Goal: Task Accomplishment & Management: Complete application form

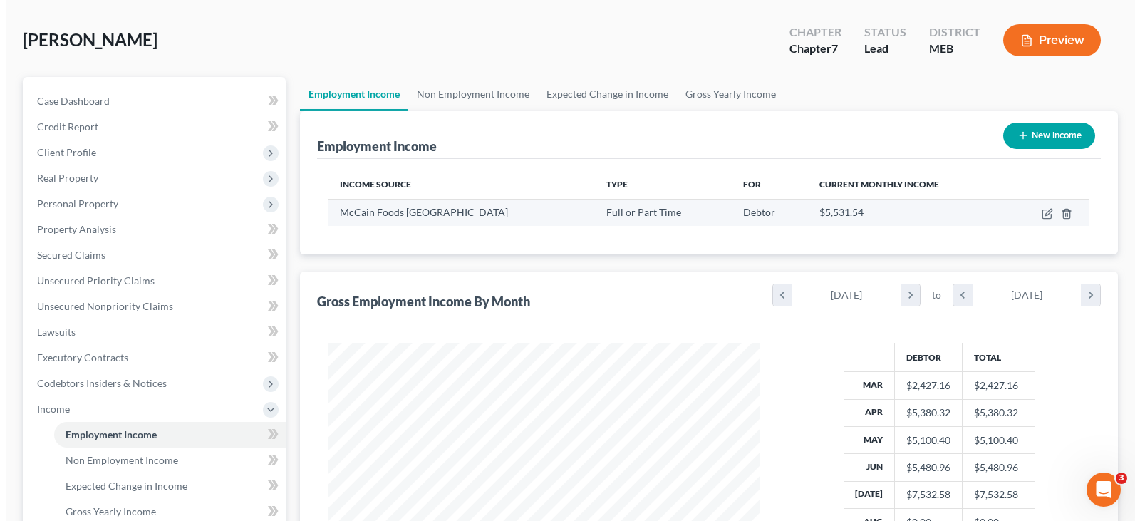
scroll to position [54, 0]
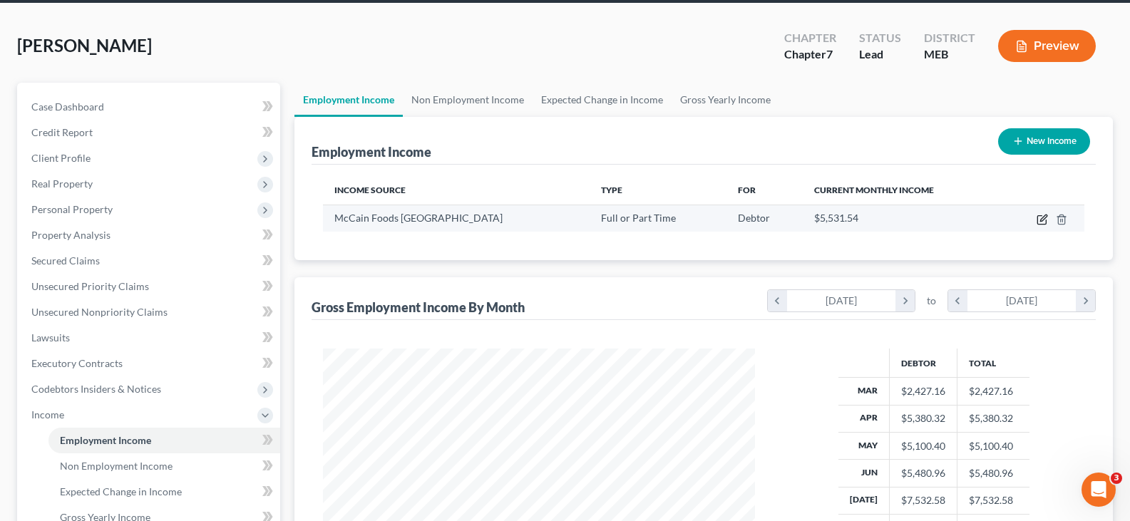
click at [1040, 224] on icon "button" at bounding box center [1041, 220] width 9 height 9
select select "0"
select select "20"
select select "2"
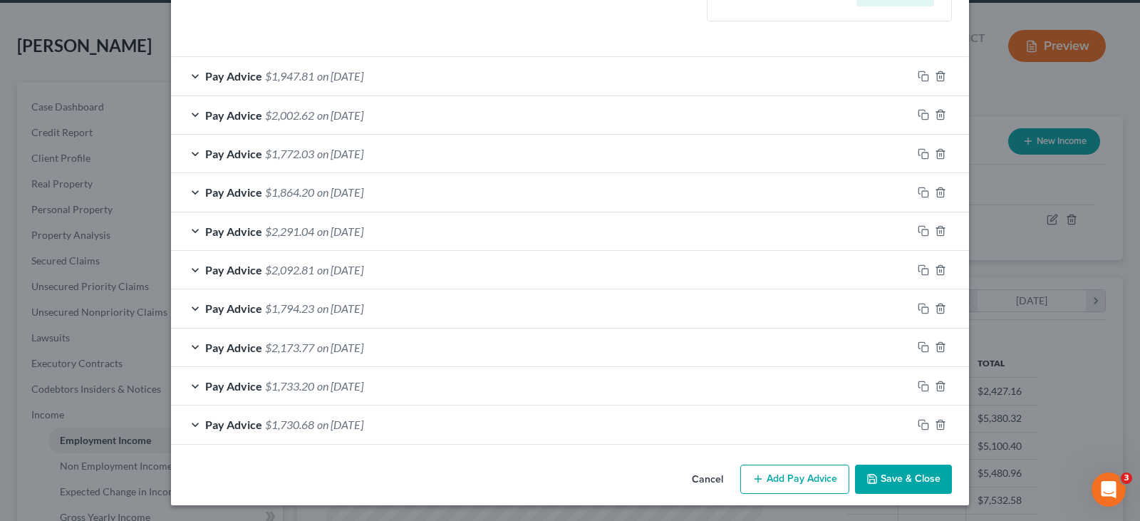
scroll to position [429, 0]
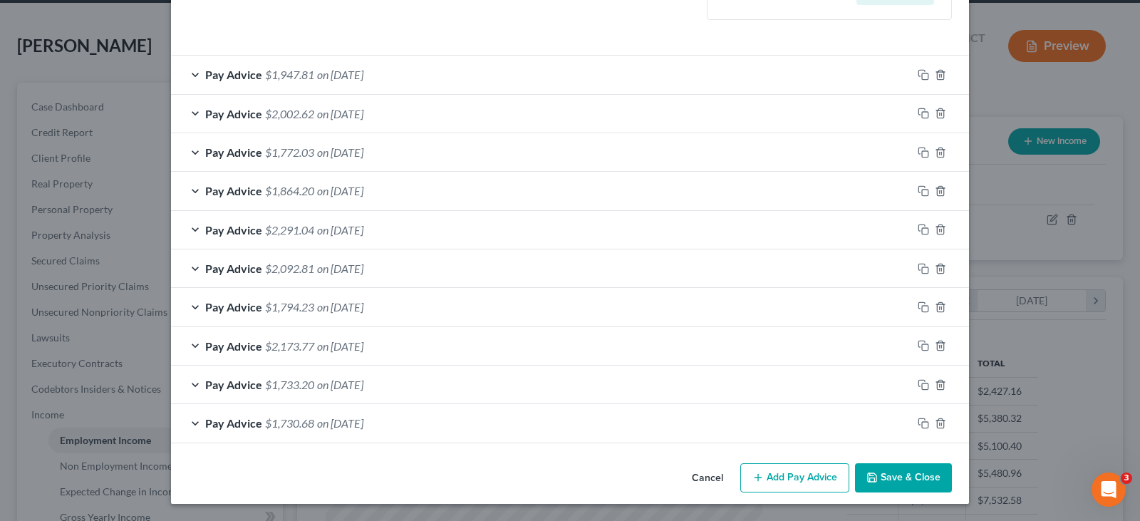
click at [341, 429] on span "on [DATE]" at bounding box center [340, 423] width 46 height 14
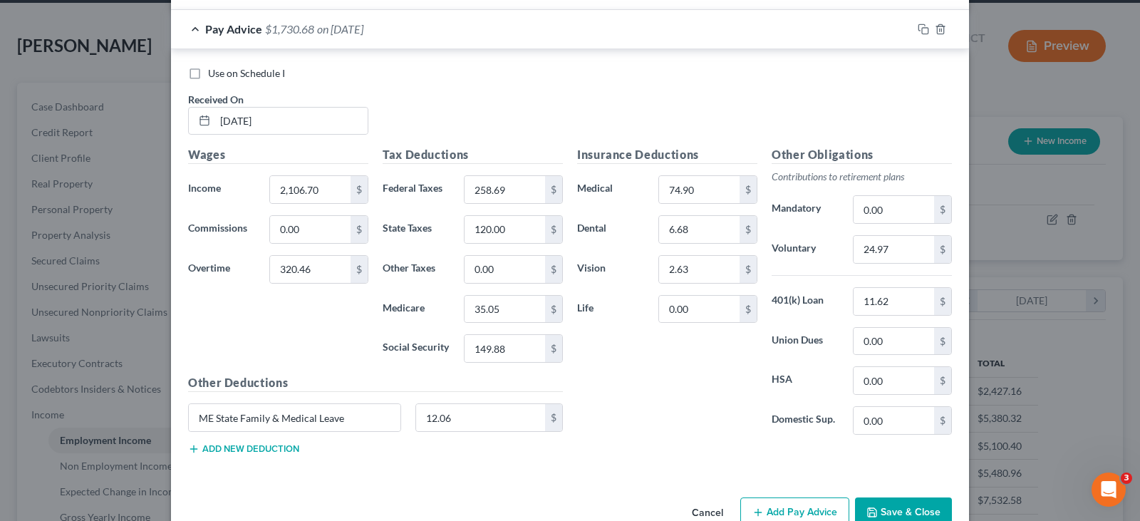
scroll to position [858, 0]
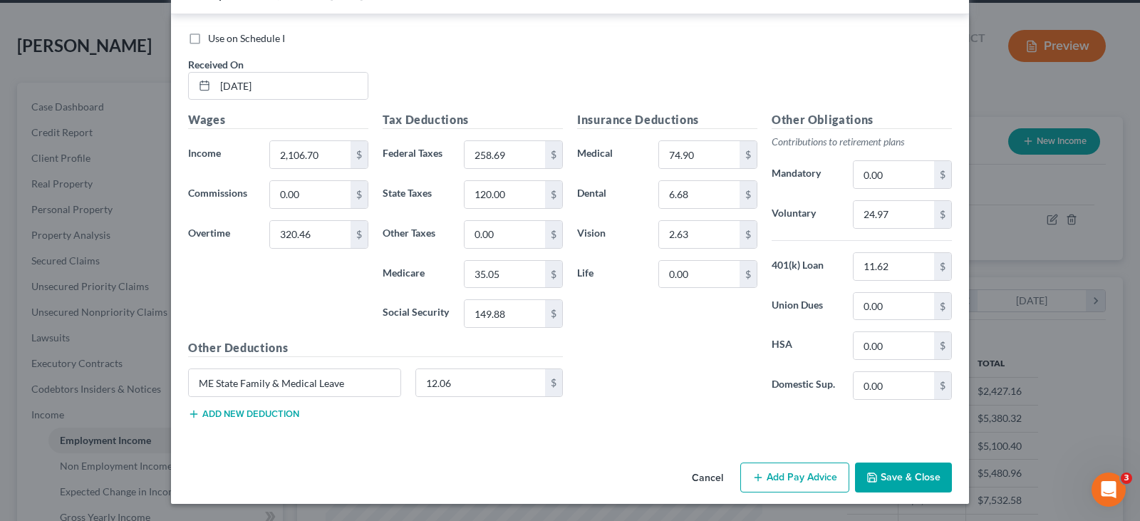
click at [799, 480] on button "Add Pay Advice" at bounding box center [794, 477] width 109 height 30
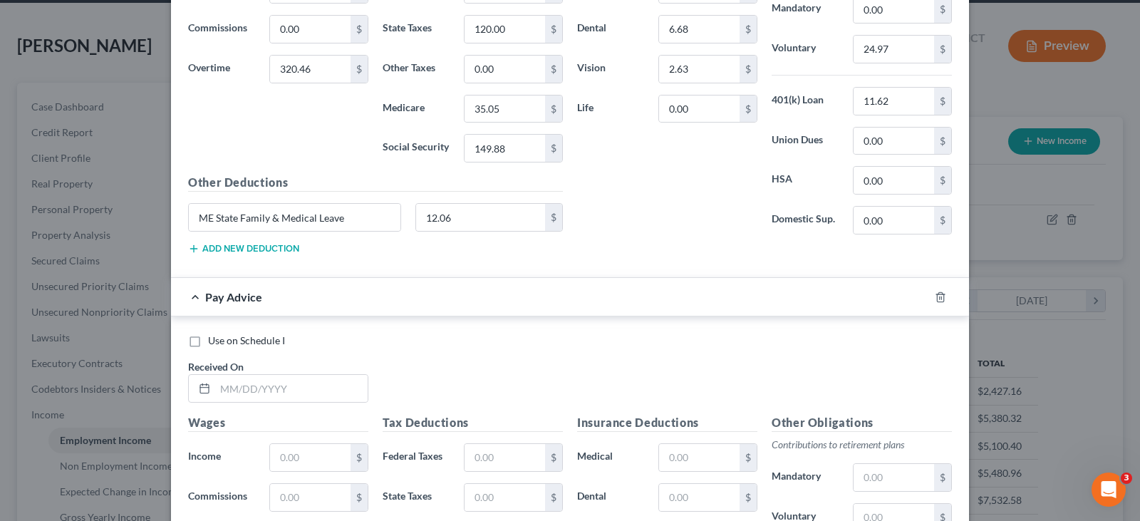
scroll to position [1072, 0]
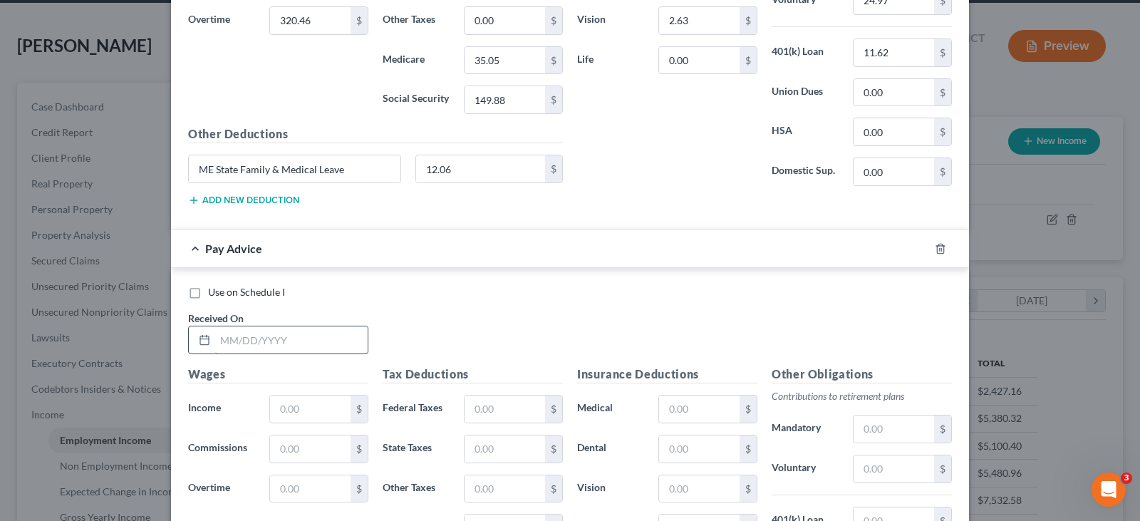
click at [241, 337] on input "text" at bounding box center [291, 339] width 153 height 27
type input "[DATE]"
click at [291, 414] on input "text" at bounding box center [310, 409] width 81 height 27
click at [280, 415] on input "text" at bounding box center [310, 409] width 81 height 27
type input "2,102.97"
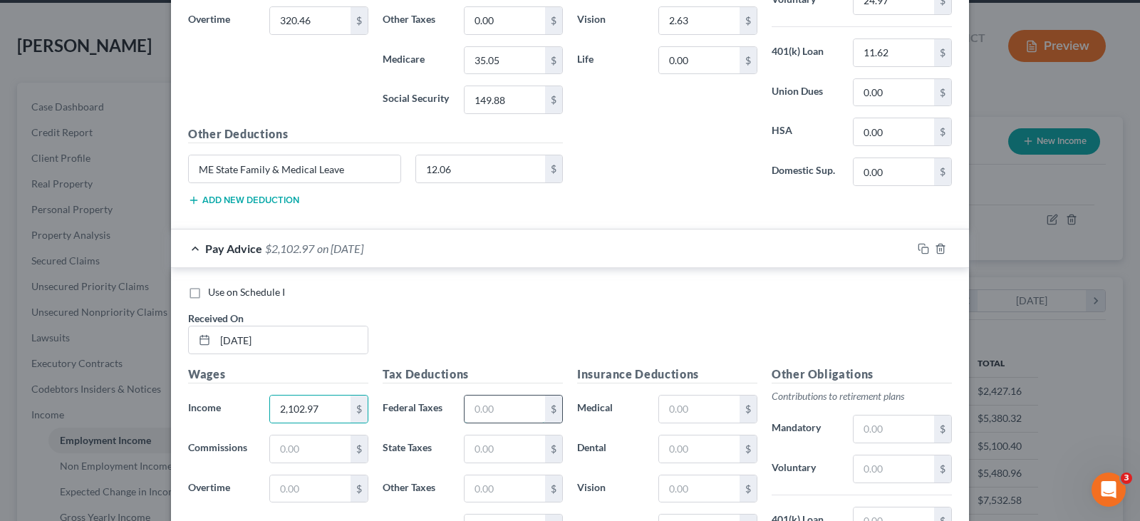
click at [502, 400] on input "text" at bounding box center [505, 409] width 81 height 27
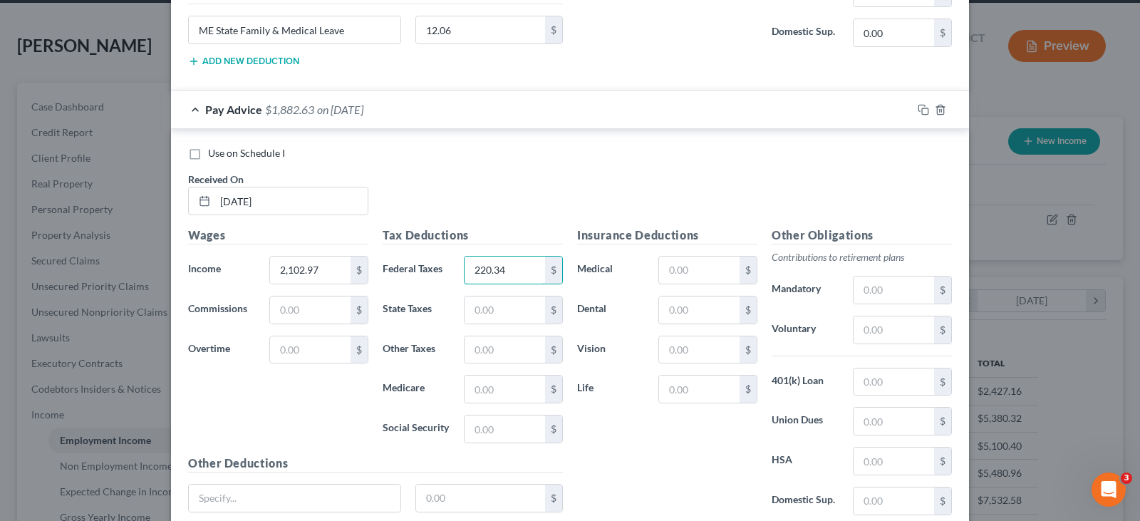
scroll to position [1214, 0]
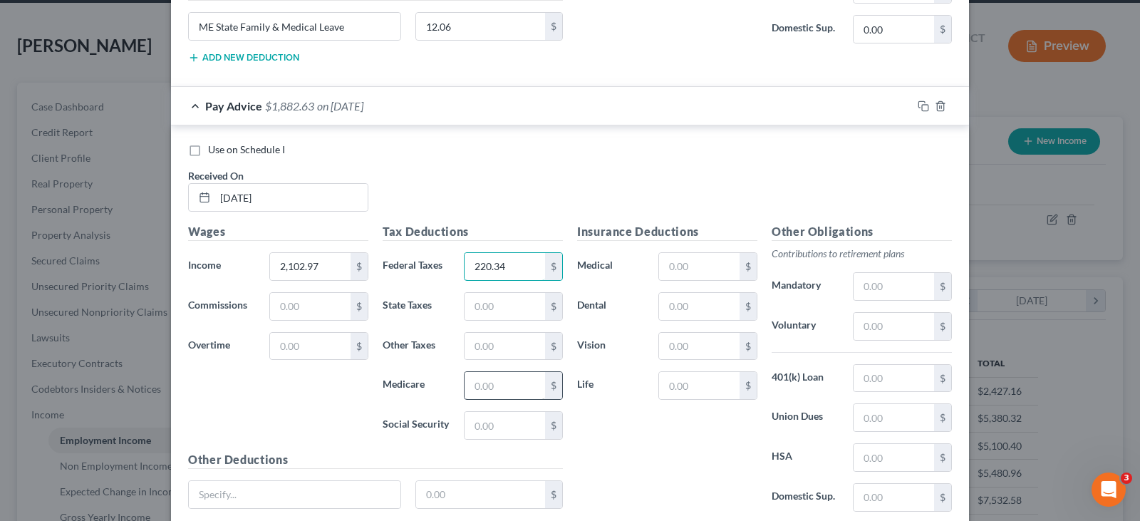
type input "220.34"
click at [496, 395] on input "text" at bounding box center [505, 385] width 81 height 27
type input "30.36"
click at [497, 426] on input "text" at bounding box center [505, 425] width 81 height 27
type input "129.80"
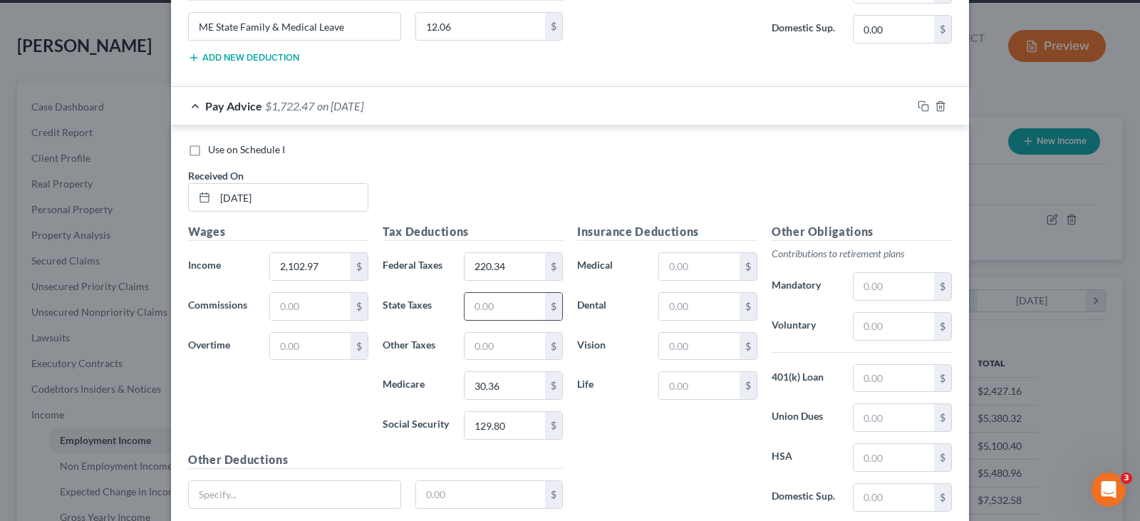
click at [502, 302] on input "text" at bounding box center [505, 306] width 81 height 27
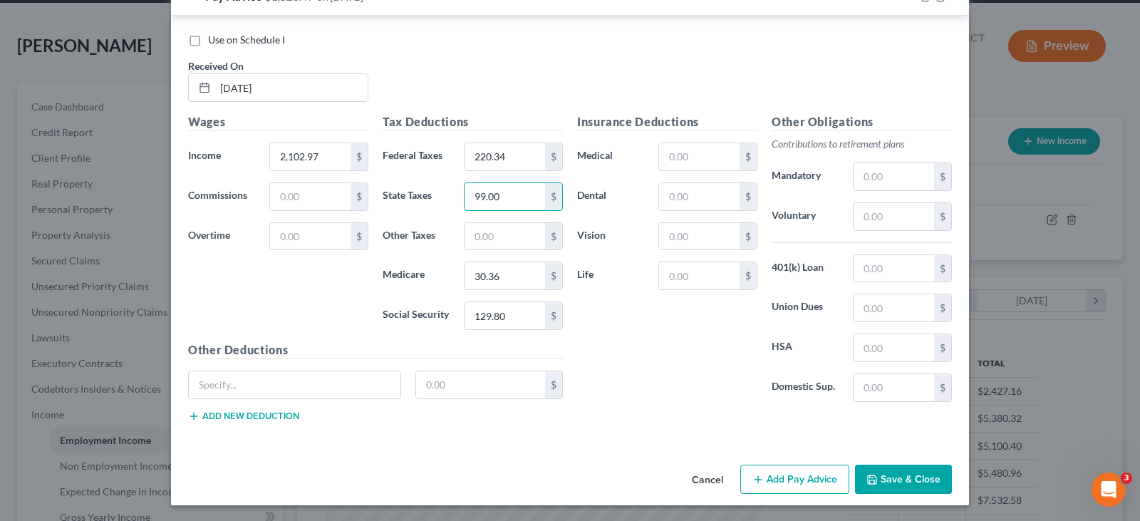
scroll to position [1325, 0]
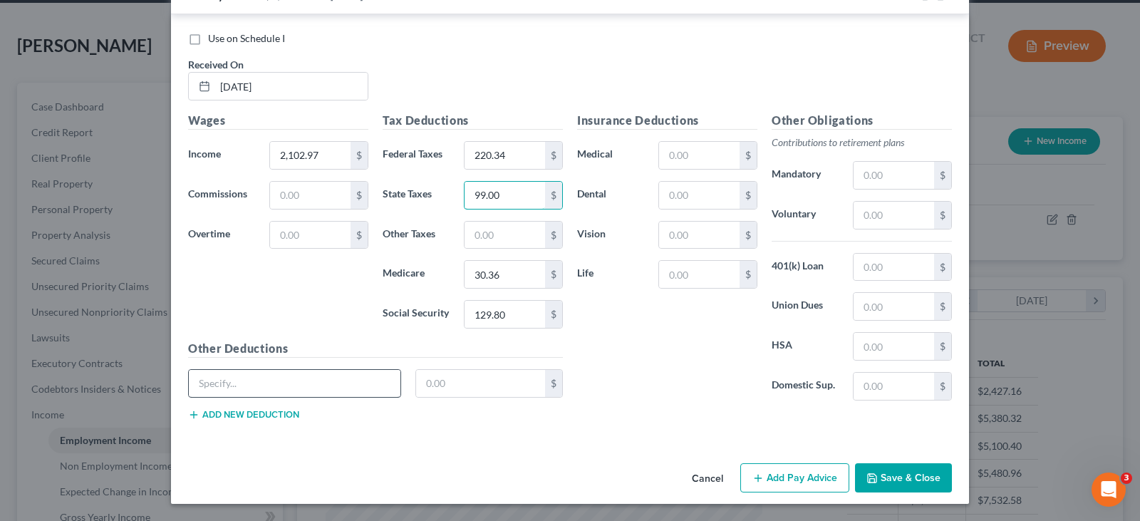
type input "99.00"
click at [295, 377] on input "text" at bounding box center [295, 383] width 212 height 27
type input "ME State Family & Medical Leave"
click at [443, 378] on input "text" at bounding box center [481, 383] width 130 height 27
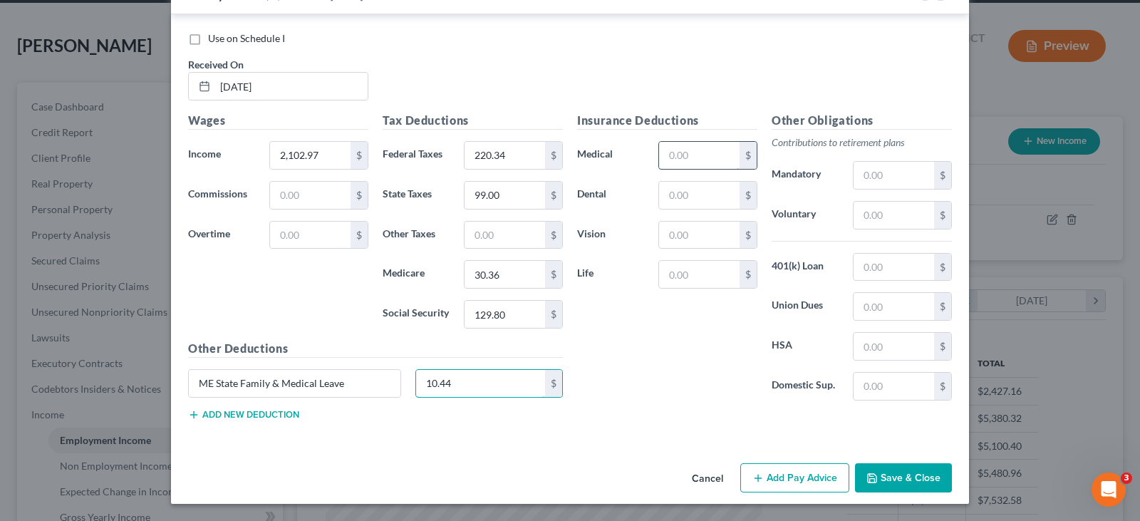
type input "10.44"
click at [708, 157] on input "text" at bounding box center [699, 155] width 81 height 27
type input "64.89"
click at [710, 202] on input "text" at bounding box center [699, 195] width 81 height 27
type input "6.68"
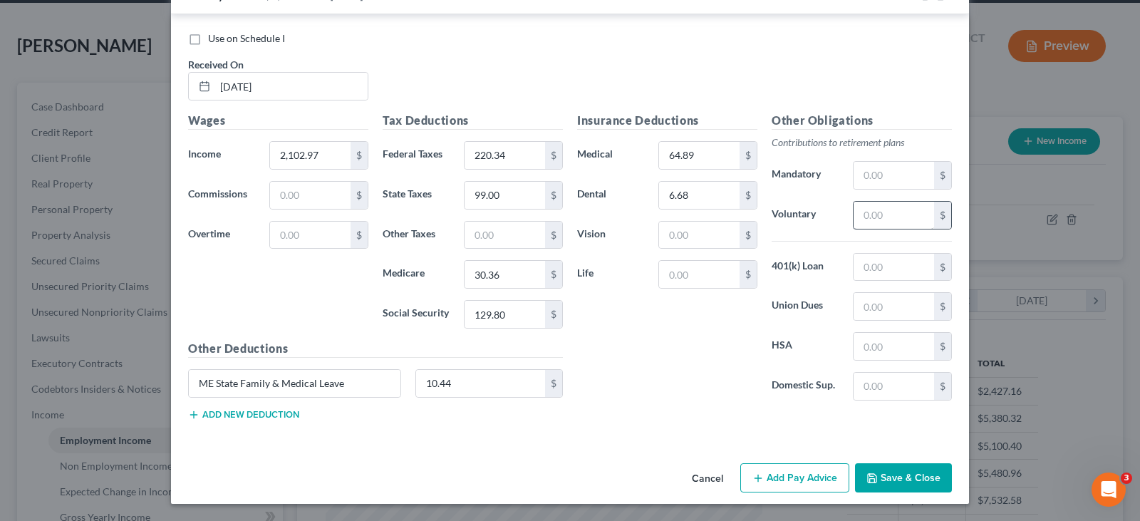
drag, startPoint x: 833, startPoint y: 213, endPoint x: 880, endPoint y: 217, distance: 47.2
click at [856, 215] on div "Voluntary $" at bounding box center [862, 215] width 195 height 29
click at [880, 217] on input "text" at bounding box center [894, 215] width 81 height 27
type input "21.63"
click at [884, 275] on input "text" at bounding box center [894, 267] width 81 height 27
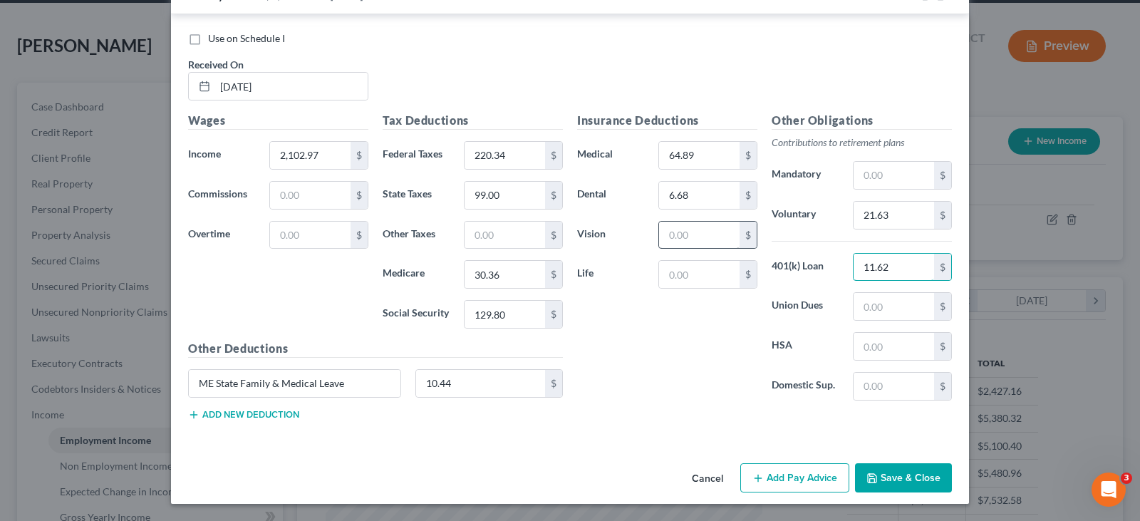
type input "11.62"
click at [711, 239] on input "text" at bounding box center [699, 235] width 81 height 27
type input "2.63"
click at [800, 474] on button "Add Pay Advice" at bounding box center [794, 478] width 109 height 30
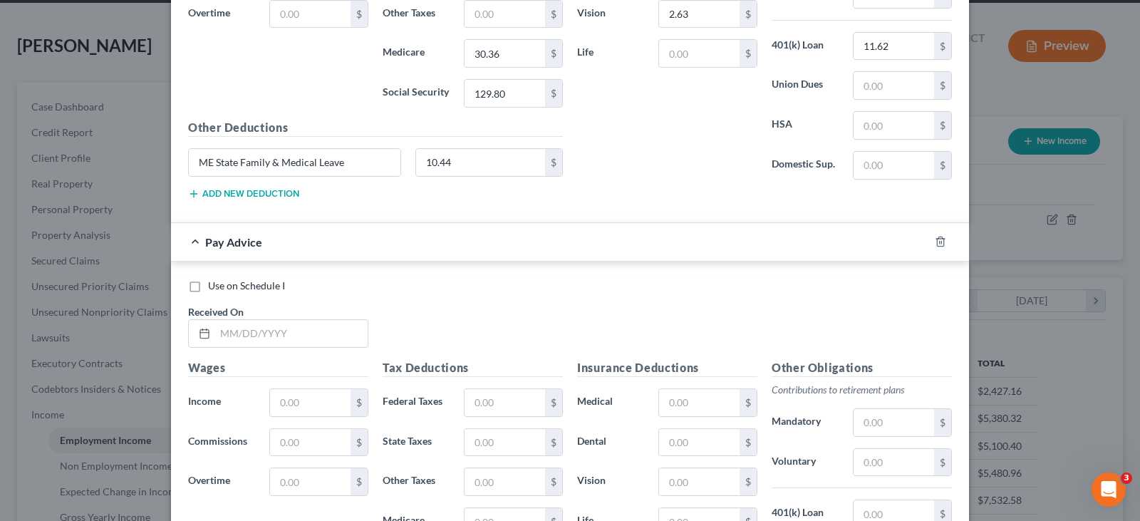
scroll to position [1611, 0]
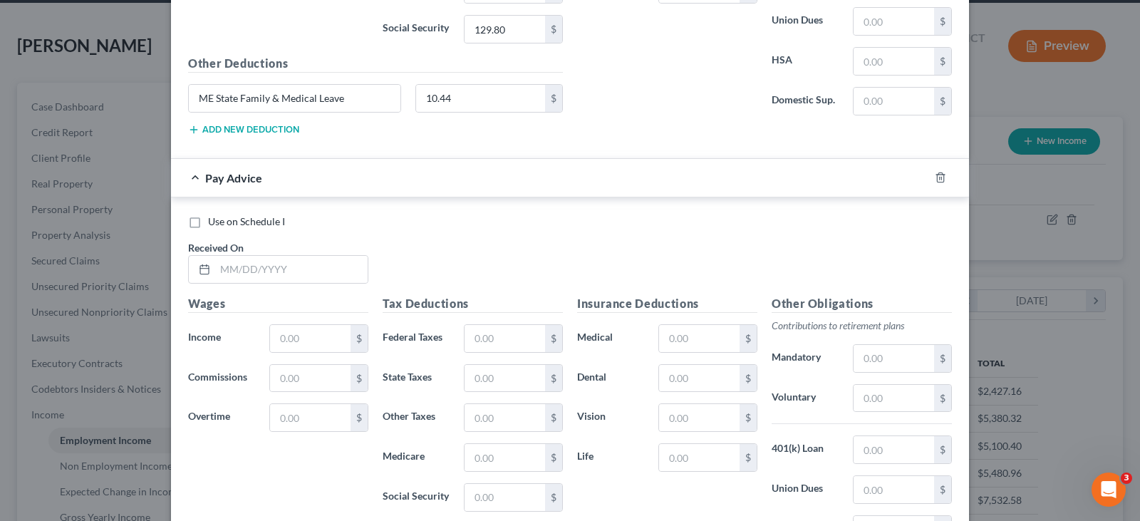
click at [292, 289] on div "Use on Schedule I Received On *" at bounding box center [570, 255] width 778 height 81
click at [289, 276] on input "text" at bounding box center [291, 269] width 153 height 27
type input "[DATE]"
click at [326, 425] on input "text" at bounding box center [310, 417] width 81 height 27
type input "368.40"
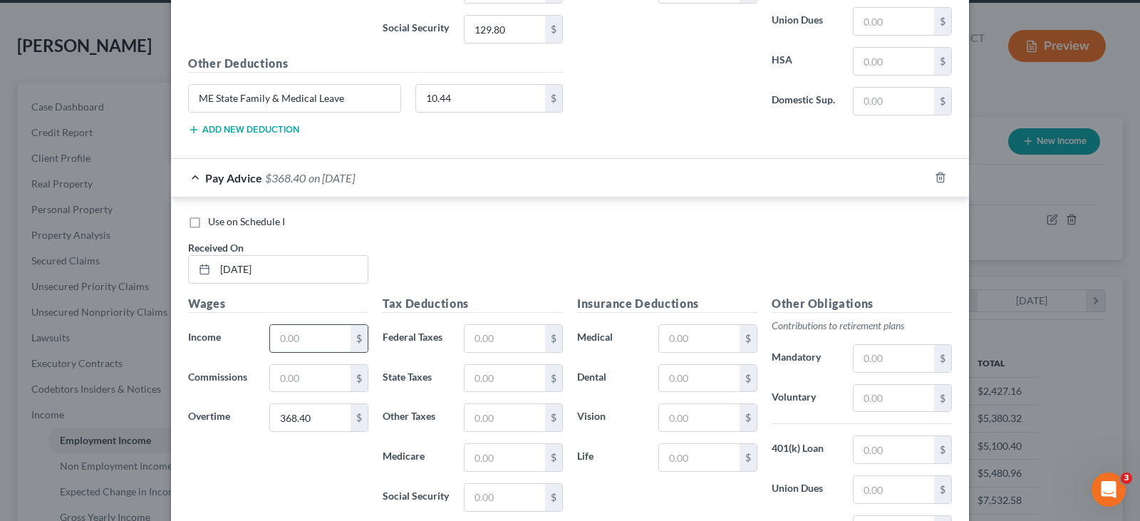
click at [314, 341] on input "text" at bounding box center [310, 338] width 81 height 27
type input "2,166.83"
click at [478, 341] on input "text" at bounding box center [505, 338] width 81 height 27
type input "156.13"
click at [495, 458] on input "text" at bounding box center [505, 457] width 81 height 27
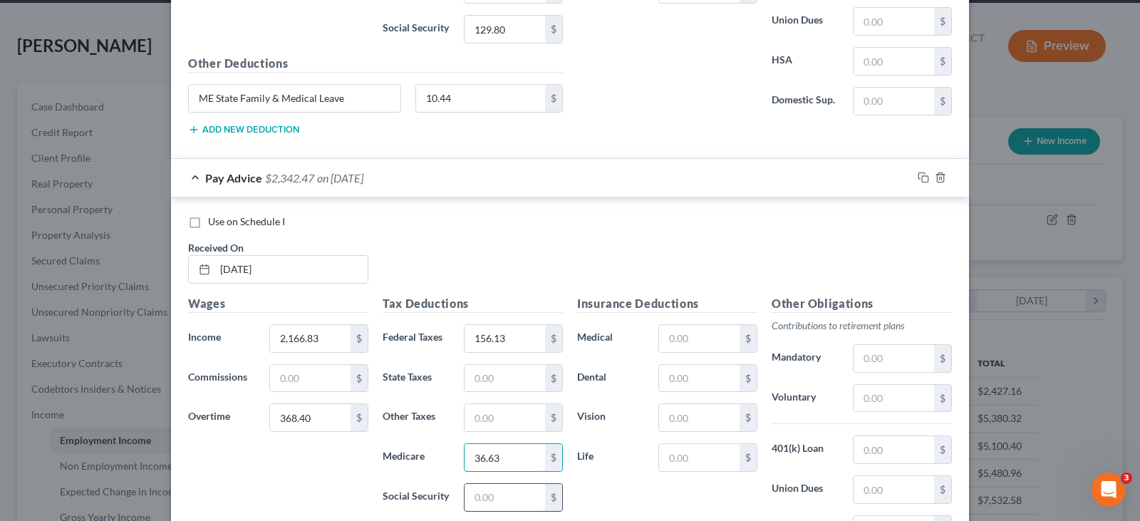
type input "36.63"
click at [486, 502] on input "text" at bounding box center [505, 497] width 81 height 27
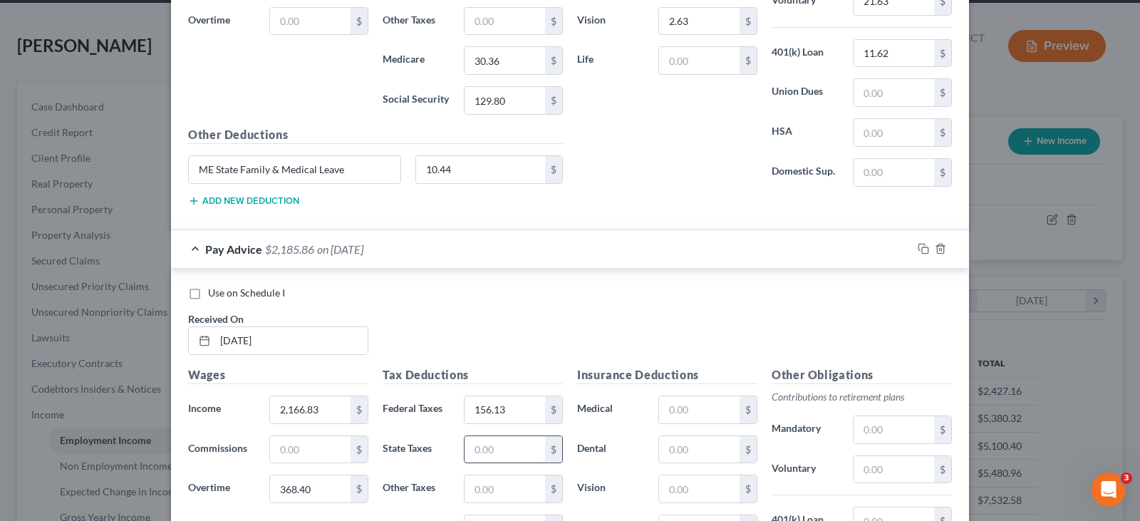
type input "156.61"
click at [480, 440] on input "text" at bounding box center [505, 449] width 81 height 27
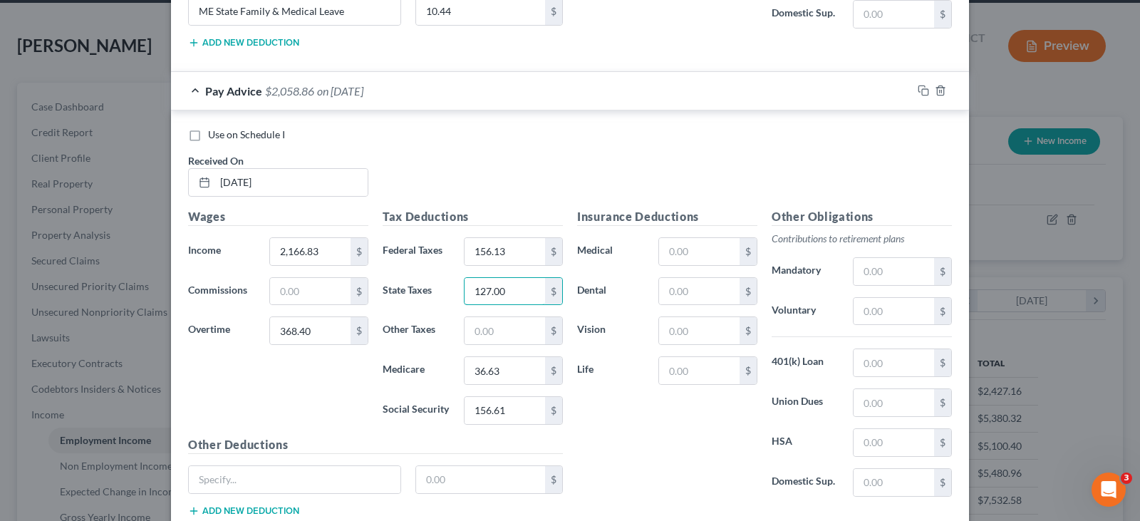
scroll to position [1753, 0]
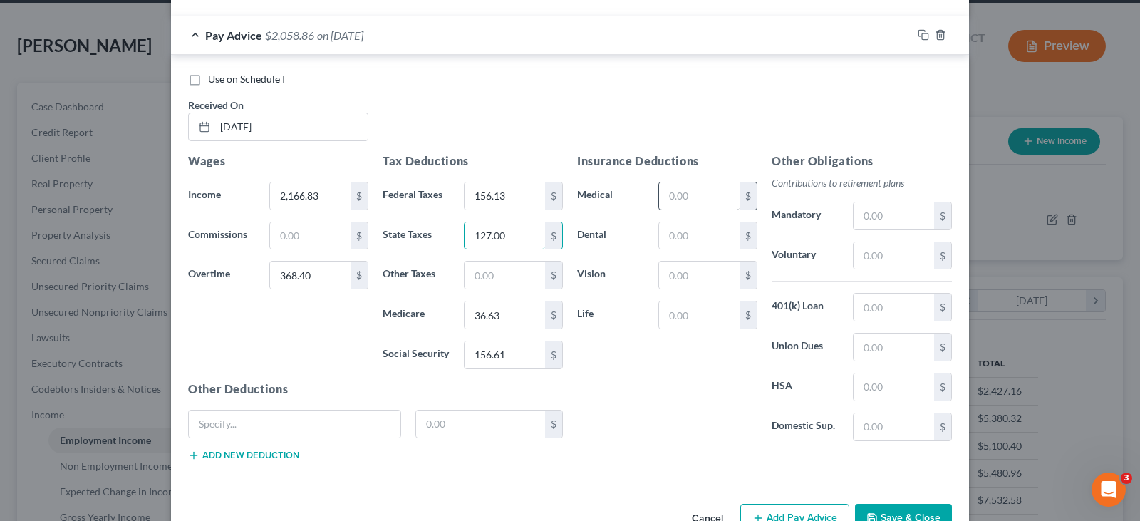
type input "127.00"
click at [707, 195] on input "text" at bounding box center [699, 195] width 81 height 27
type input "78.25"
drag, startPoint x: 703, startPoint y: 218, endPoint x: 698, endPoint y: 228, distance: 11.5
click at [704, 220] on div "Insurance Deductions Medical 78.25 $ Dental $ Vision $ Life $" at bounding box center [667, 303] width 195 height 300
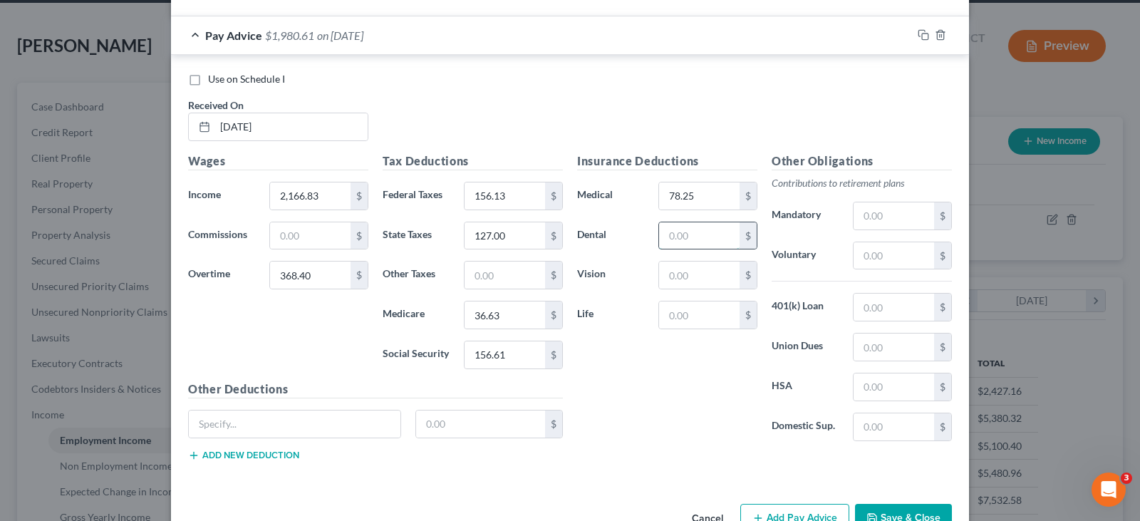
click at [698, 229] on input "text" at bounding box center [699, 235] width 81 height 27
type input "6.68"
click at [869, 253] on input "text" at bounding box center [894, 255] width 81 height 27
type input "26.08"
click at [854, 311] on input "text" at bounding box center [894, 307] width 81 height 27
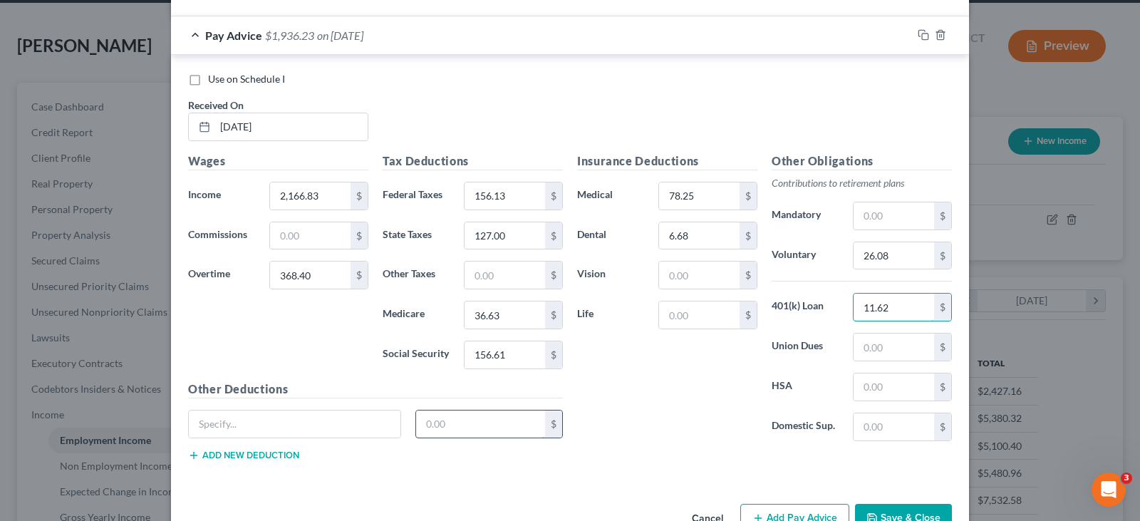
scroll to position [1794, 0]
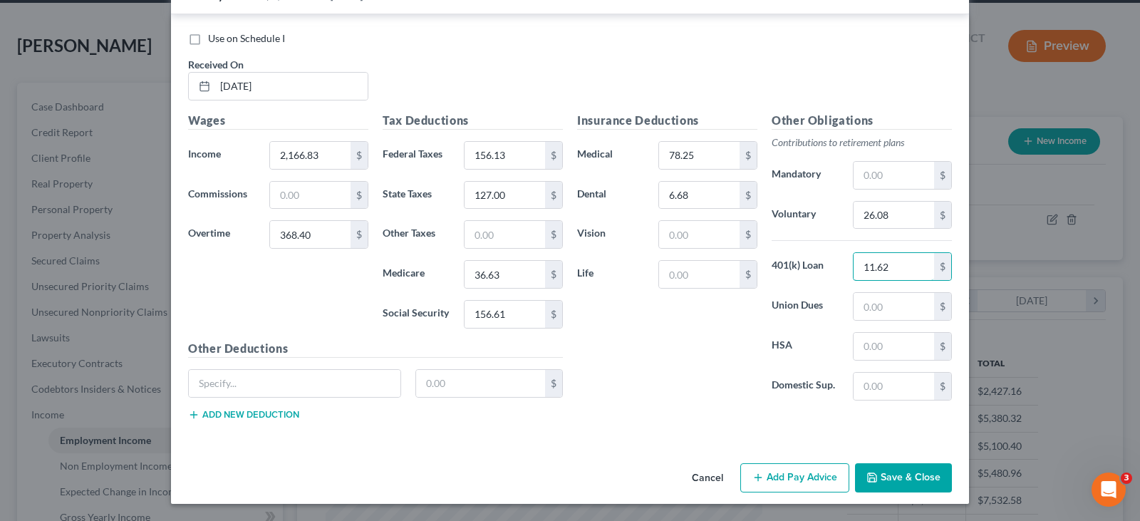
type input "11.62"
click at [777, 469] on button "Add Pay Advice" at bounding box center [794, 478] width 109 height 30
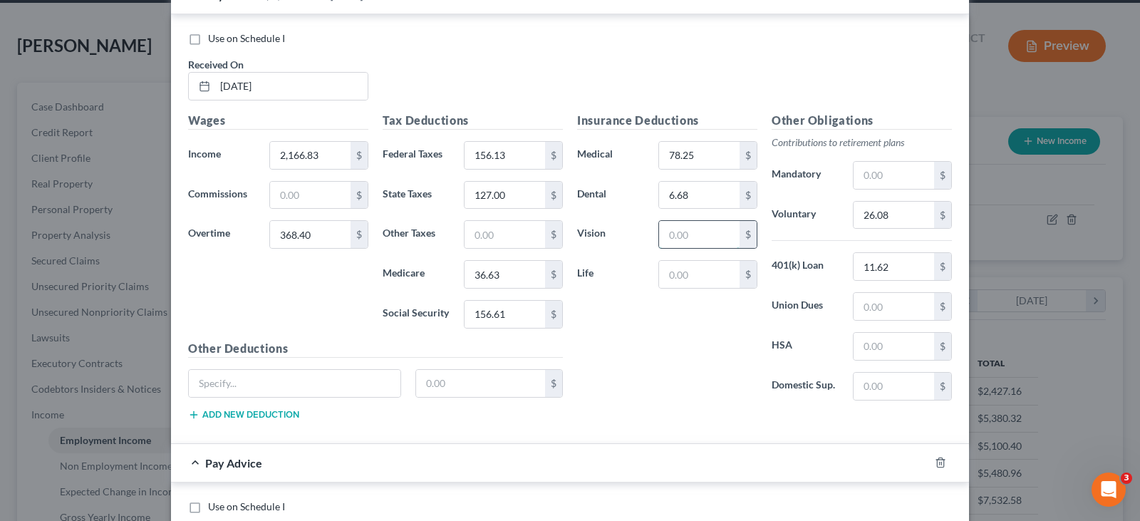
click at [701, 237] on input "text" at bounding box center [699, 234] width 81 height 27
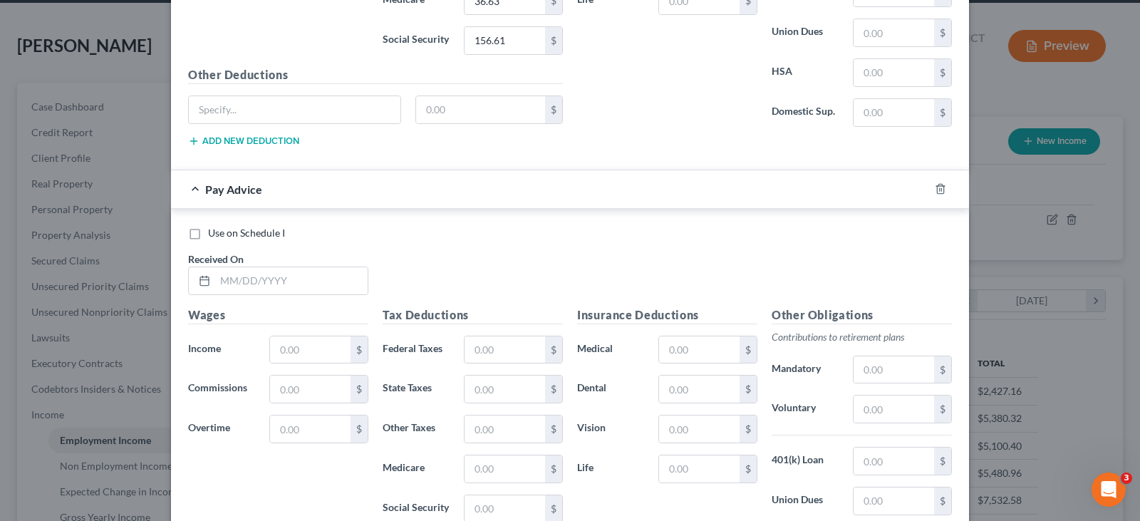
scroll to position [2079, 0]
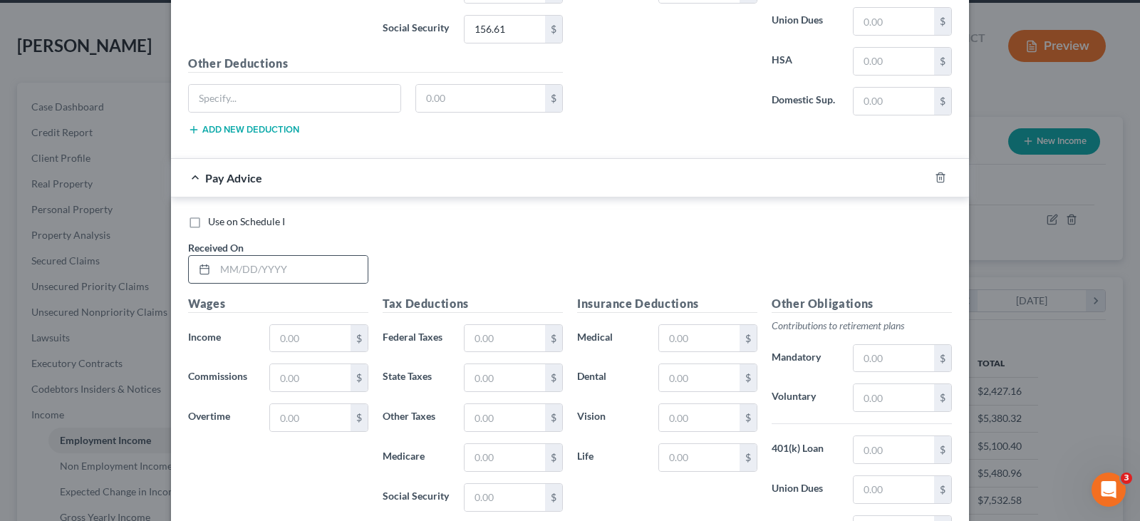
type input "2.63"
click at [239, 283] on div at bounding box center [278, 269] width 180 height 29
click at [240, 276] on input "text" at bounding box center [291, 269] width 153 height 27
type input "[DATE]"
click at [308, 344] on input "text" at bounding box center [310, 338] width 81 height 27
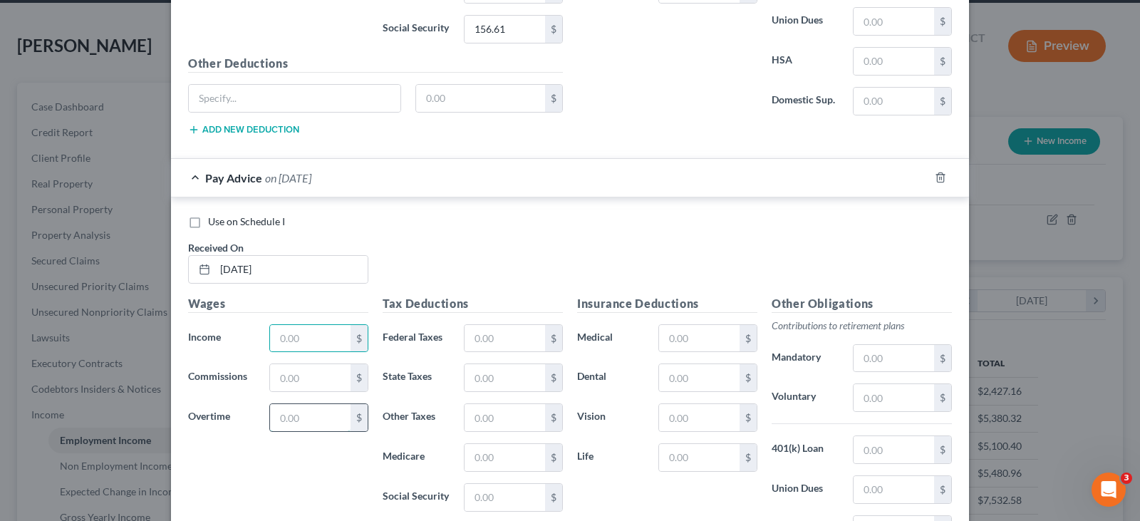
click at [284, 425] on input "text" at bounding box center [310, 417] width 81 height 27
type input "318.68"
click at [289, 335] on input "text" at bounding box center [310, 338] width 81 height 27
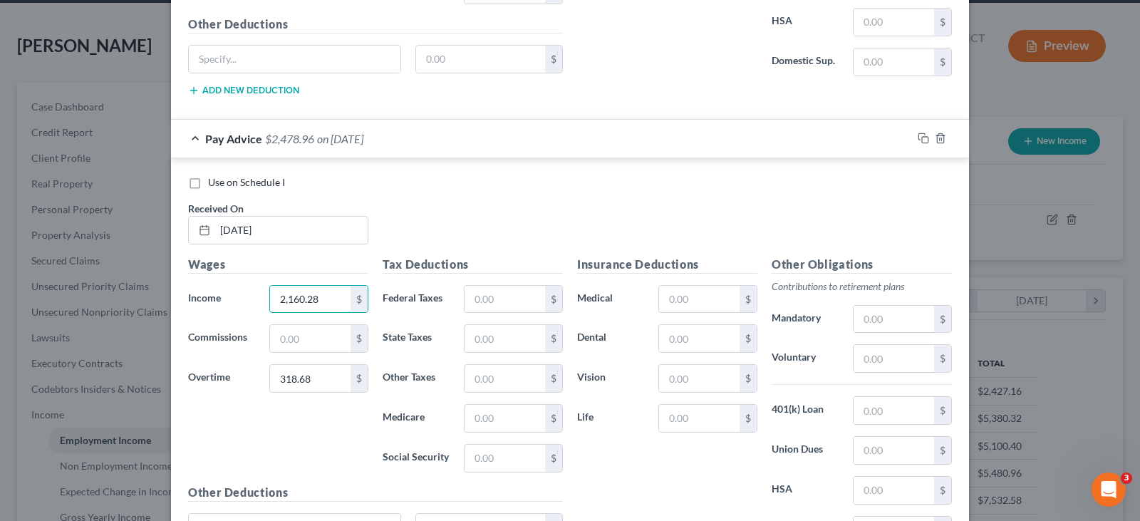
scroll to position [2150, 0]
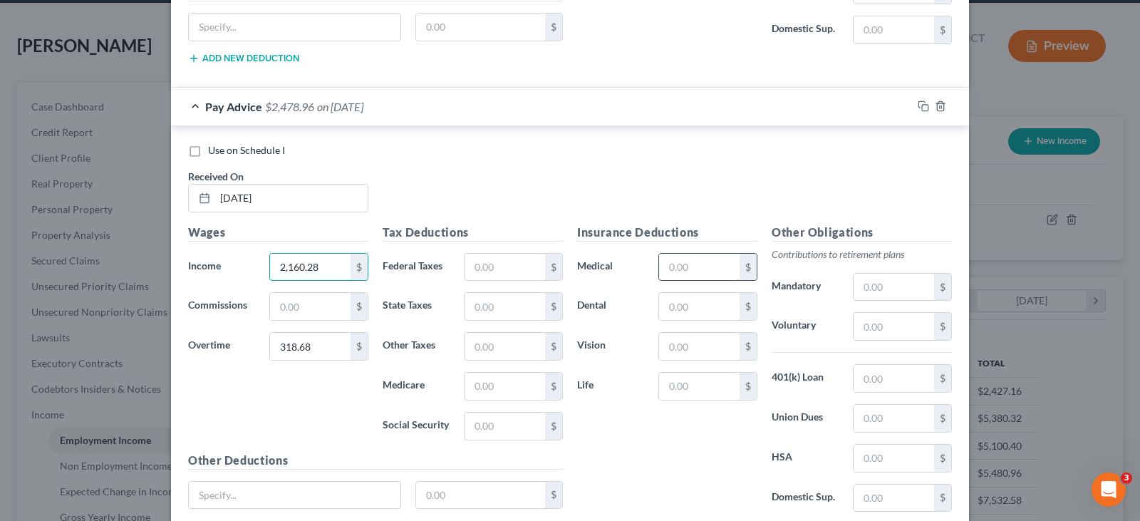
type input "2,160.28"
click at [705, 269] on input "text" at bounding box center [699, 267] width 81 height 27
type input "76.51"
click at [689, 313] on input "text" at bounding box center [699, 306] width 81 height 27
type input "6.68"
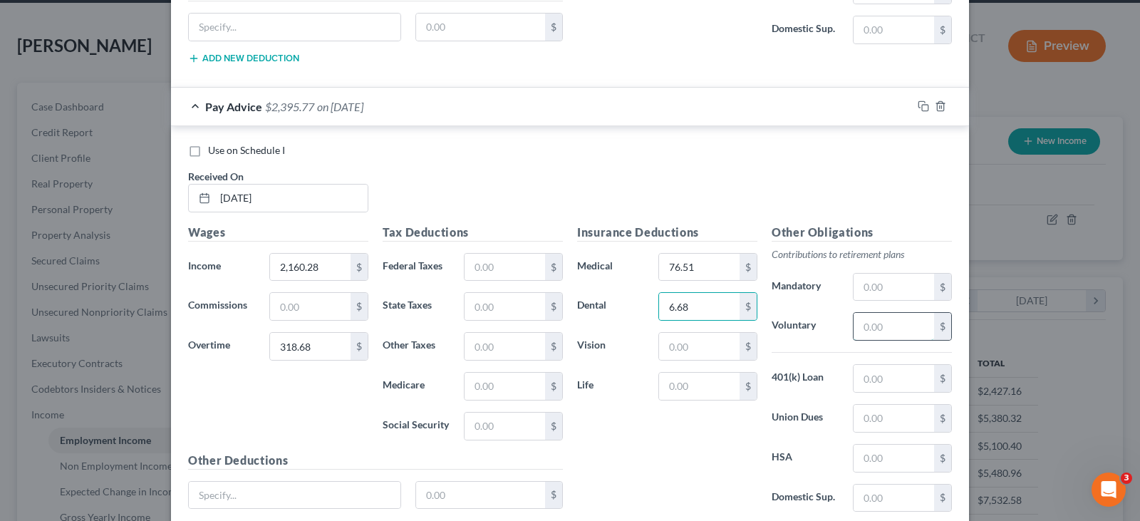
click at [867, 332] on input "text" at bounding box center [894, 326] width 81 height 27
type input "25.50"
click at [882, 380] on input "text" at bounding box center [894, 378] width 81 height 27
type input "11.62"
click at [689, 343] on input "text" at bounding box center [699, 346] width 81 height 27
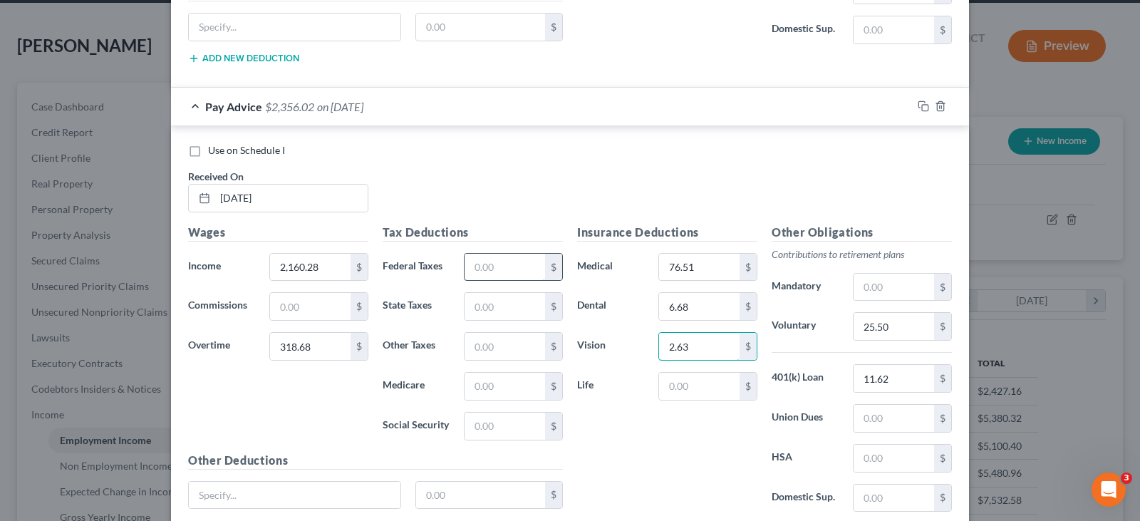
type input "2.63"
click at [497, 264] on input "text" at bounding box center [505, 267] width 81 height 27
type input "149.95"
click at [528, 386] on input "text" at bounding box center [505, 386] width 81 height 27
type input "35.81"
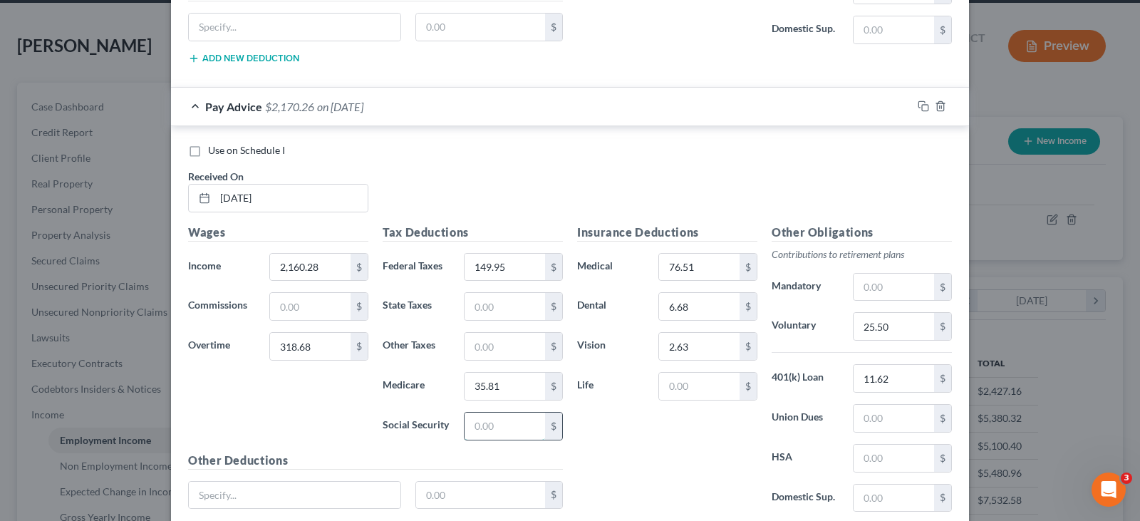
click at [517, 439] on input "text" at bounding box center [505, 426] width 81 height 27
type input "153.11"
click at [497, 301] on input "text" at bounding box center [505, 306] width 81 height 27
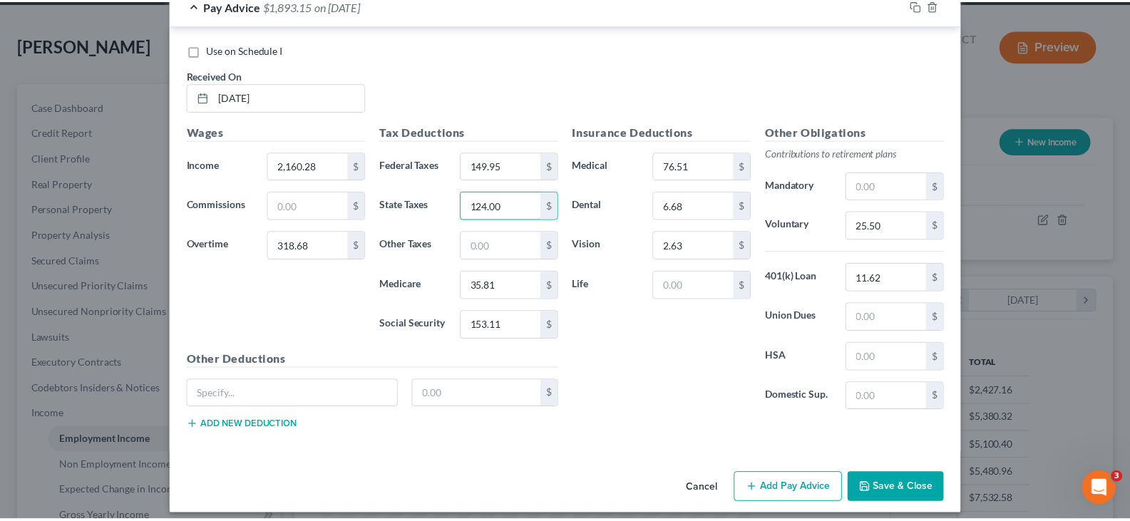
scroll to position [2262, 0]
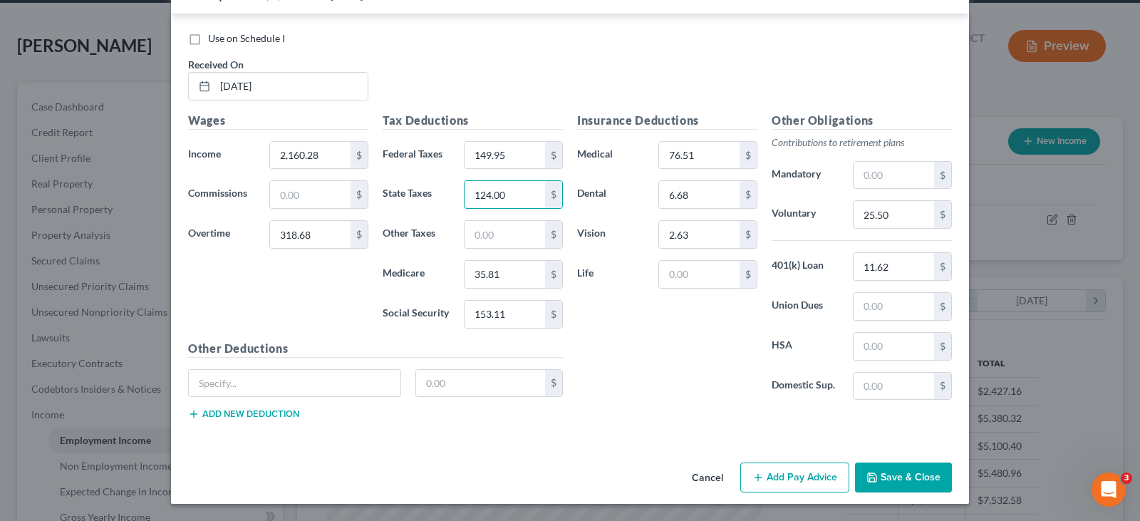
type input "124.00"
click at [897, 486] on button "Save & Close" at bounding box center [903, 477] width 97 height 30
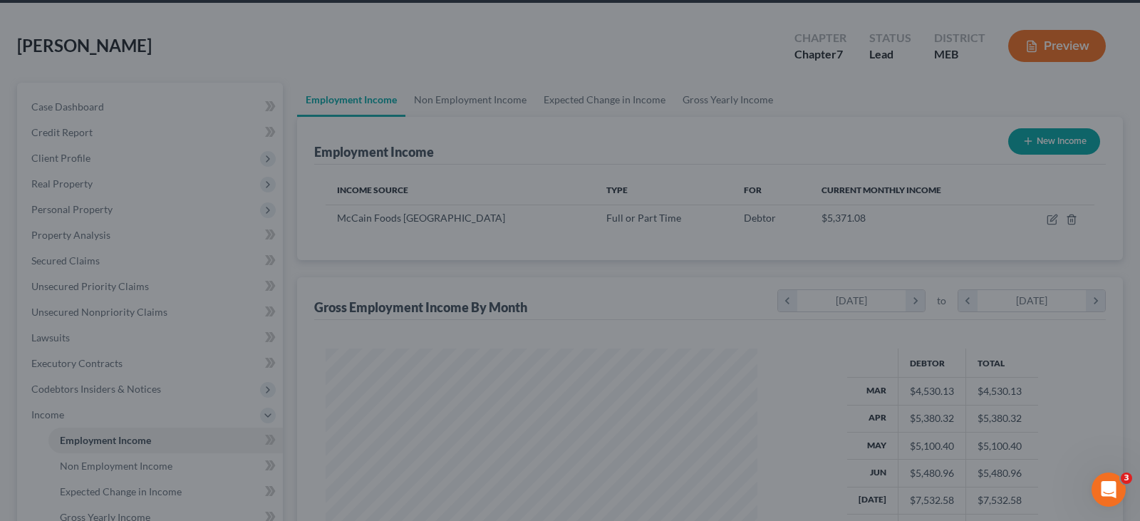
scroll to position [712370, 712165]
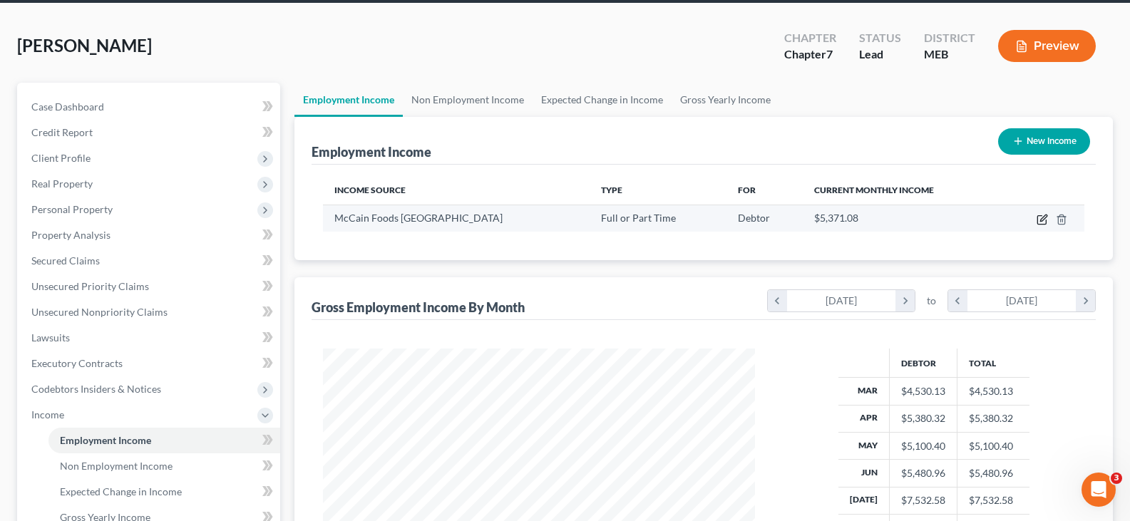
click at [1038, 219] on icon "button" at bounding box center [1041, 219] width 11 height 11
select select "0"
select select "20"
select select "2"
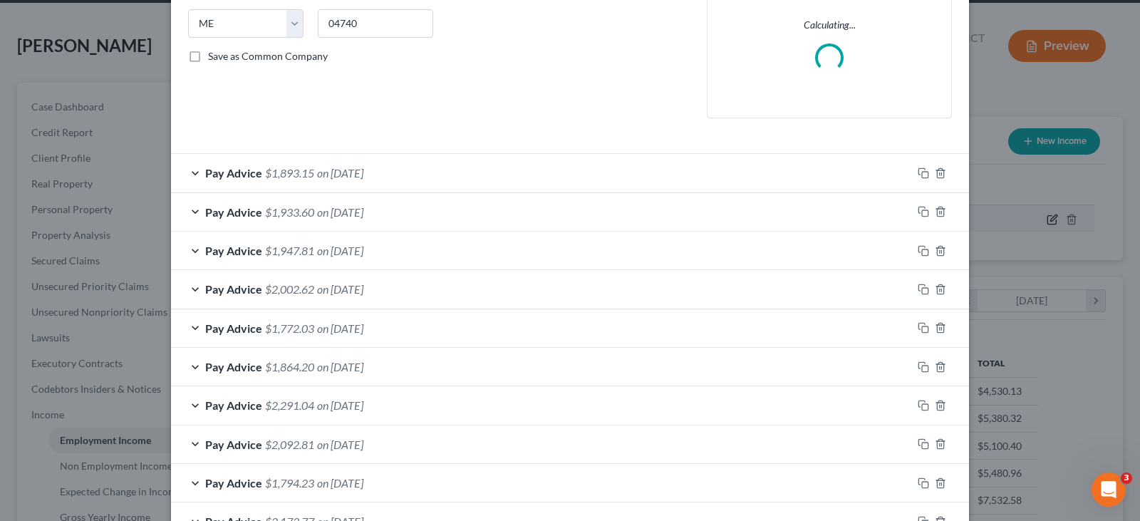
scroll to position [356, 0]
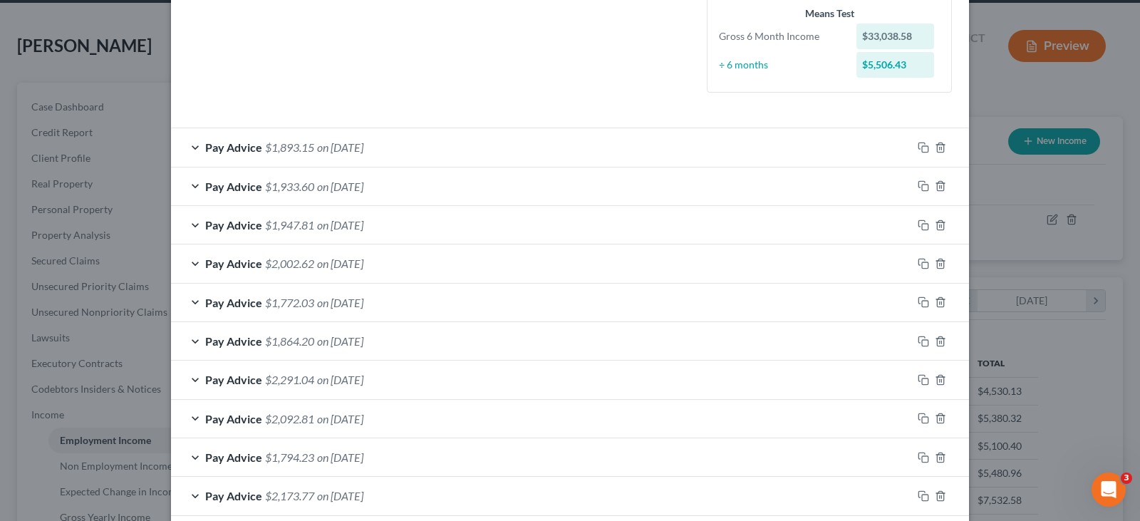
click at [295, 143] on span "$1,893.15" at bounding box center [289, 147] width 49 height 14
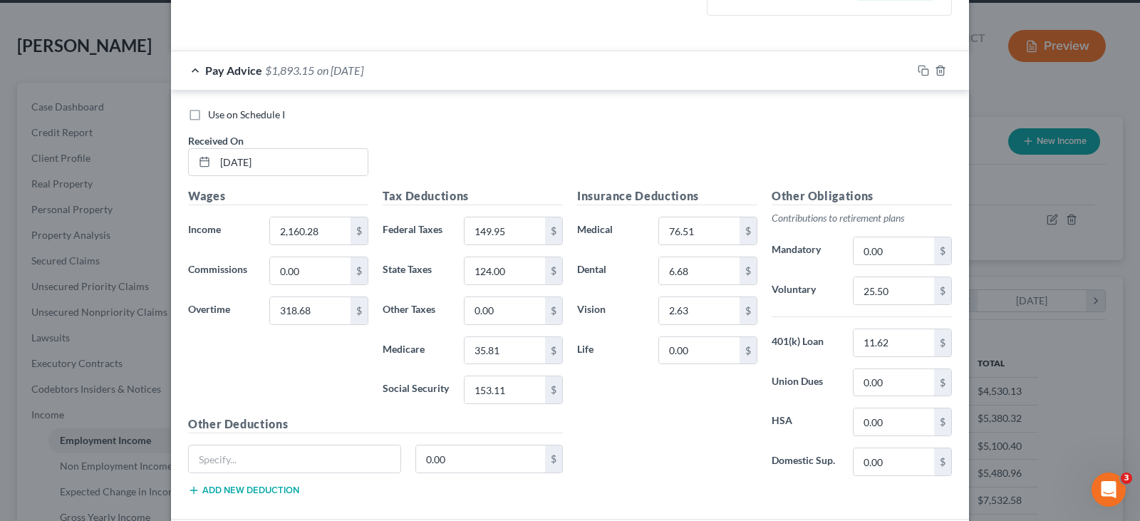
scroll to position [428, 0]
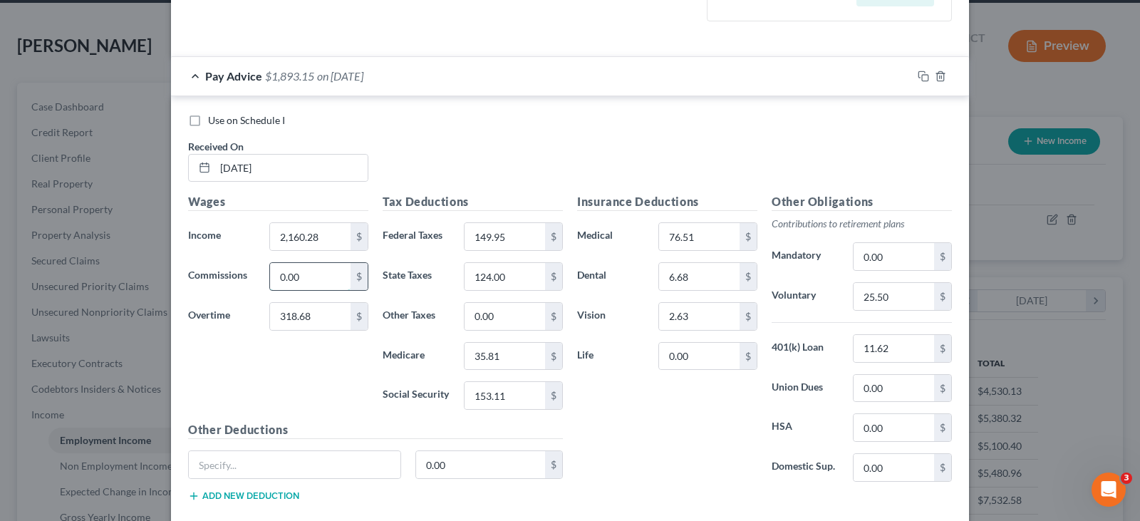
click at [285, 276] on input "0.00" at bounding box center [310, 276] width 81 height 27
type input "71.39"
click at [310, 353] on div "Wages Income * 2,160.28 $ Commissions 71.39 $ Overtime 318.68 $" at bounding box center [278, 307] width 195 height 228
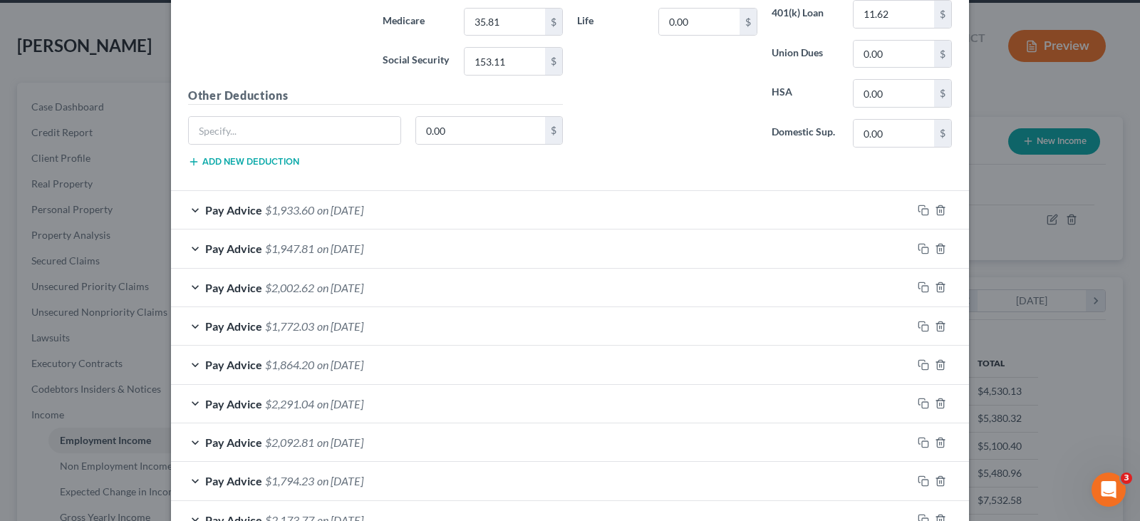
scroll to position [855, 0]
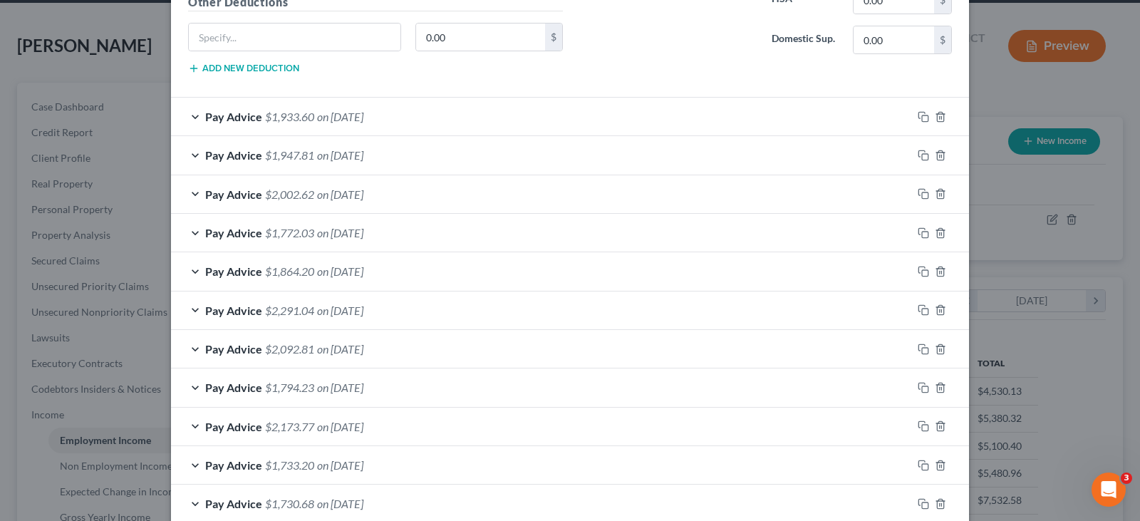
click at [336, 123] on span "on [DATE]" at bounding box center [340, 117] width 46 height 14
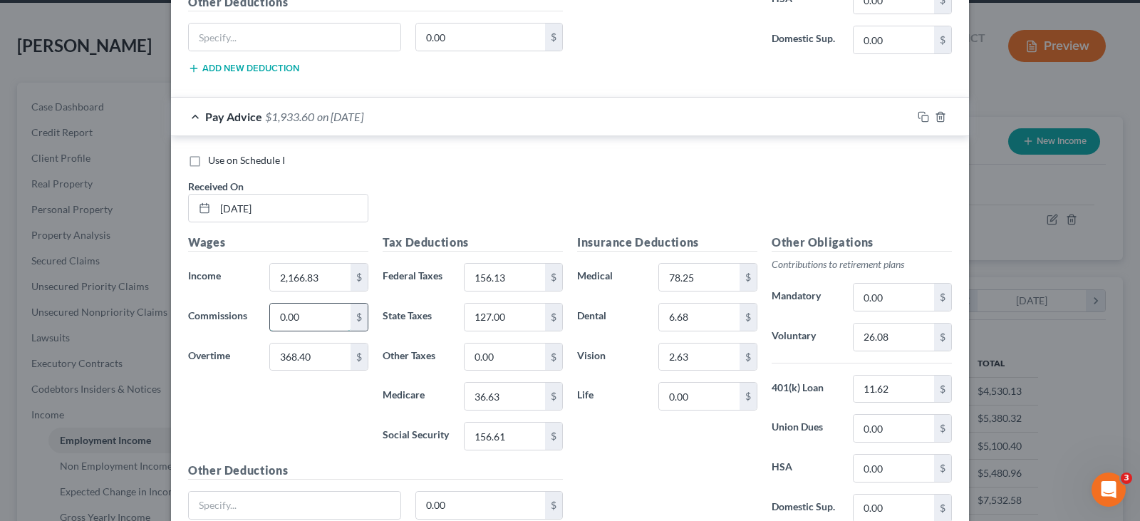
click at [340, 317] on input "0.00" at bounding box center [310, 317] width 81 height 27
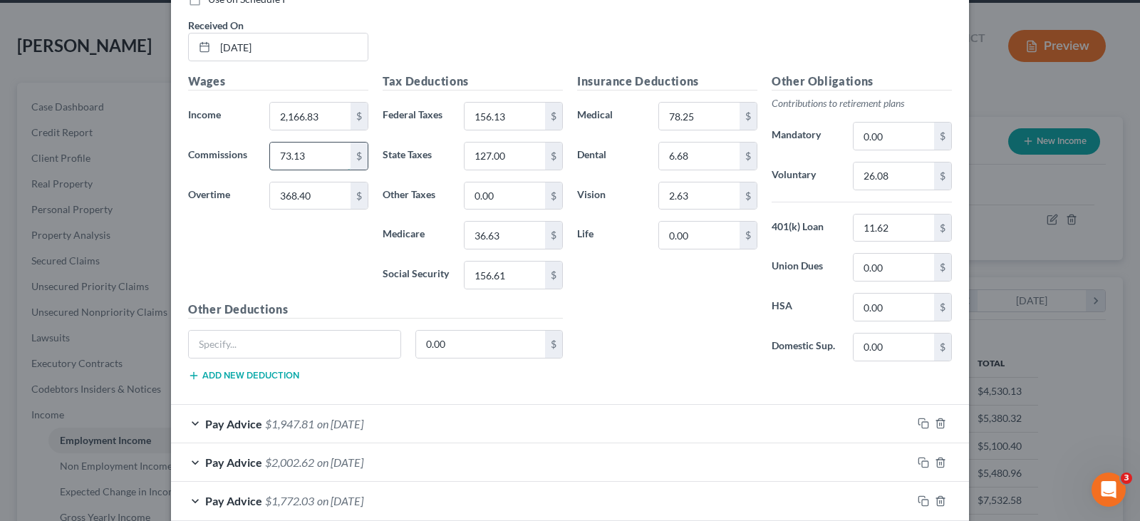
scroll to position [1140, 0]
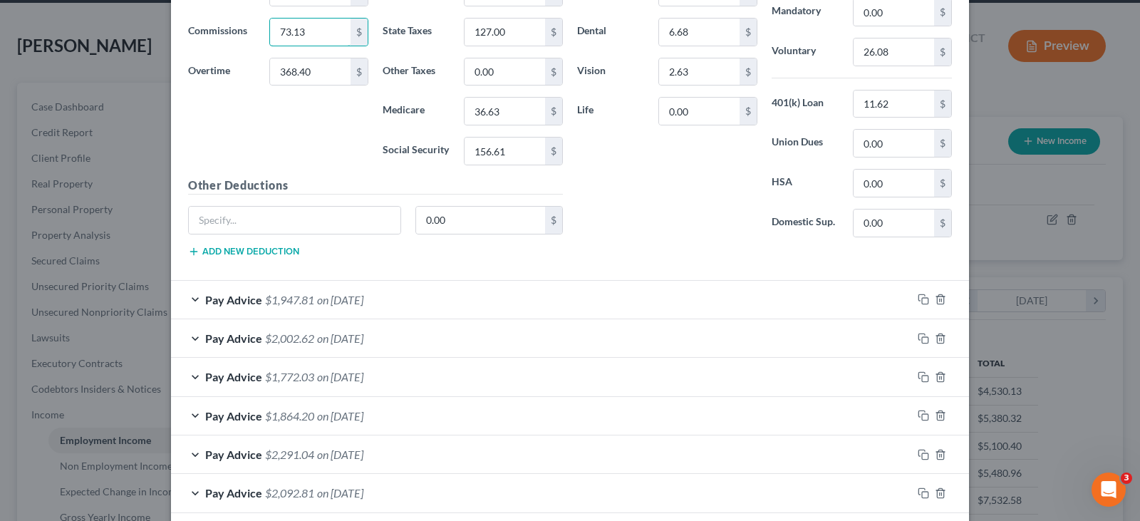
type input "73.13"
click at [329, 306] on div "Pay Advice $1,947.81 on [DATE]" at bounding box center [541, 300] width 741 height 38
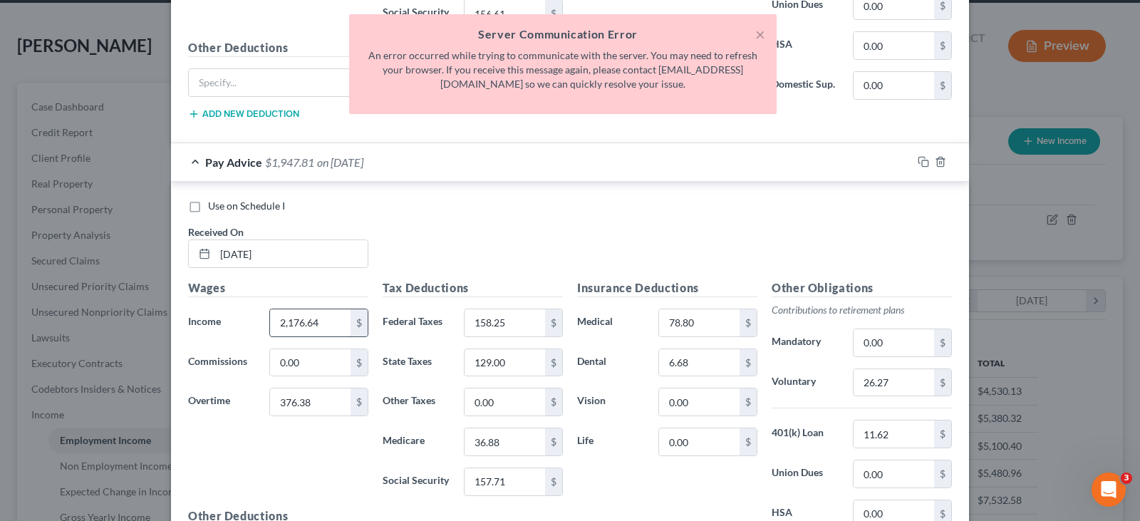
scroll to position [1283, 0]
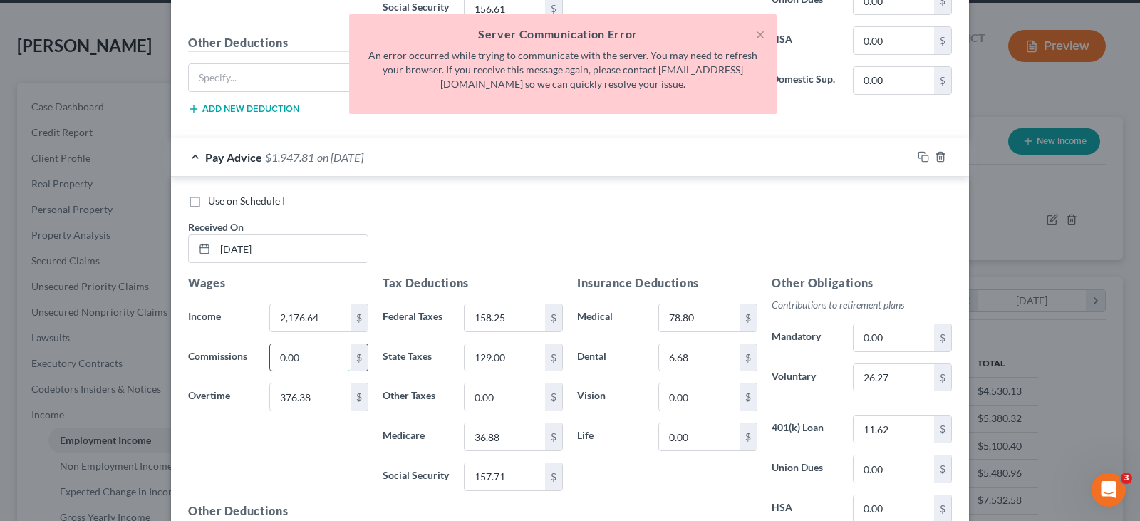
click at [302, 356] on input "0.00" at bounding box center [310, 357] width 81 height 27
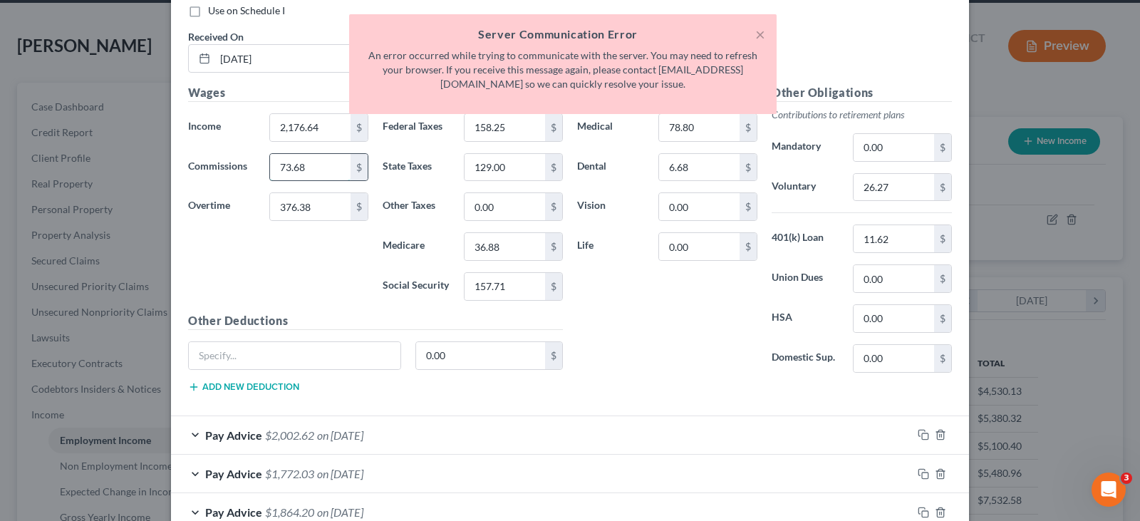
scroll to position [1568, 0]
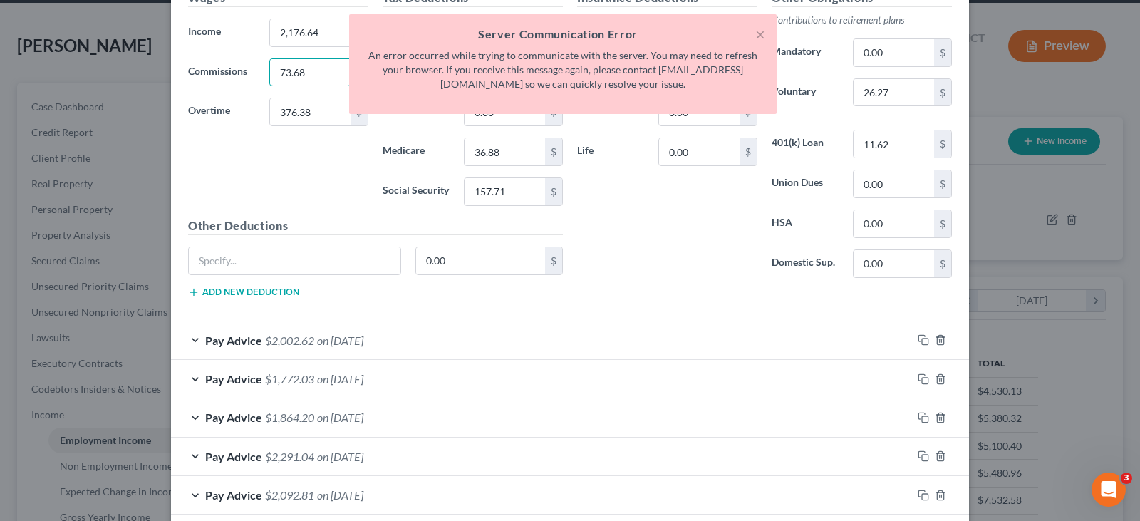
type input "73.68"
click at [277, 339] on span "$2,002.62" at bounding box center [289, 341] width 49 height 14
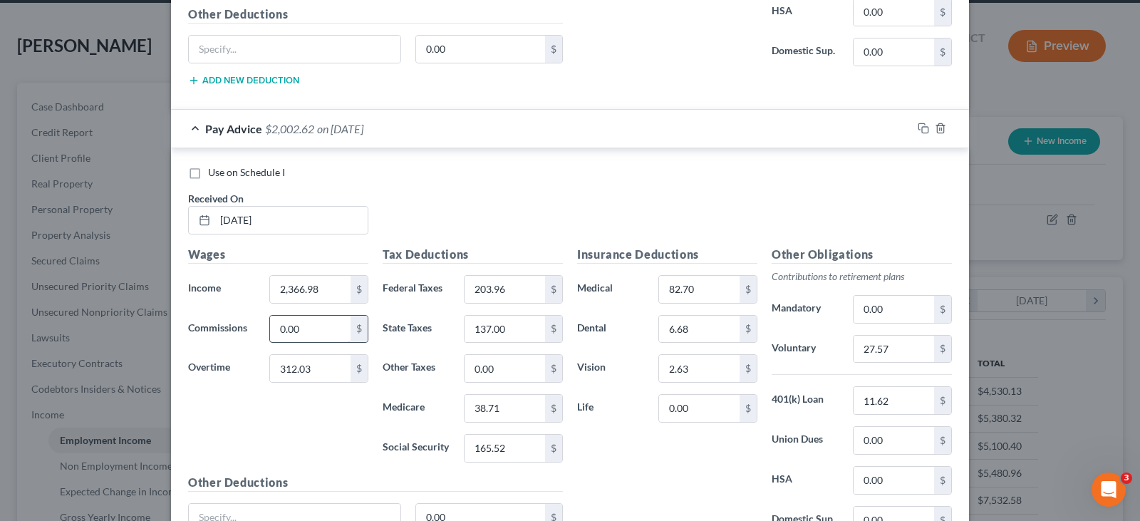
scroll to position [1782, 0]
click at [297, 336] on input "0.00" at bounding box center [310, 327] width 81 height 27
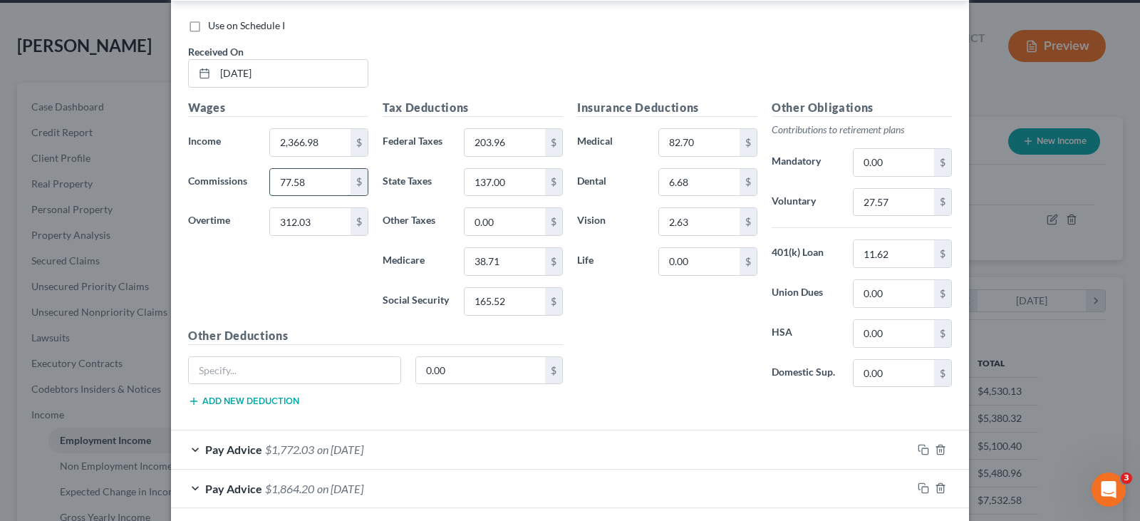
scroll to position [2067, 0]
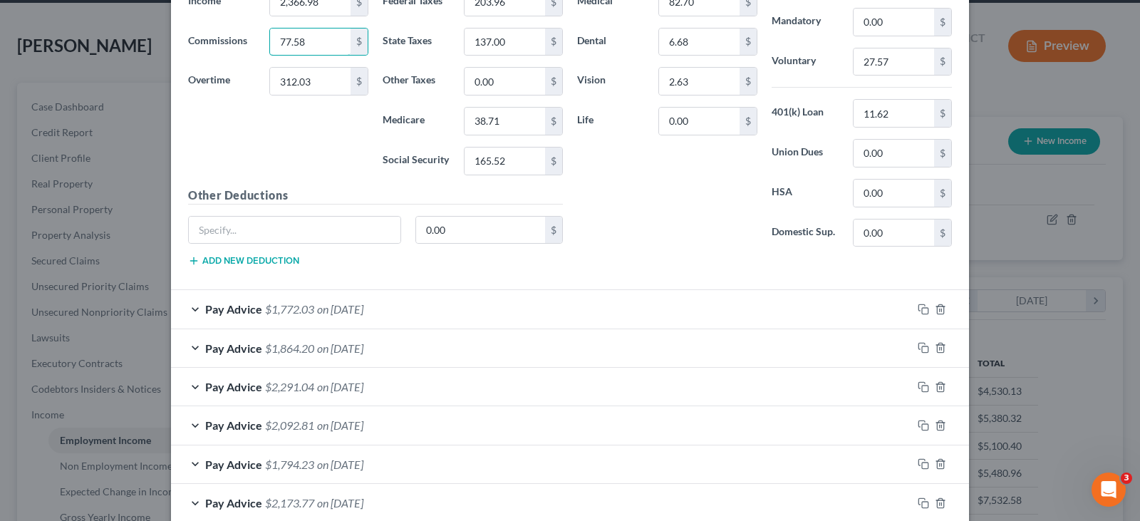
type input "77.58"
click at [311, 312] on div "Pay Advice $1,772.03 on [DATE]" at bounding box center [541, 309] width 741 height 38
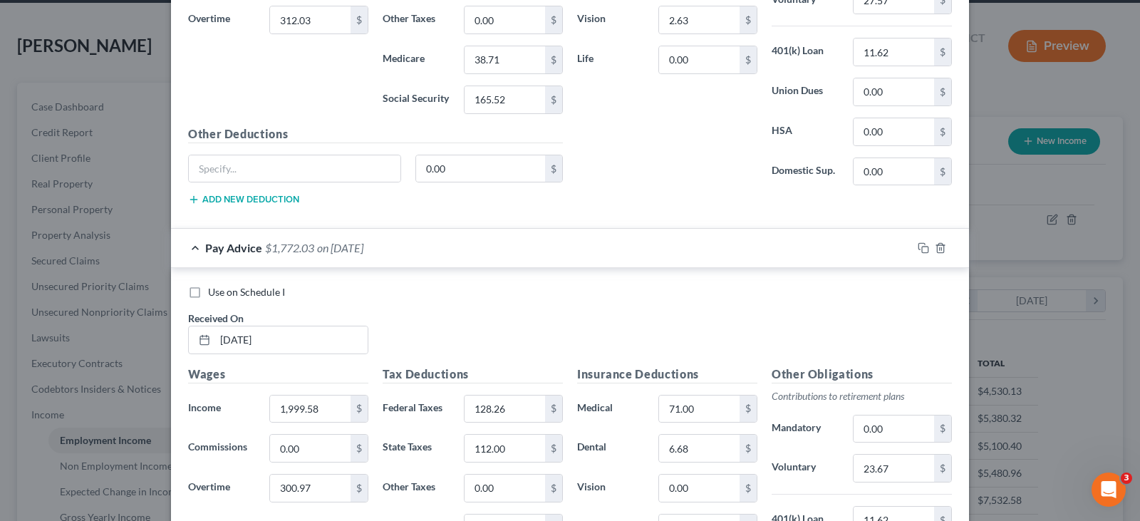
scroll to position [2209, 0]
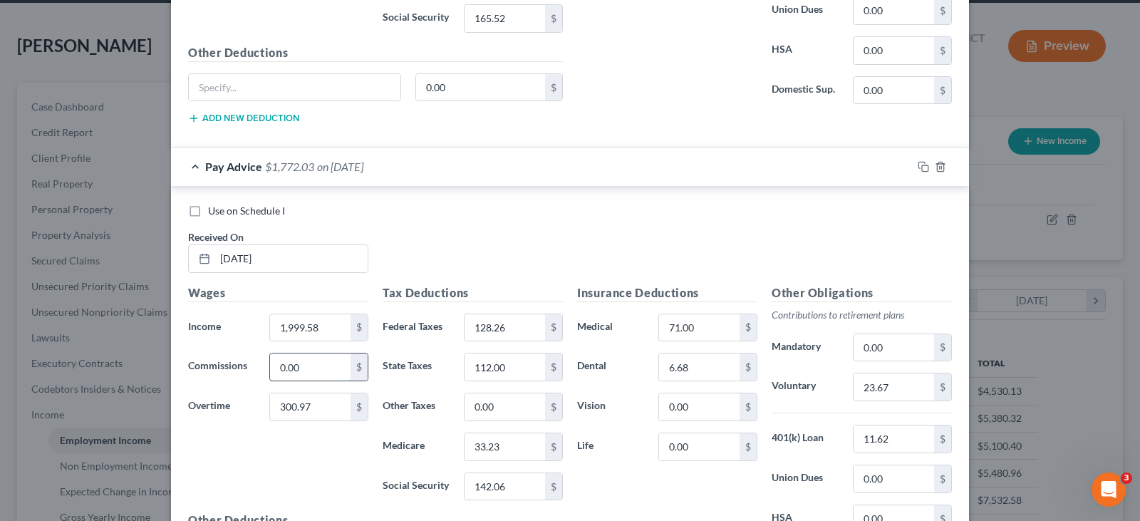
click at [301, 375] on input "0.00" at bounding box center [310, 366] width 81 height 27
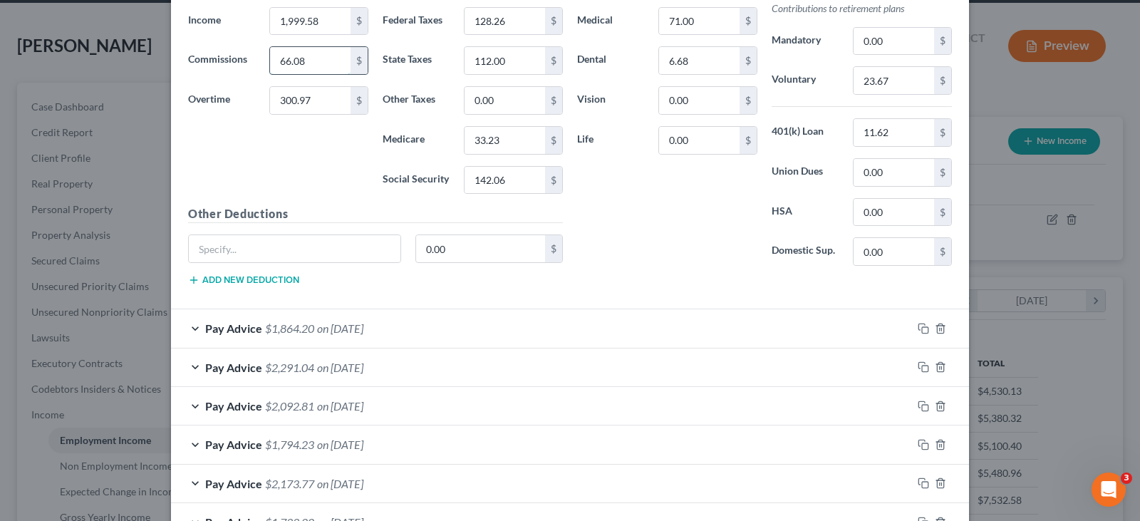
scroll to position [2692, 0]
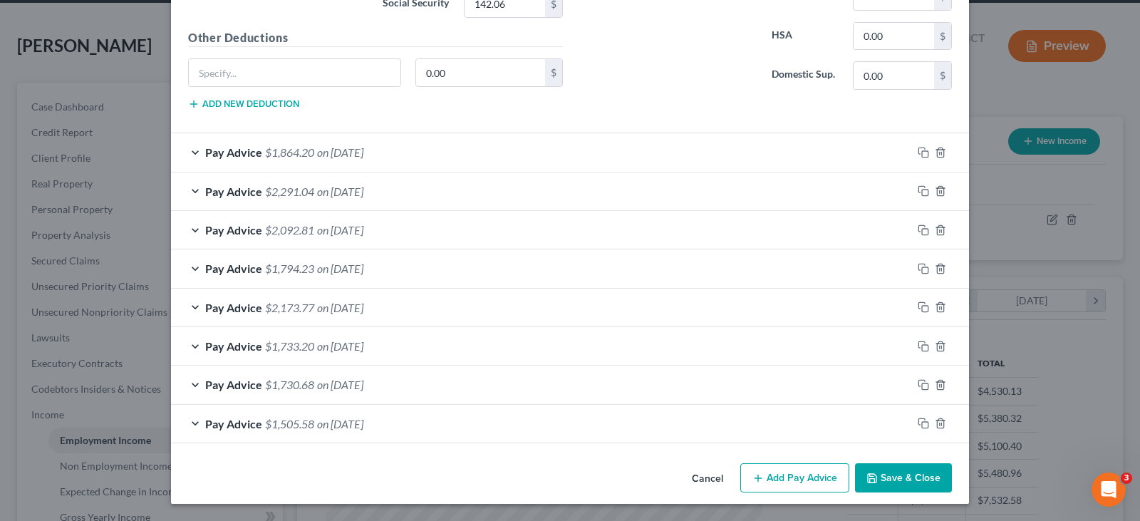
type input "66.08"
click at [300, 150] on span "$1,864.20" at bounding box center [289, 152] width 49 height 14
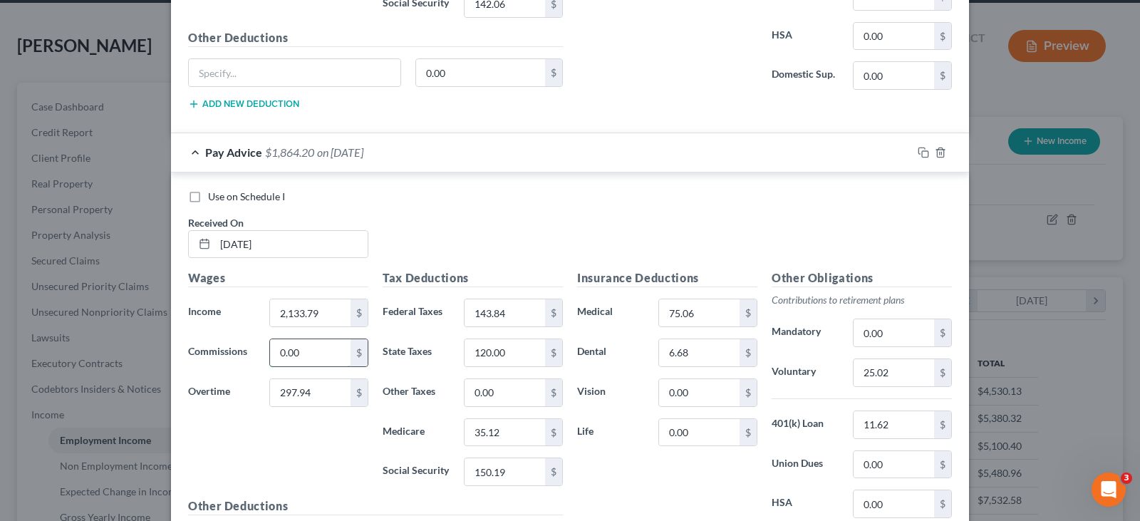
click at [327, 357] on input "0.00" at bounding box center [310, 352] width 81 height 27
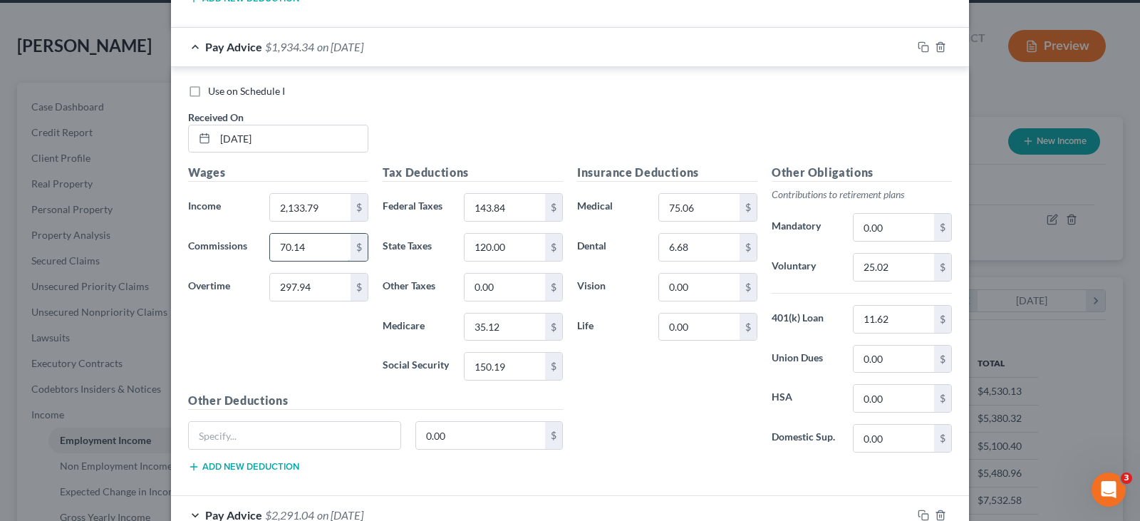
scroll to position [2977, 0]
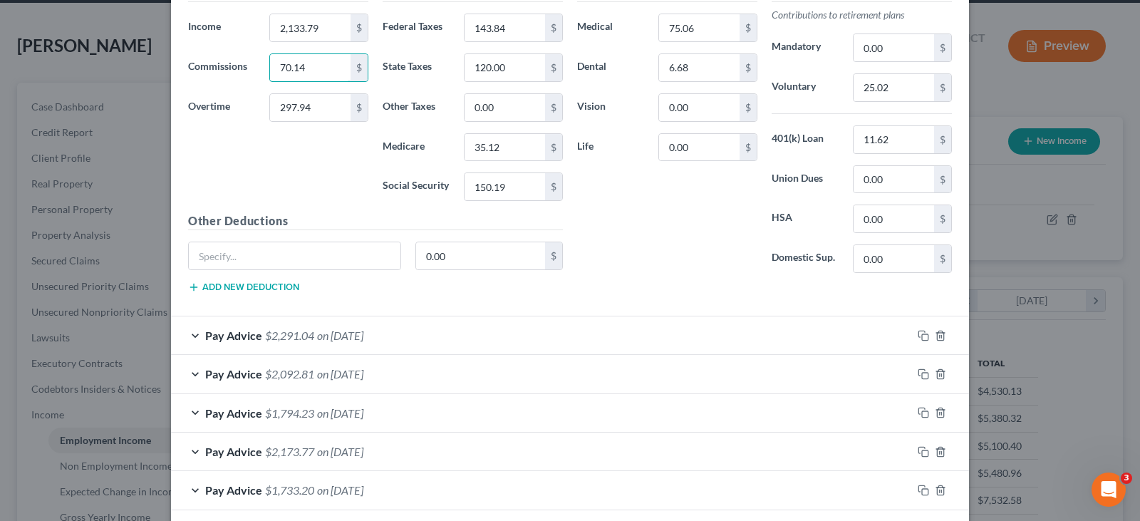
type input "70.14"
click at [338, 338] on span "on [DATE]" at bounding box center [340, 336] width 46 height 14
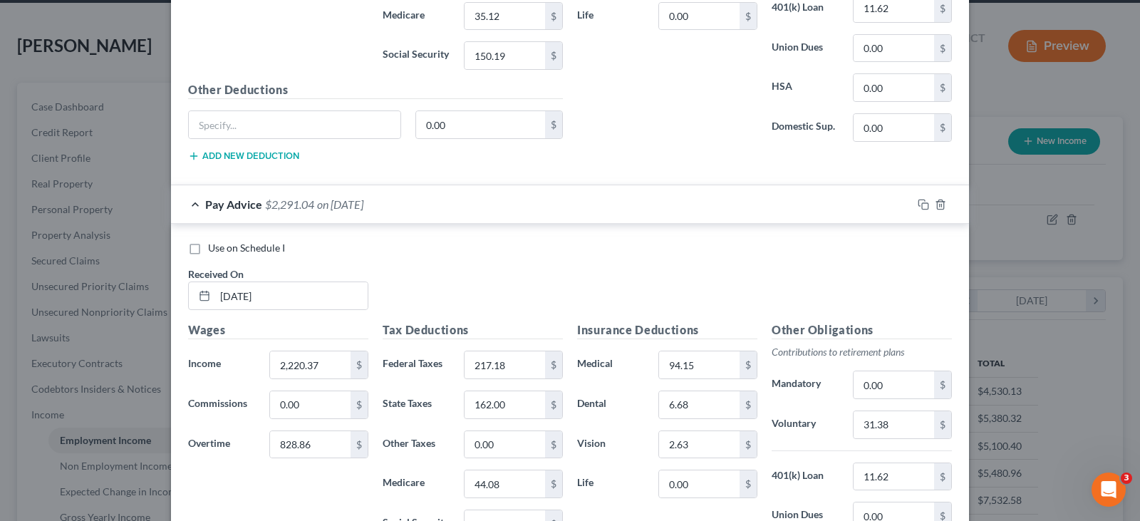
scroll to position [3190, 0]
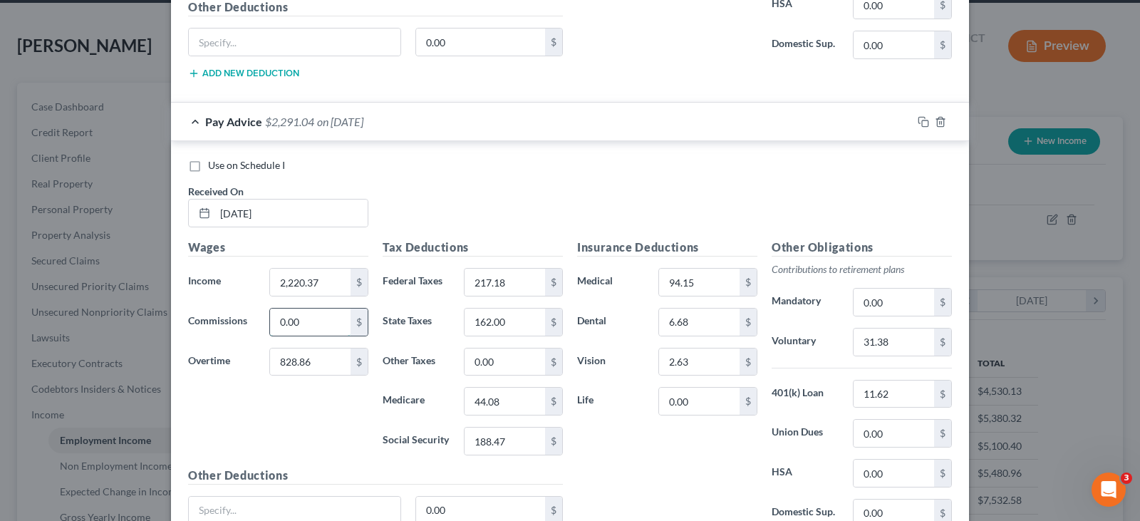
click at [325, 326] on input "0.00" at bounding box center [310, 322] width 81 height 27
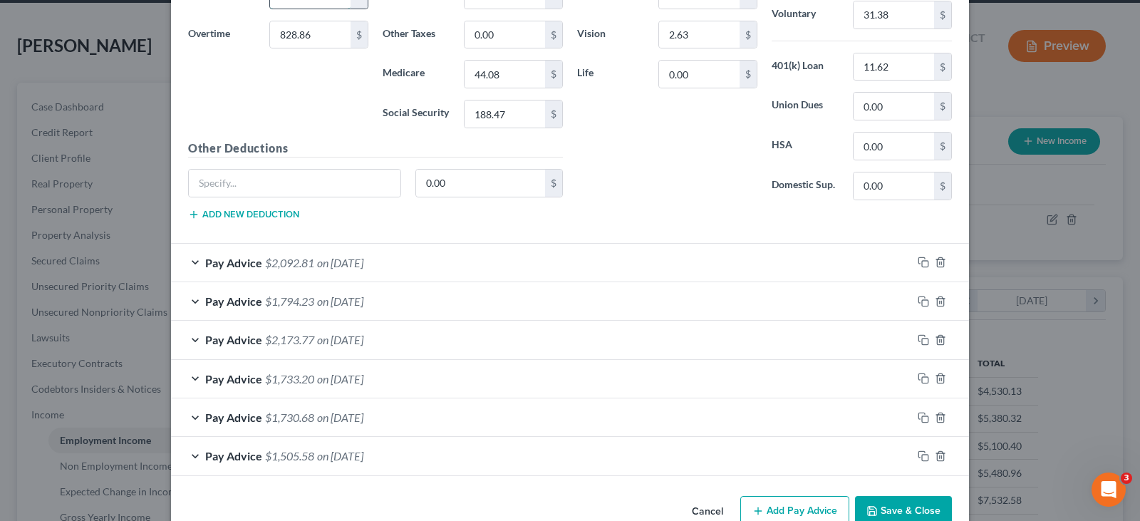
scroll to position [3547, 0]
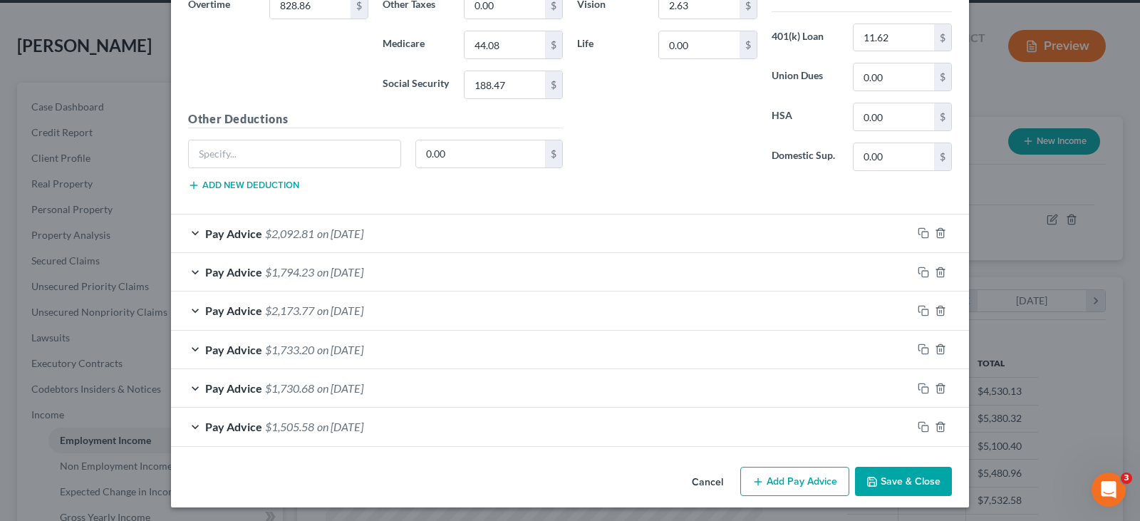
type input "89.23"
click at [327, 232] on span "on [DATE]" at bounding box center [340, 234] width 46 height 14
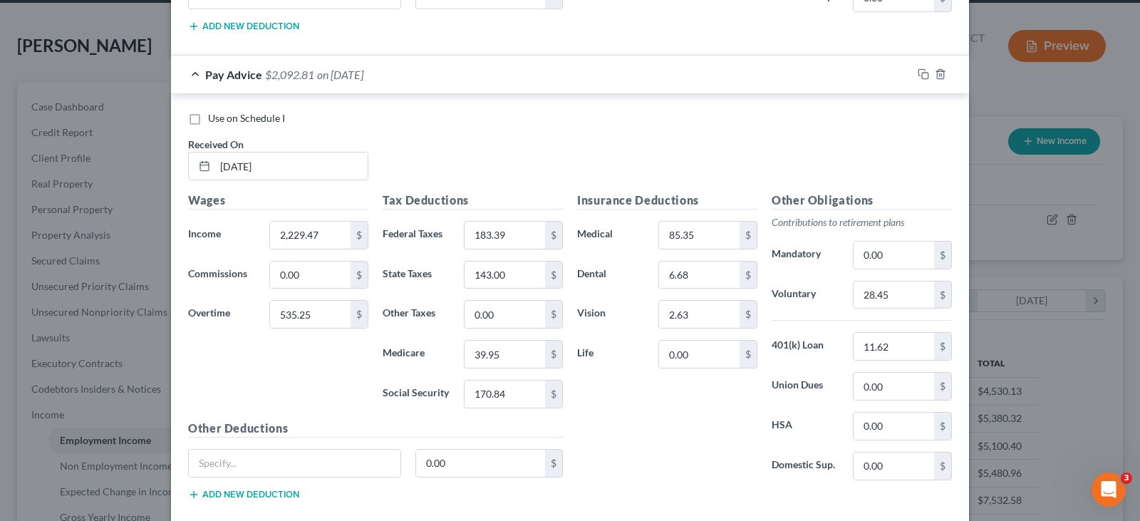
scroll to position [3761, 0]
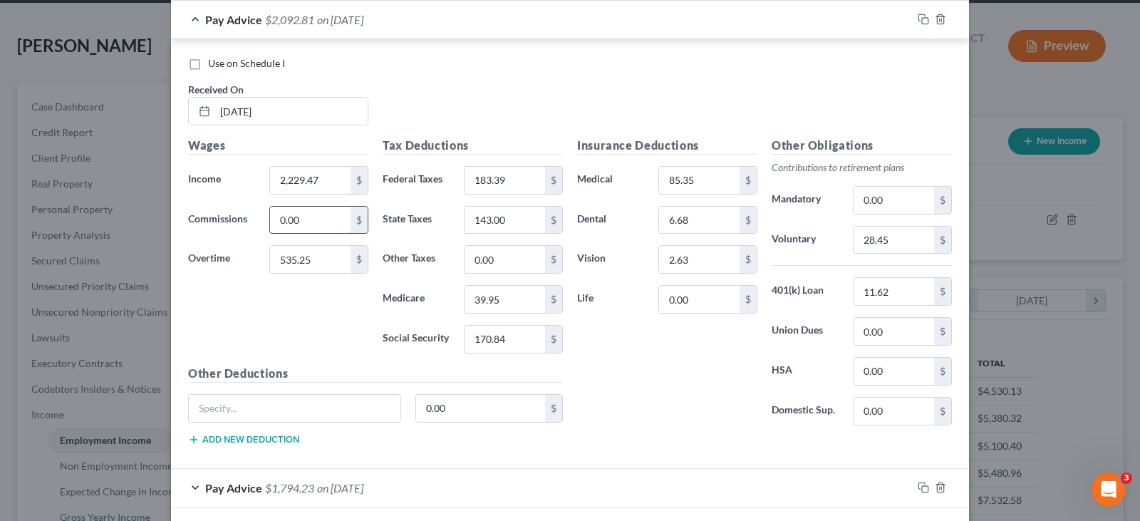
click at [297, 222] on input "0.00" at bounding box center [310, 220] width 81 height 27
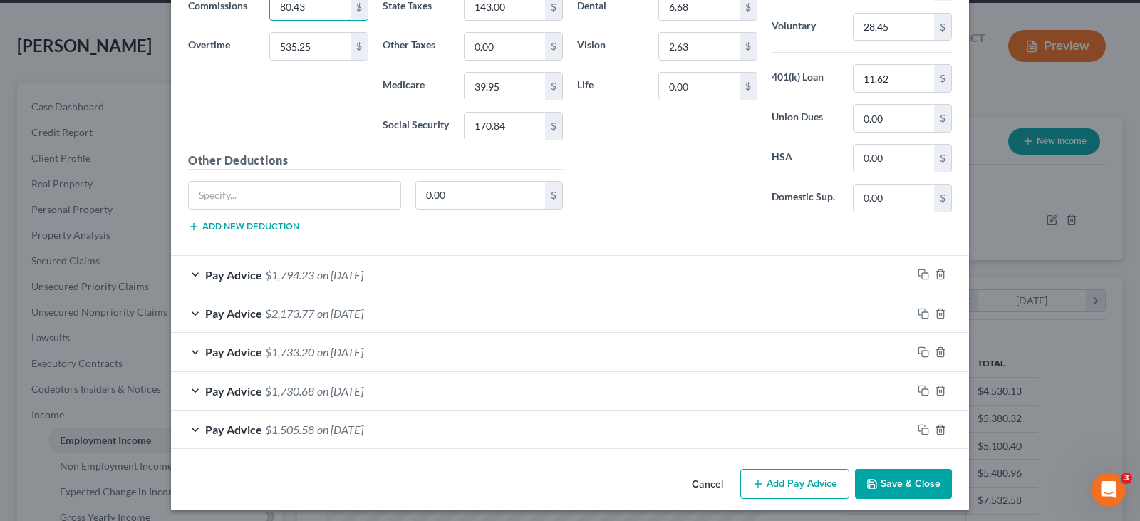
scroll to position [3974, 0]
type input "80.43"
click at [296, 269] on span "$1,794.23" at bounding box center [289, 274] width 49 height 14
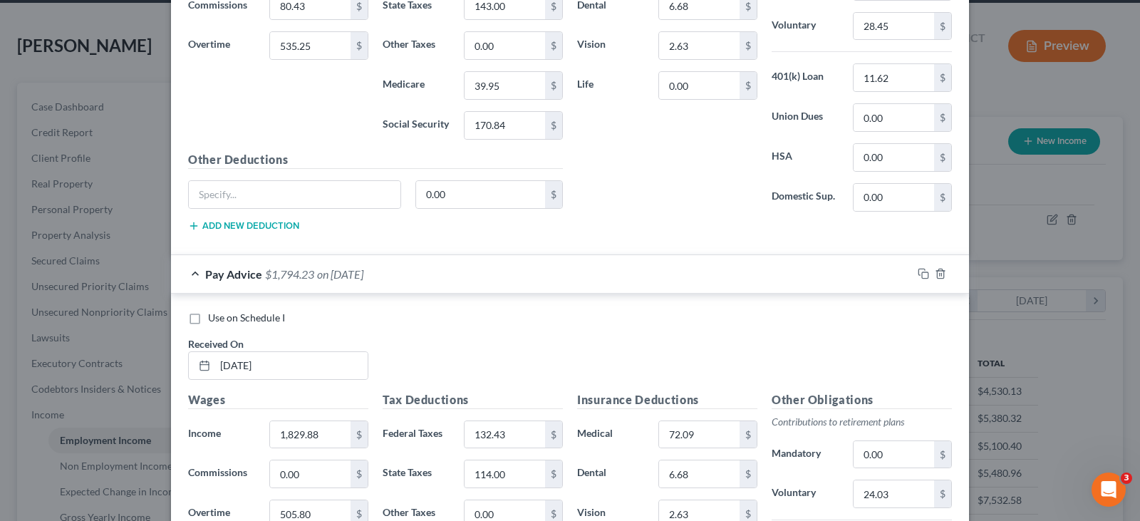
scroll to position [4046, 0]
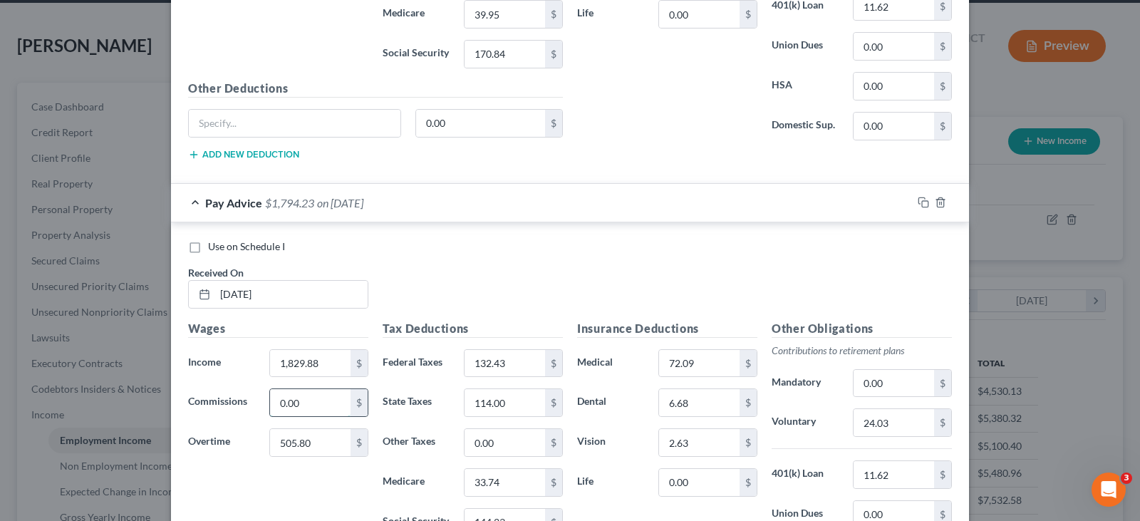
click at [312, 410] on input "0.00" at bounding box center [310, 402] width 81 height 27
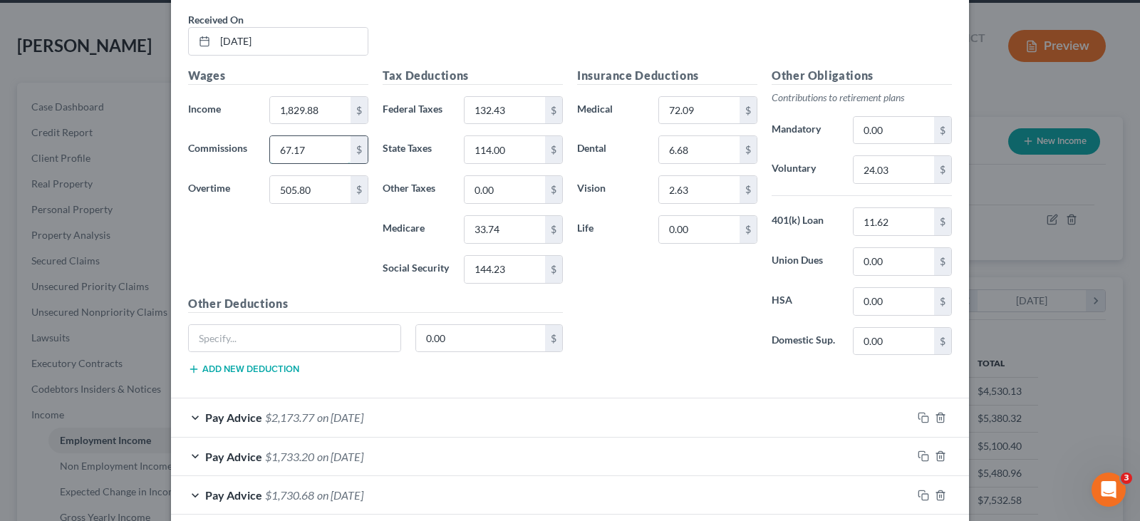
scroll to position [4331, 0]
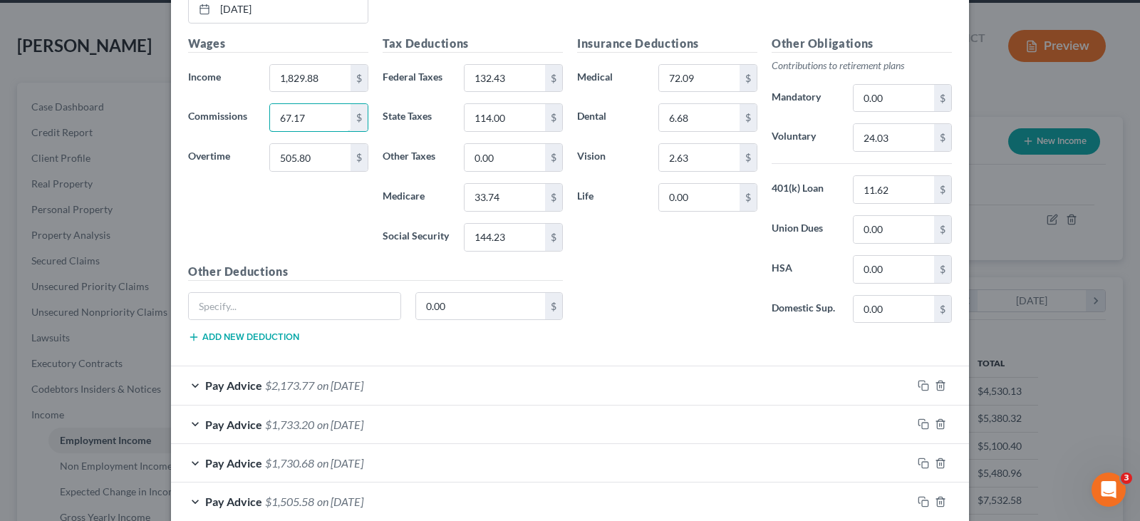
type input "67.17"
click at [318, 391] on span "on [DATE]" at bounding box center [340, 385] width 46 height 14
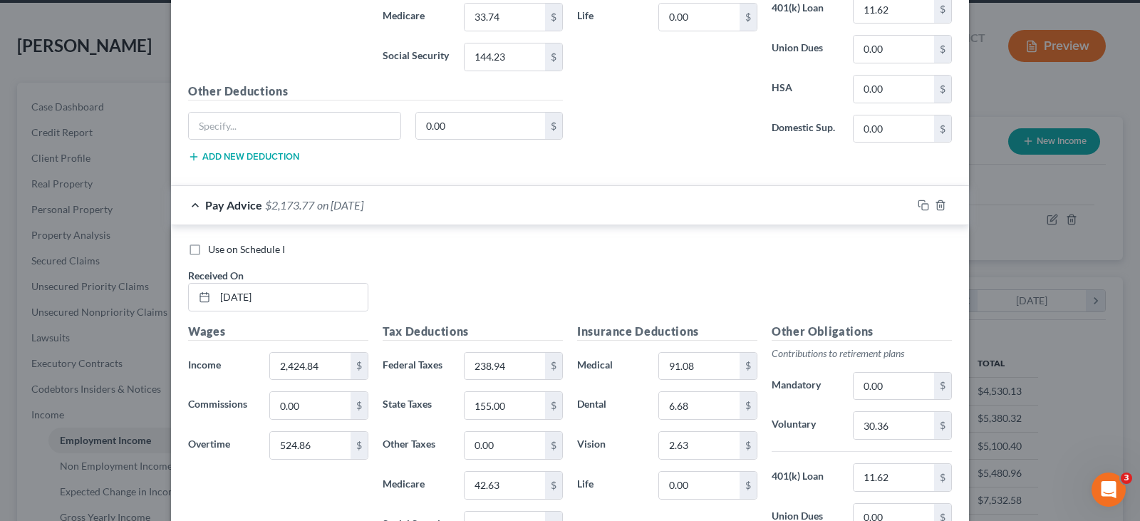
scroll to position [4544, 0]
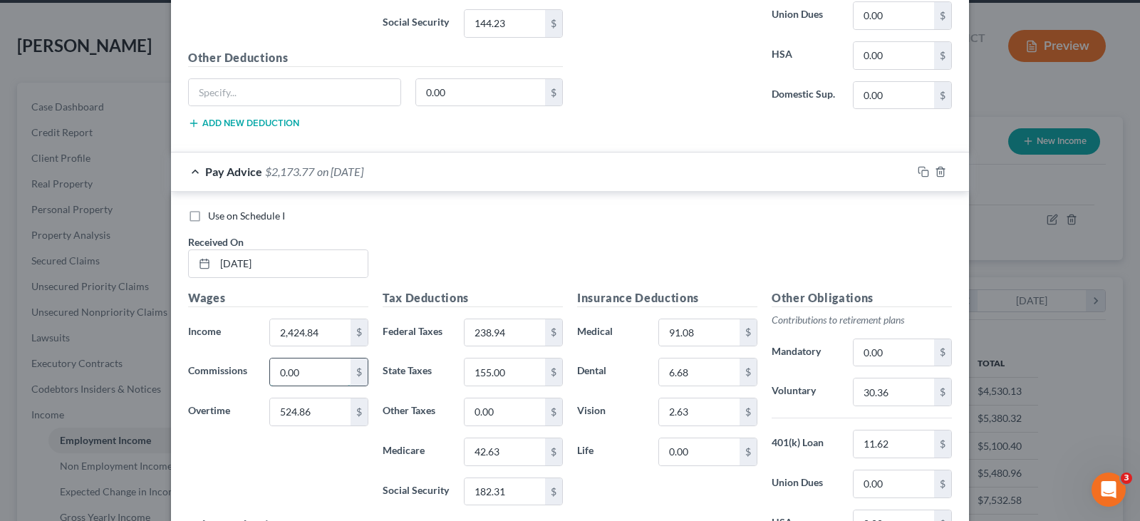
click at [314, 379] on input "0.00" at bounding box center [310, 371] width 81 height 27
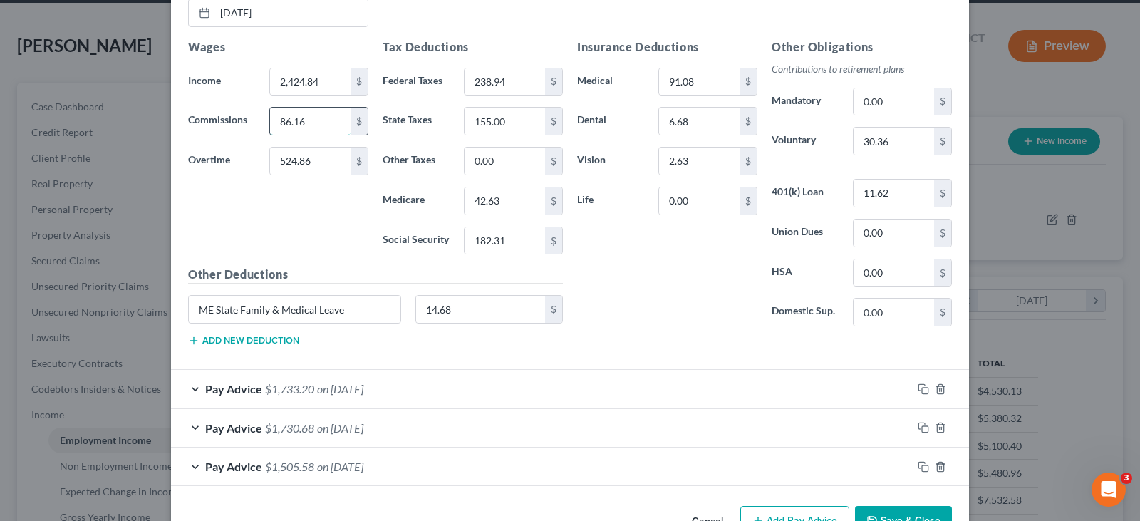
scroll to position [4839, 0]
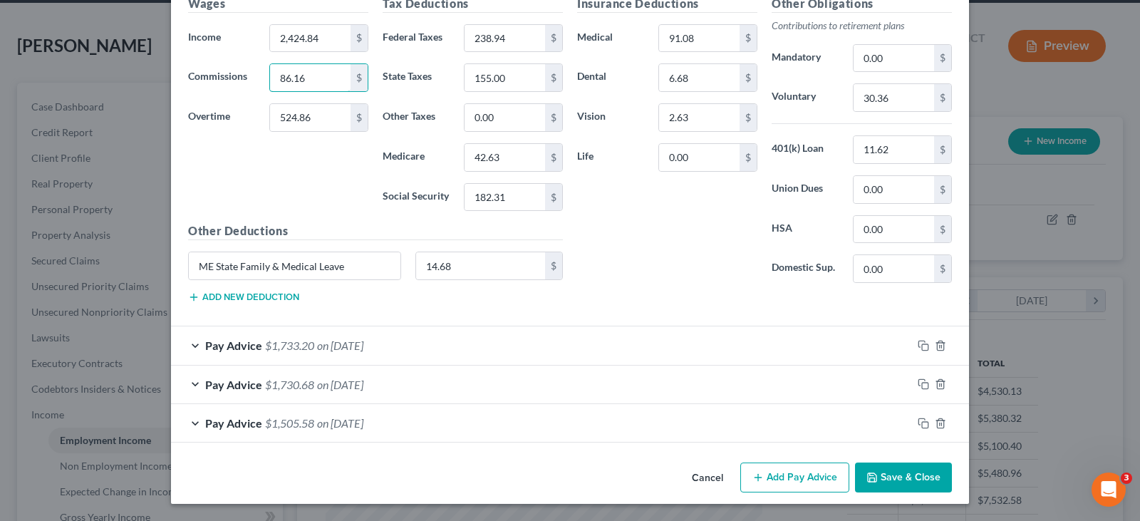
type input "86.16"
click at [271, 341] on span "$1,733.20" at bounding box center [289, 345] width 49 height 14
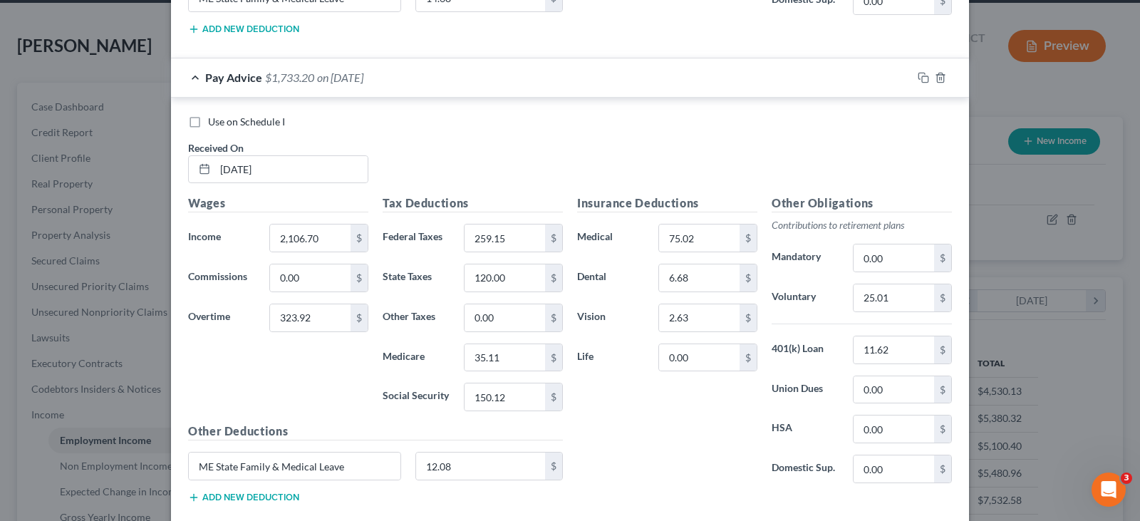
scroll to position [5195, 0]
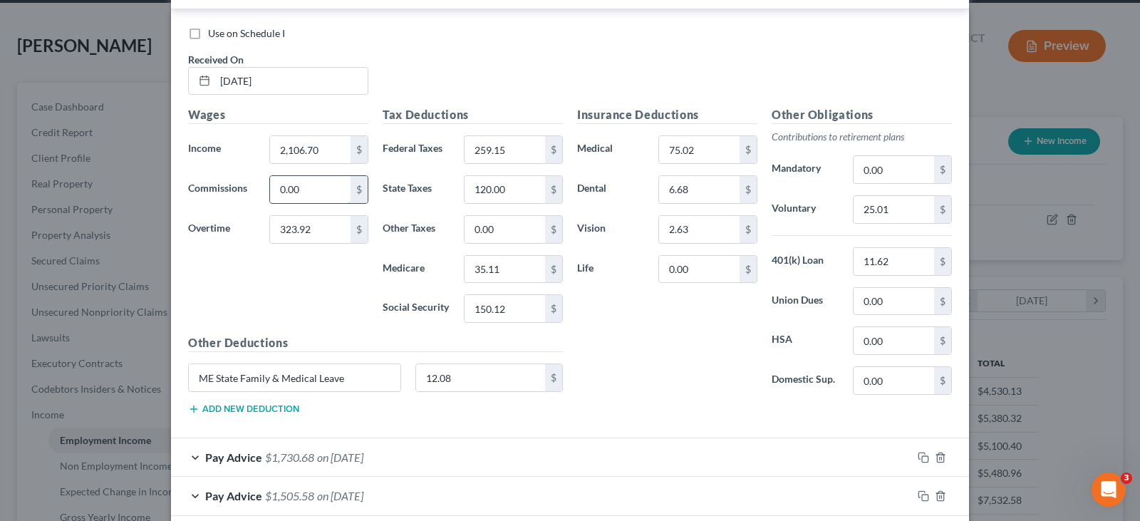
click at [296, 185] on input "0.00" at bounding box center [310, 189] width 81 height 27
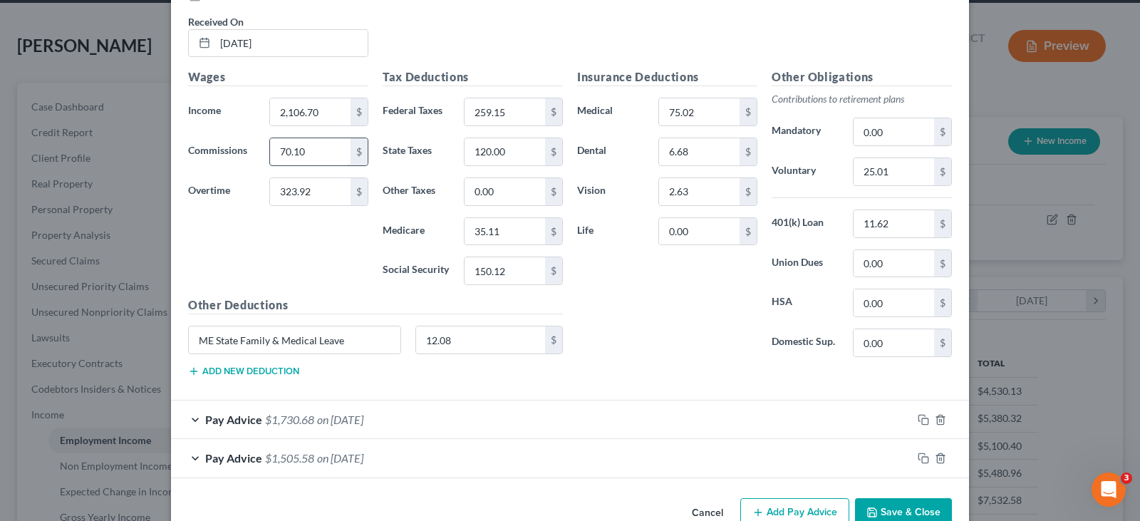
scroll to position [5268, 0]
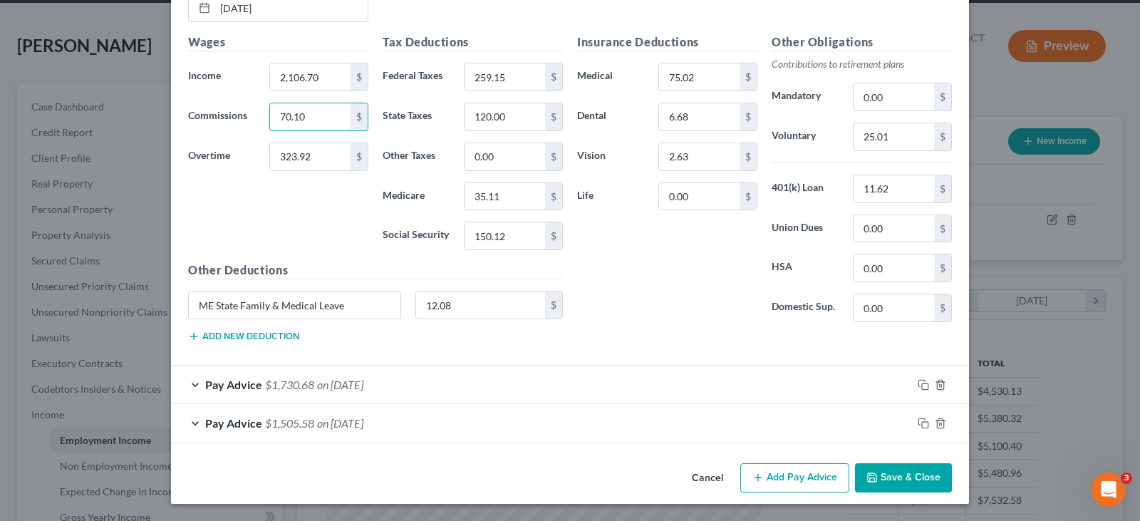
type input "70.10"
click at [294, 385] on span "$1,730.68" at bounding box center [289, 385] width 49 height 14
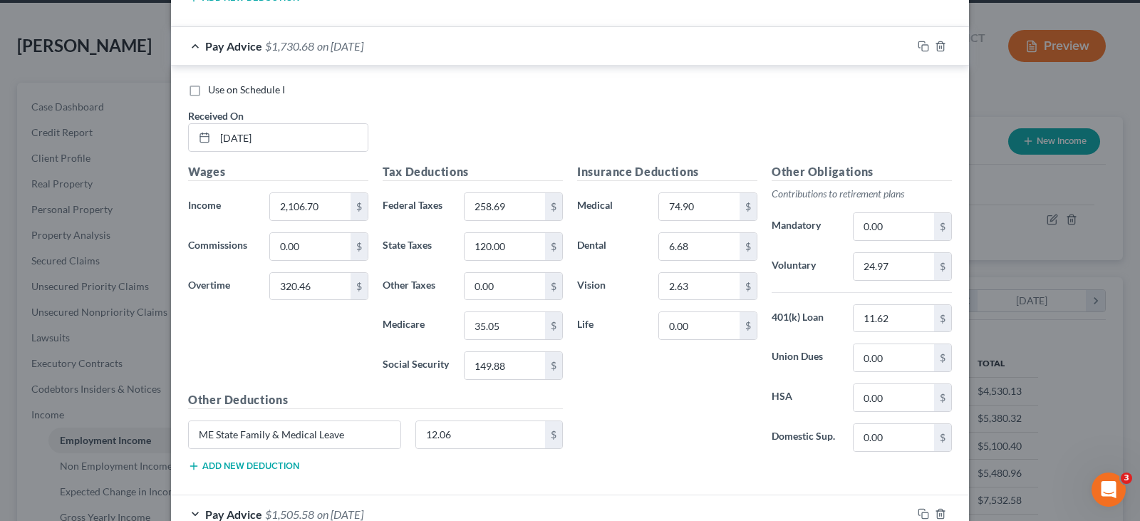
scroll to position [5624, 0]
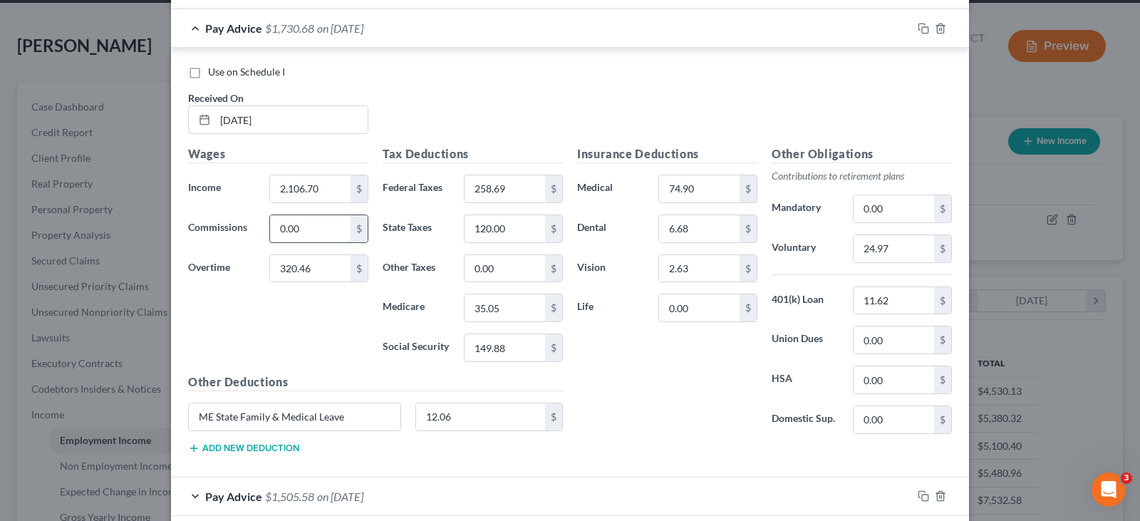
click at [286, 234] on input "0.00" at bounding box center [310, 228] width 81 height 27
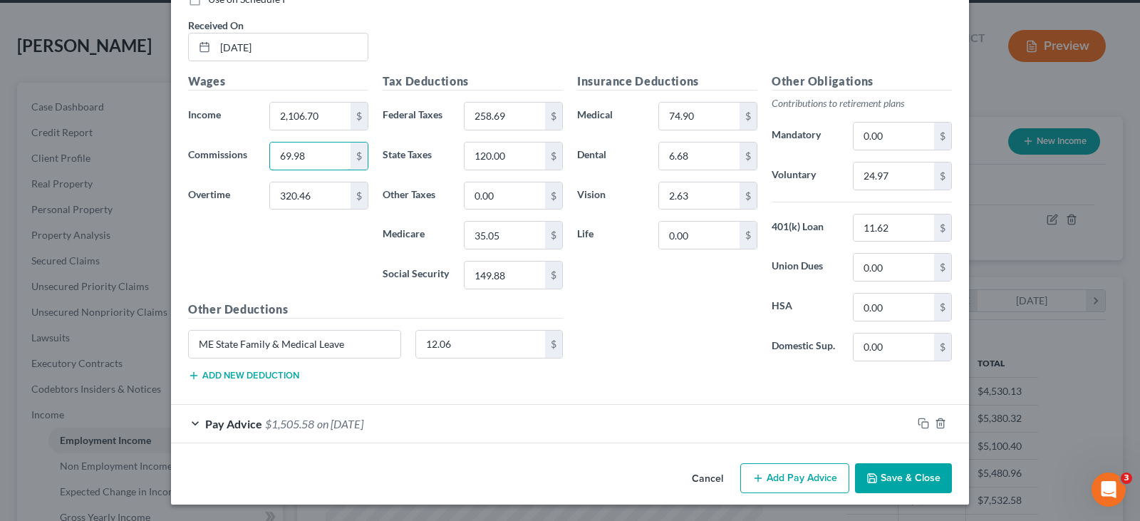
scroll to position [5697, 0]
type input "69.98"
click at [317, 422] on span "on [DATE]" at bounding box center [340, 423] width 46 height 14
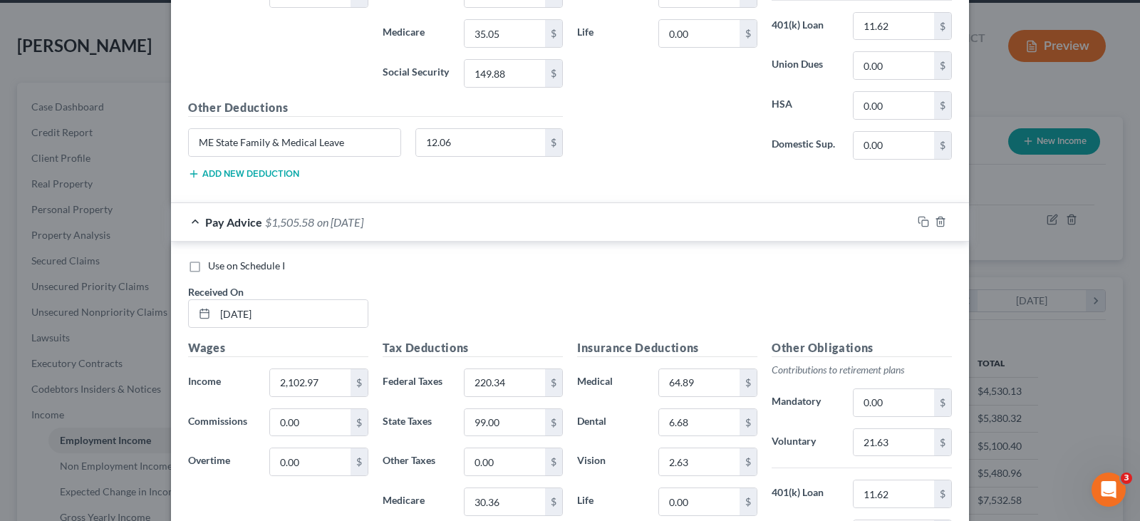
scroll to position [5911, 0]
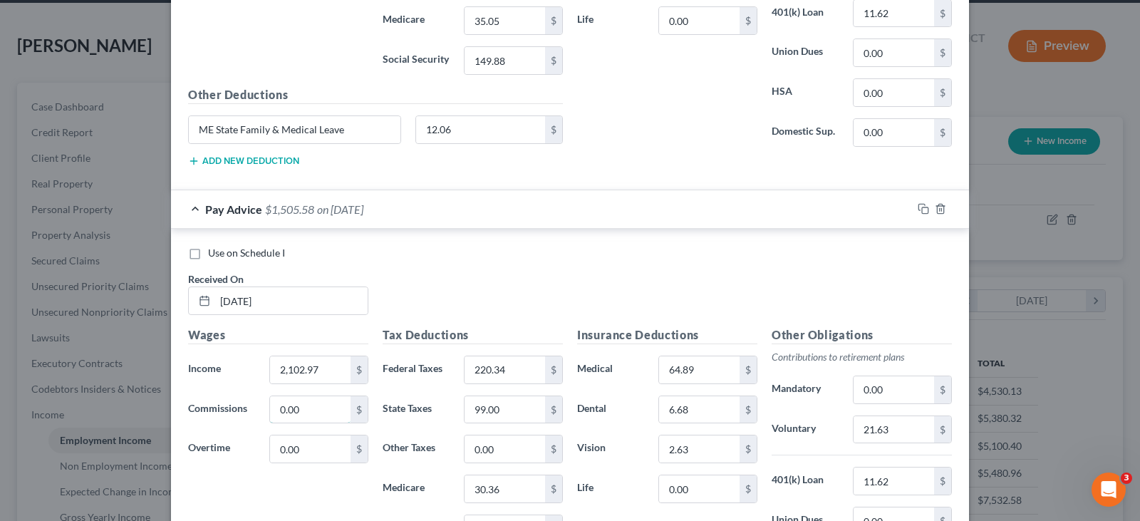
click at [317, 422] on input "0.00" at bounding box center [310, 409] width 81 height 27
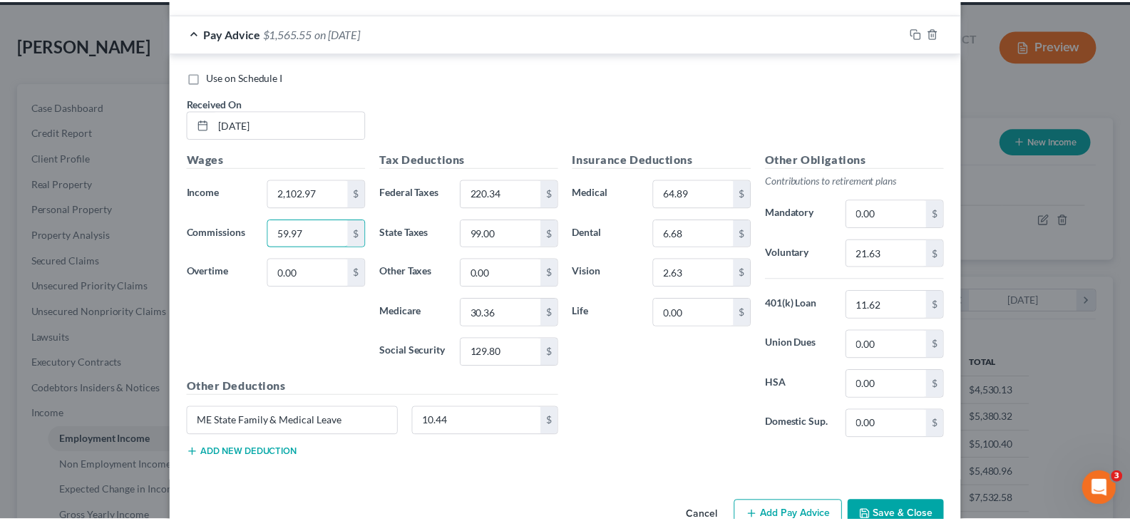
scroll to position [6126, 0]
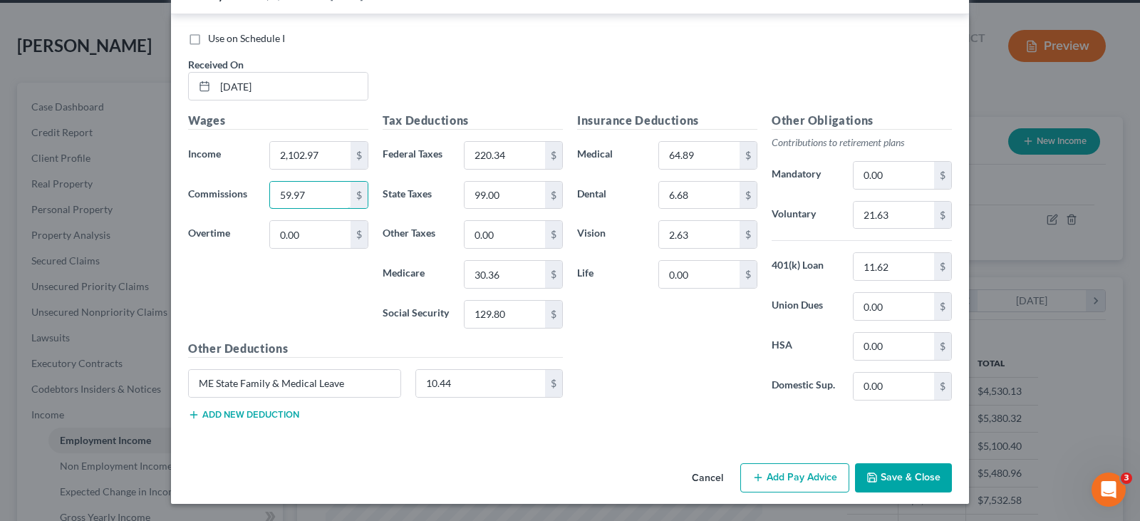
type input "59.97"
click at [873, 485] on button "Save & Close" at bounding box center [903, 478] width 97 height 30
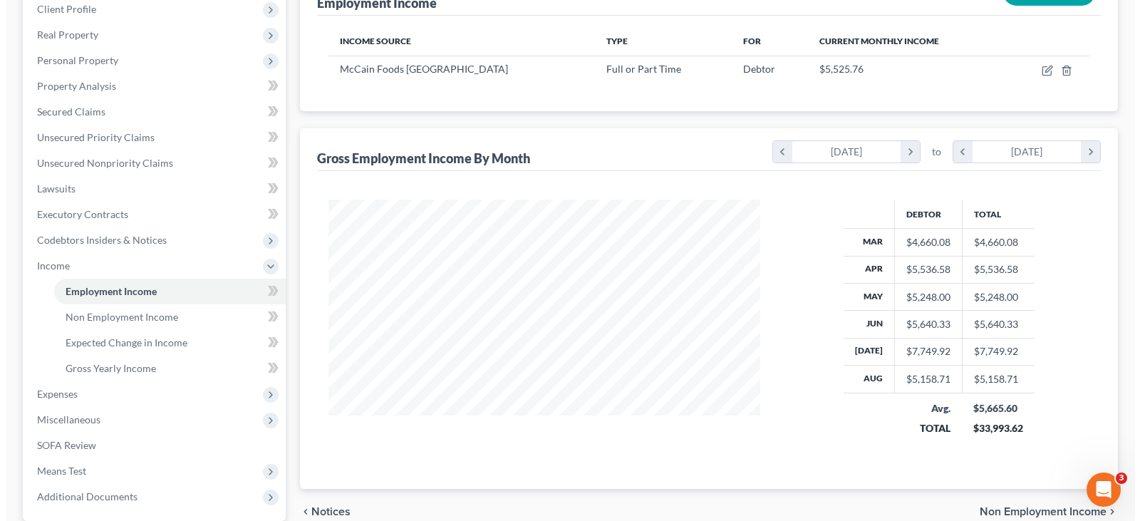
scroll to position [197, 0]
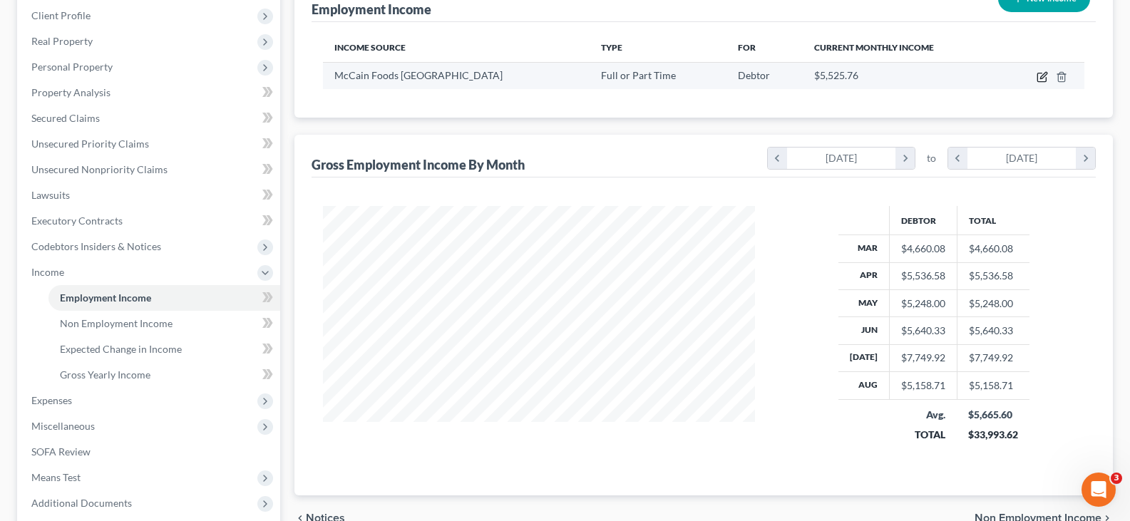
click at [1045, 76] on icon "button" at bounding box center [1043, 75] width 6 height 6
select select "0"
select select "20"
select select "2"
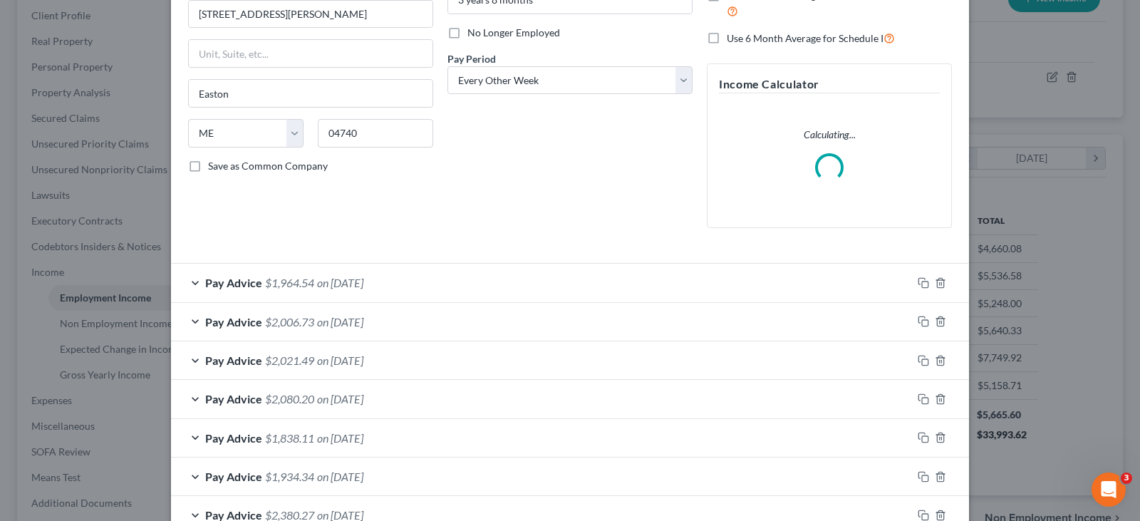
scroll to position [214, 0]
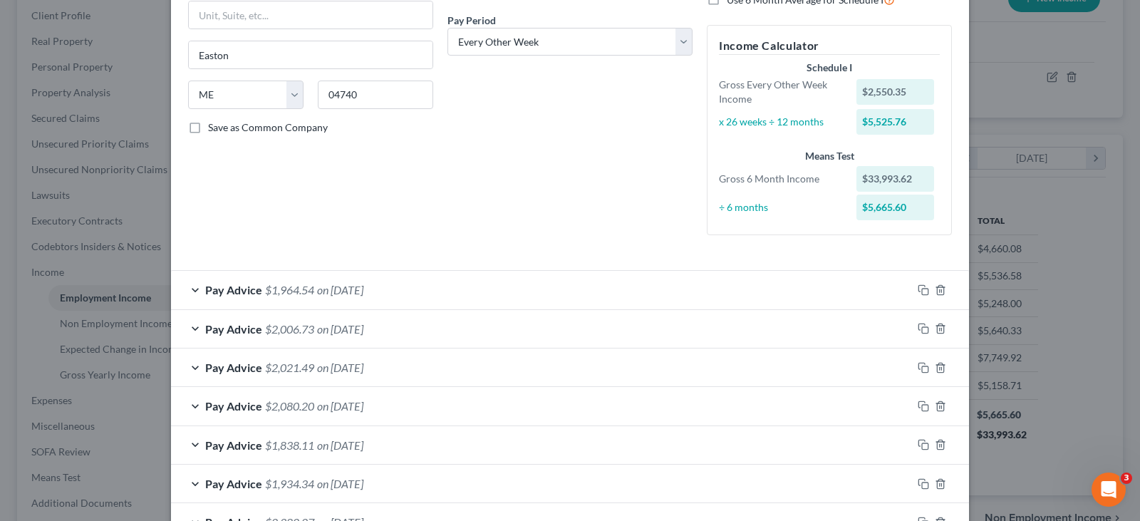
click at [287, 291] on span "$1,964.54" at bounding box center [289, 290] width 49 height 14
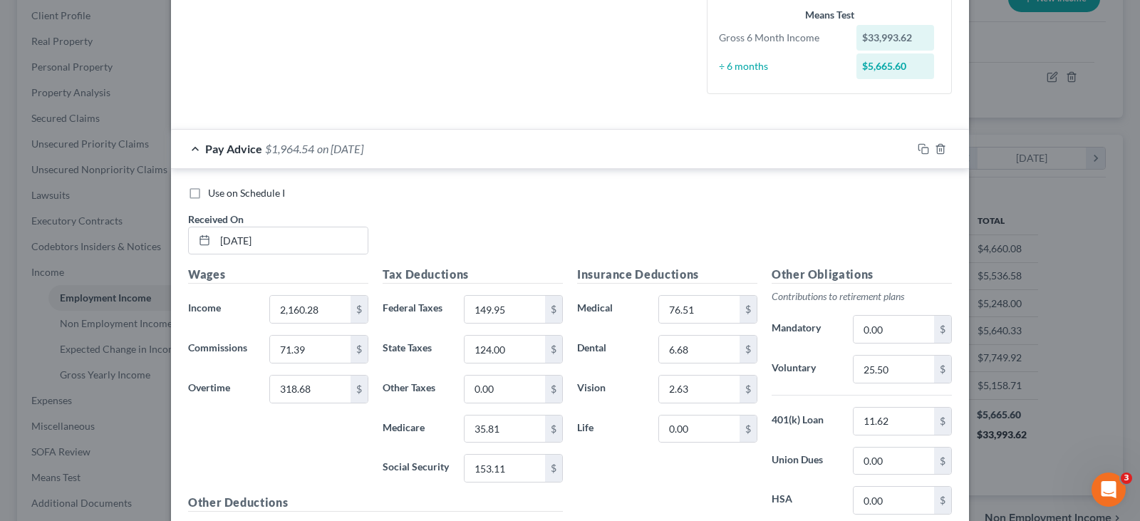
scroll to position [356, 0]
click at [309, 346] on input "71.39" at bounding box center [310, 347] width 81 height 27
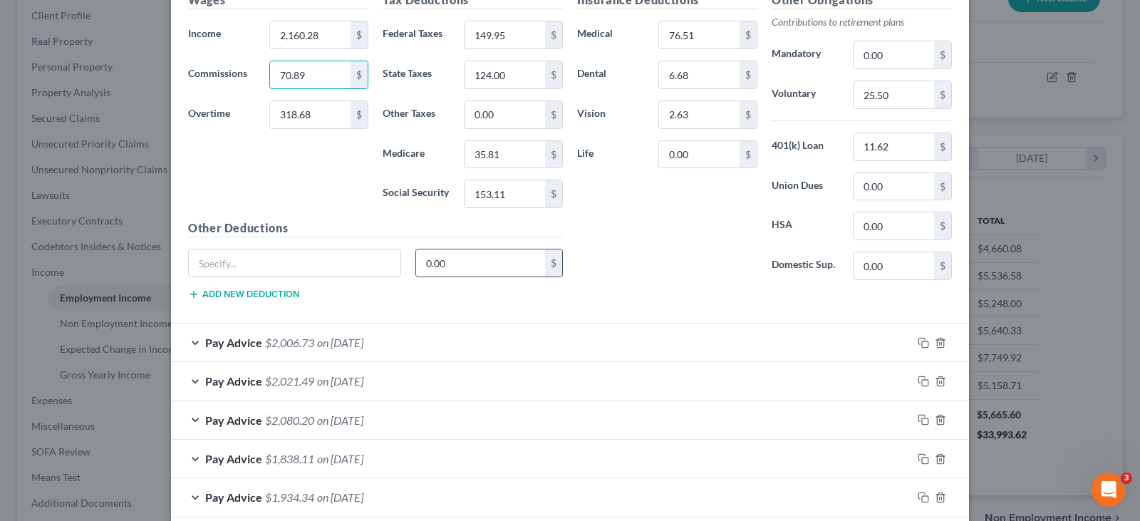
scroll to position [641, 0]
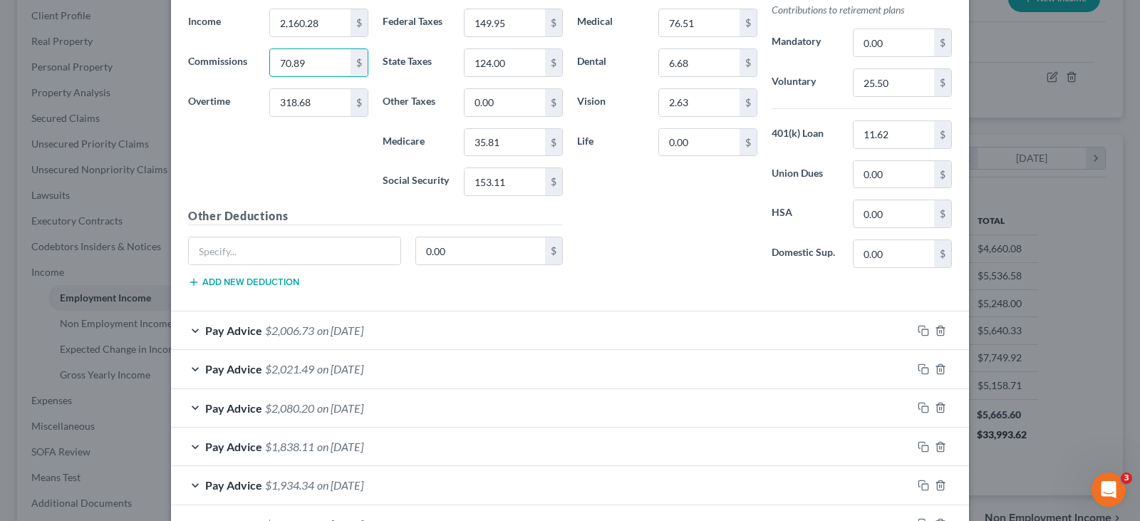
type input "70.89"
click at [357, 375] on span "on [DATE]" at bounding box center [340, 369] width 46 height 14
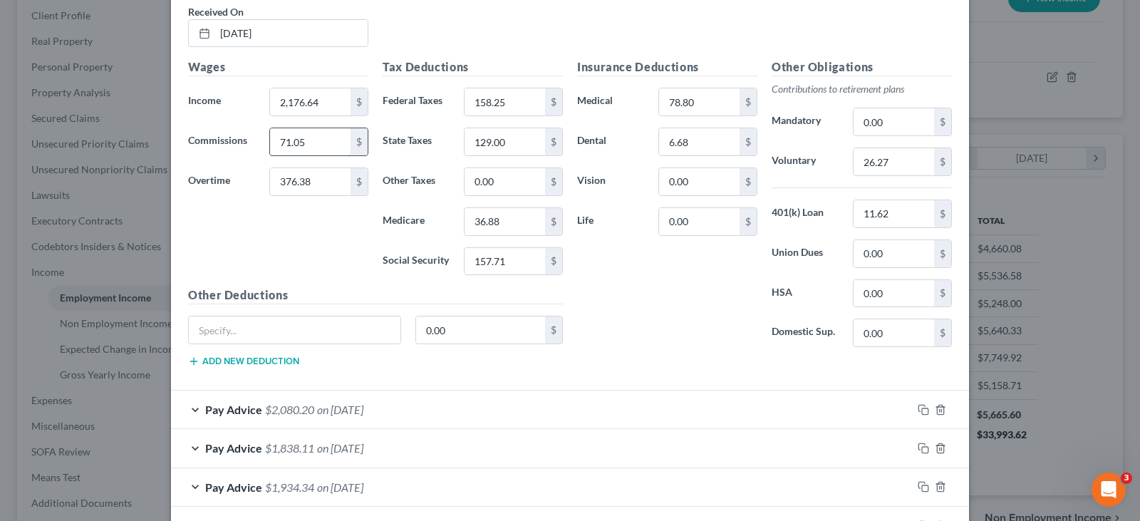
scroll to position [1140, 0]
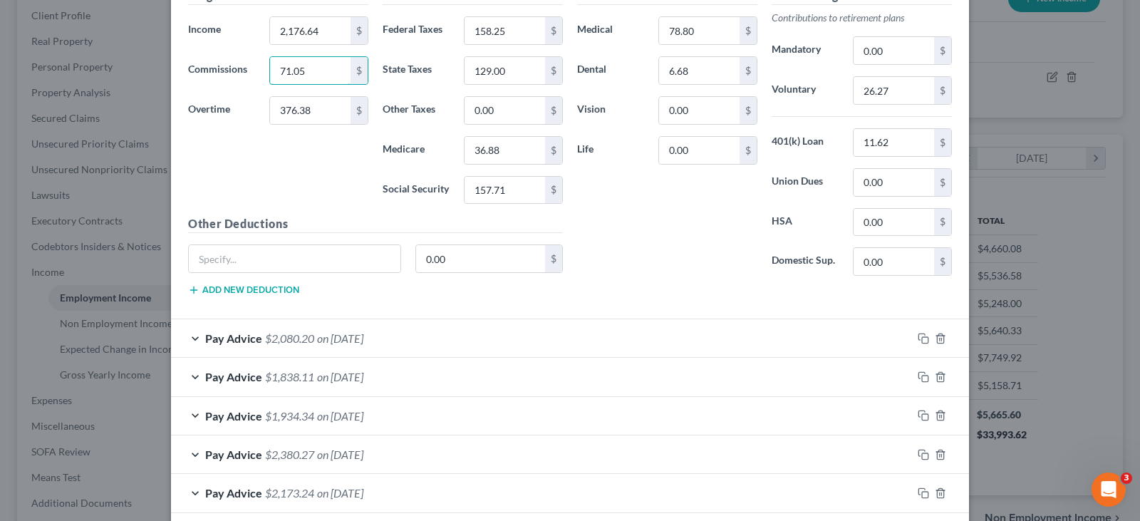
type input "71.05"
click at [343, 379] on span "on [DATE]" at bounding box center [340, 377] width 46 height 14
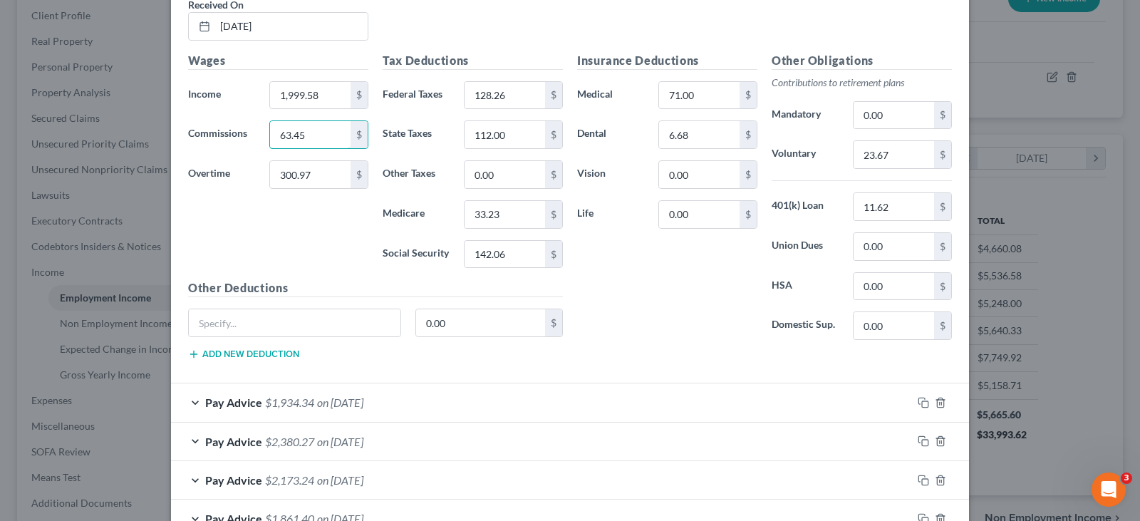
scroll to position [1568, 0]
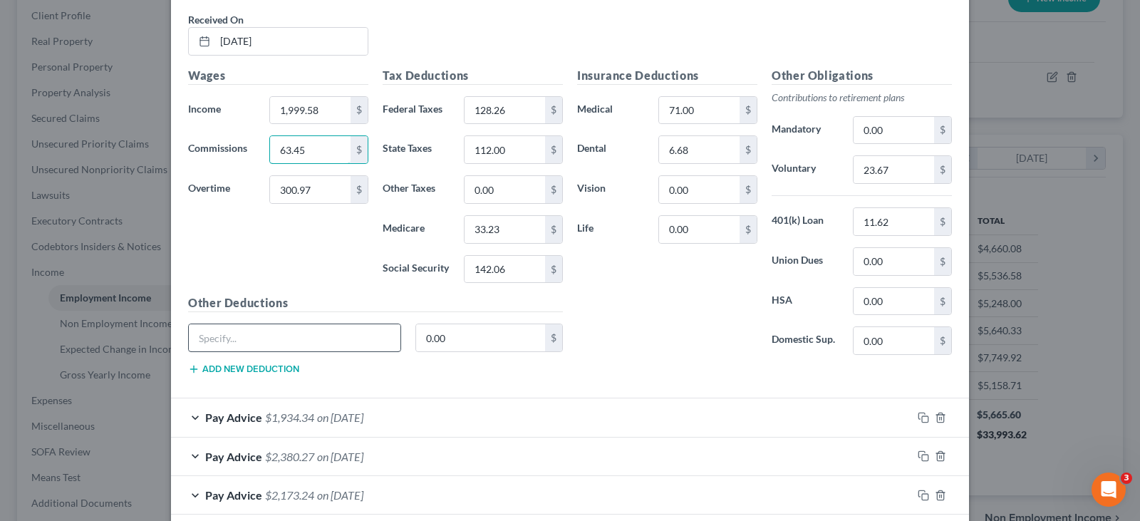
type input "63.45"
click at [214, 341] on input "text" at bounding box center [295, 337] width 212 height 27
type input "Misc. Reimbursement"
type input "0"
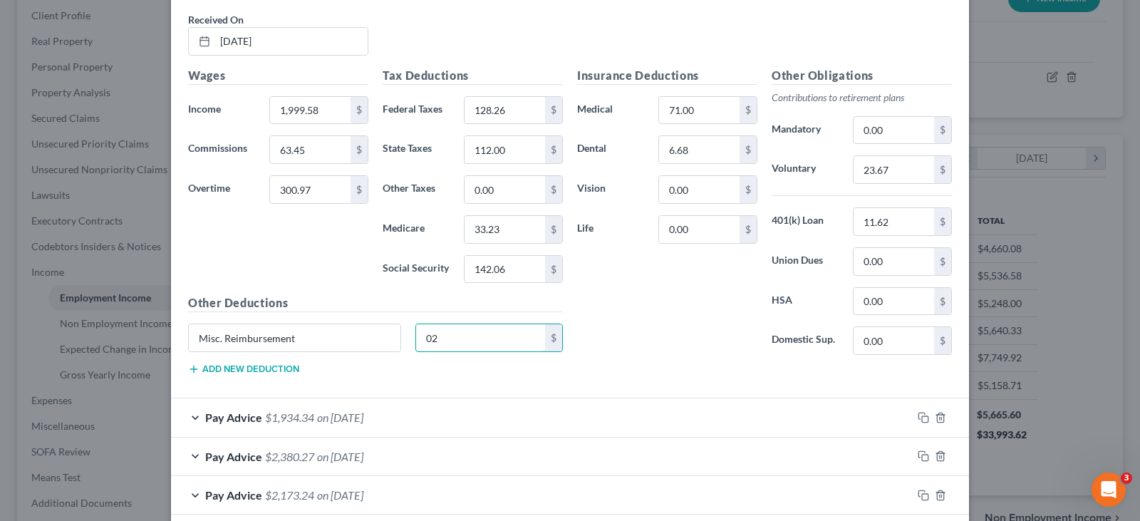
type input "0"
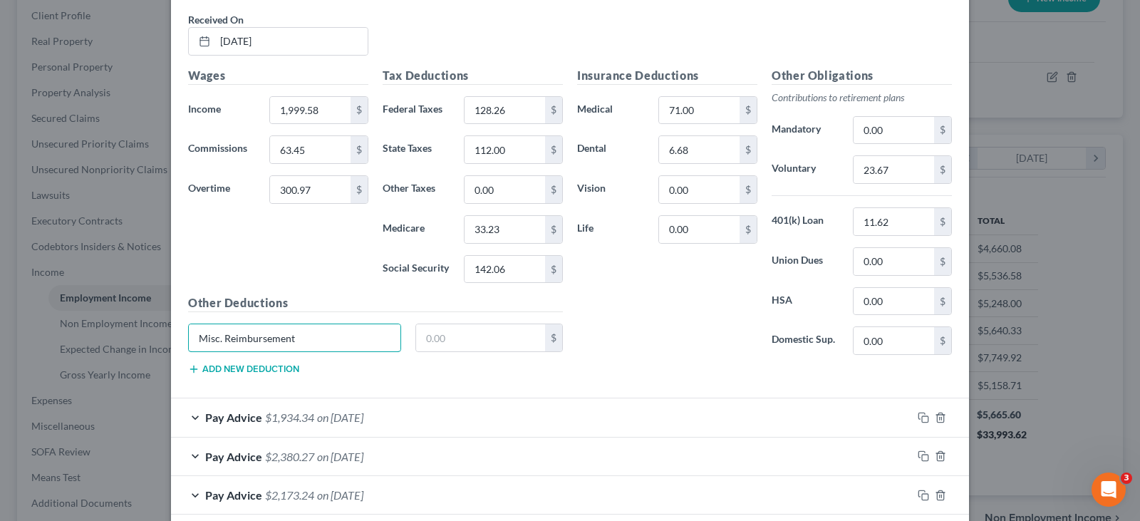
drag, startPoint x: 323, startPoint y: 343, endPoint x: 0, endPoint y: 351, distance: 322.9
click at [0, 358] on div "Edit Income Source × Employment Type * Select Full or [DEMOGRAPHIC_DATA] Employ…" at bounding box center [570, 260] width 1140 height 521
click at [309, 149] on input "63.45" at bounding box center [310, 149] width 81 height 27
type input "9"
type input "66.08"
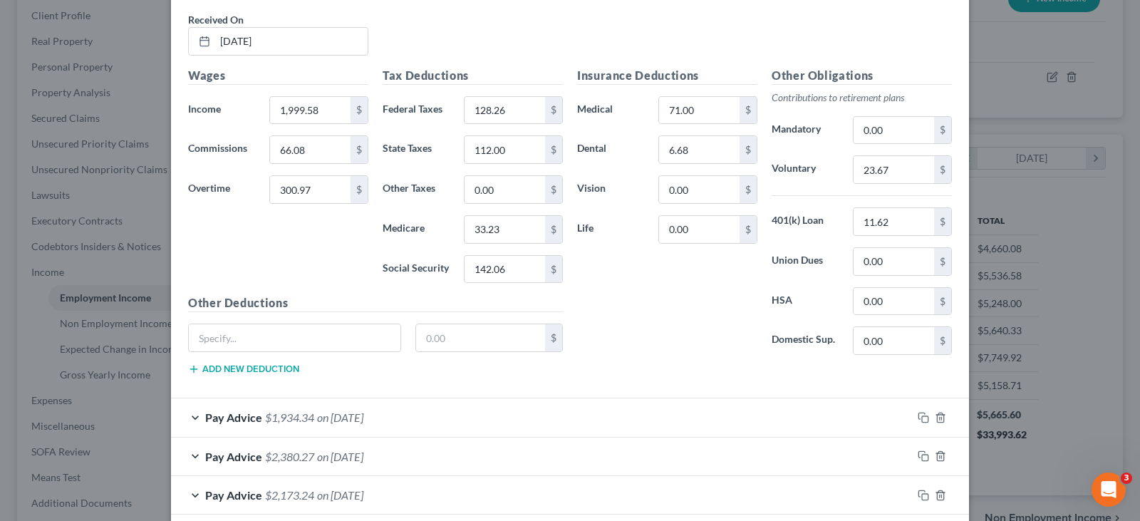
click at [274, 408] on div "Pay Advice $1,934.34 on [DATE]" at bounding box center [541, 417] width 741 height 38
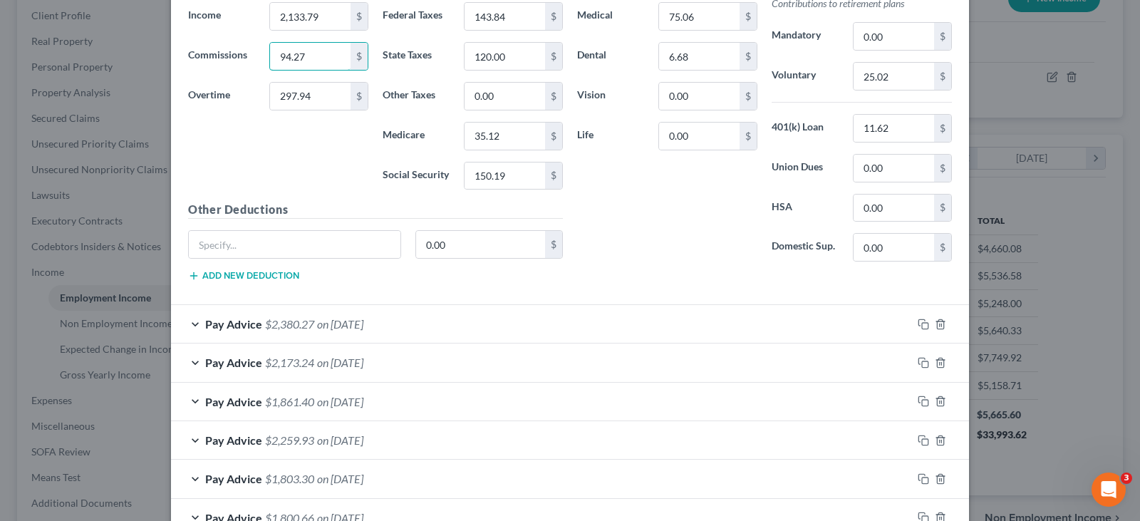
scroll to position [2209, 0]
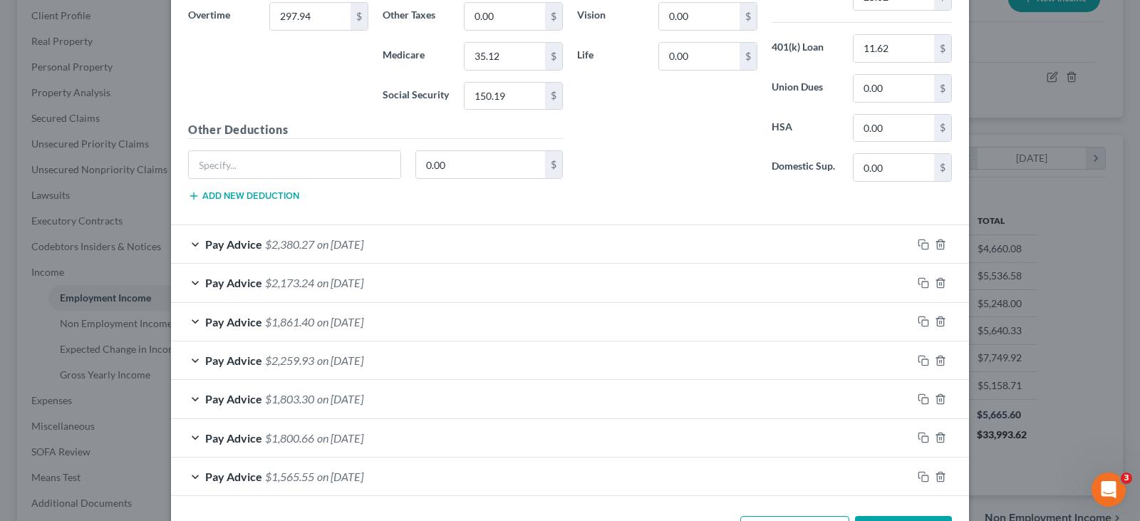
type input "94.27"
click at [279, 442] on span "$1,800.66" at bounding box center [289, 438] width 49 height 14
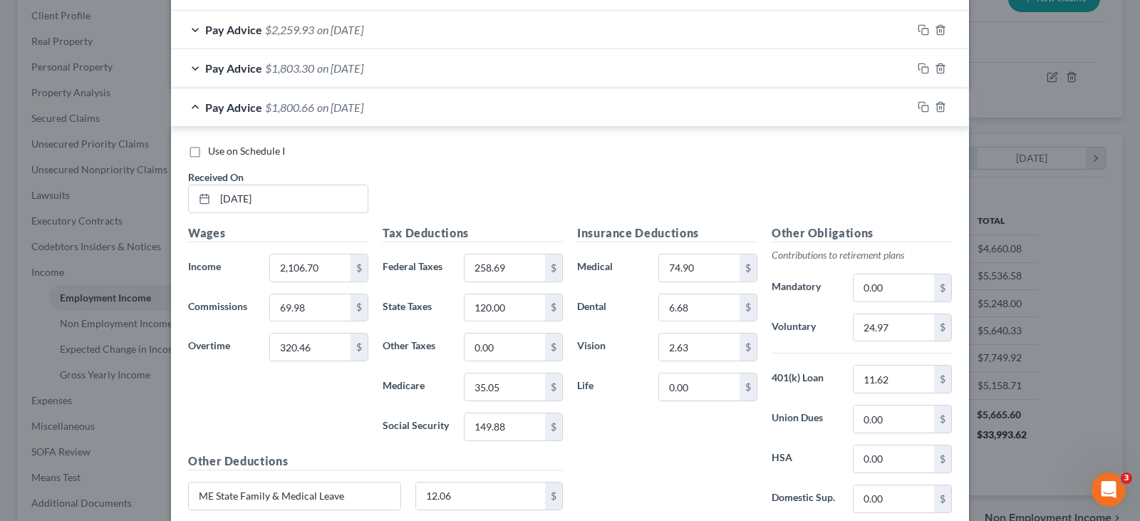
scroll to position [2565, 0]
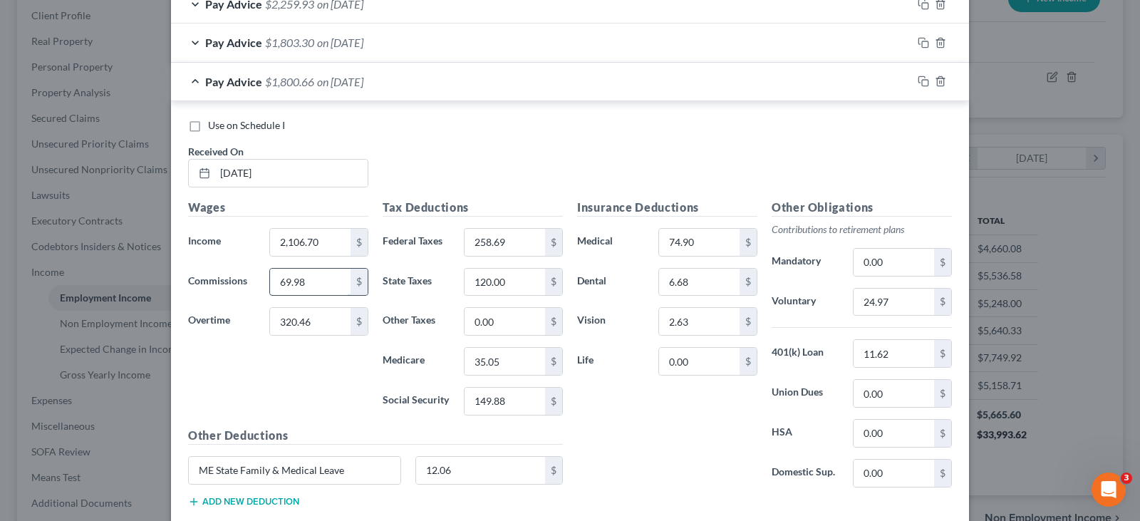
click at [289, 280] on input "69.98" at bounding box center [310, 282] width 81 height 27
click at [309, 286] on input "69.98" at bounding box center [310, 282] width 81 height 27
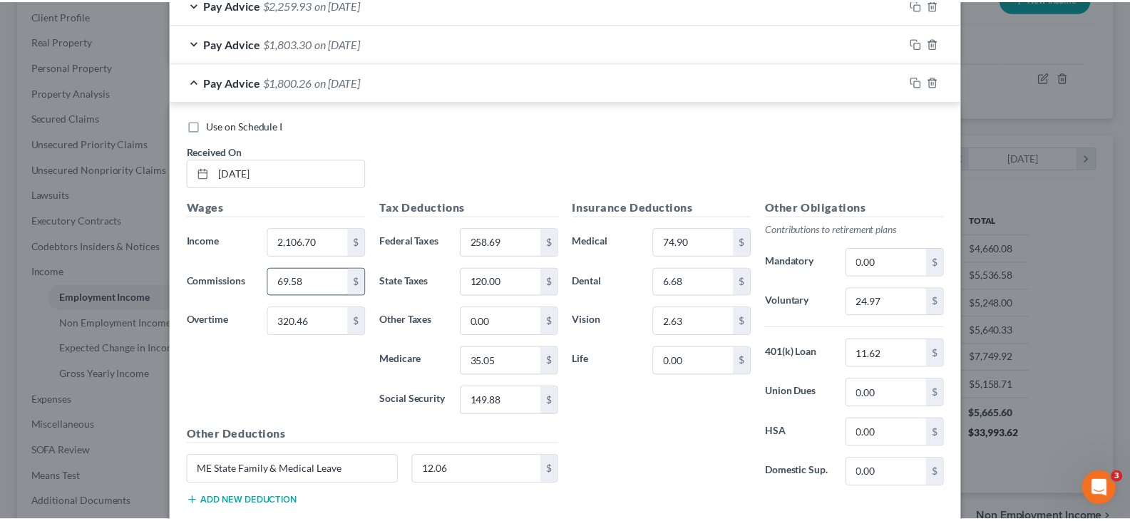
scroll to position [2692, 0]
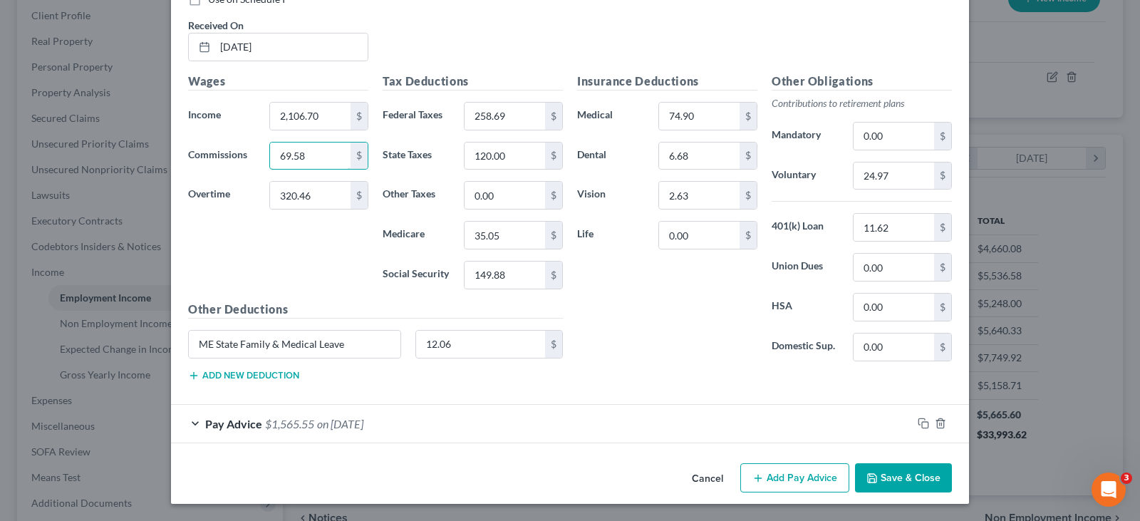
type input "69.58"
click at [919, 480] on button "Save & Close" at bounding box center [903, 478] width 97 height 30
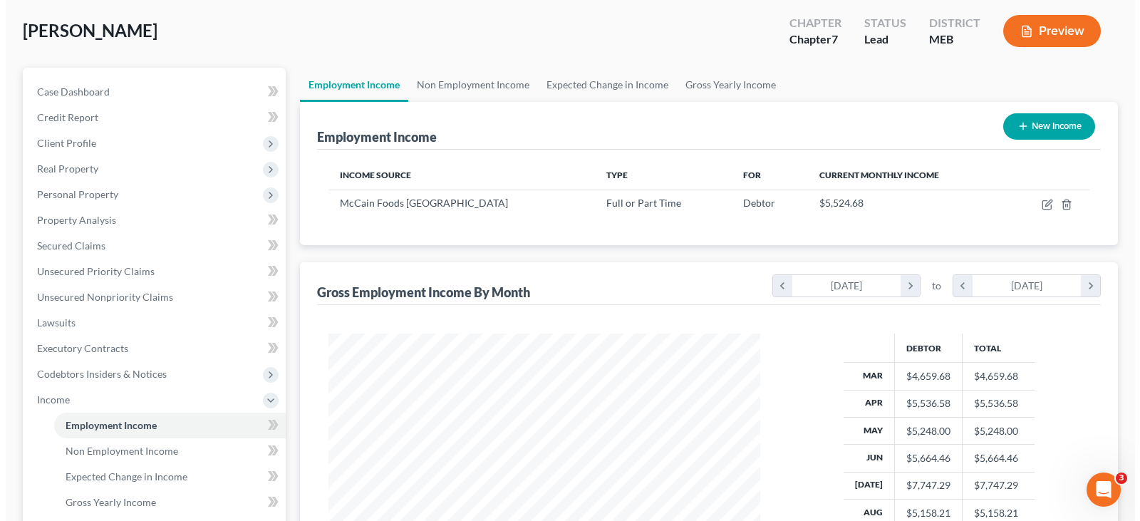
scroll to position [54, 0]
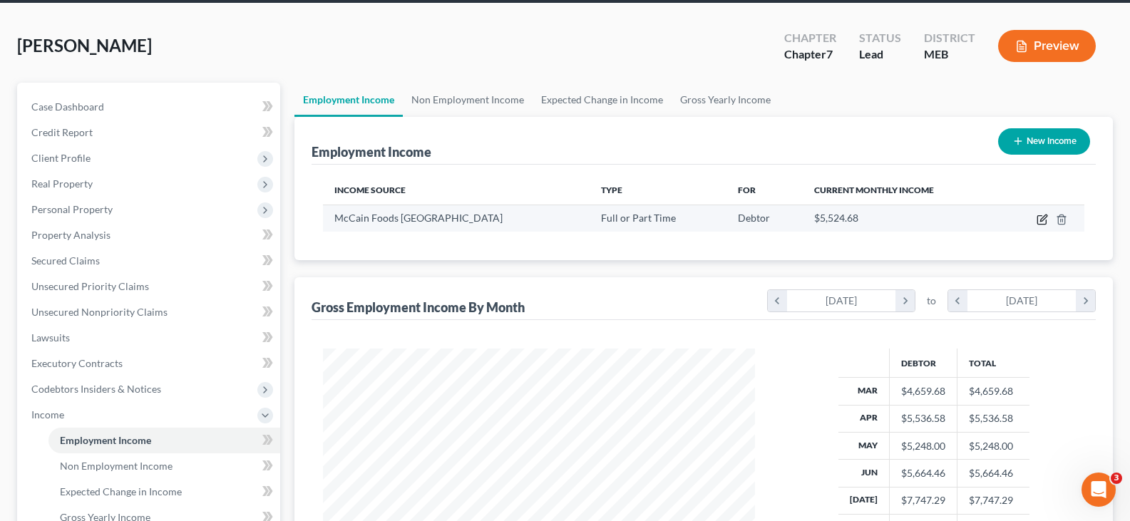
click at [1042, 220] on icon "button" at bounding box center [1041, 219] width 11 height 11
select select "0"
select select "20"
select select "2"
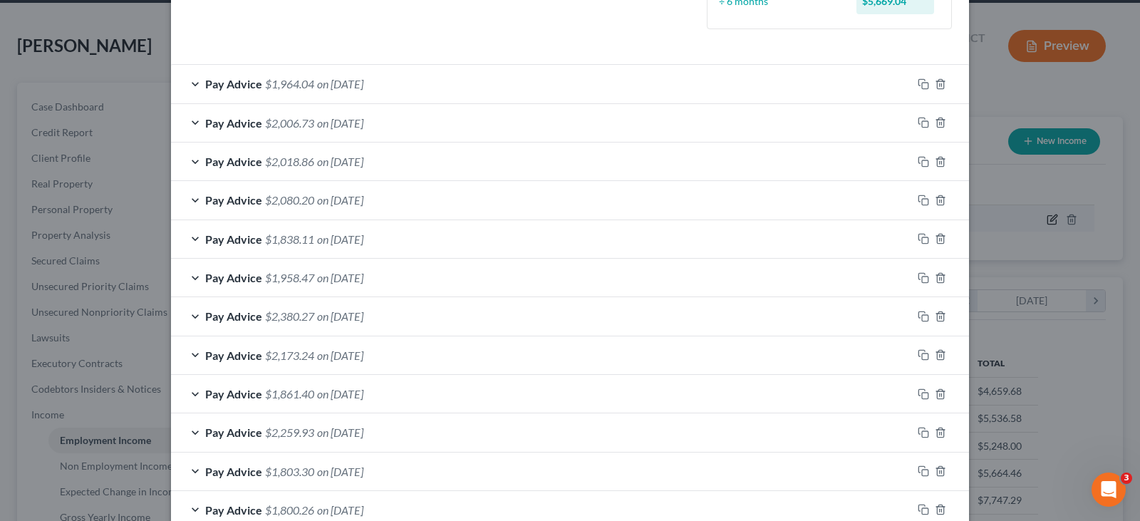
scroll to position [428, 0]
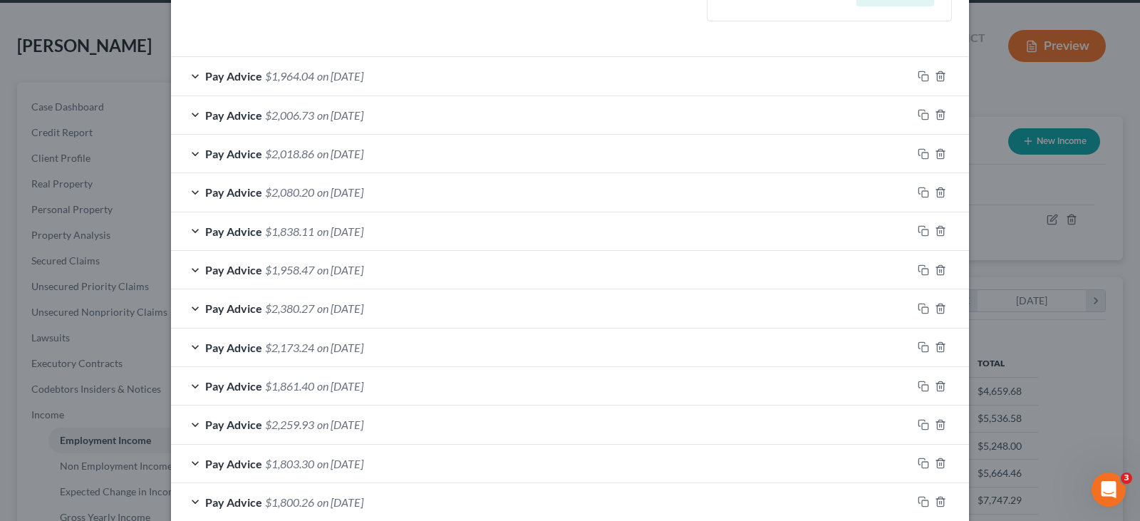
click at [290, 72] on span "$1,964.04" at bounding box center [289, 76] width 49 height 14
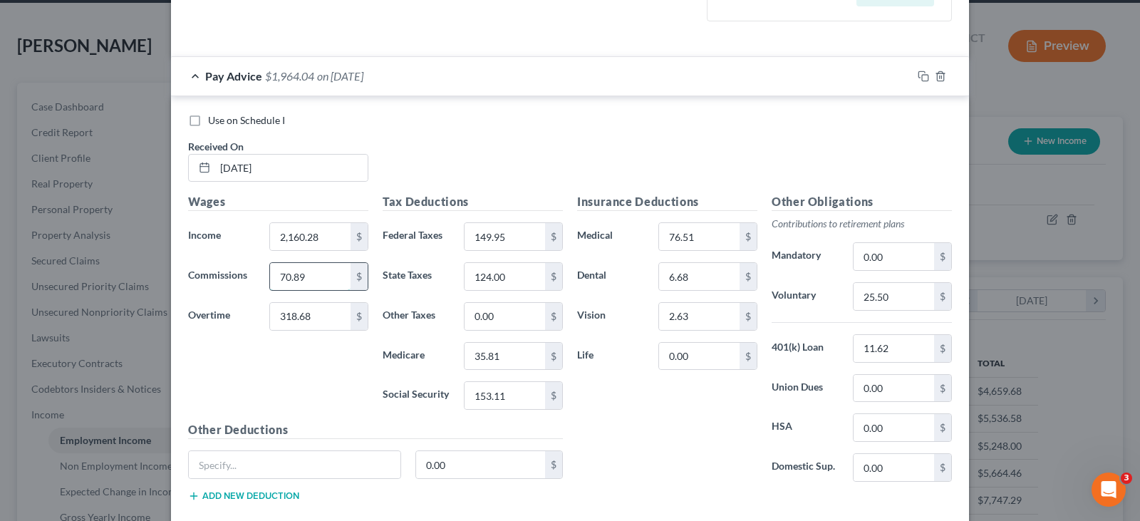
click at [284, 274] on input "70.89" at bounding box center [310, 276] width 81 height 27
click at [284, 273] on input "70.89" at bounding box center [310, 276] width 81 height 27
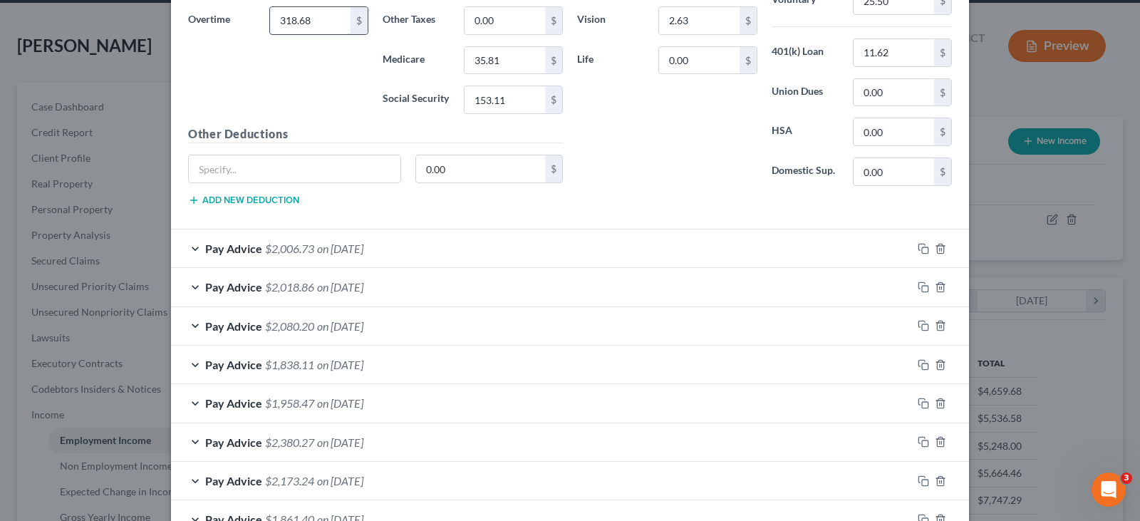
scroll to position [784, 0]
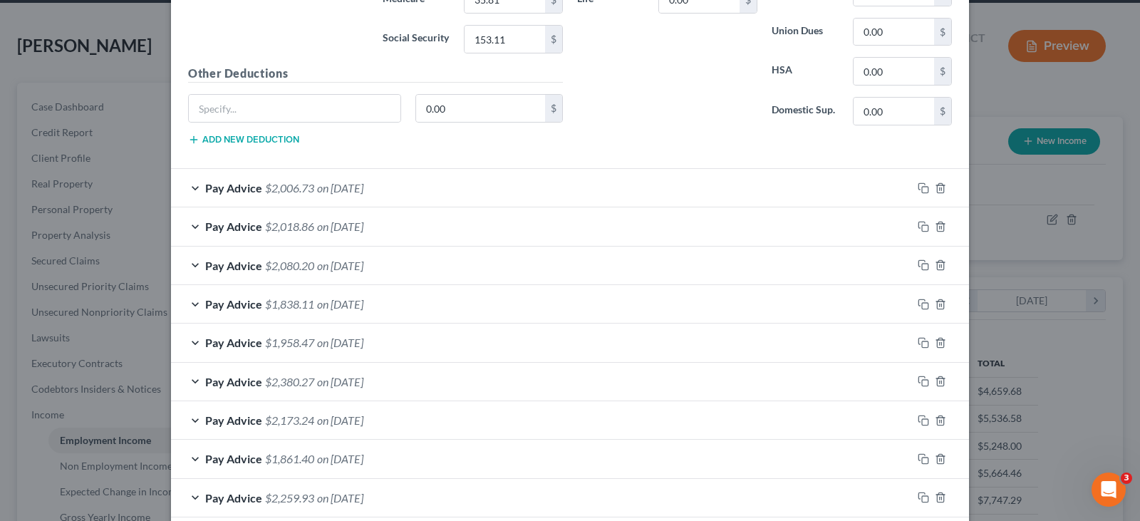
type input "71.89"
click at [301, 307] on span "$1,838.11" at bounding box center [289, 304] width 49 height 14
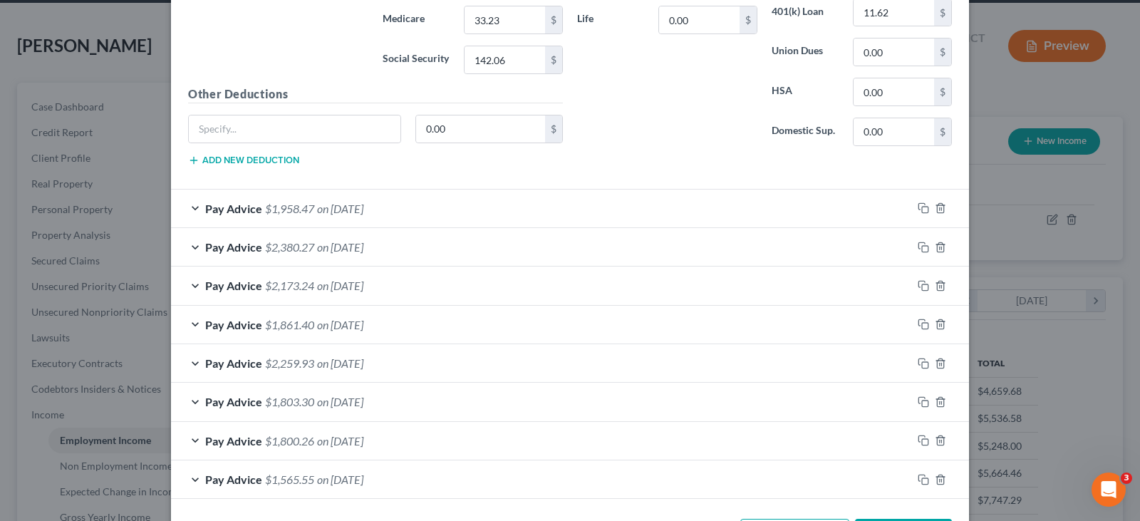
scroll to position [1354, 0]
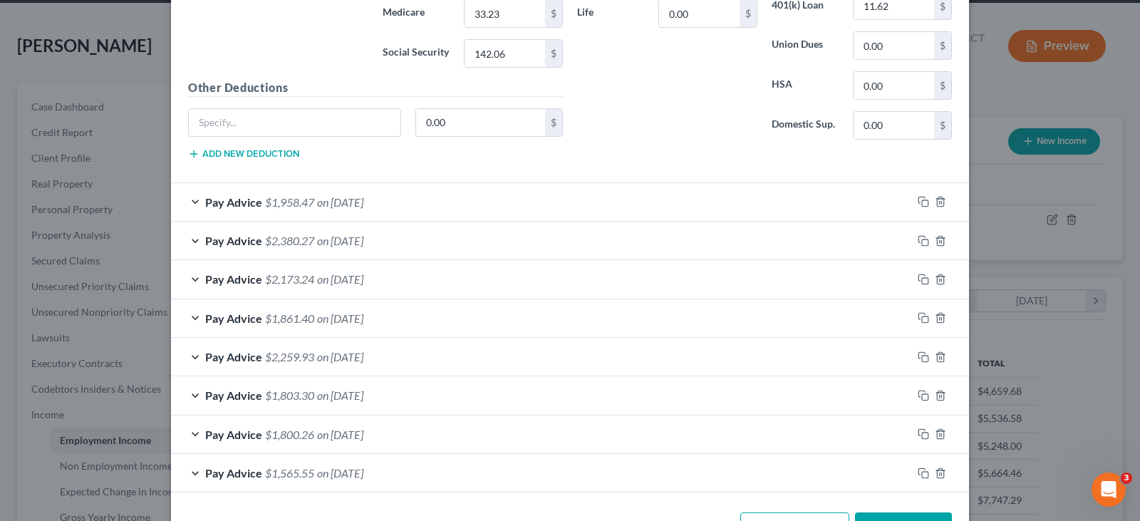
type input "63.45"
click at [265, 436] on span "$1,800.26" at bounding box center [289, 435] width 49 height 14
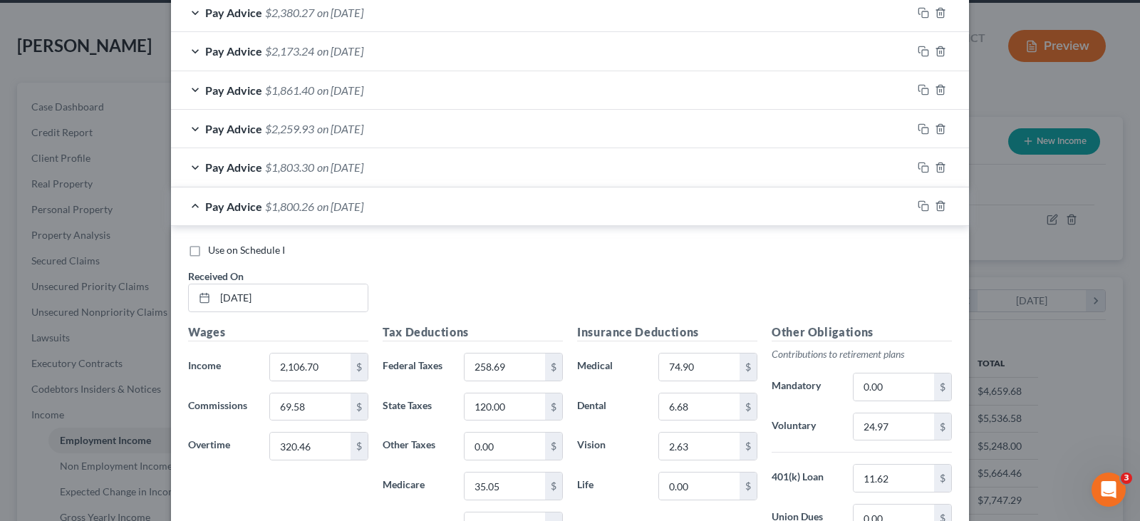
scroll to position [1710, 0]
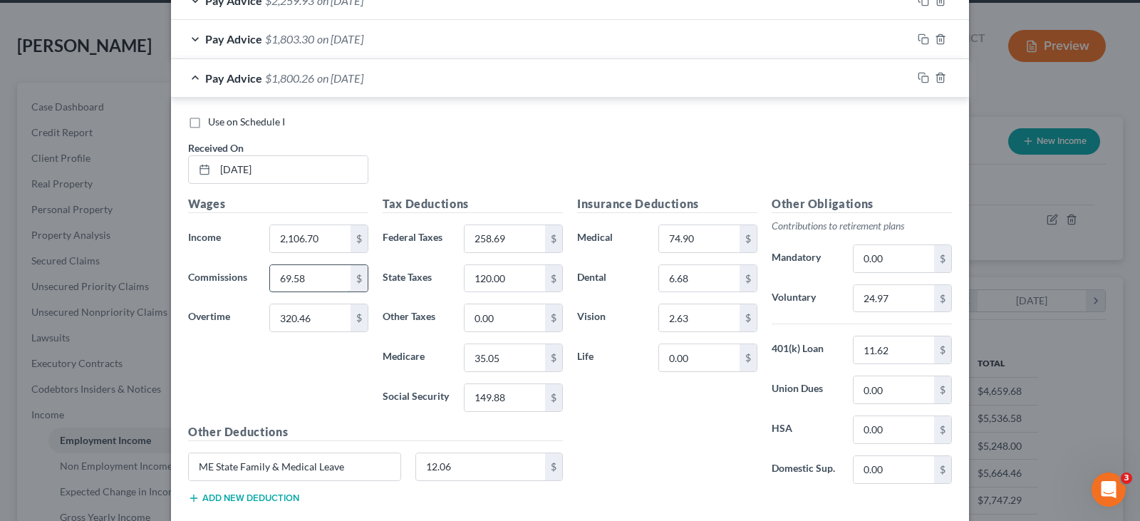
click at [304, 276] on input "69.58" at bounding box center [310, 278] width 81 height 27
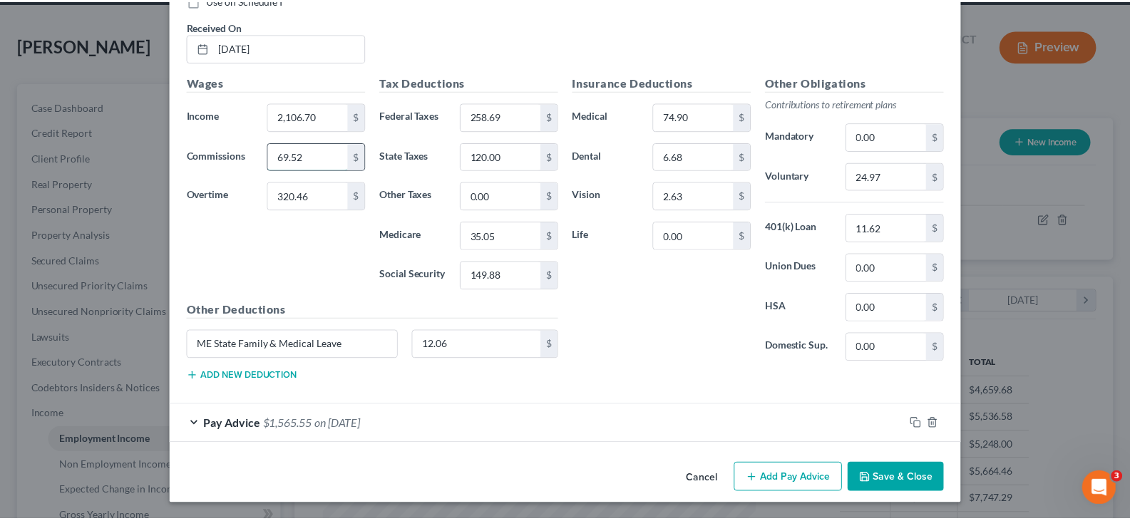
scroll to position [1833, 0]
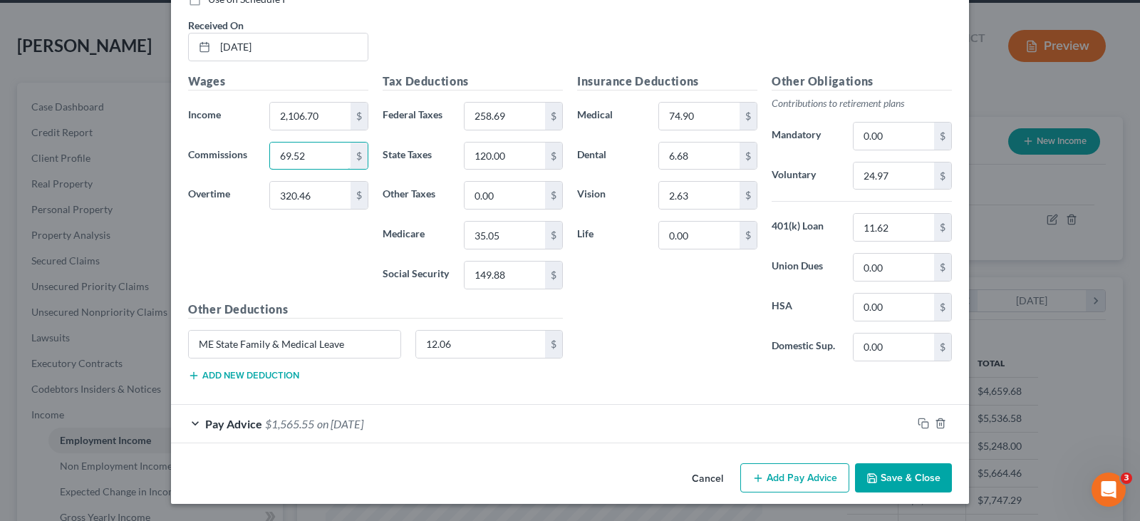
type input "69.52"
click at [883, 470] on button "Save & Close" at bounding box center [903, 478] width 97 height 30
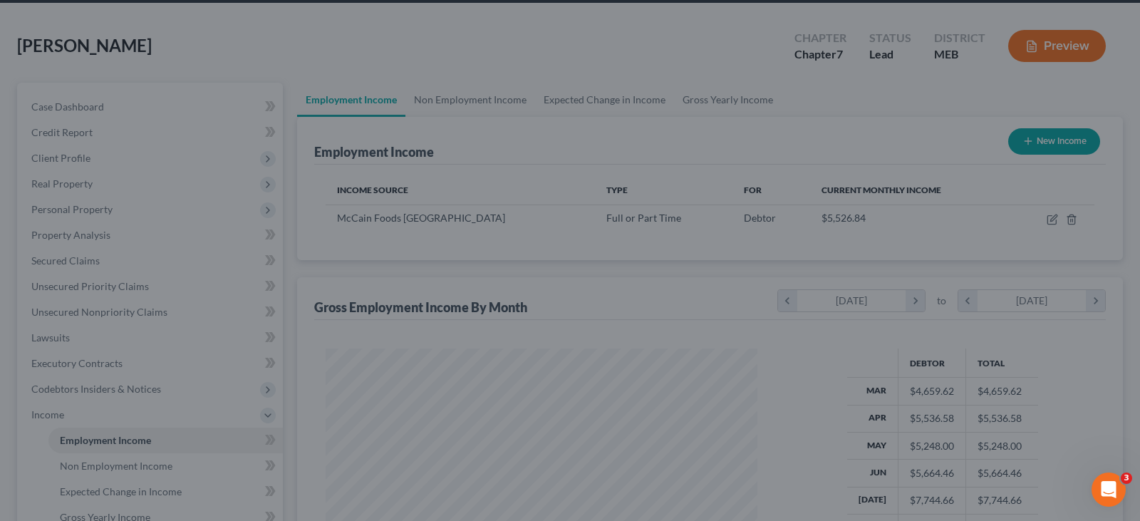
scroll to position [712370, 712165]
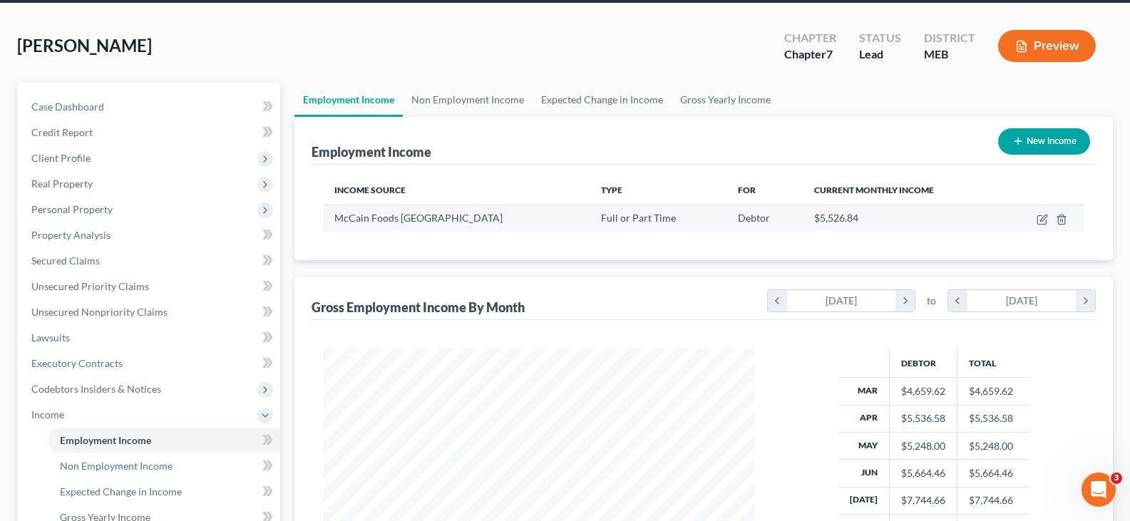
click at [1048, 217] on td at bounding box center [1042, 218] width 83 height 27
click at [1041, 217] on icon "button" at bounding box center [1041, 219] width 11 height 11
select select "0"
select select "20"
select select "2"
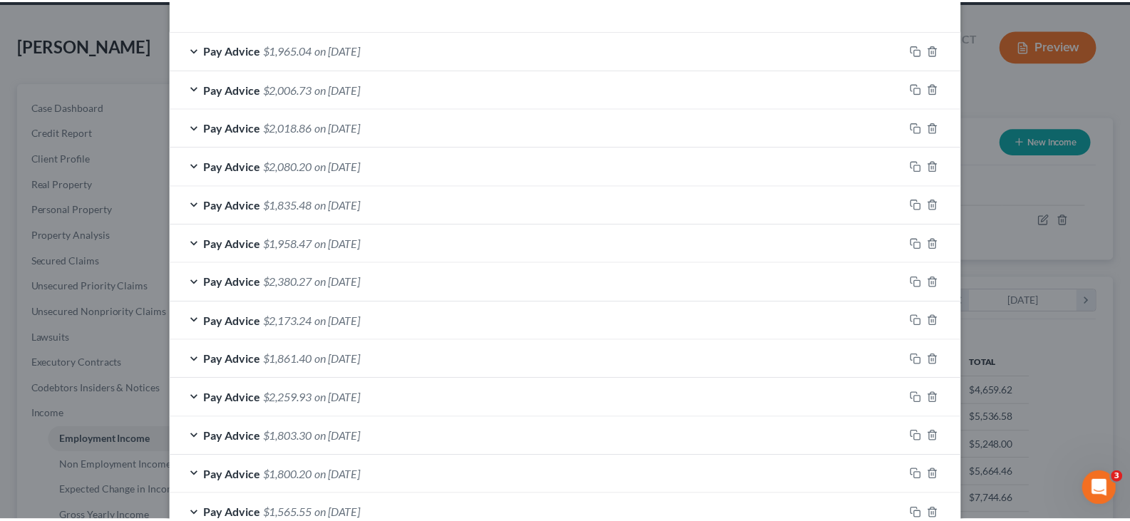
scroll to position [545, 0]
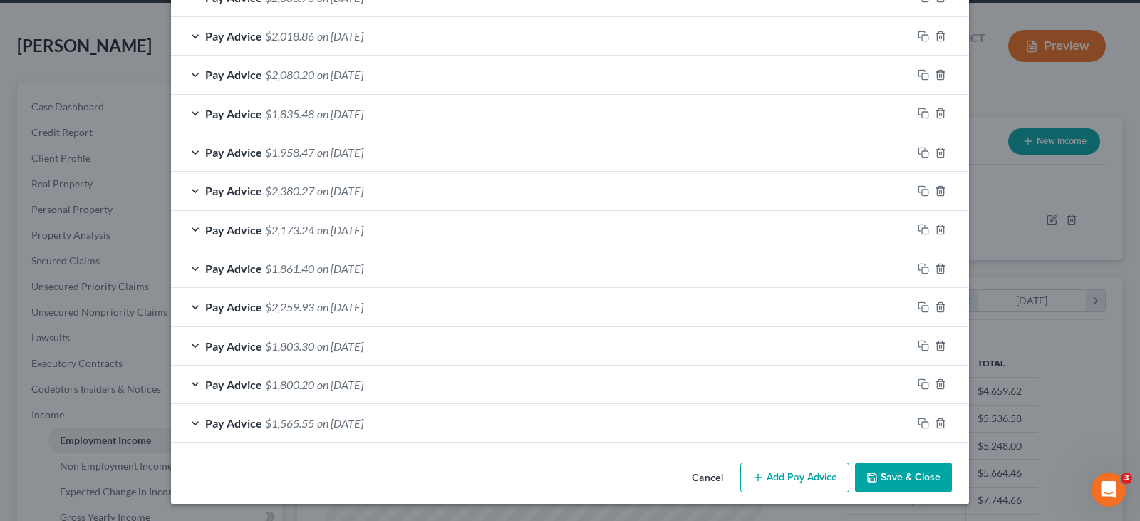
click at [869, 471] on button "Save & Close" at bounding box center [903, 477] width 97 height 30
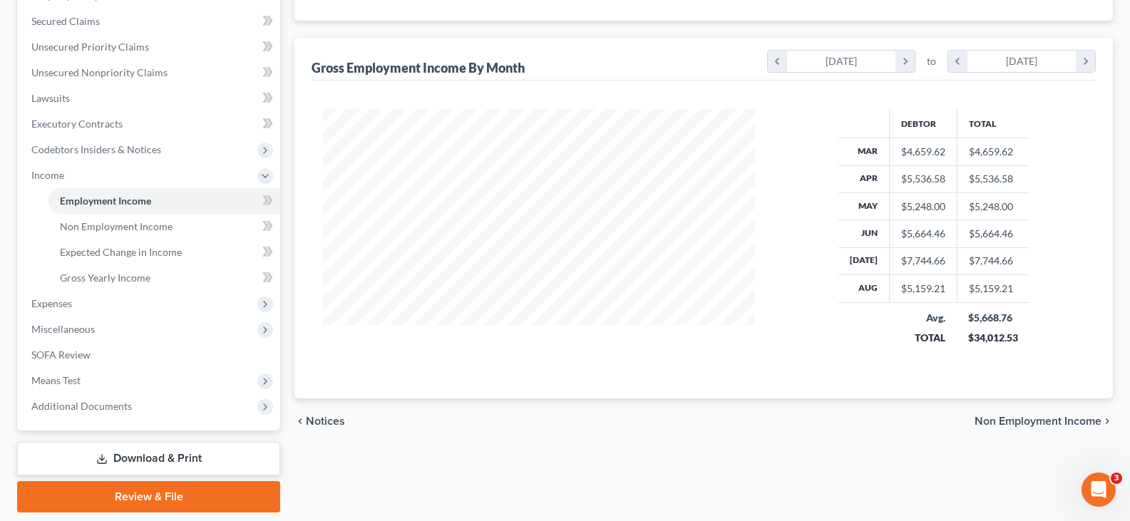
scroll to position [339, 0]
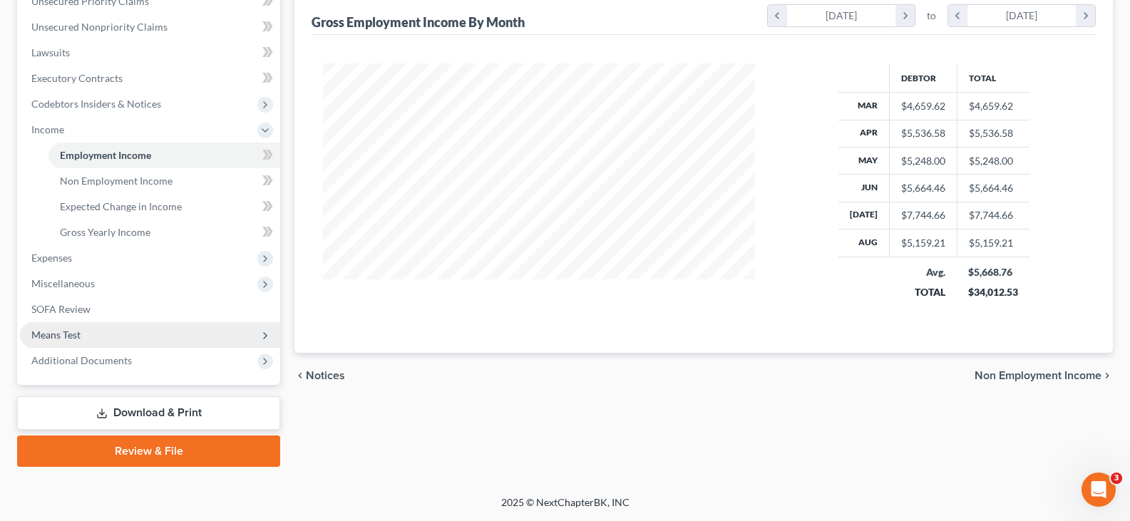
click at [39, 336] on span "Means Test" at bounding box center [55, 335] width 49 height 12
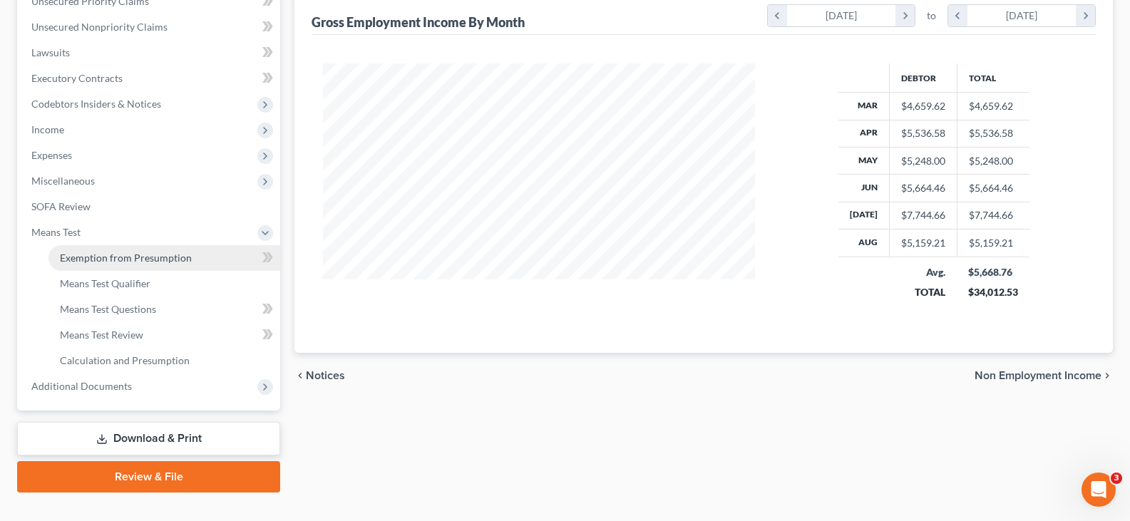
click at [107, 252] on span "Exemption from Presumption" at bounding box center [126, 258] width 132 height 12
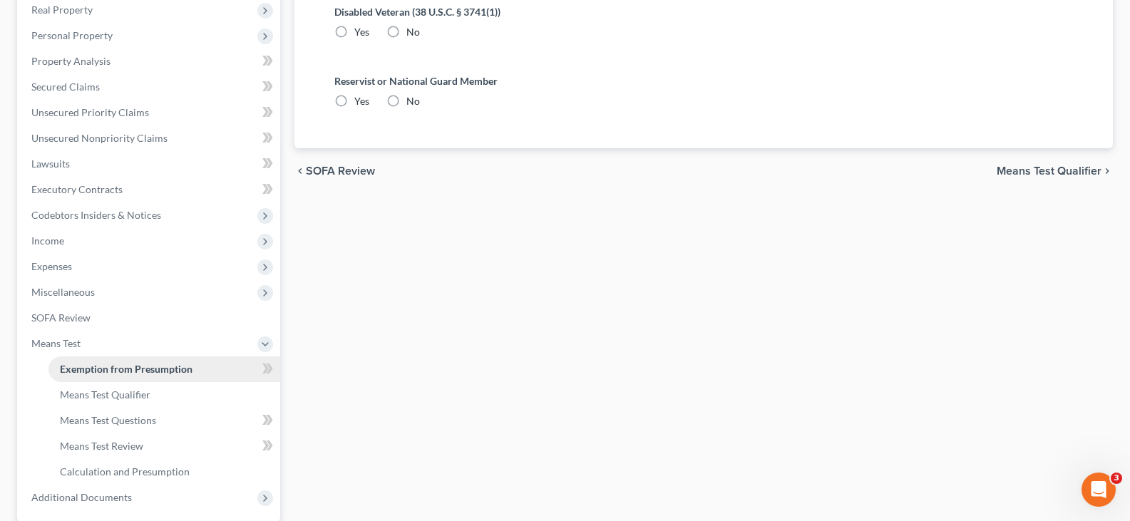
scroll to position [285, 0]
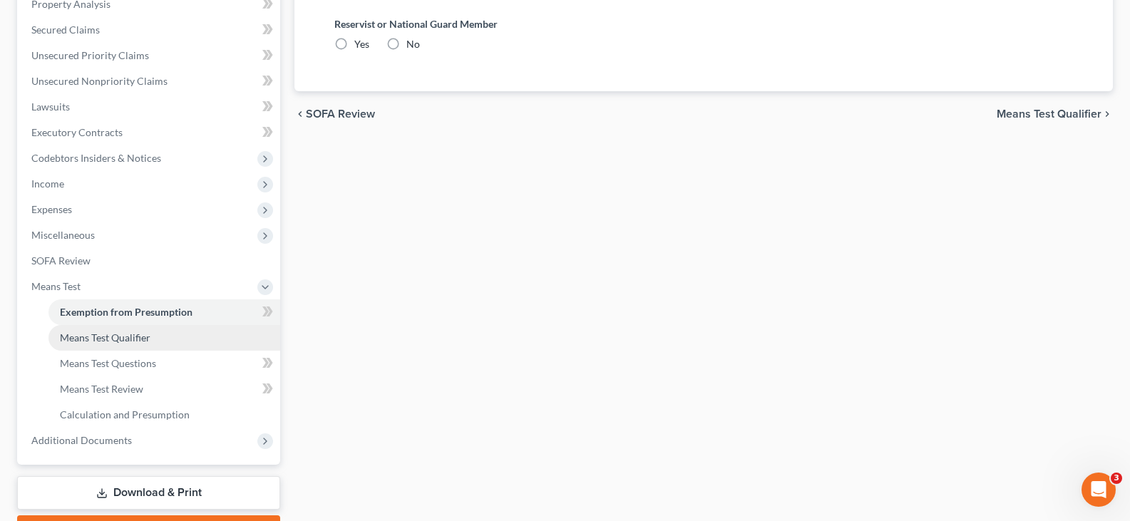
click at [86, 338] on span "Means Test Qualifier" at bounding box center [105, 337] width 91 height 12
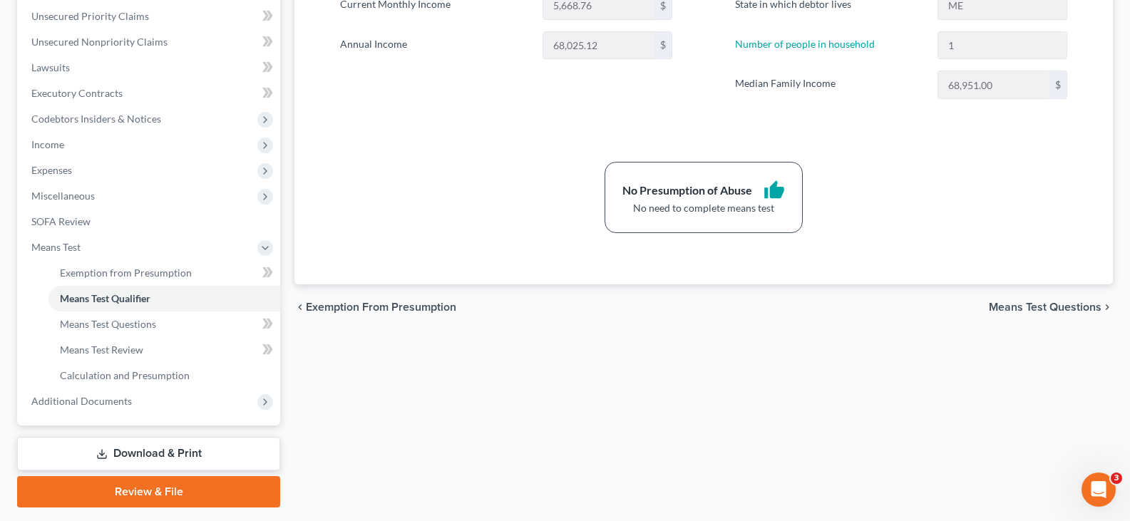
scroll to position [356, 0]
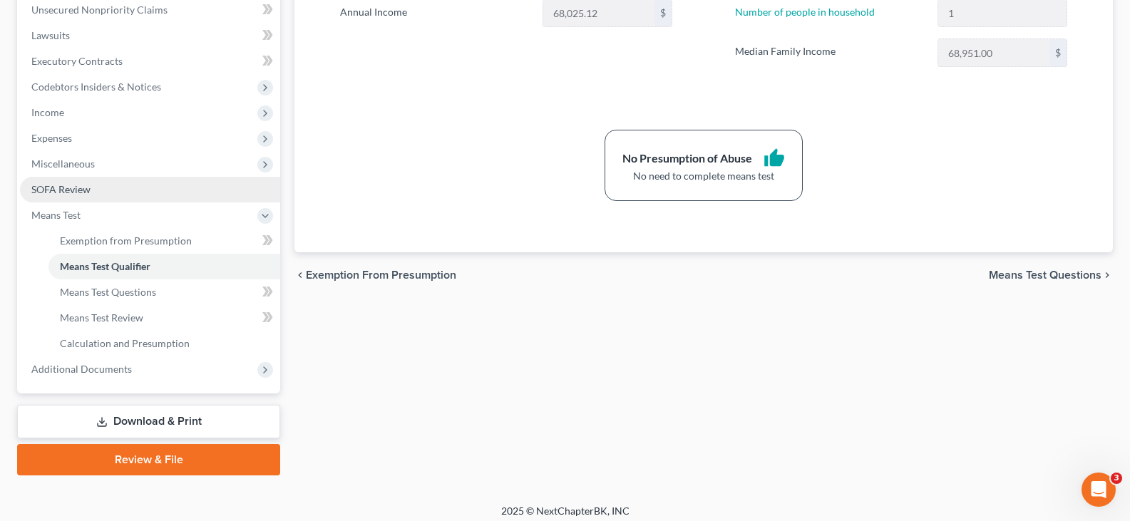
click at [64, 182] on link "SOFA Review" at bounding box center [150, 190] width 260 height 26
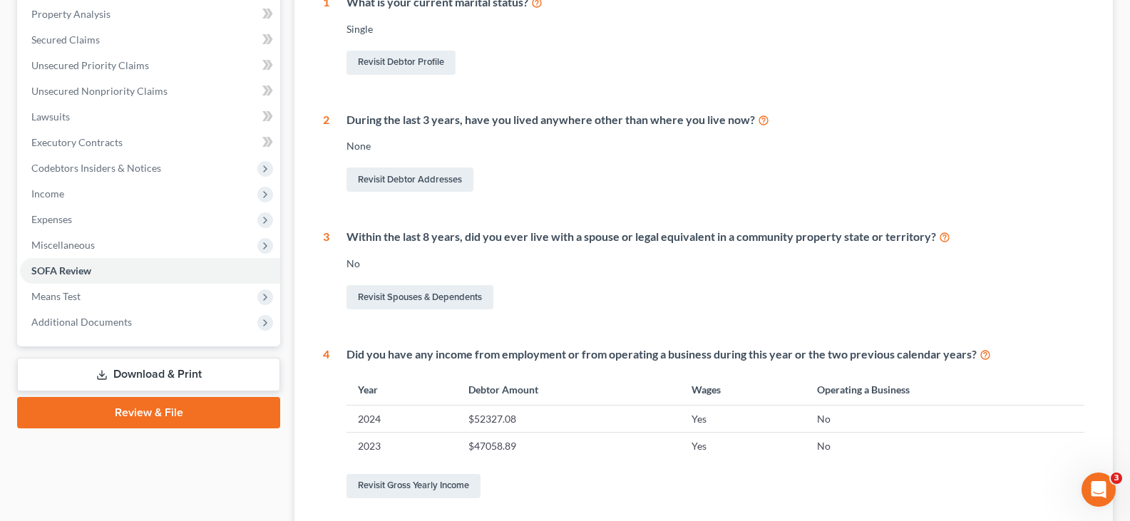
scroll to position [285, 0]
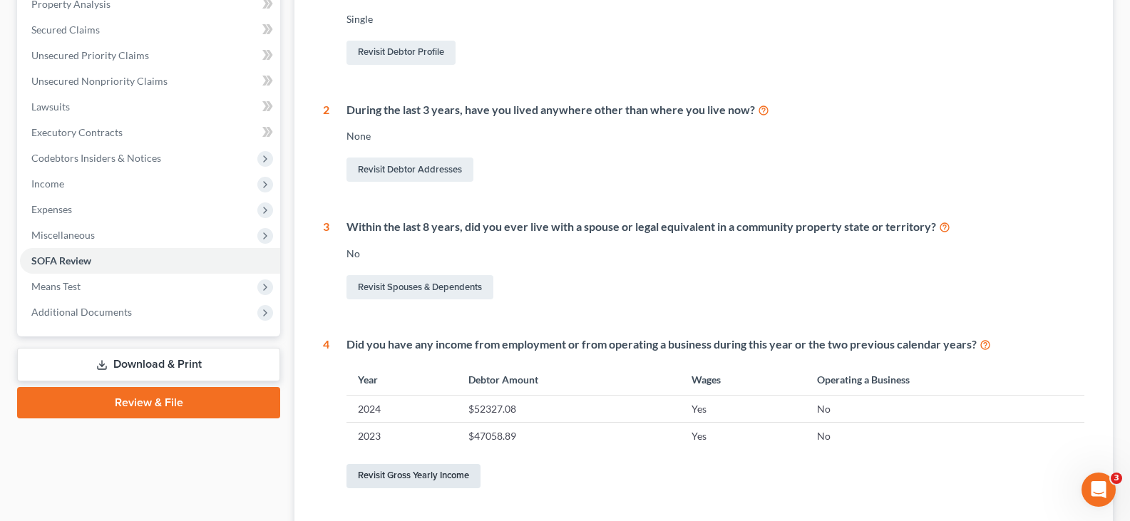
click at [455, 475] on link "Revisit Gross Yearly Income" at bounding box center [413, 476] width 134 height 24
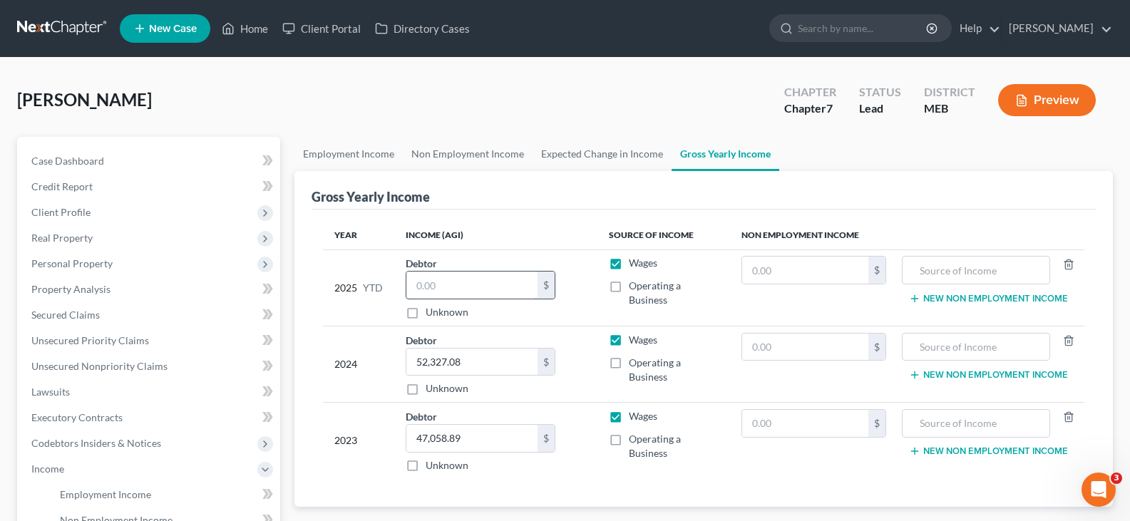
click at [455, 284] on input "text" at bounding box center [471, 285] width 131 height 27
type input "45,874.27"
click at [549, 306] on div "Unknown" at bounding box center [480, 312] width 150 height 14
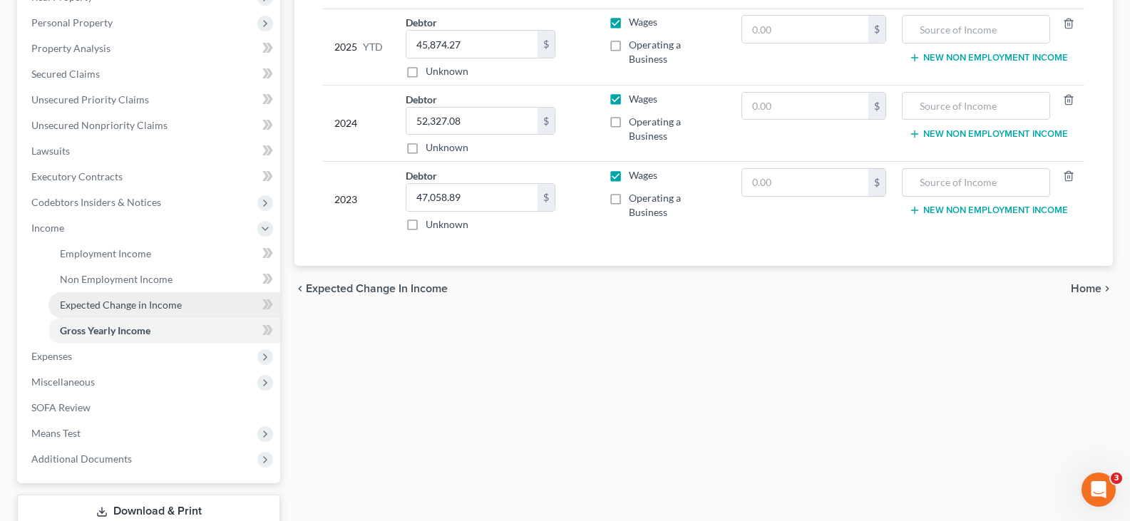
scroll to position [125, 0]
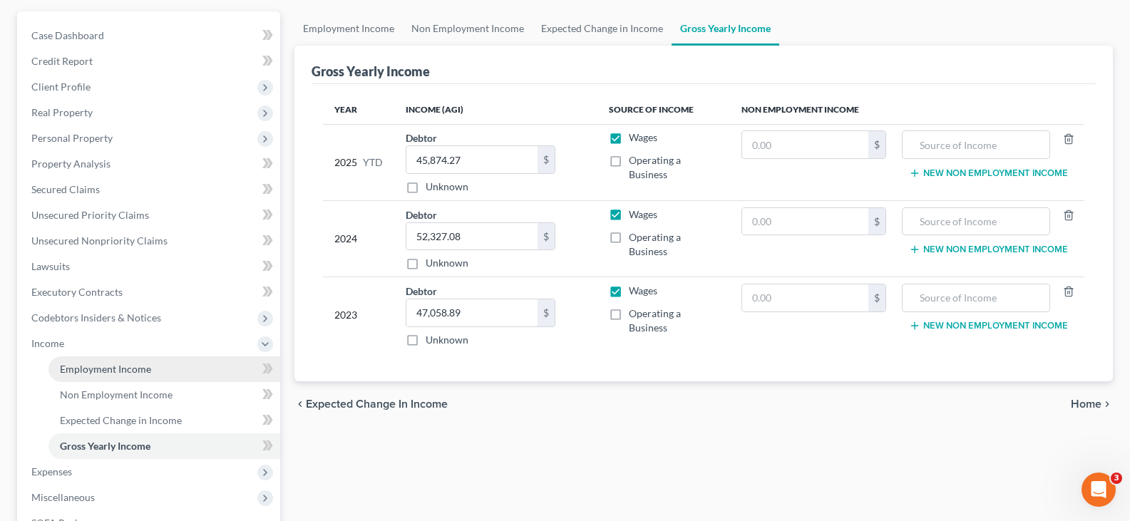
click at [102, 365] on span "Employment Income" at bounding box center [105, 369] width 91 height 12
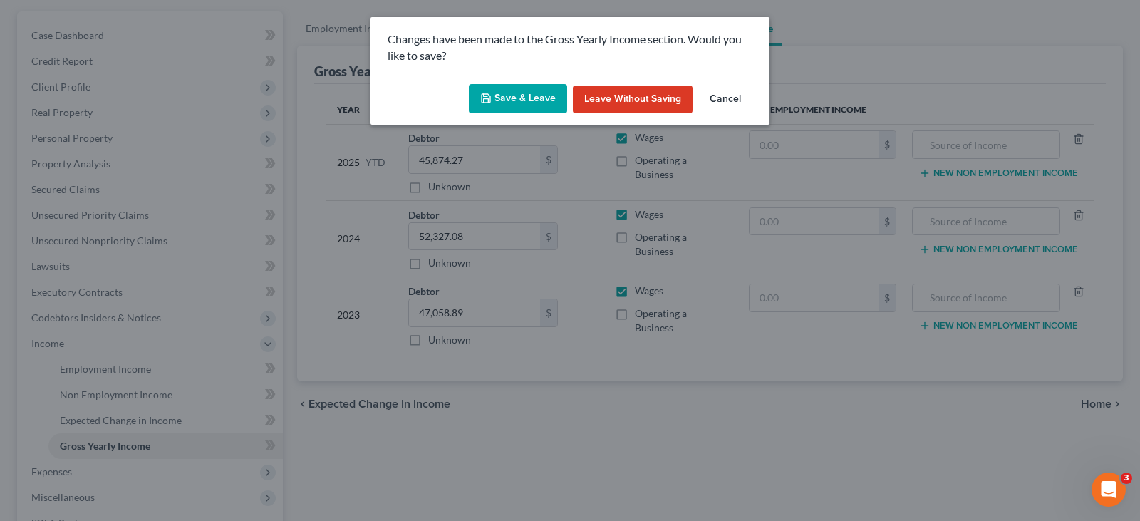
click at [527, 95] on button "Save & Leave" at bounding box center [518, 99] width 98 height 30
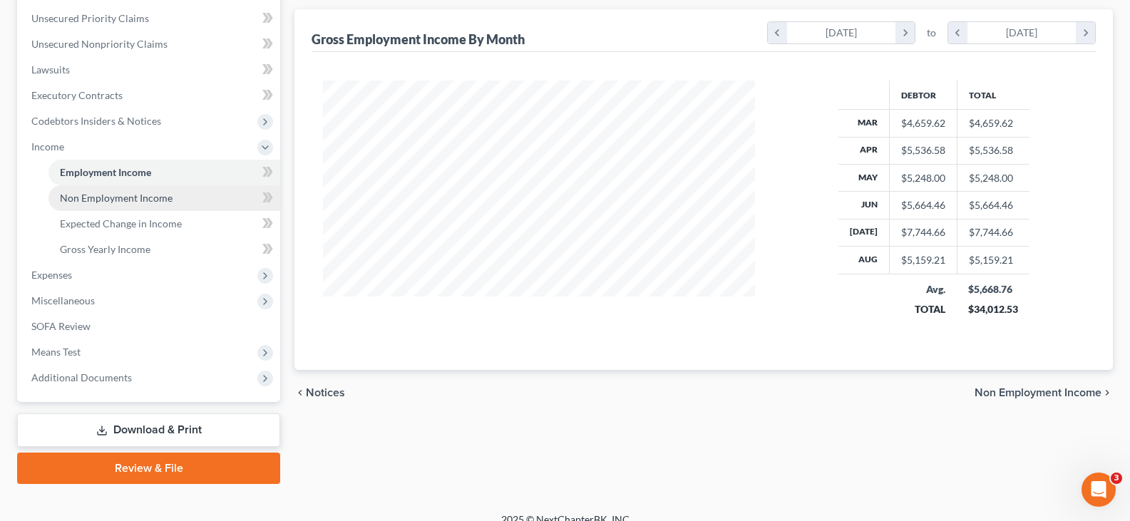
scroll to position [339, 0]
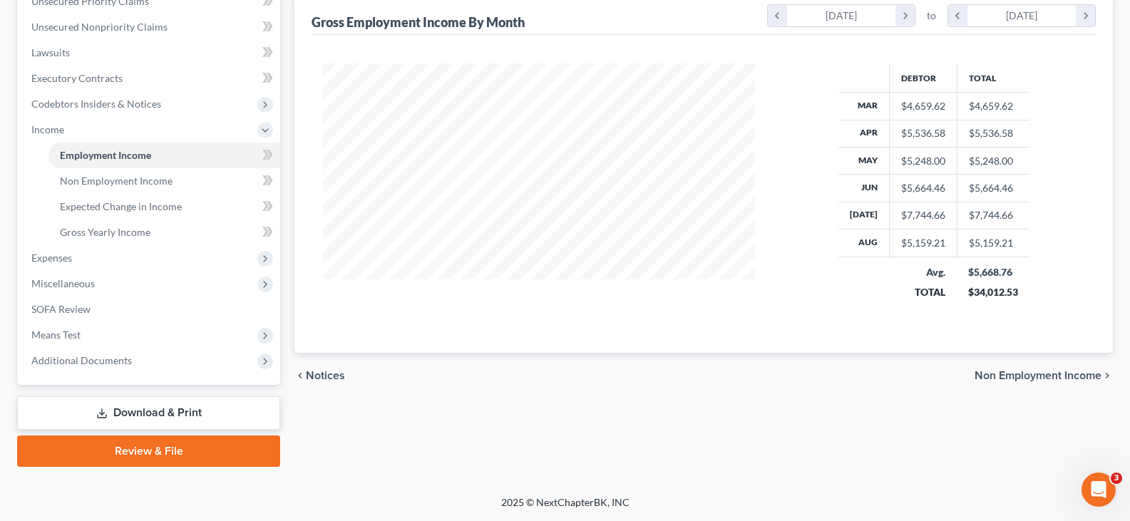
click at [140, 415] on link "Download & Print" at bounding box center [148, 412] width 263 height 33
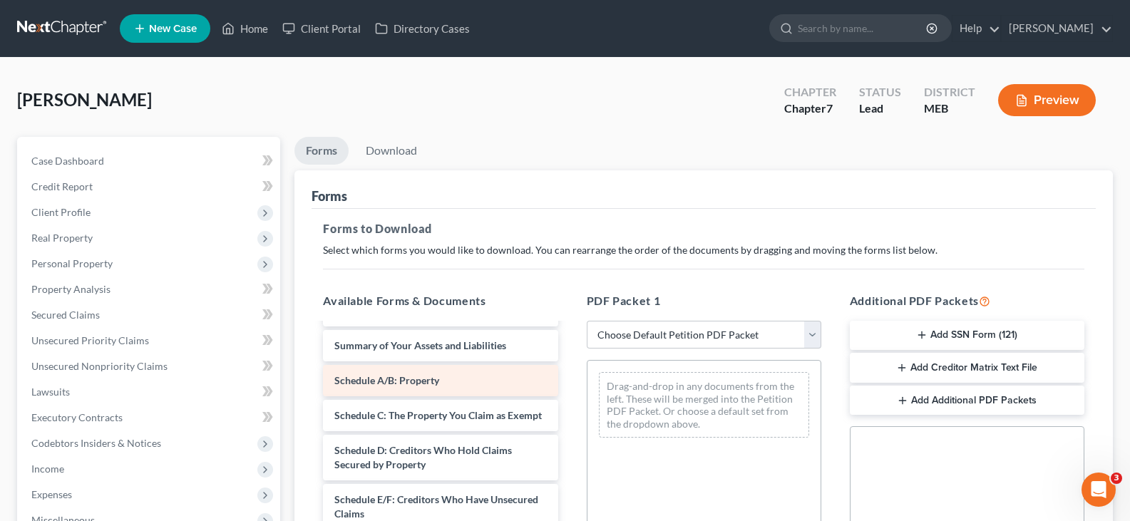
scroll to position [214, 0]
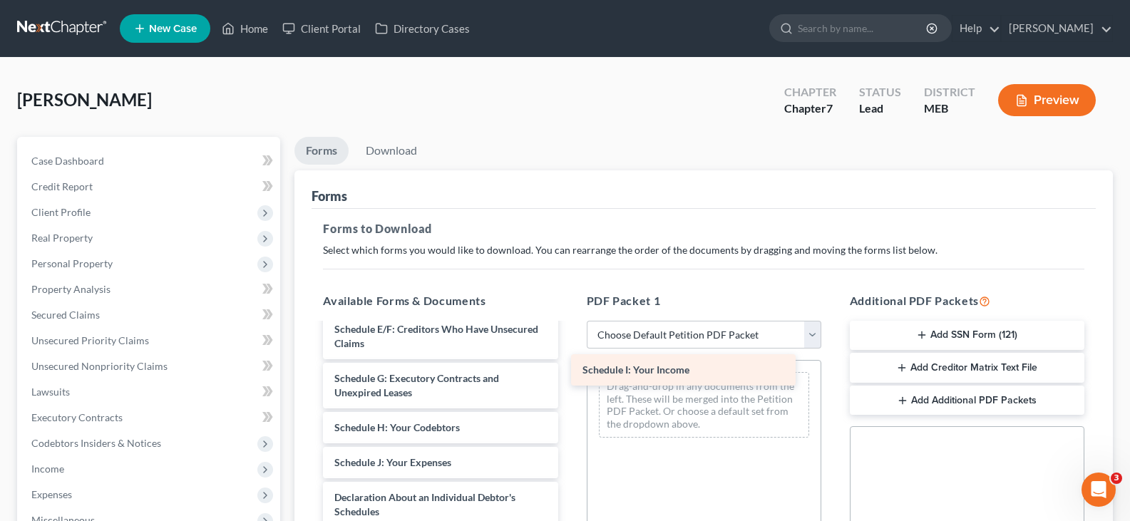
drag, startPoint x: 409, startPoint y: 473, endPoint x: 663, endPoint y: 361, distance: 277.9
click at [569, 361] on div "Schedule I: Your Income Voluntary Petition for Individuals Filing for Bankruptc…" at bounding box center [439, 469] width 257 height 718
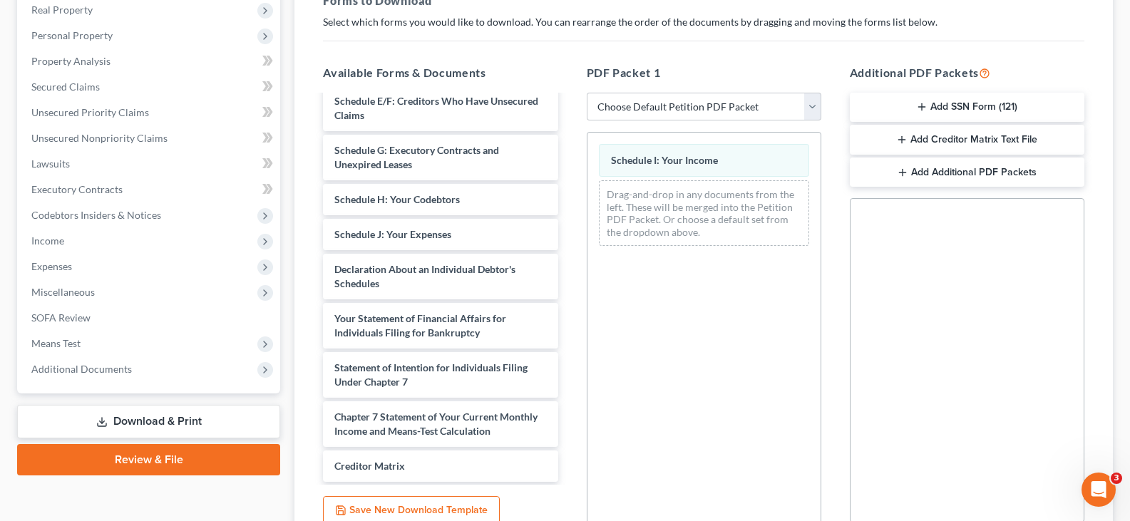
scroll to position [3, 0]
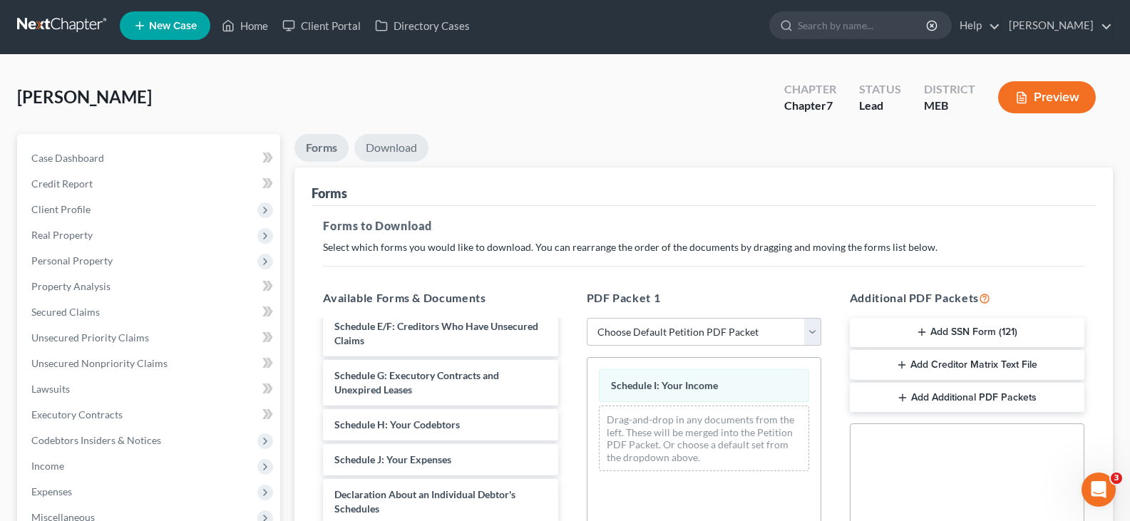
click at [395, 140] on link "Download" at bounding box center [391, 148] width 74 height 28
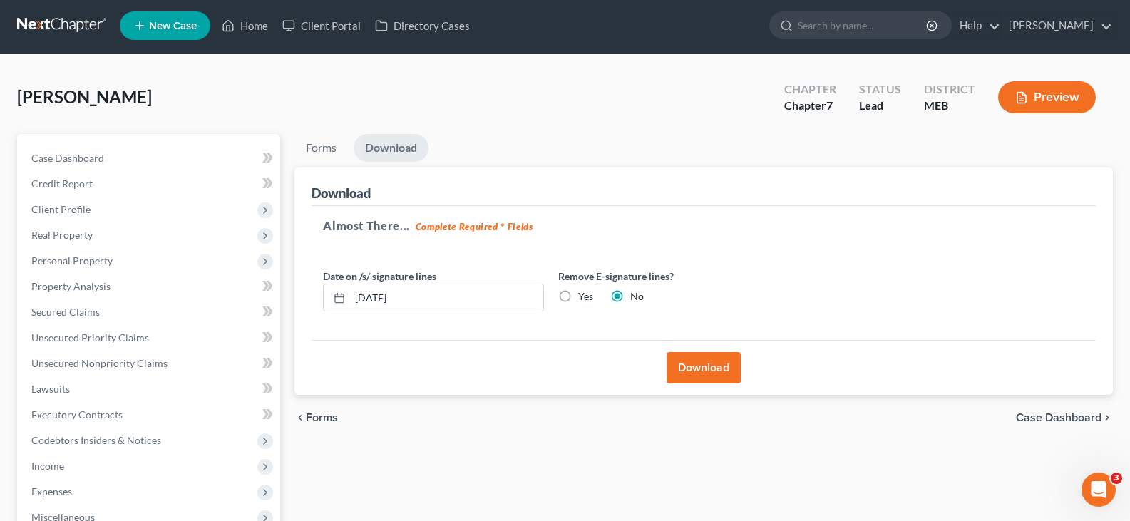
click at [698, 363] on button "Download" at bounding box center [703, 367] width 74 height 31
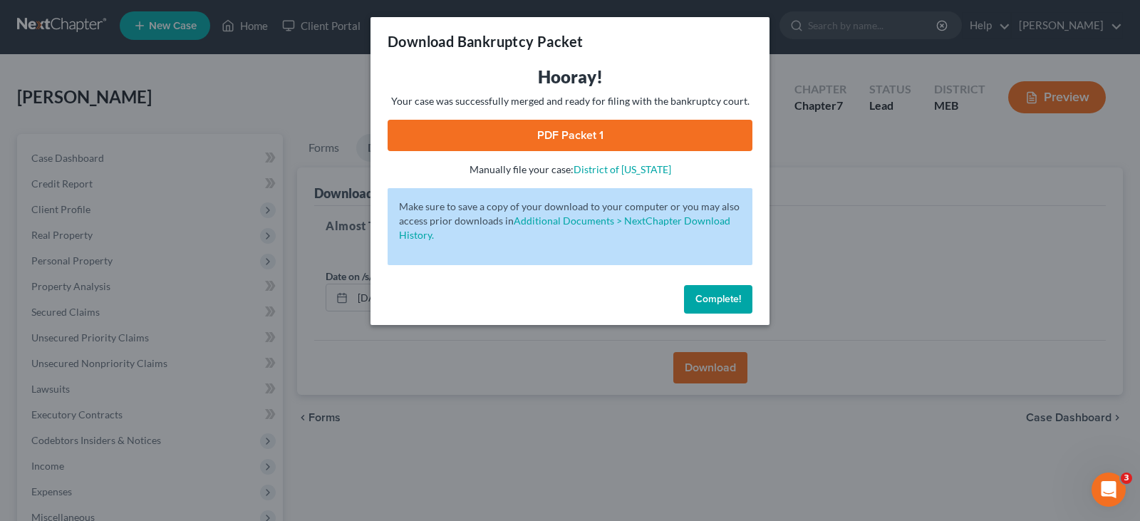
click at [630, 131] on link "PDF Packet 1" at bounding box center [570, 135] width 365 height 31
click at [256, 181] on div "Download Bankruptcy Packet Hooray! Your case was successfully merged and ready …" at bounding box center [570, 260] width 1140 height 521
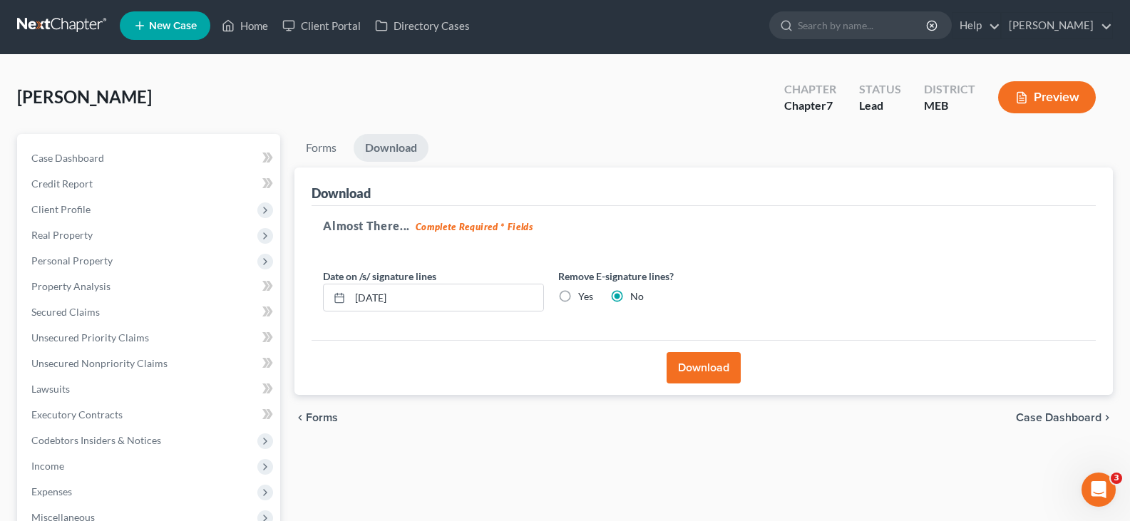
click at [520, 150] on ul "Forms Download" at bounding box center [703, 150] width 818 height 33
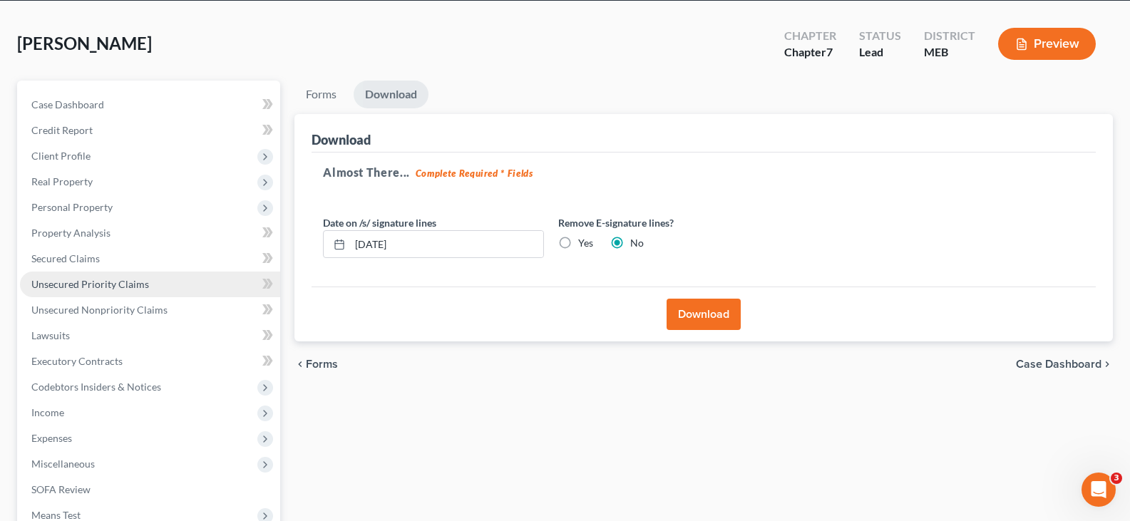
scroll to position [237, 0]
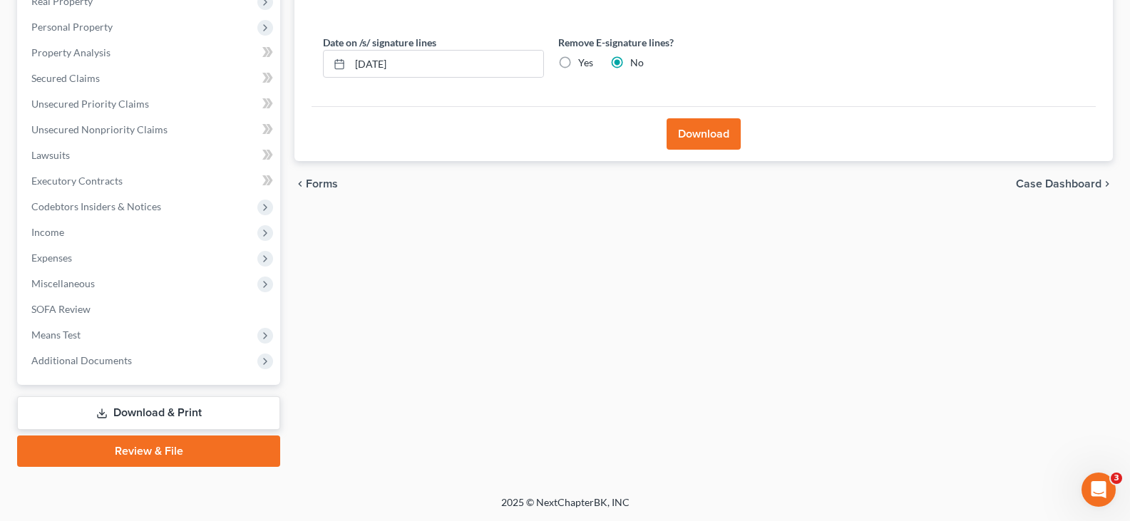
click at [155, 413] on link "Download & Print" at bounding box center [148, 412] width 263 height 33
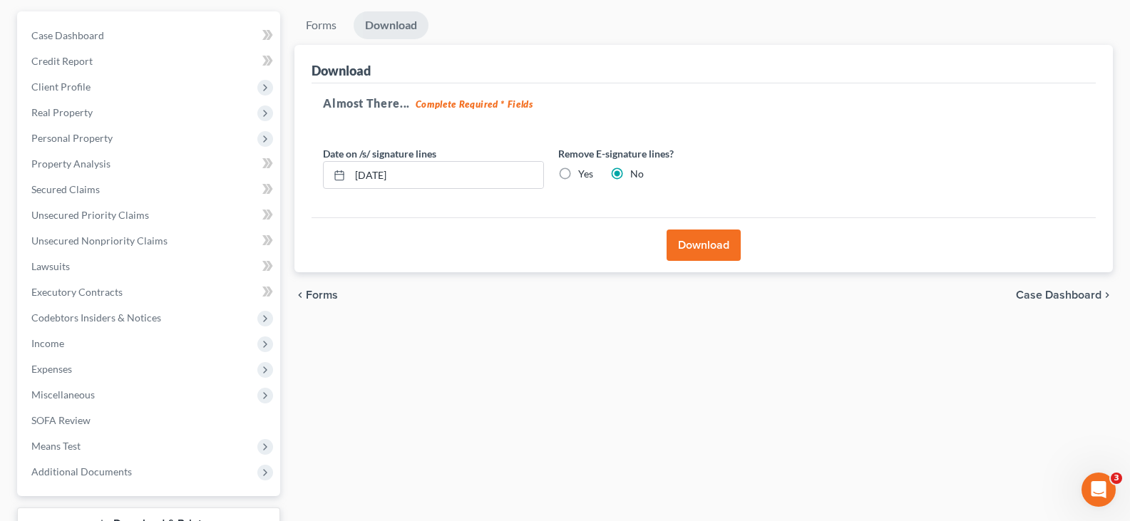
scroll to position [0, 0]
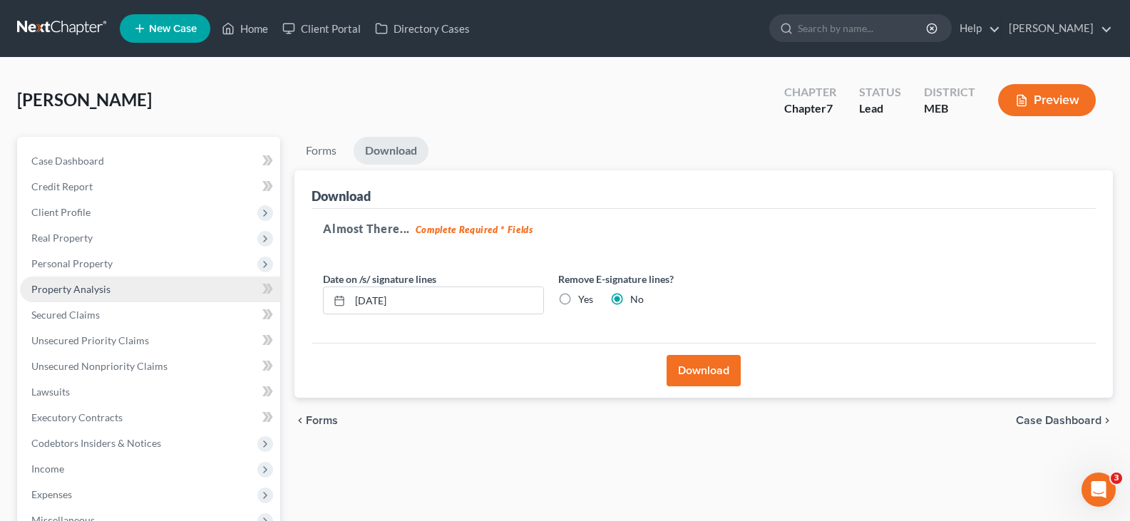
click at [116, 285] on link "Property Analysis" at bounding box center [150, 289] width 260 height 26
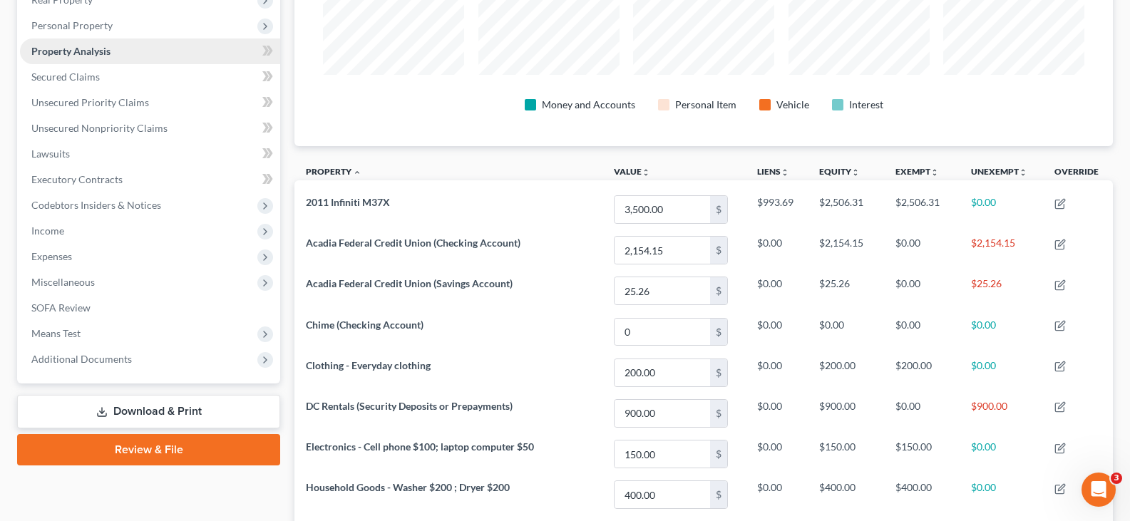
scroll to position [428, 0]
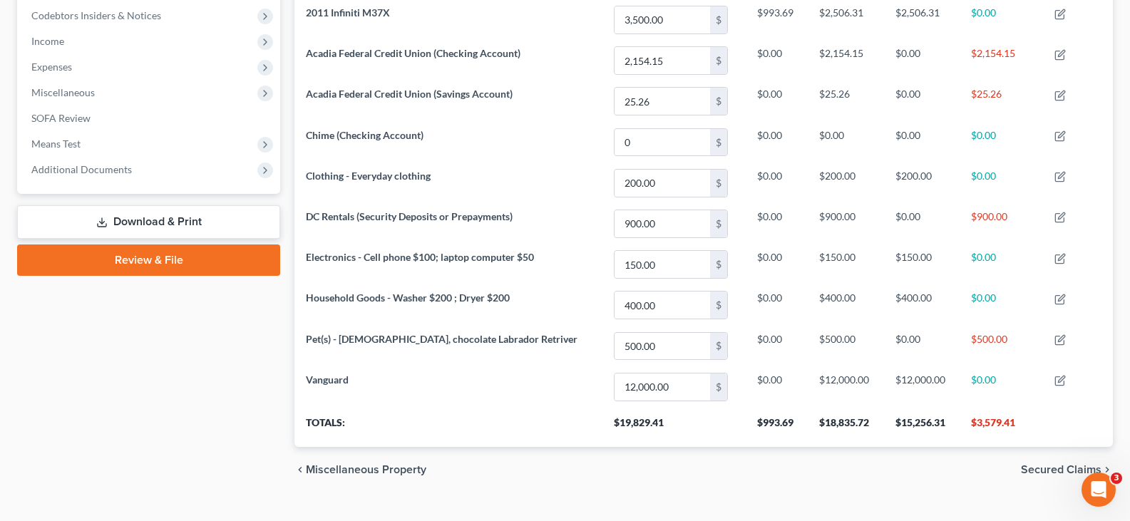
click at [153, 219] on link "Download & Print" at bounding box center [148, 221] width 263 height 33
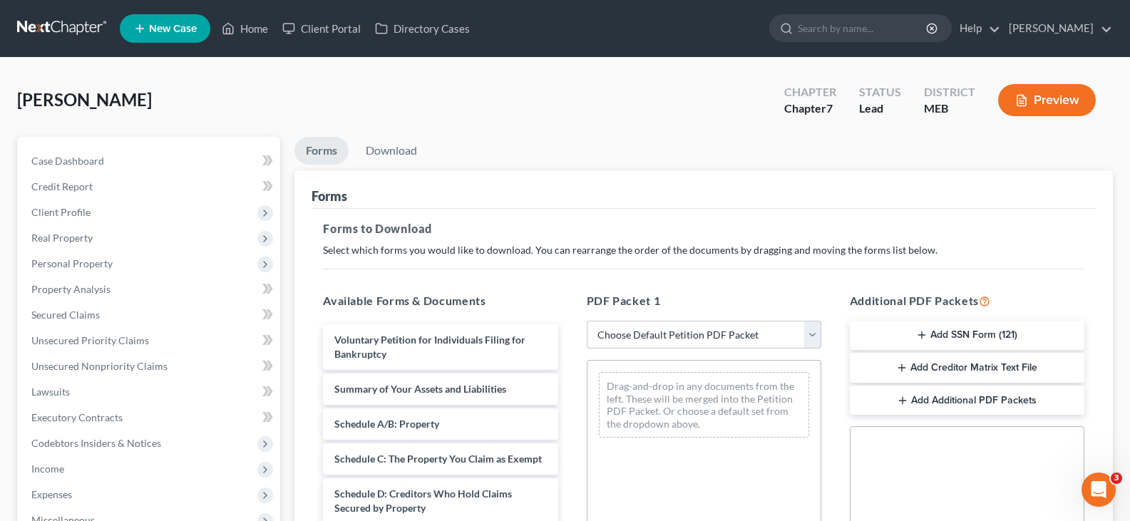
click at [733, 339] on select "Choose Default Petition PDF Packet Complete Bankruptcy Petition (all forms and …" at bounding box center [703, 335] width 234 height 29
select select "0"
click at [586, 321] on select "Choose Default Petition PDF Packet Complete Bankruptcy Petition (all forms and …" at bounding box center [703, 335] width 234 height 29
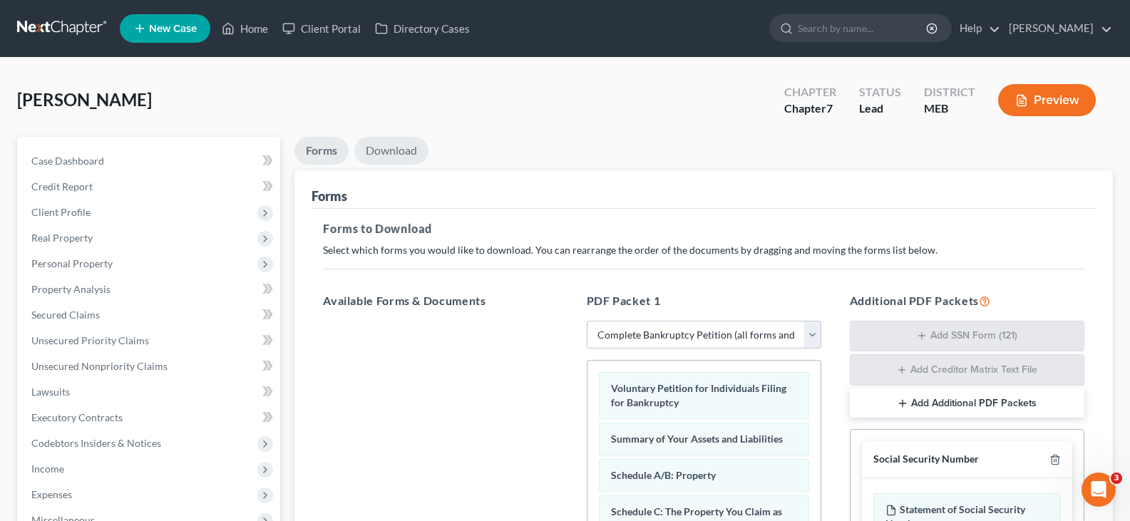
click at [403, 151] on link "Download" at bounding box center [391, 151] width 74 height 28
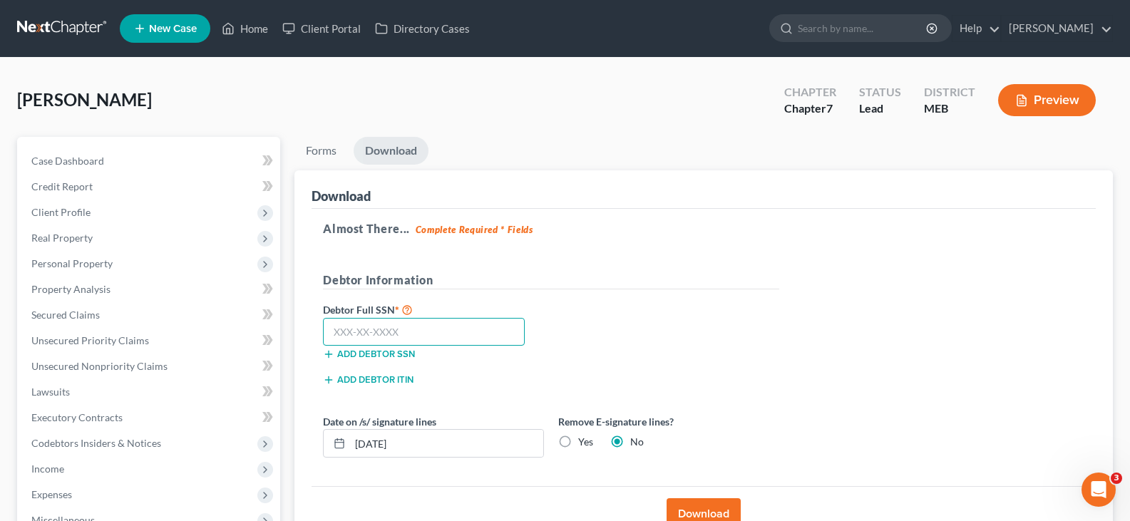
click at [373, 327] on input "text" at bounding box center [424, 332] width 202 height 29
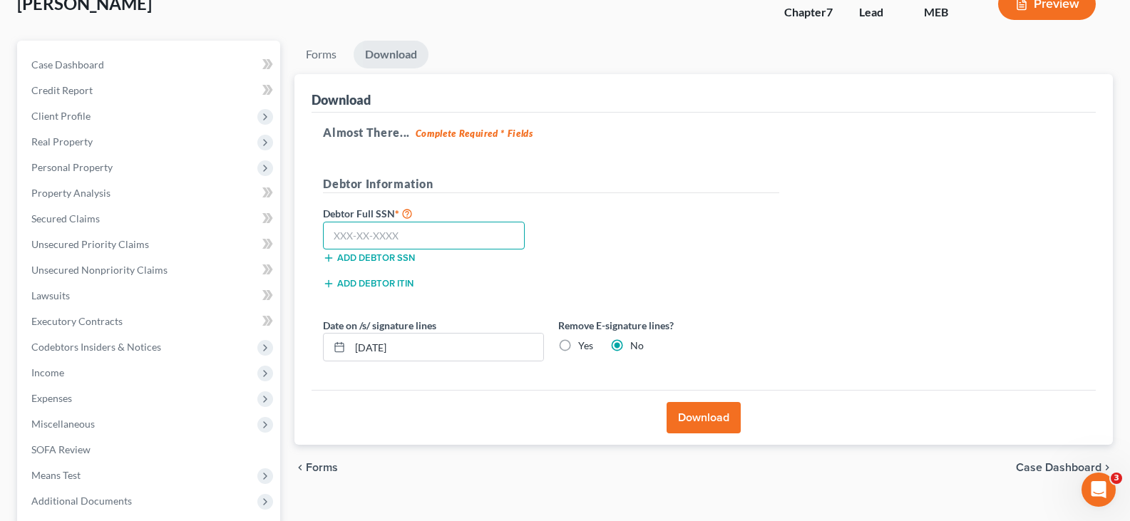
scroll to position [71, 0]
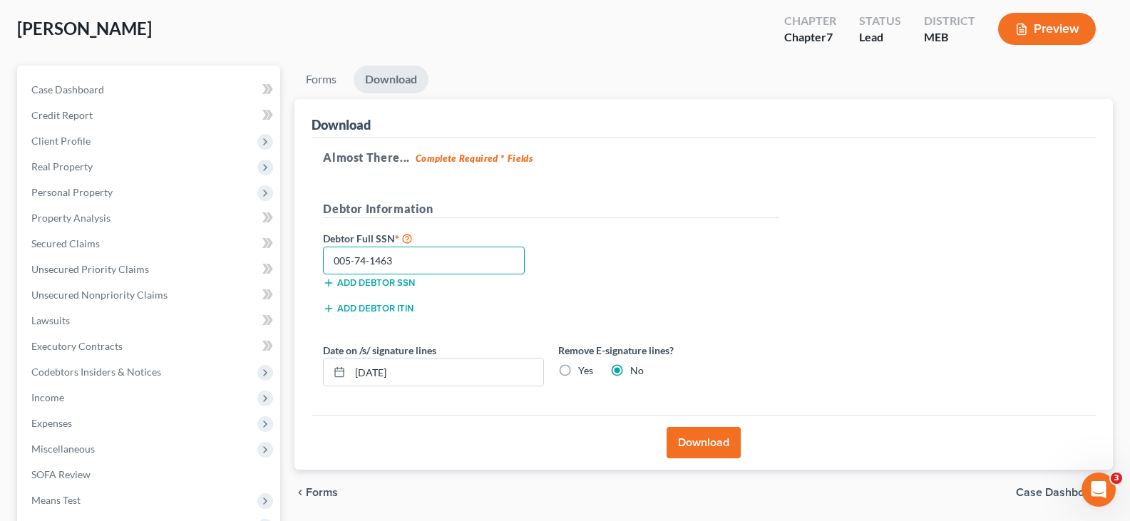
type input "005-74-1463"
click at [578, 367] on label "Yes" at bounding box center [585, 370] width 15 height 14
click at [584, 367] on input "Yes" at bounding box center [588, 367] width 9 height 9
radio input "true"
radio input "false"
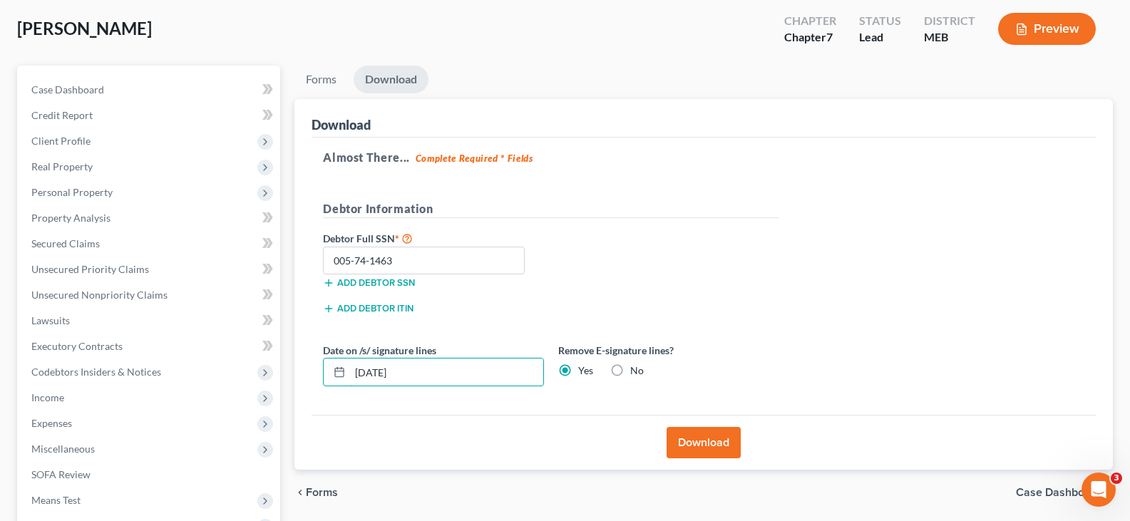
drag, startPoint x: 474, startPoint y: 367, endPoint x: 294, endPoint y: 351, distance: 180.3
click at [306, 363] on div "Download Almost There... Complete Required * Fields Debtor Information Debtor F…" at bounding box center [703, 284] width 818 height 371
click at [714, 443] on button "Download" at bounding box center [703, 442] width 74 height 31
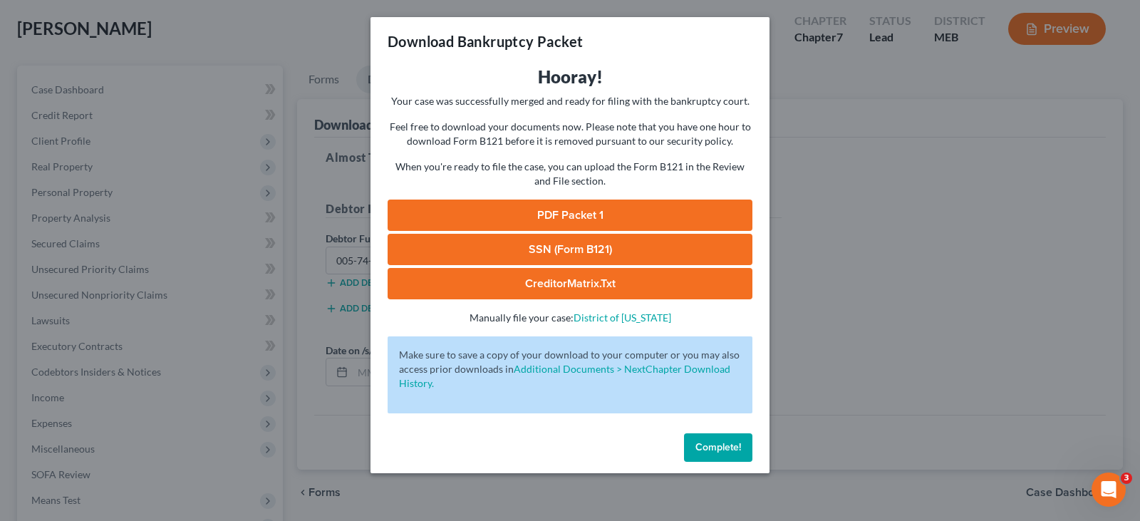
click at [556, 251] on link "SSN (Form B121)" at bounding box center [570, 249] width 365 height 31
drag, startPoint x: 719, startPoint y: 455, endPoint x: 526, endPoint y: 428, distance: 194.9
click at [718, 453] on button "Complete!" at bounding box center [718, 447] width 68 height 29
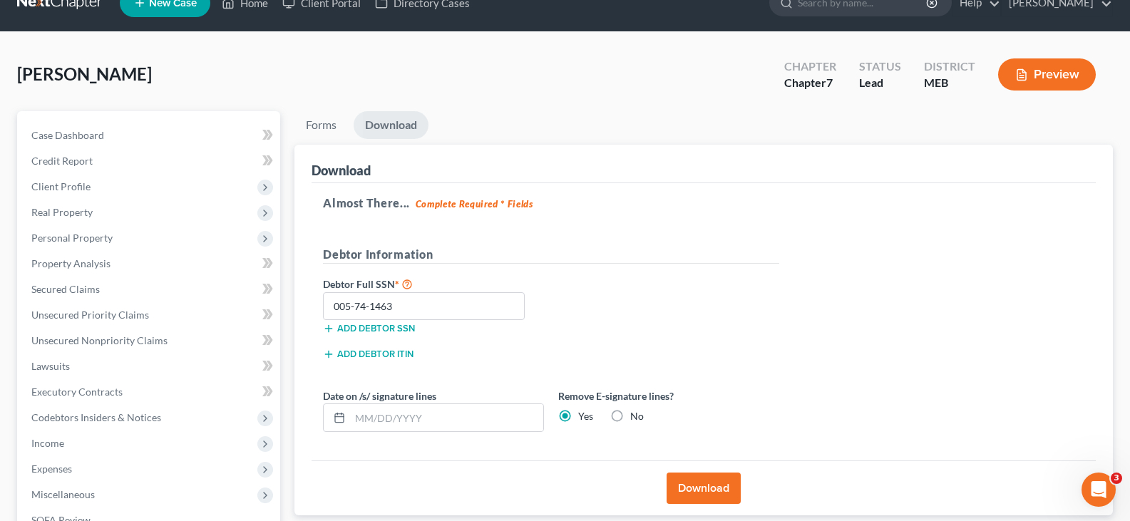
scroll to position [0, 0]
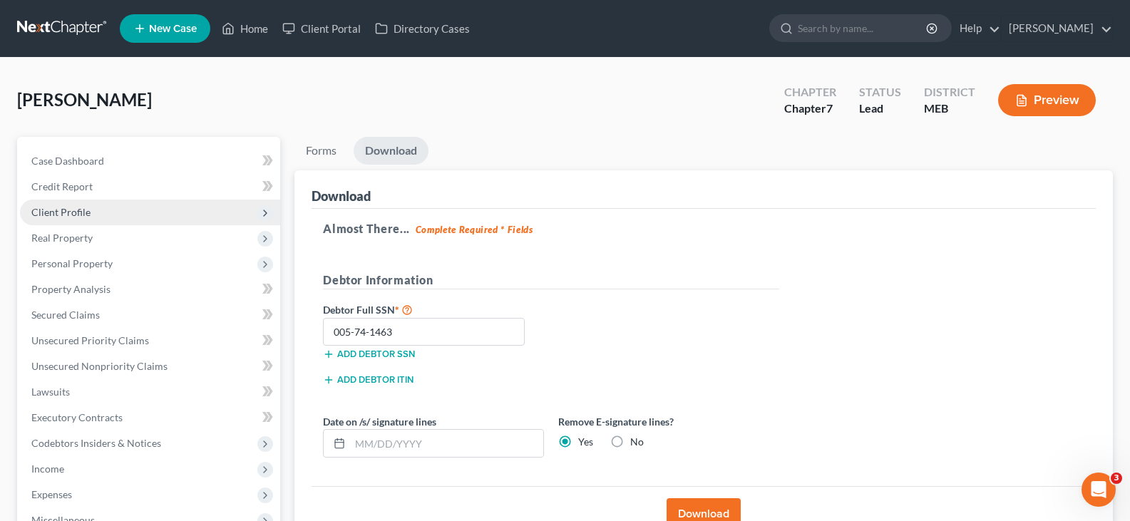
click at [62, 208] on span "Client Profile" at bounding box center [60, 212] width 59 height 12
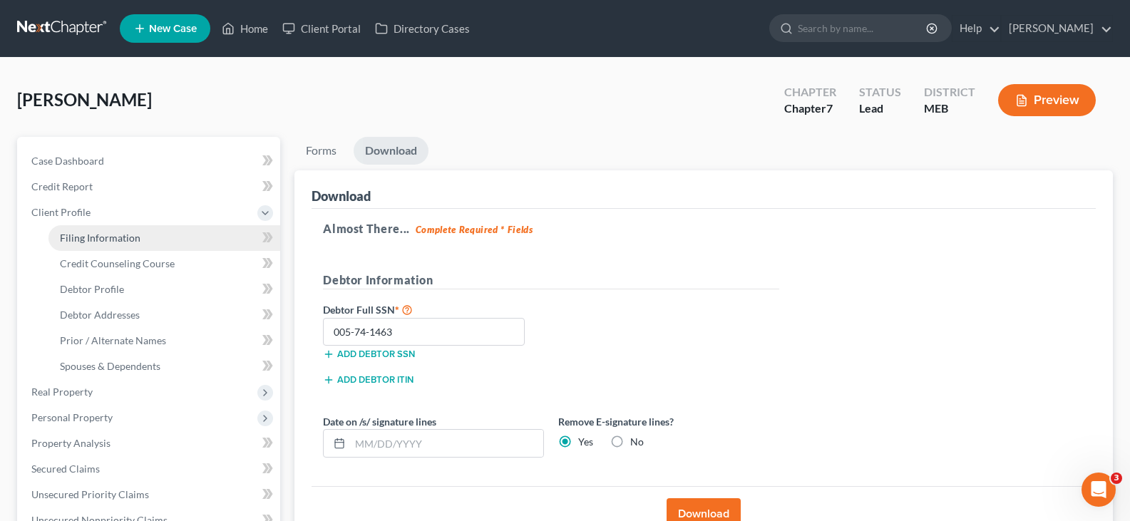
click at [78, 239] on span "Filing Information" at bounding box center [100, 238] width 81 height 12
select select "1"
select select "0"
select select "20"
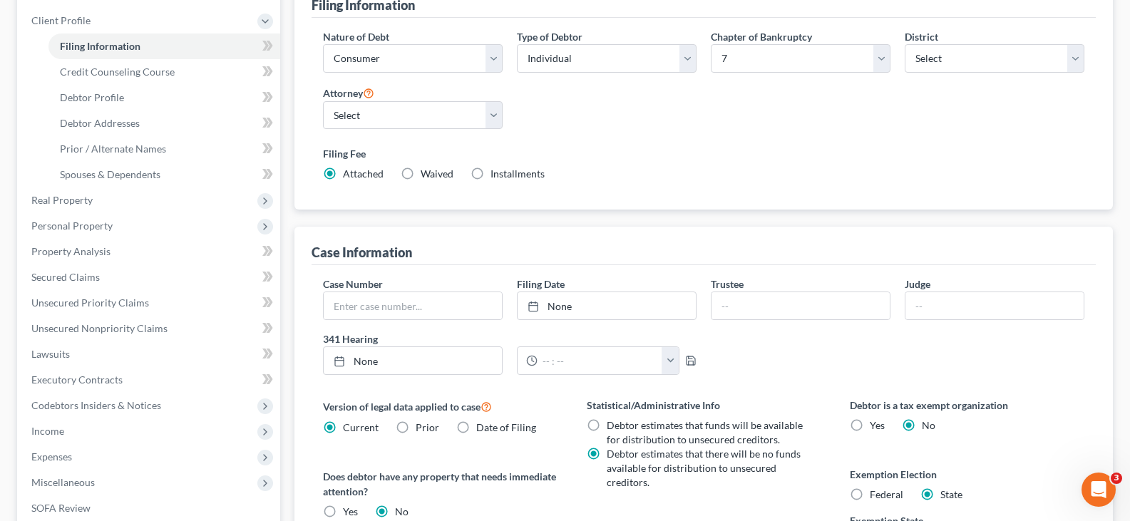
scroll to position [19, 0]
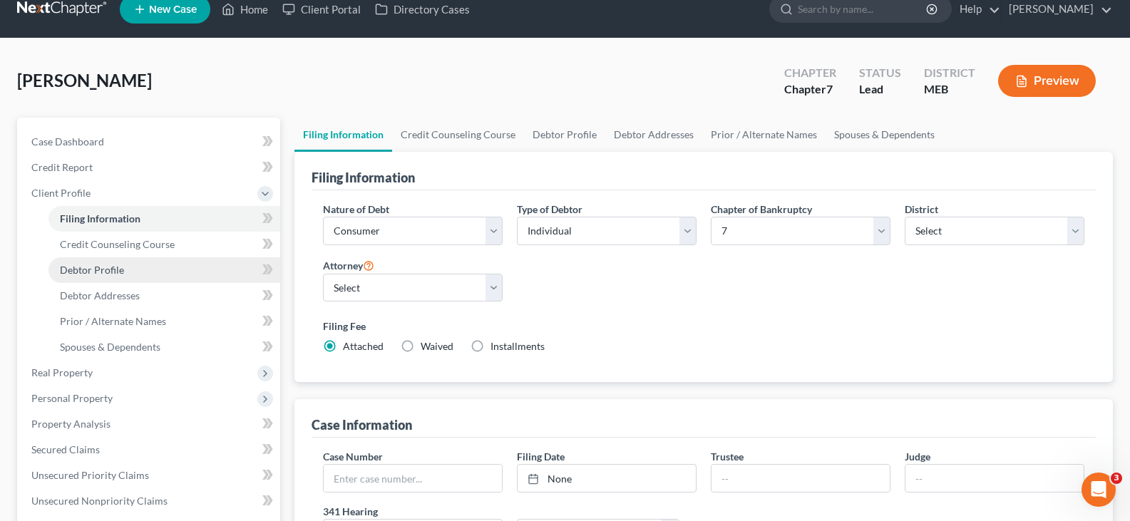
click at [107, 273] on span "Debtor Profile" at bounding box center [92, 270] width 64 height 12
select select "0"
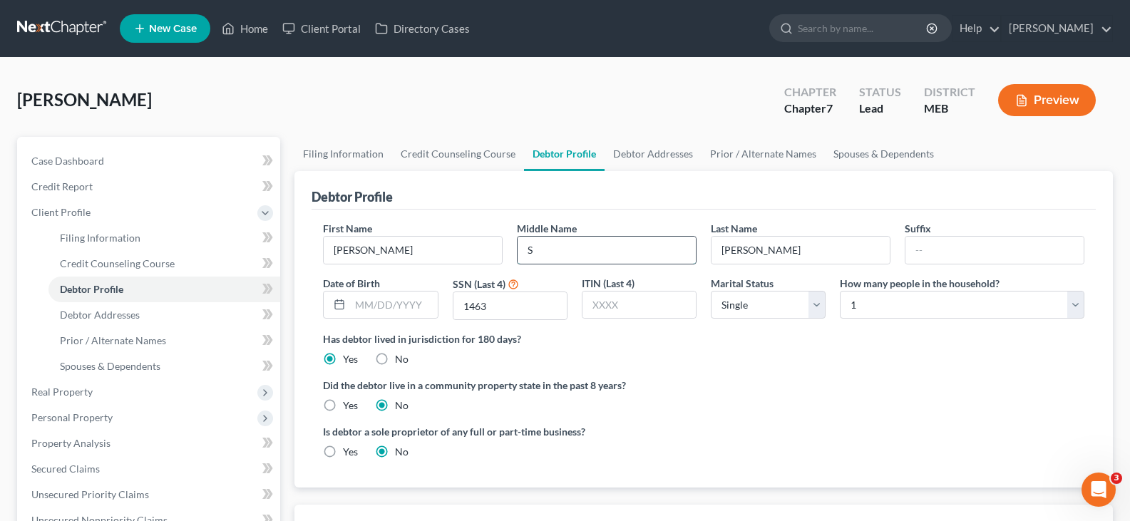
click at [574, 256] on input "S" at bounding box center [606, 250] width 178 height 27
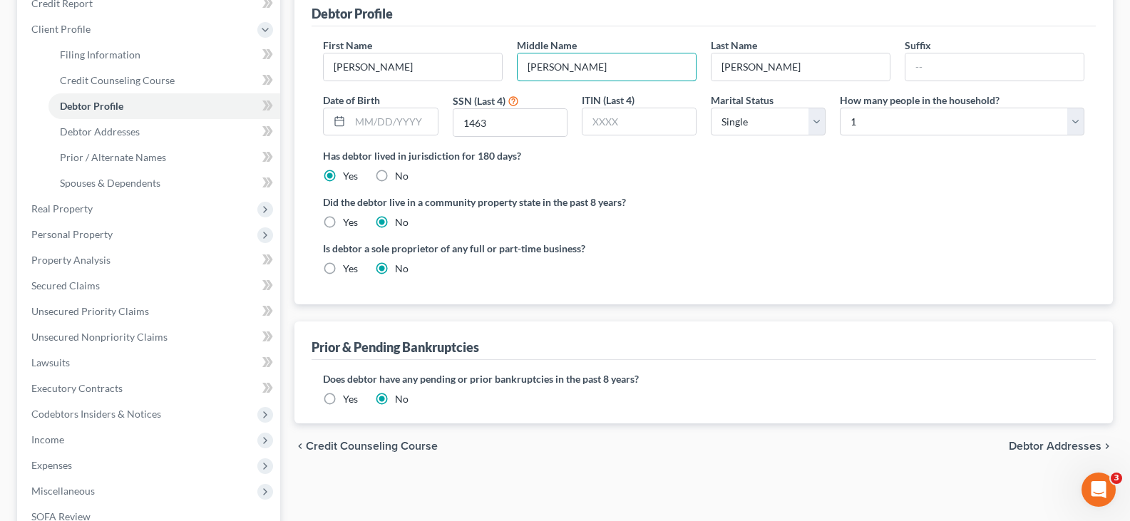
scroll to position [214, 0]
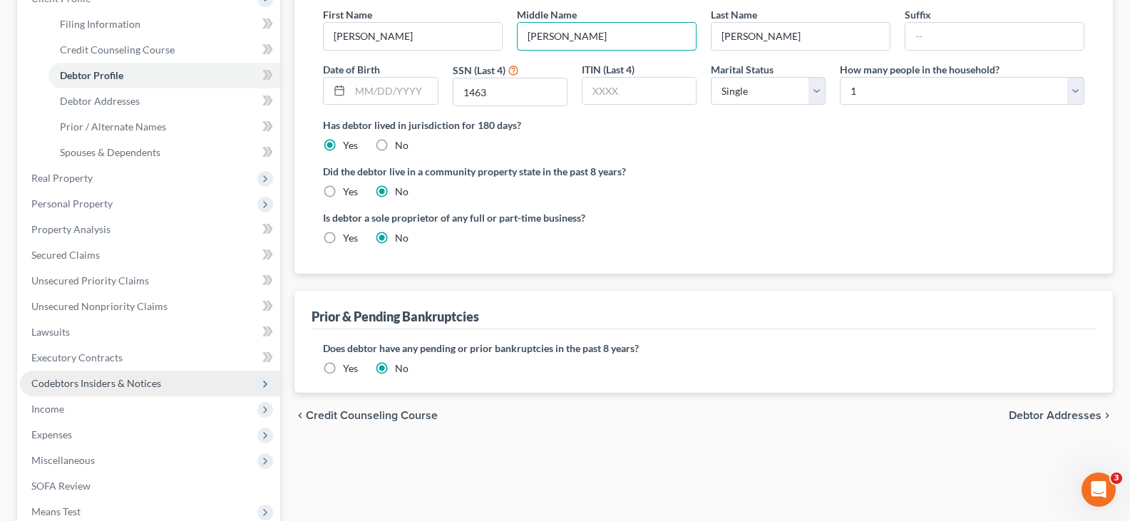
type input "[PERSON_NAME]"
click at [153, 386] on span "Codebtors Insiders & Notices" at bounding box center [96, 383] width 130 height 12
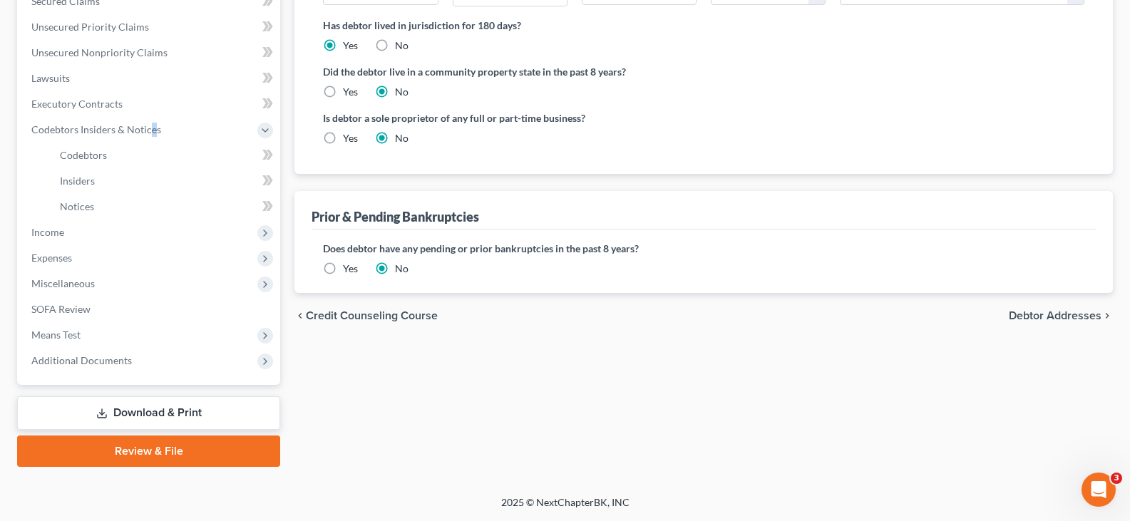
click at [168, 410] on link "Download & Print" at bounding box center [148, 412] width 263 height 33
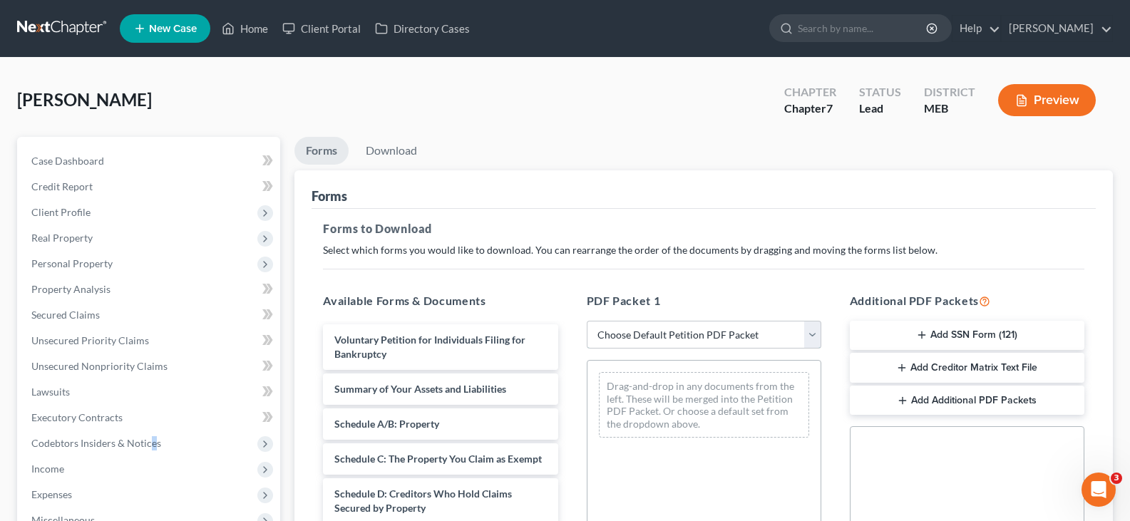
click at [708, 346] on select "Choose Default Petition PDF Packet Complete Bankruptcy Petition (all forms and …" at bounding box center [703, 335] width 234 height 29
select select "0"
click at [586, 321] on select "Choose Default Petition PDF Packet Complete Bankruptcy Petition (all forms and …" at bounding box center [703, 335] width 234 height 29
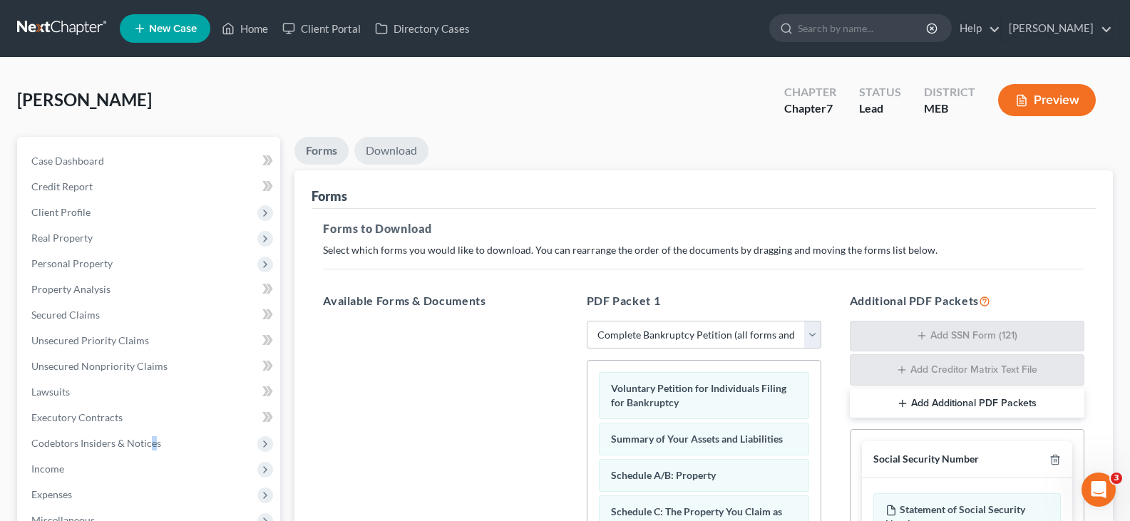
click at [390, 151] on link "Download" at bounding box center [391, 151] width 74 height 28
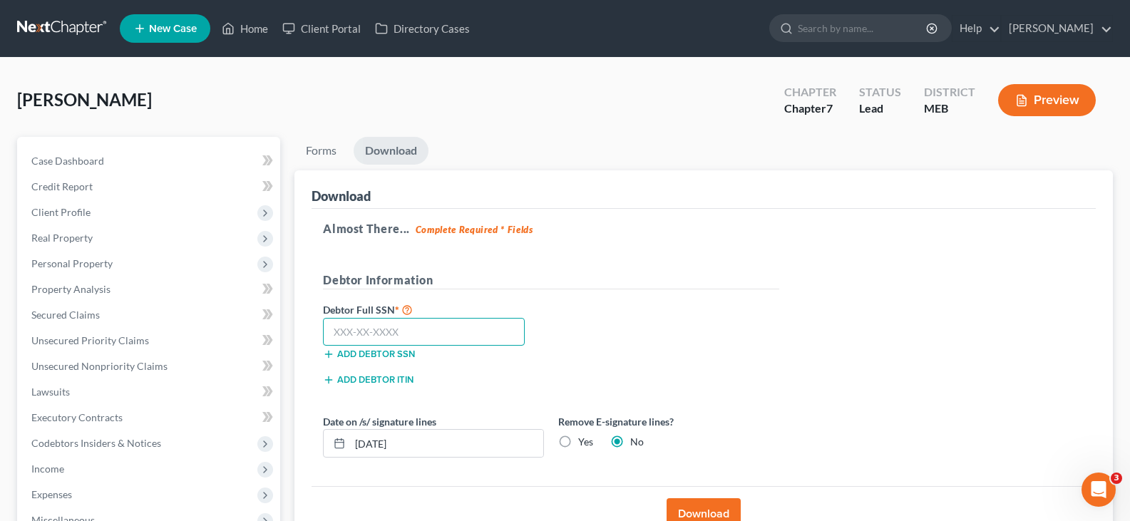
click at [366, 329] on input "text" at bounding box center [424, 332] width 202 height 29
type input "005-74-1463"
click at [578, 445] on label "Yes" at bounding box center [585, 442] width 15 height 14
click at [584, 444] on input "Yes" at bounding box center [588, 439] width 9 height 9
radio input "true"
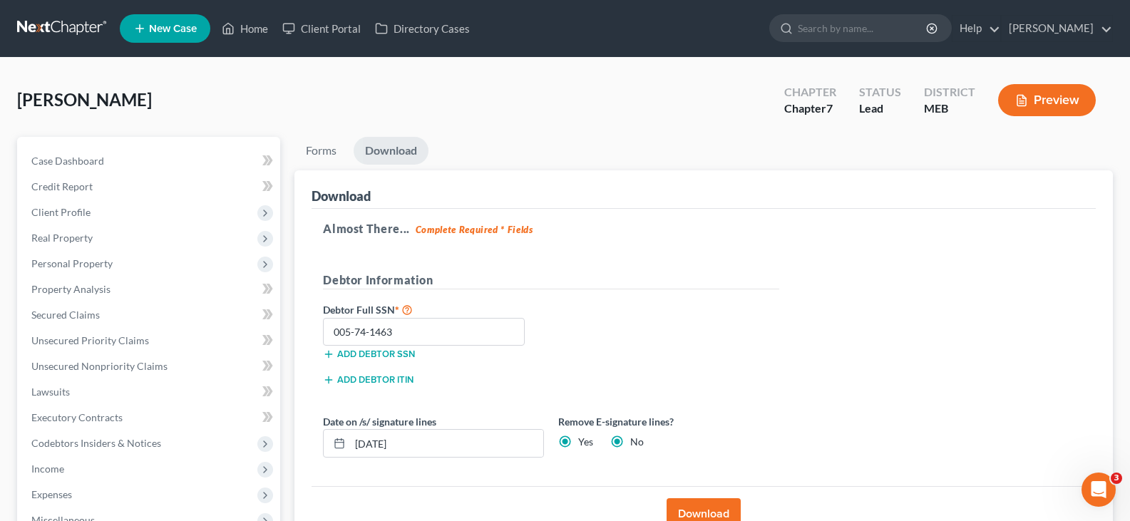
radio input "false"
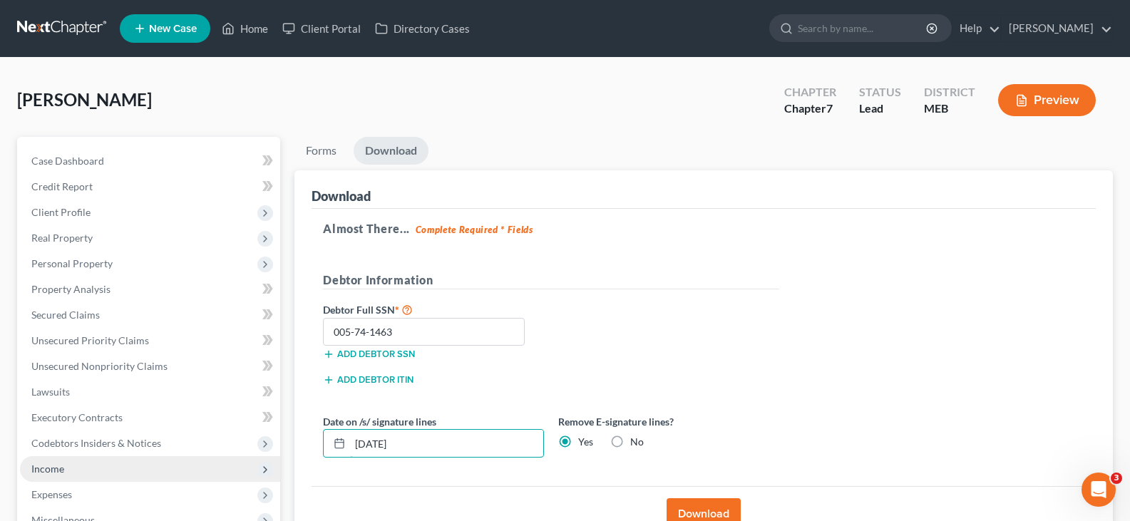
drag, startPoint x: 527, startPoint y: 450, endPoint x: 215, endPoint y: 465, distance: 312.5
click at [215, 465] on div "Petition Navigation Case Dashboard Payments Invoices Payments Payments Credit R…" at bounding box center [565, 420] width 1110 height 567
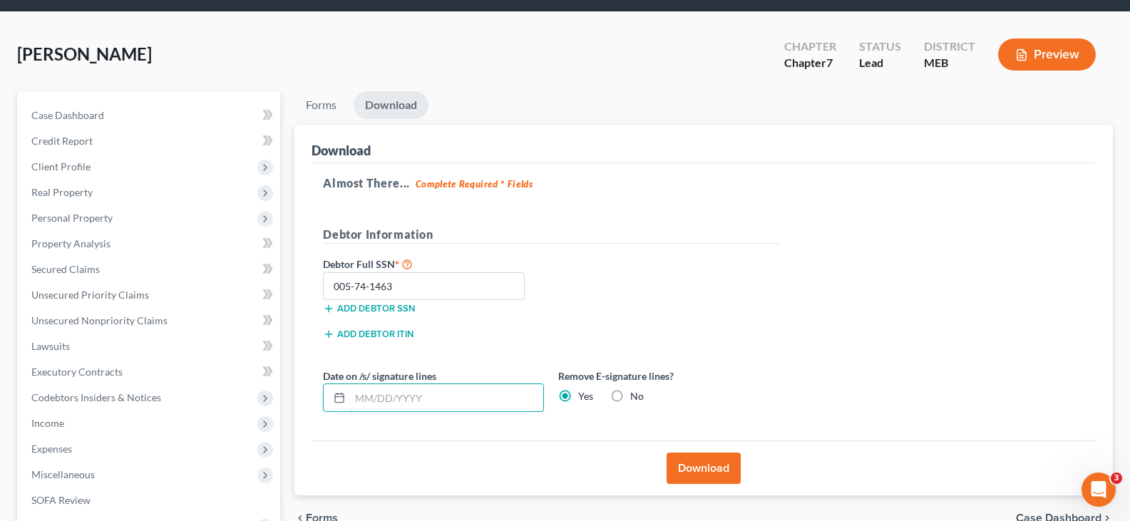
scroll to position [214, 0]
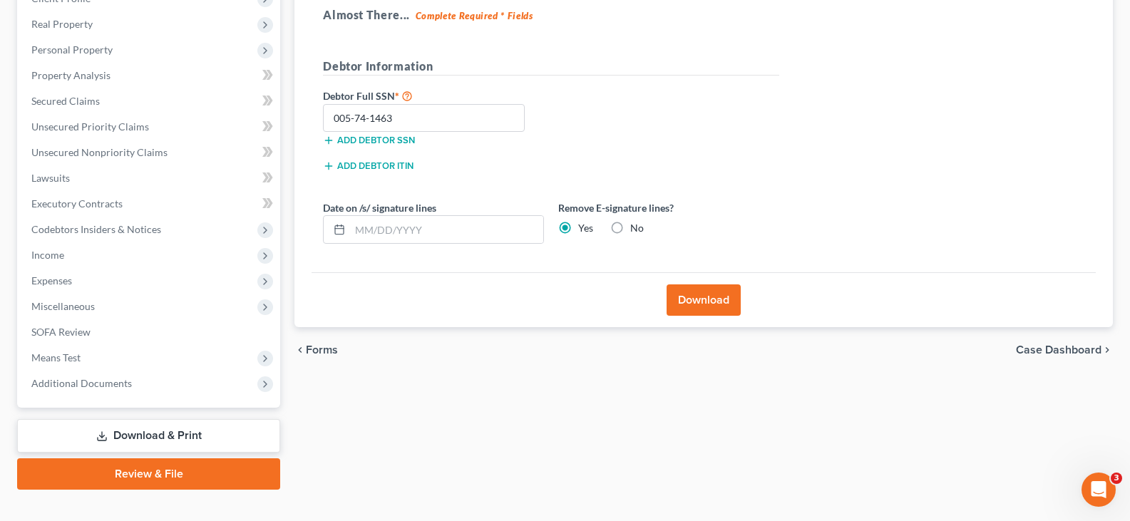
click at [698, 297] on button "Download" at bounding box center [703, 299] width 74 height 31
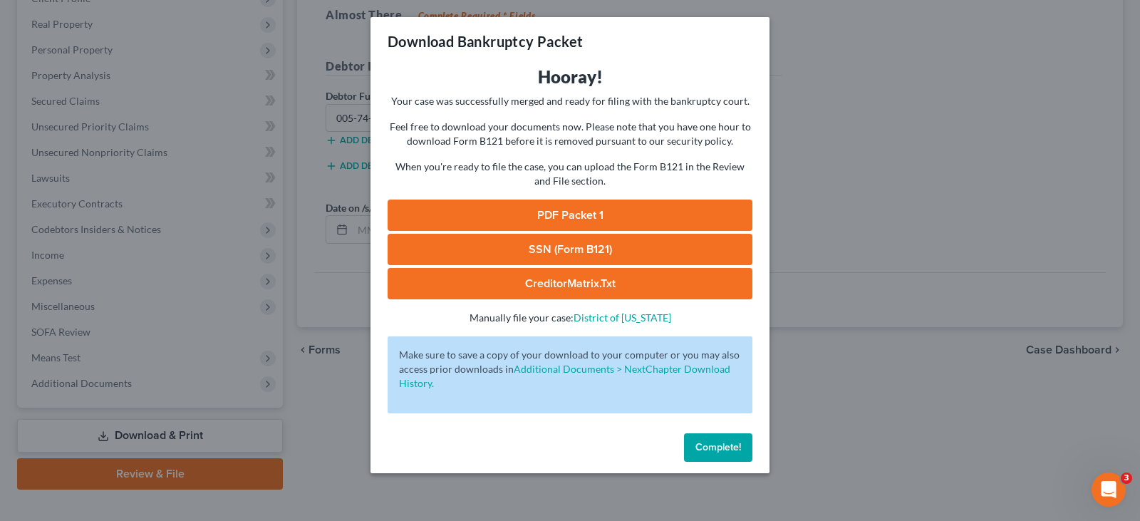
click at [557, 234] on link "SSN (Form B121)" at bounding box center [570, 249] width 365 height 31
click at [633, 207] on link "PDF Packet 1" at bounding box center [570, 215] width 365 height 31
click at [696, 453] on span "Complete!" at bounding box center [719, 447] width 46 height 12
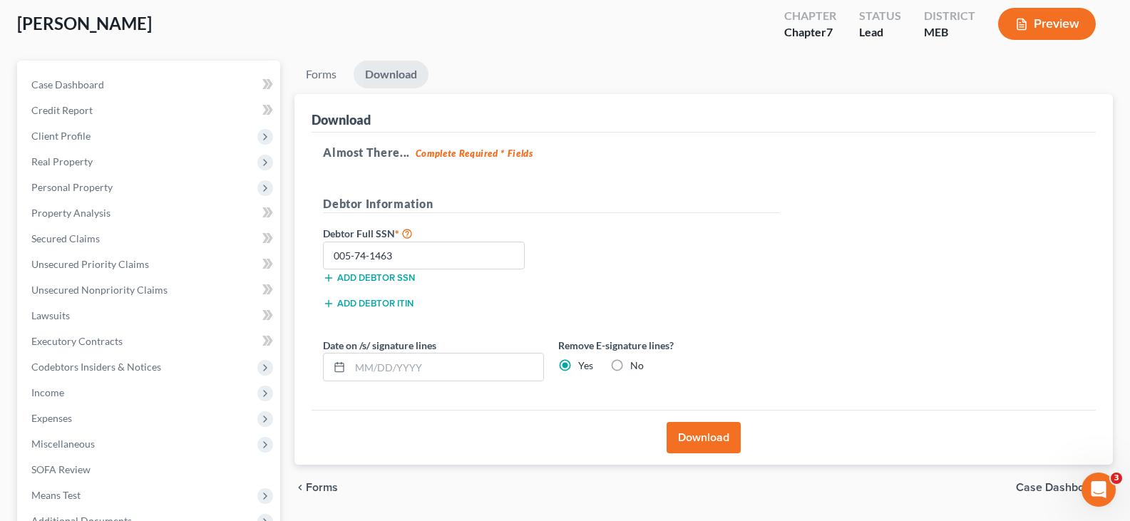
scroll to position [71, 0]
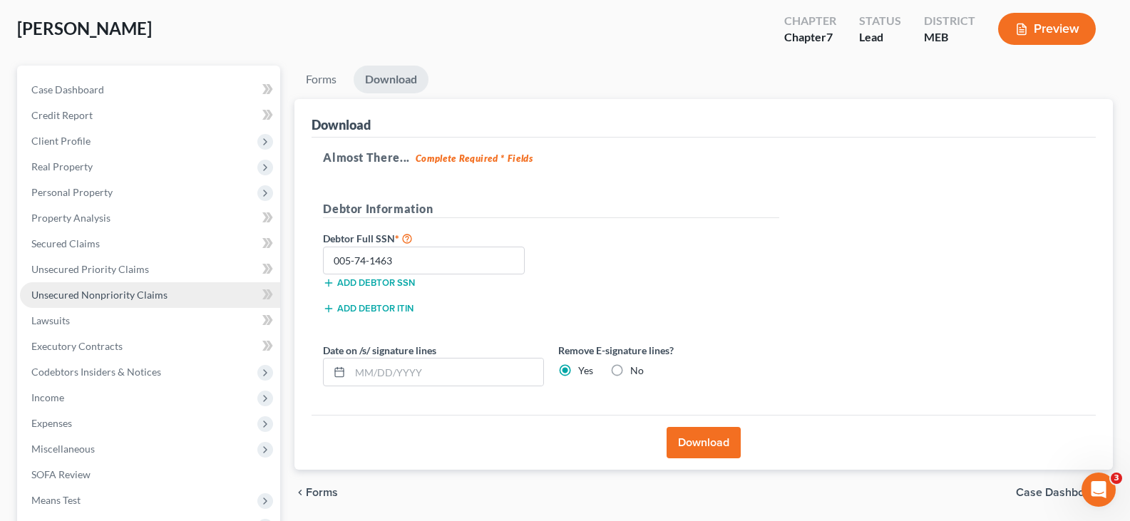
click at [81, 294] on span "Unsecured Nonpriority Claims" at bounding box center [99, 295] width 136 height 12
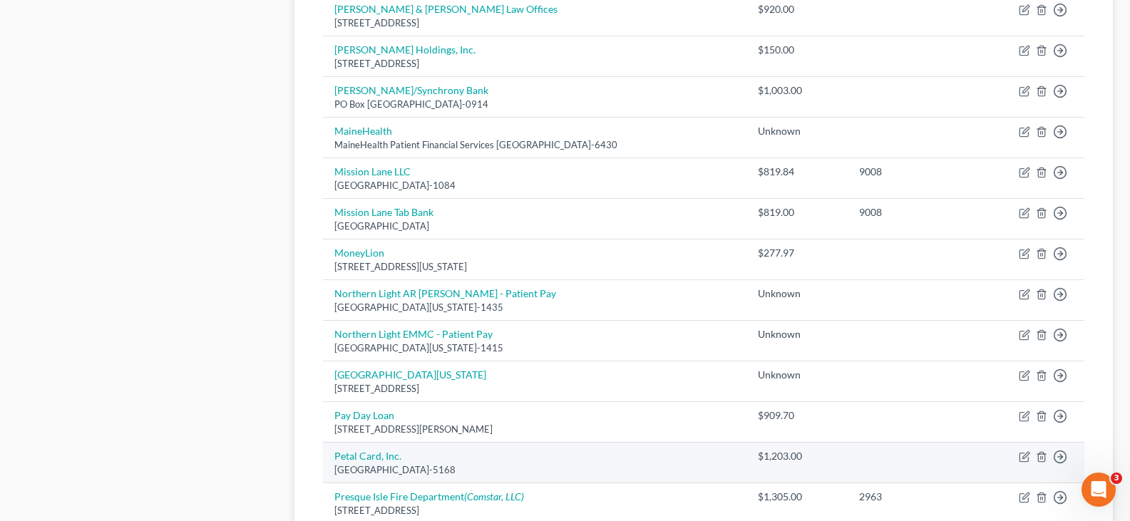
scroll to position [1125, 0]
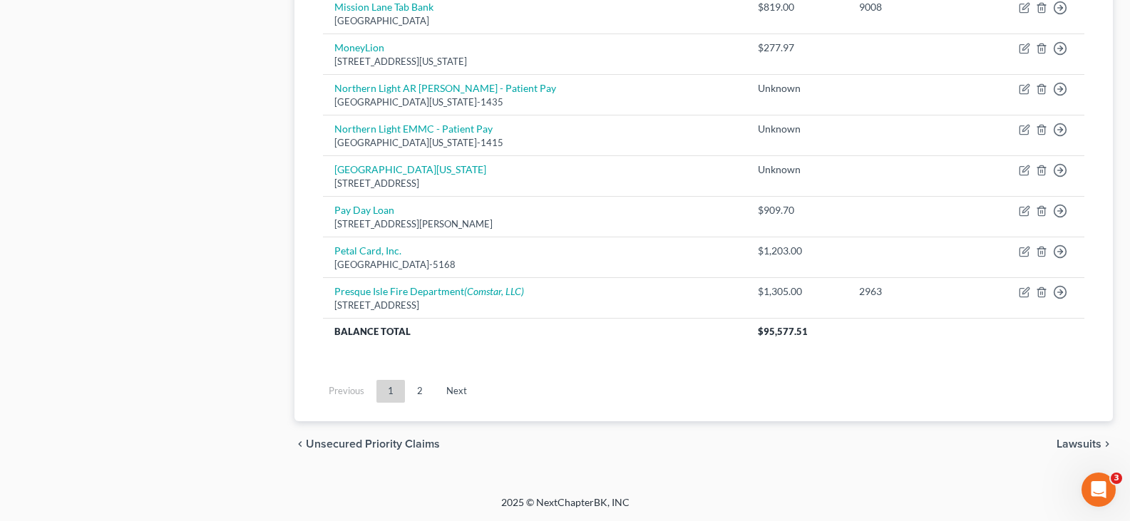
click at [424, 389] on link "2" at bounding box center [419, 391] width 29 height 23
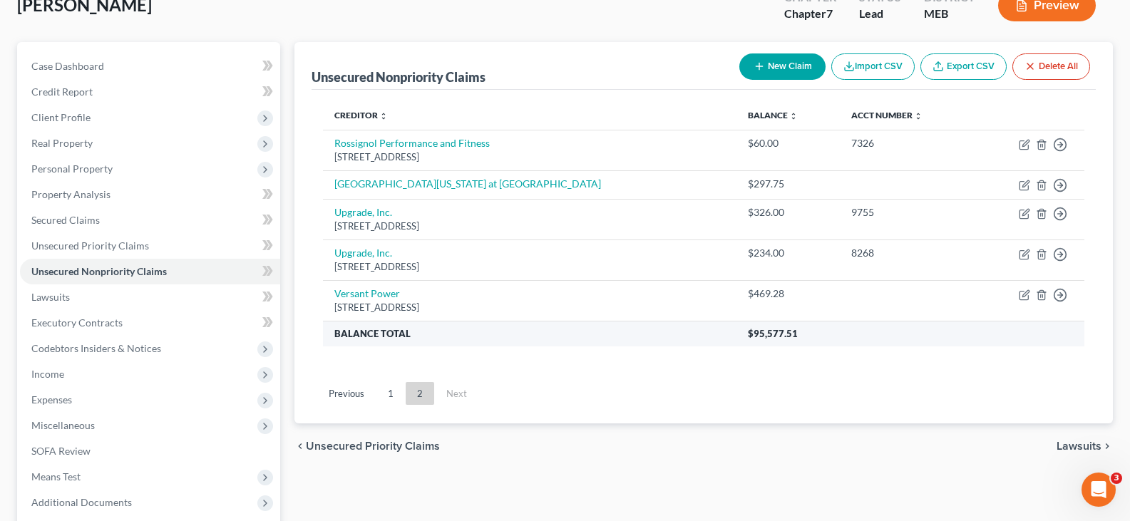
scroll to position [94, 0]
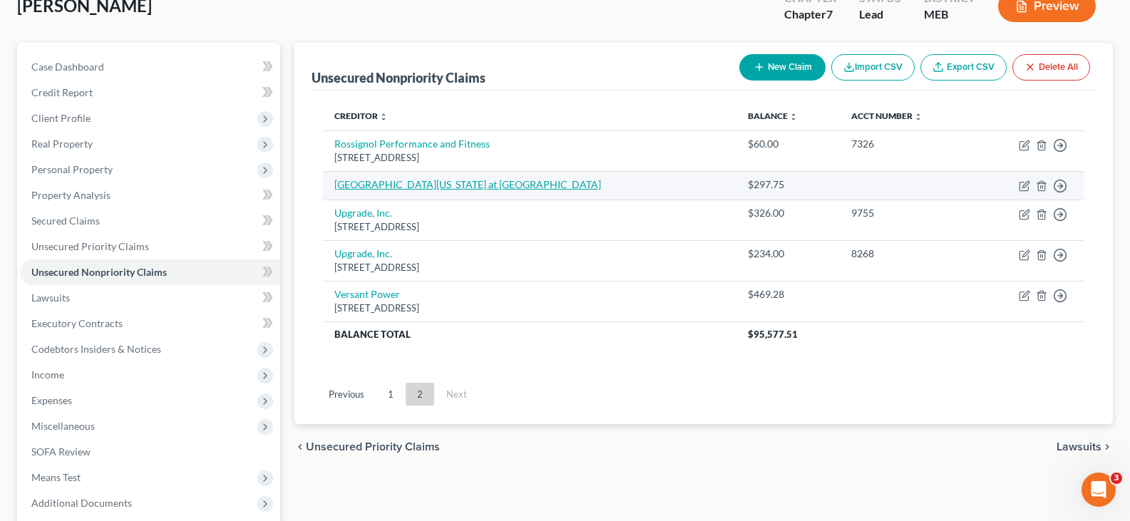
click at [392, 187] on link "[GEOGRAPHIC_DATA][US_STATE] at [GEOGRAPHIC_DATA]" at bounding box center [467, 184] width 267 height 12
select select "17"
select select "0"
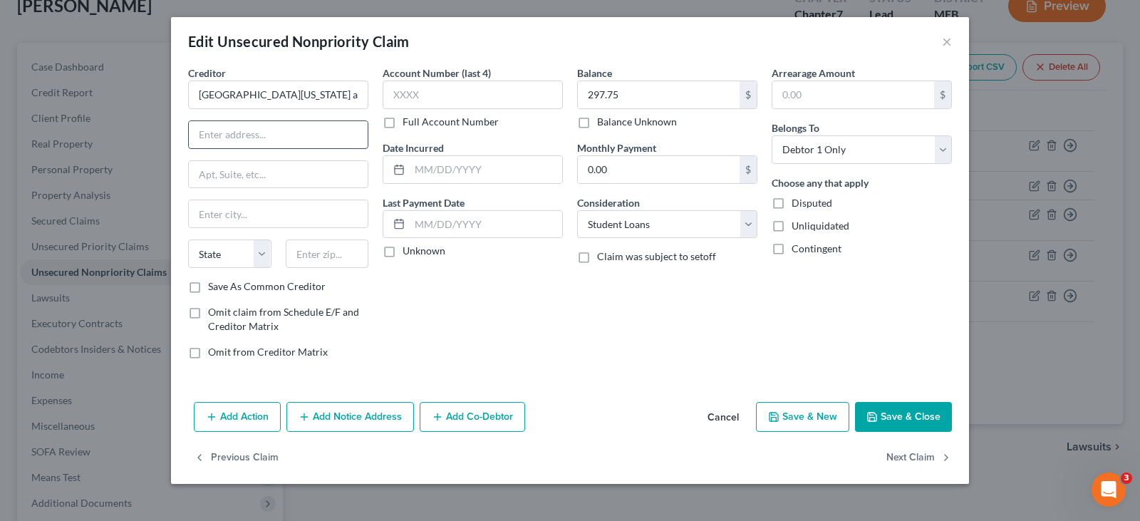
click at [228, 135] on input "text" at bounding box center [278, 134] width 179 height 27
drag, startPoint x: 205, startPoint y: 133, endPoint x: 172, endPoint y: 147, distance: 34.8
click at [172, 147] on div "Creditor * [GEOGRAPHIC_DATA][US_STATE] at [GEOGRAPHIC_DATA] [GEOGRAPHIC_DATA] […" at bounding box center [570, 231] width 798 height 331
click at [310, 142] on input "[STREET_ADDRESS]" at bounding box center [278, 134] width 179 height 27
type input "[STREET_ADDRESS]"
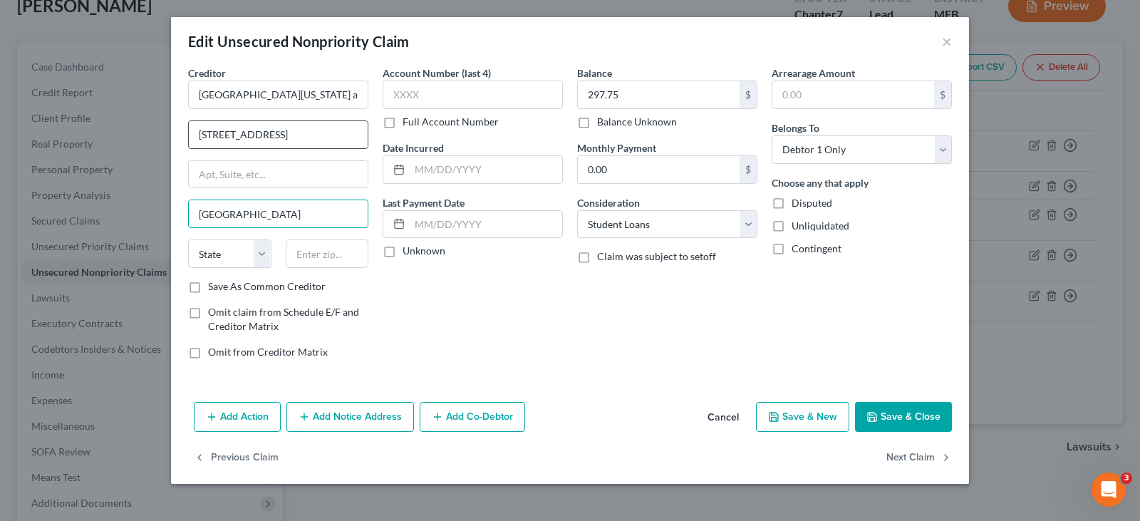
type input "[GEOGRAPHIC_DATA]"
select select "20"
type input "04743"
click at [906, 405] on button "Save & Close" at bounding box center [903, 417] width 97 height 30
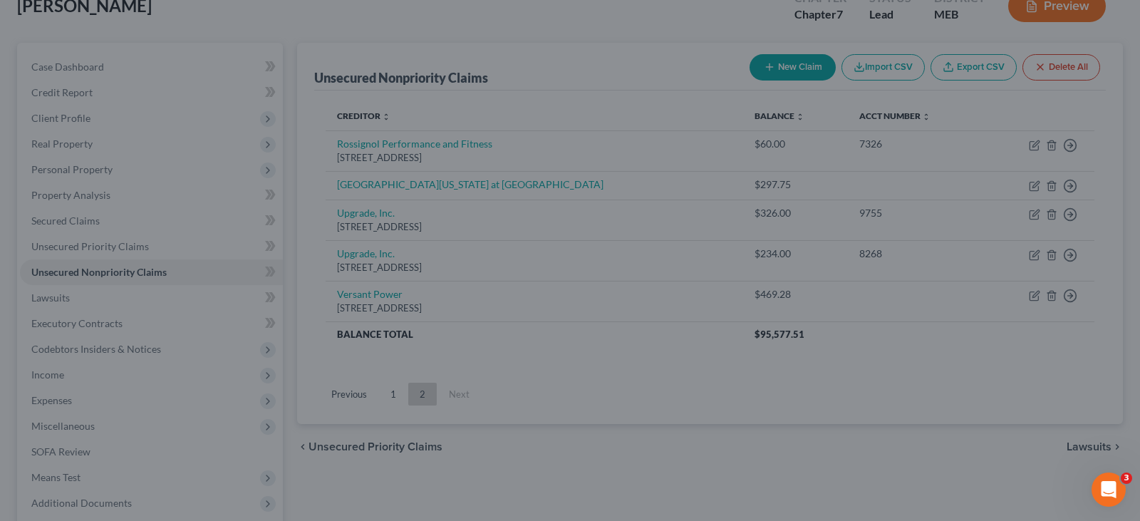
type input "0"
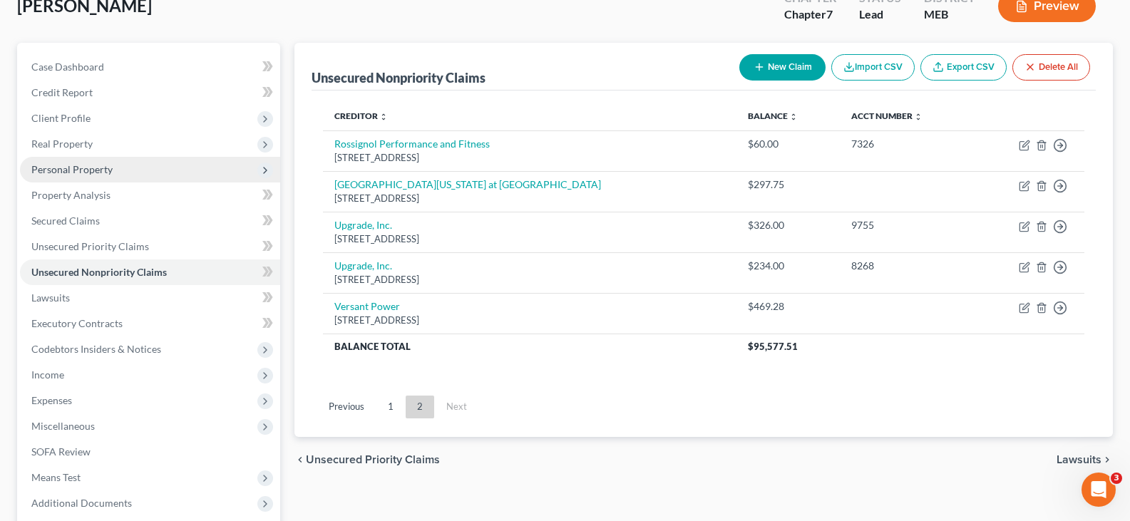
click at [53, 170] on span "Personal Property" at bounding box center [71, 169] width 81 height 12
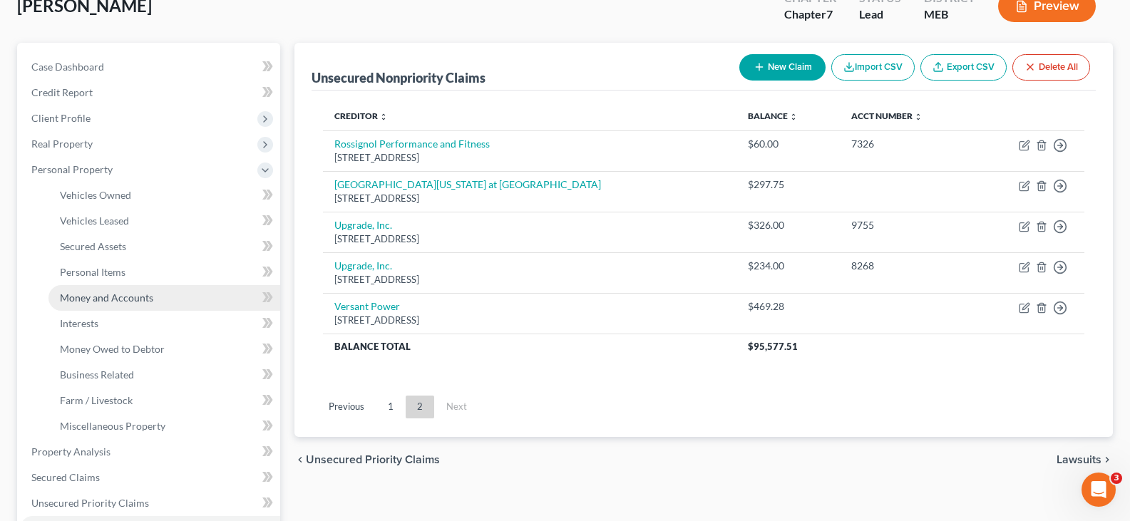
click at [92, 302] on span "Money and Accounts" at bounding box center [106, 297] width 93 height 12
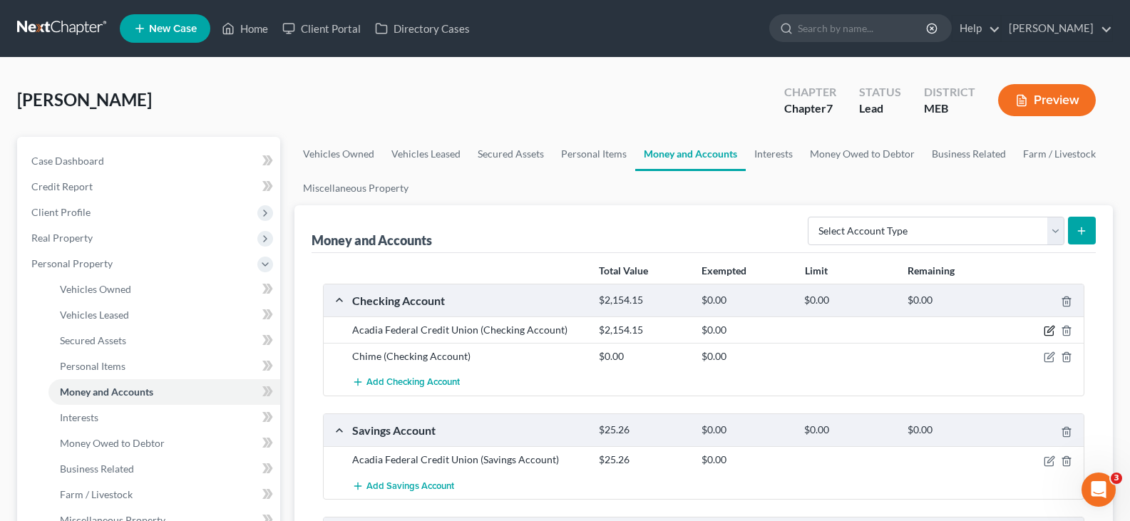
click at [1043, 326] on icon "button" at bounding box center [1048, 330] width 11 height 11
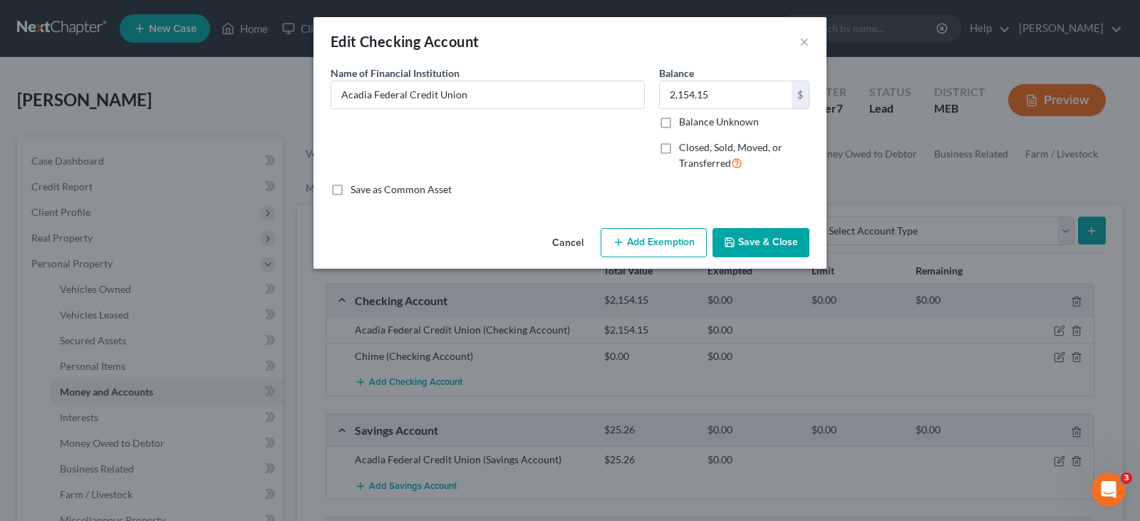
click at [665, 238] on button "Add Exemption" at bounding box center [654, 243] width 106 height 30
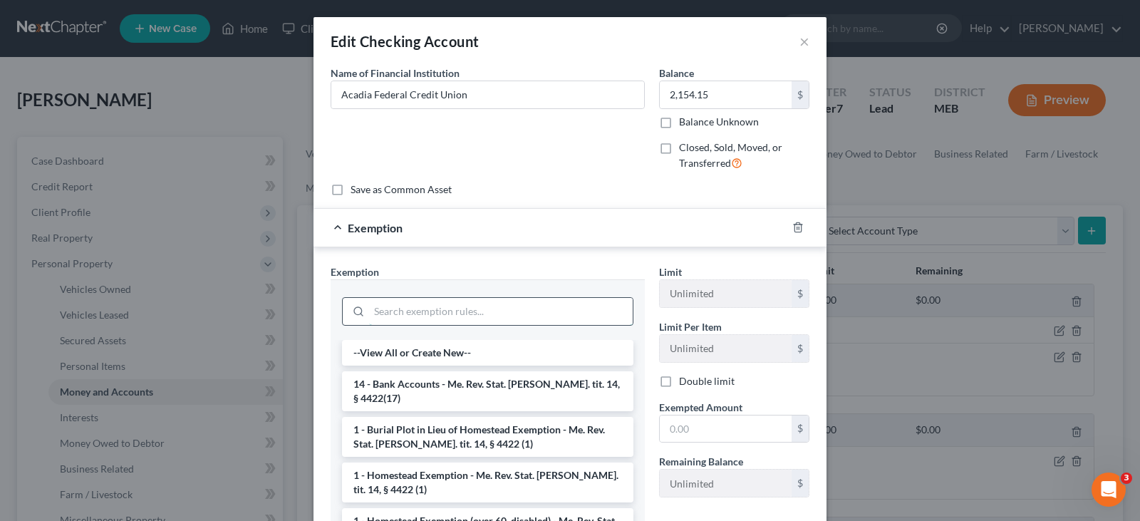
click at [522, 303] on input "search" at bounding box center [501, 311] width 264 height 27
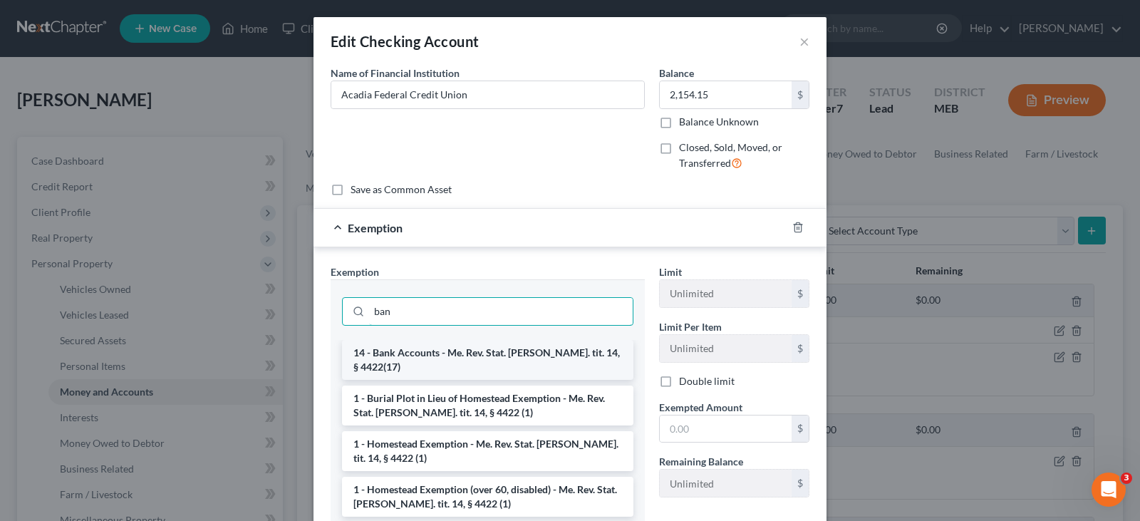
type input "ban"
click at [510, 352] on li "14 - Bank Accounts - Me. Rev. Stat. [PERSON_NAME]. tit. 14, § 4422(17)" at bounding box center [487, 360] width 291 height 40
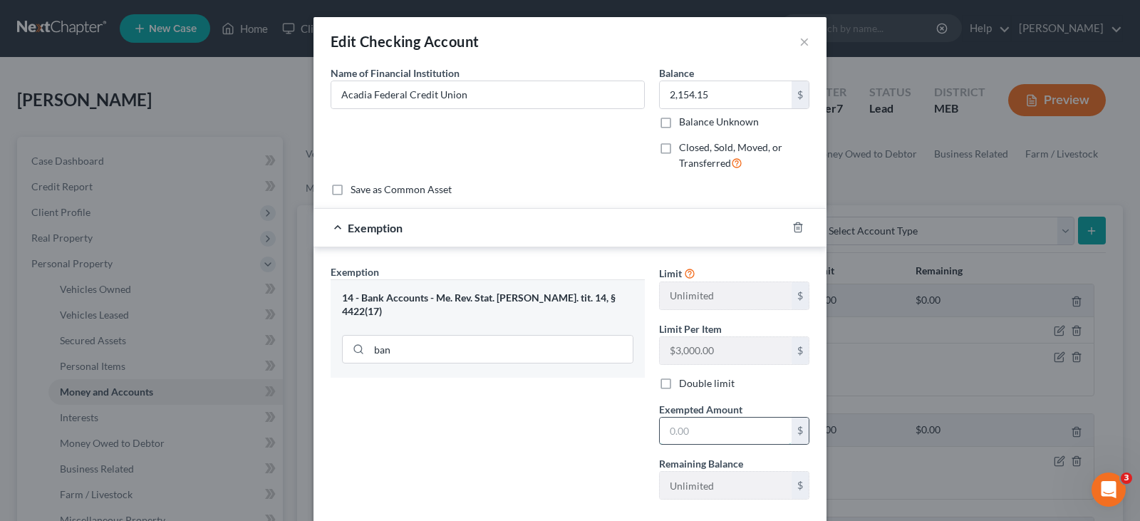
click at [700, 432] on input "text" at bounding box center [726, 431] width 132 height 27
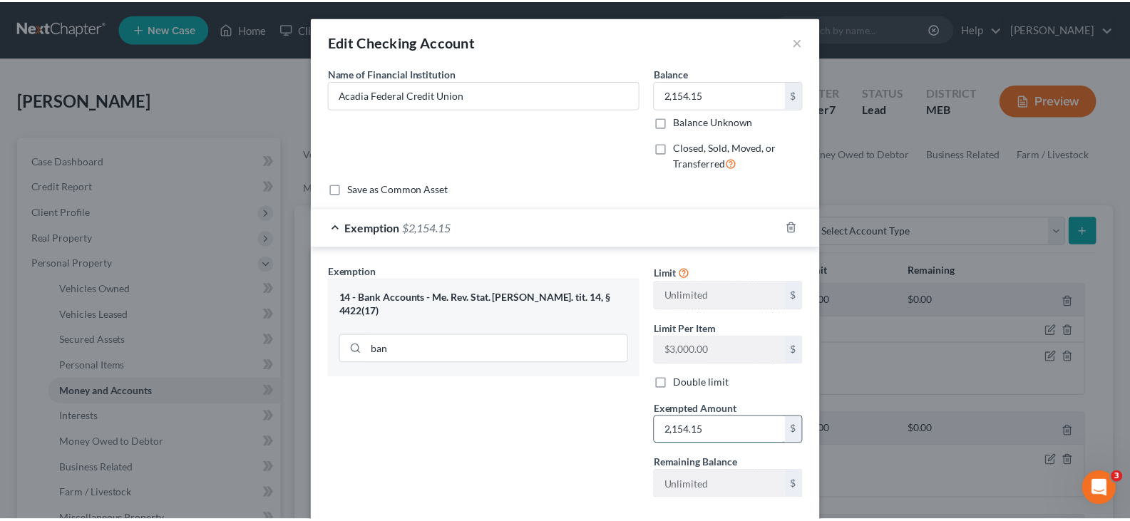
scroll to position [81, 0]
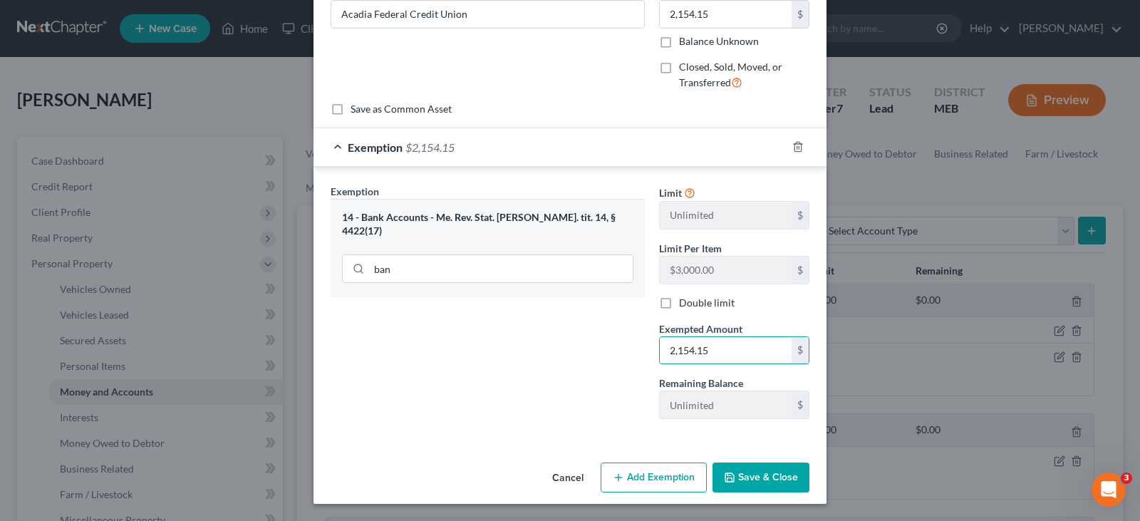
type input "2,154.15"
click at [809, 492] on div "Cancel Add Exemption Save & Close" at bounding box center [570, 480] width 513 height 47
click at [763, 466] on button "Save & Close" at bounding box center [761, 477] width 97 height 30
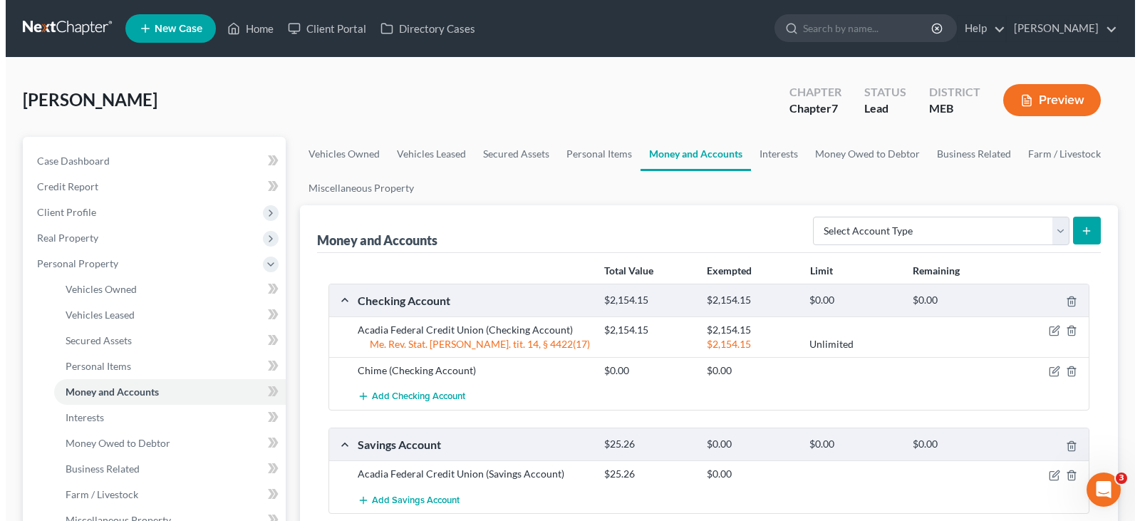
scroll to position [285, 0]
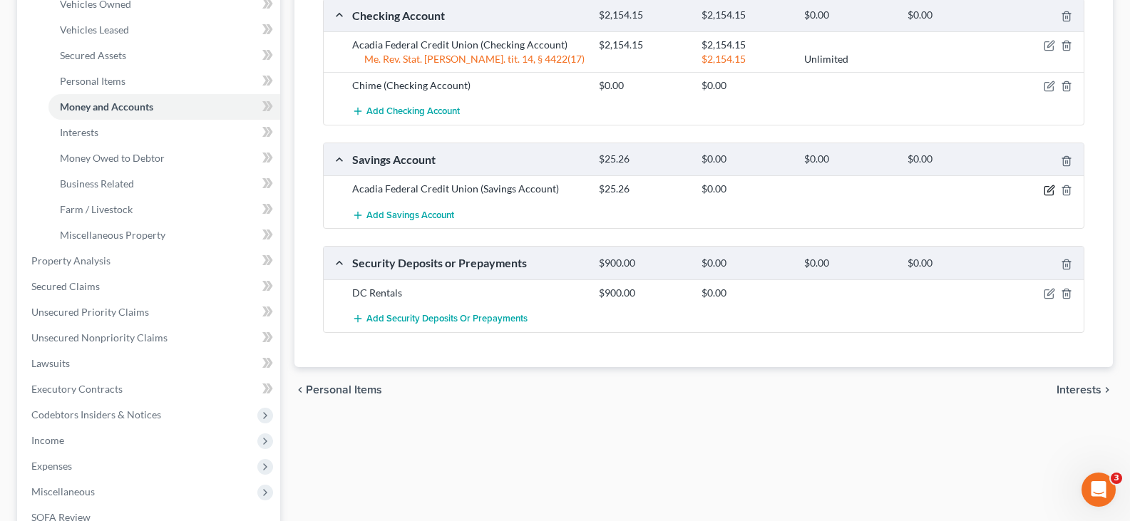
click at [1051, 191] on icon "button" at bounding box center [1048, 190] width 11 height 11
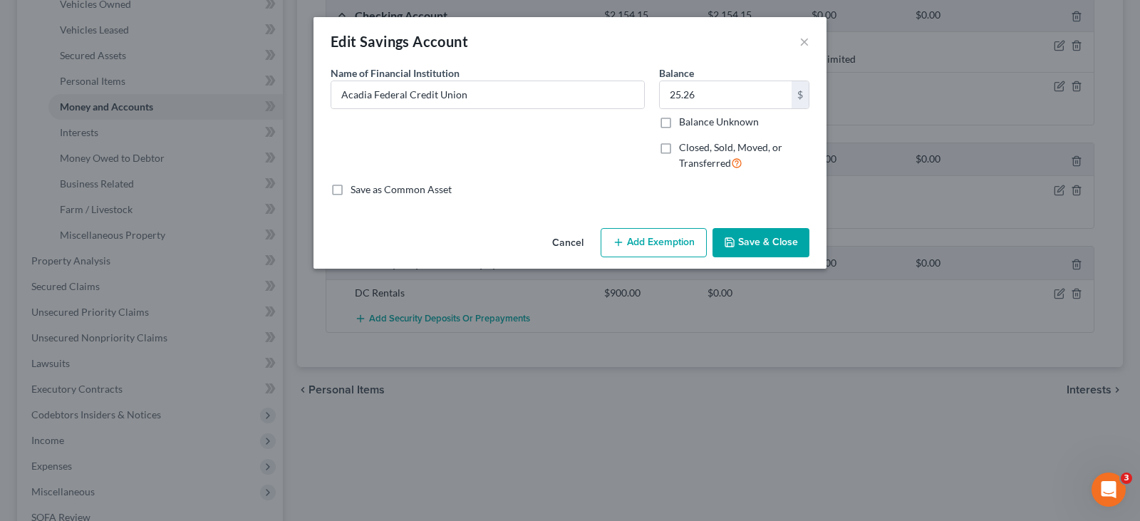
click at [637, 239] on button "Add Exemption" at bounding box center [654, 243] width 106 height 30
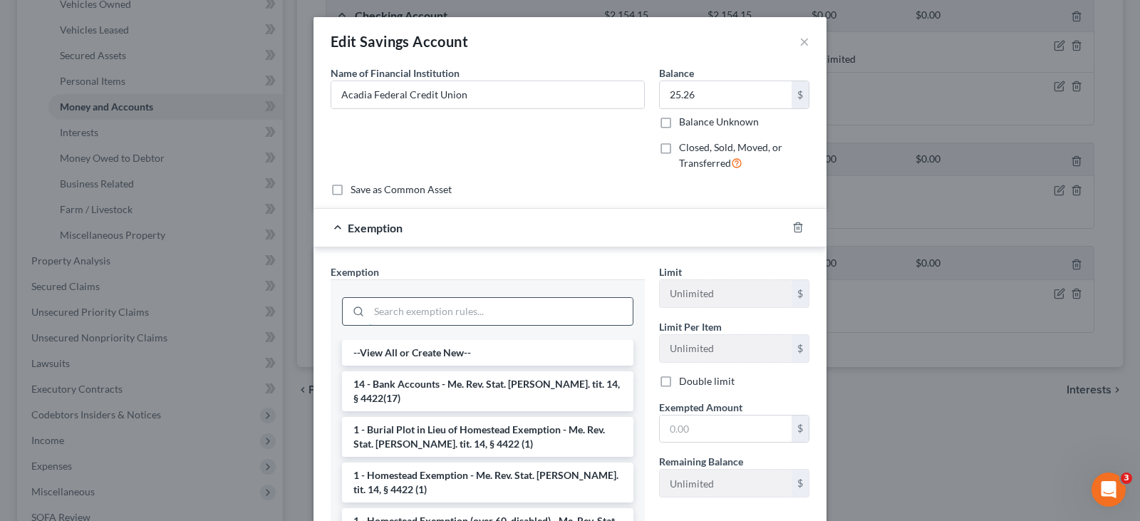
click at [383, 321] on input "search" at bounding box center [501, 311] width 264 height 27
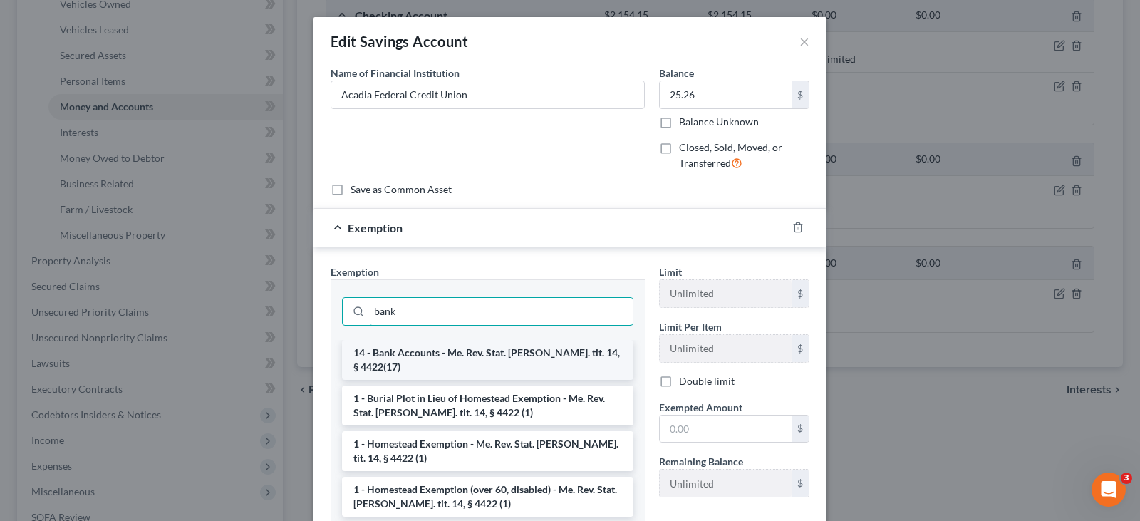
type input "bank"
click at [394, 344] on li "14 - Bank Accounts - Me. Rev. Stat. [PERSON_NAME]. tit. 14, § 4422(17)" at bounding box center [487, 360] width 291 height 40
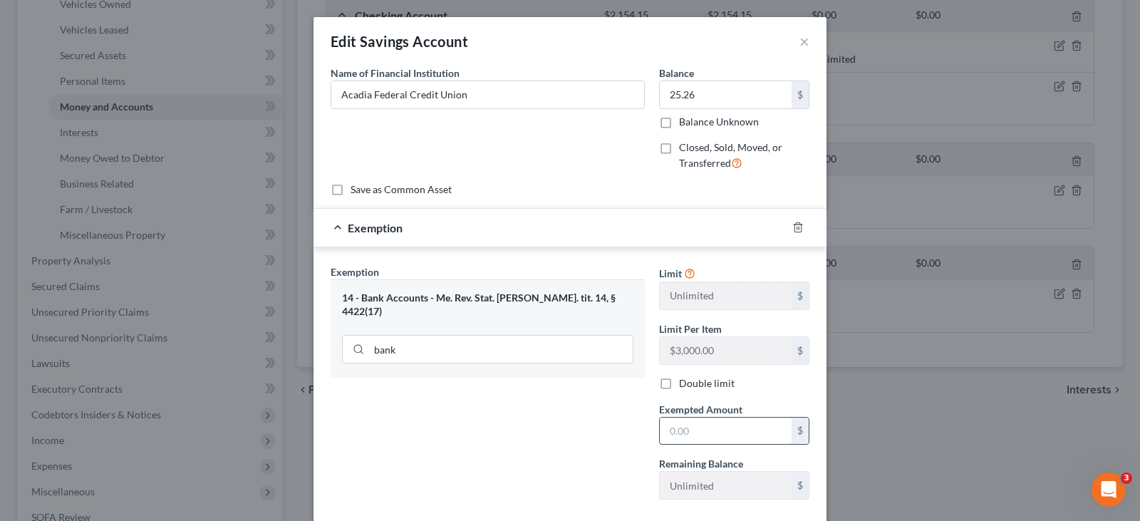
click at [720, 434] on input "text" at bounding box center [726, 431] width 132 height 27
type input "25.26"
click at [589, 444] on div "Exemption Set must be selected for CA. Exemption * 14 - Bank Accounts - Me. Rev…" at bounding box center [488, 387] width 329 height 247
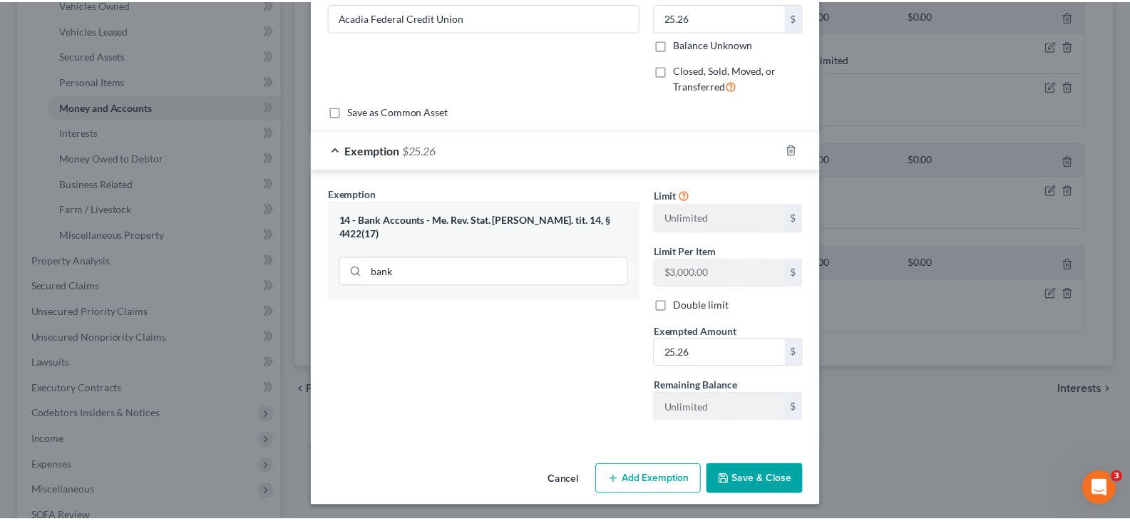
scroll to position [81, 0]
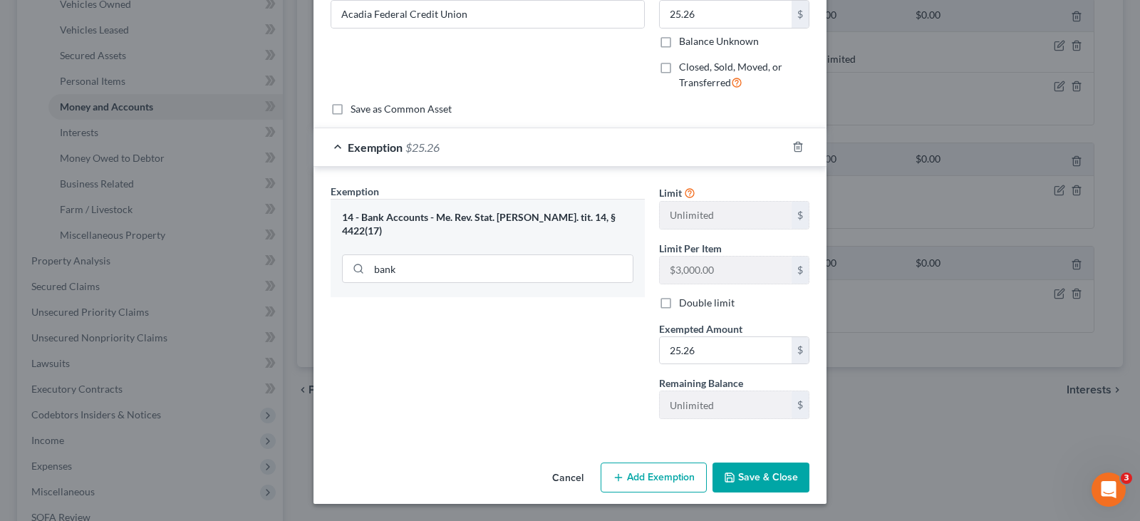
click at [772, 471] on button "Save & Close" at bounding box center [761, 477] width 97 height 30
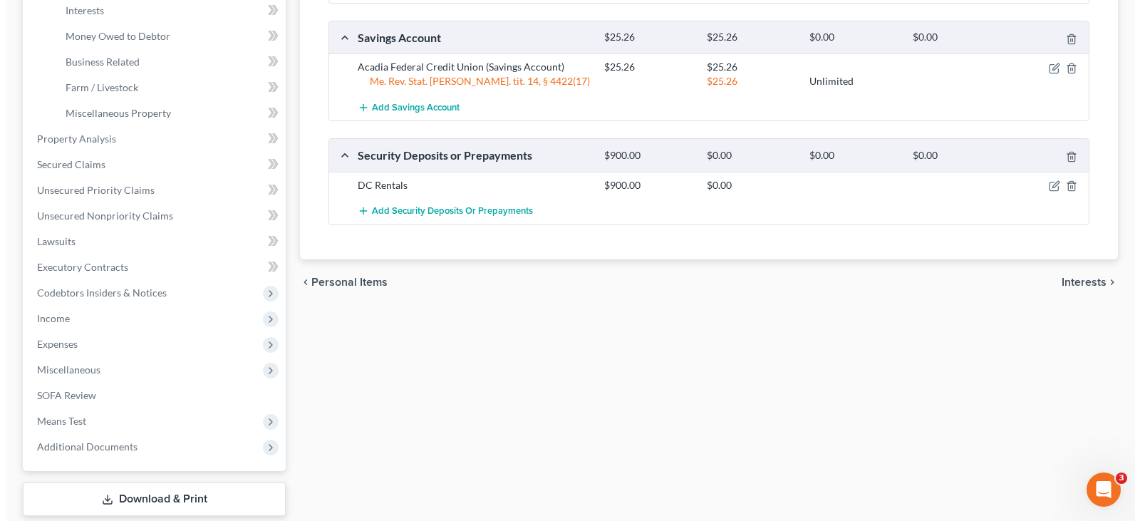
scroll to position [428, 0]
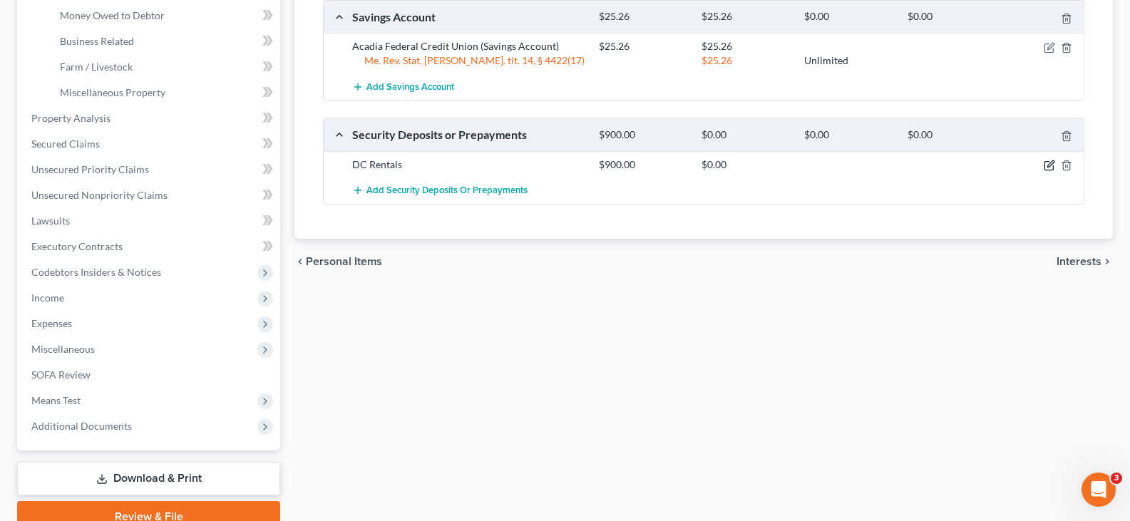
click at [1045, 166] on icon "button" at bounding box center [1048, 165] width 11 height 11
select select "3"
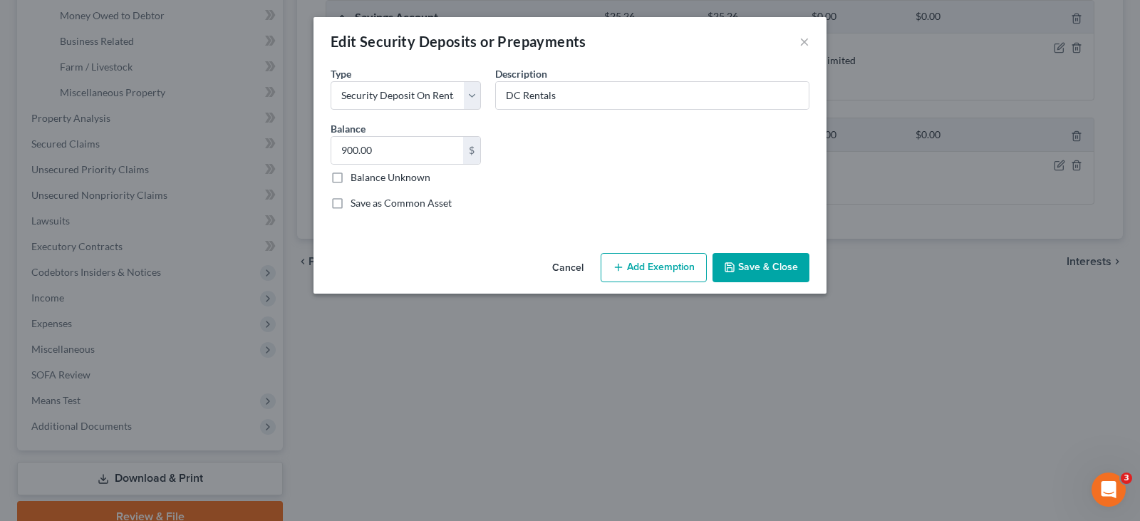
click at [673, 267] on button "Add Exemption" at bounding box center [654, 268] width 106 height 30
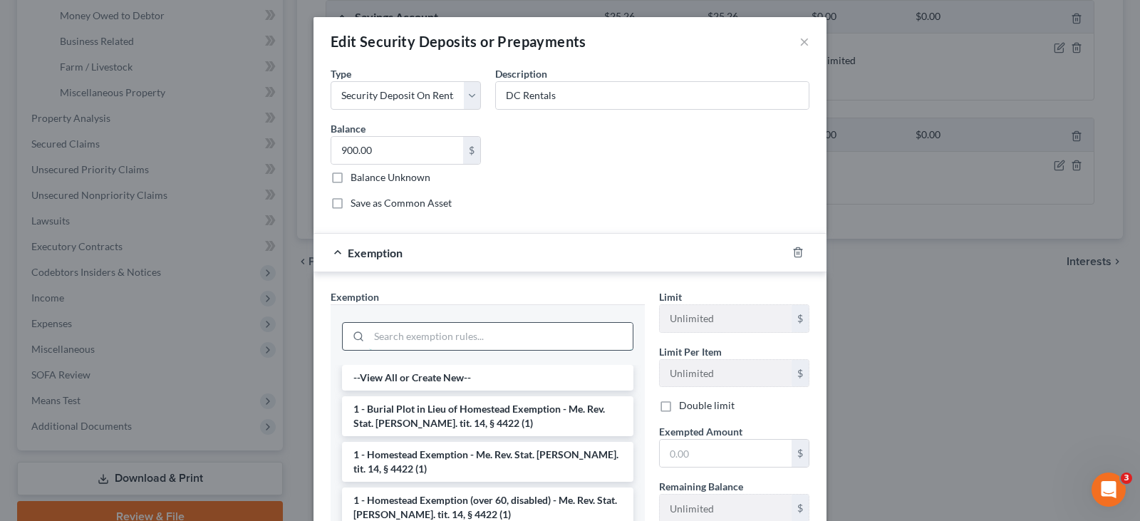
click at [420, 341] on input "search" at bounding box center [501, 336] width 264 height 27
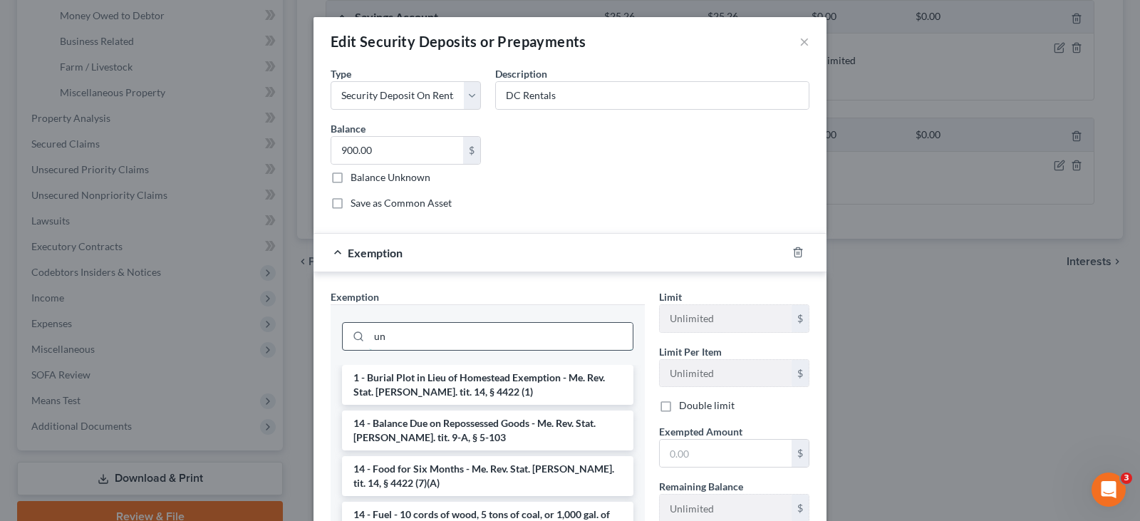
type input "u"
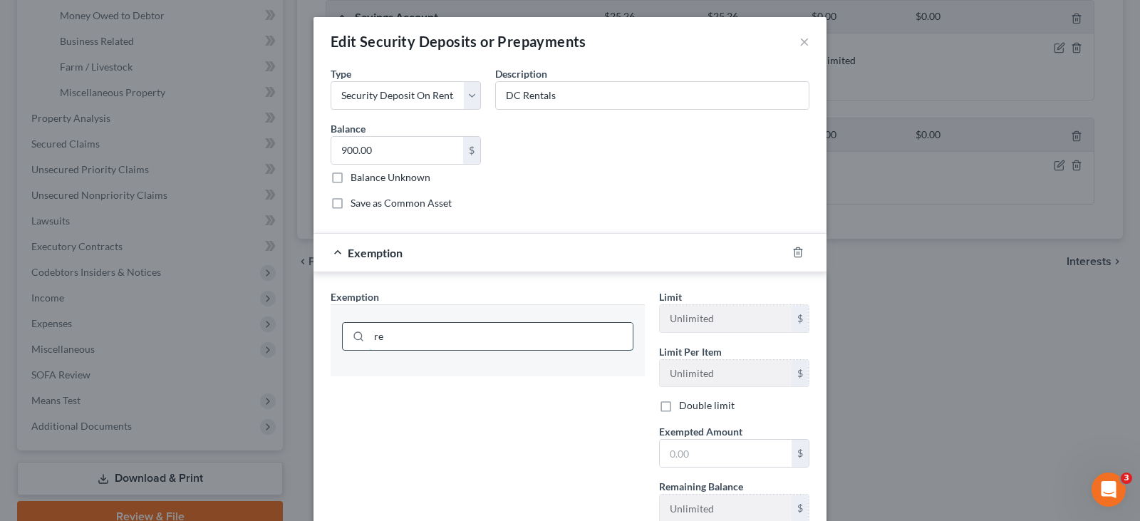
type input "r"
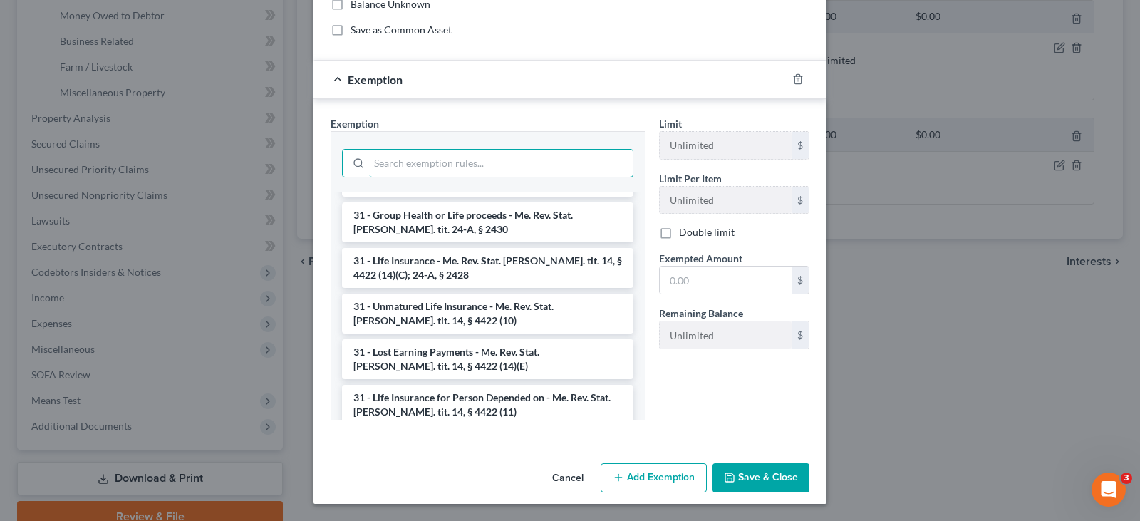
scroll to position [1425, 0]
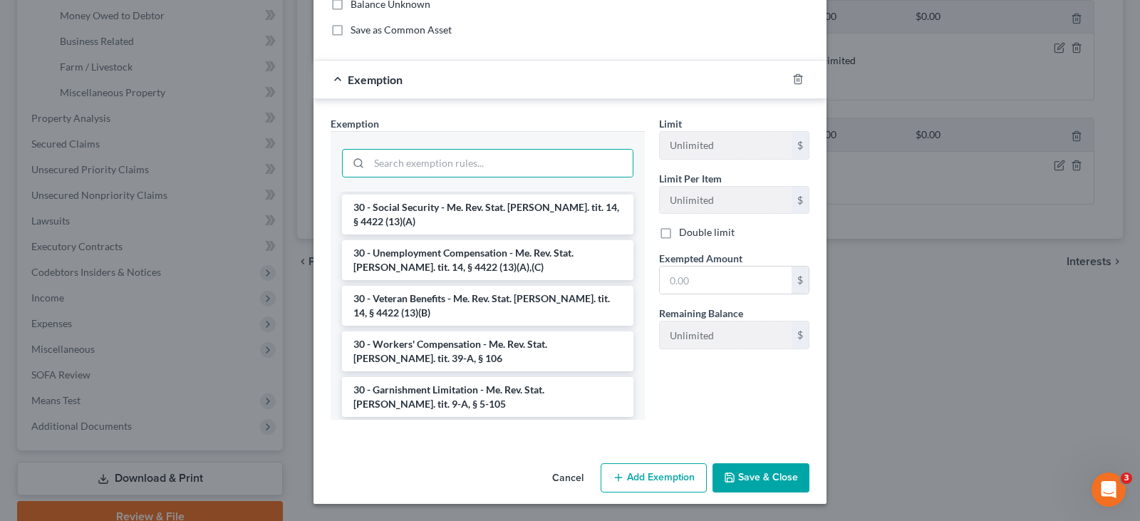
click at [505, 112] on div "Exemption Set must be selected for CA. Exemption * --View All or Create New-- 1…" at bounding box center [570, 271] width 513 height 344
click at [760, 470] on button "Save & Close" at bounding box center [761, 478] width 97 height 30
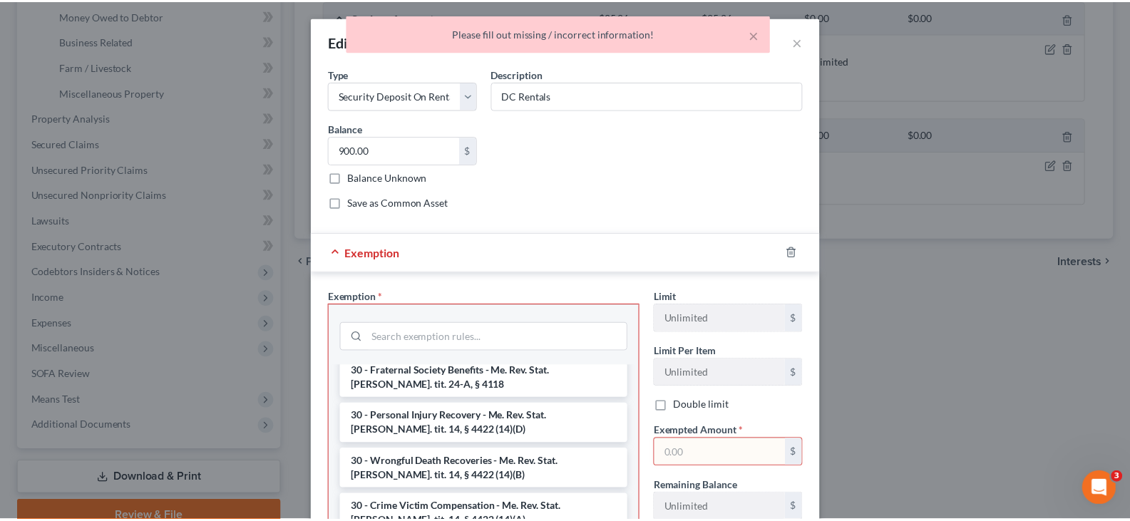
scroll to position [1140, 0]
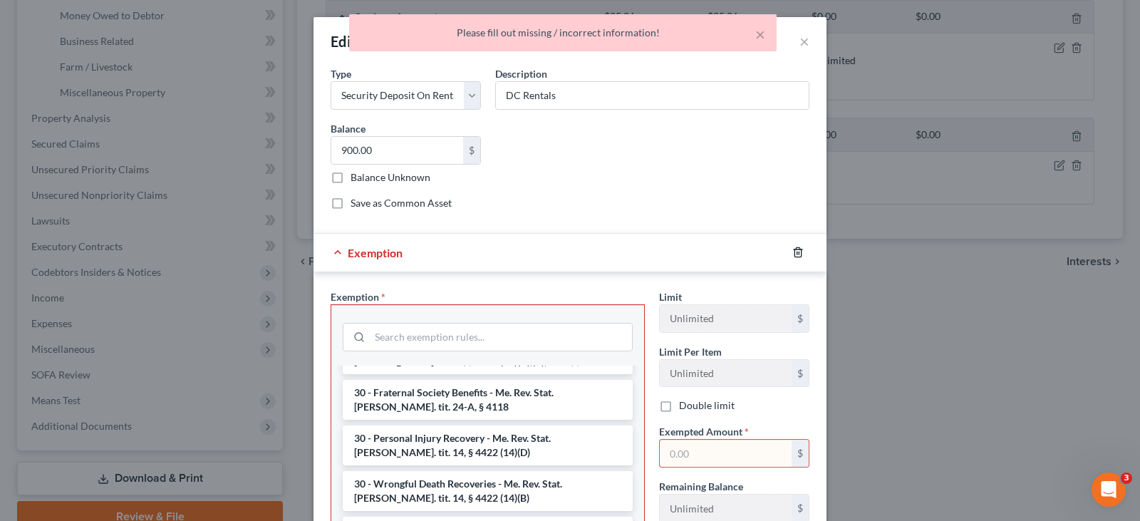
click at [793, 252] on icon "button" at bounding box center [797, 252] width 11 height 11
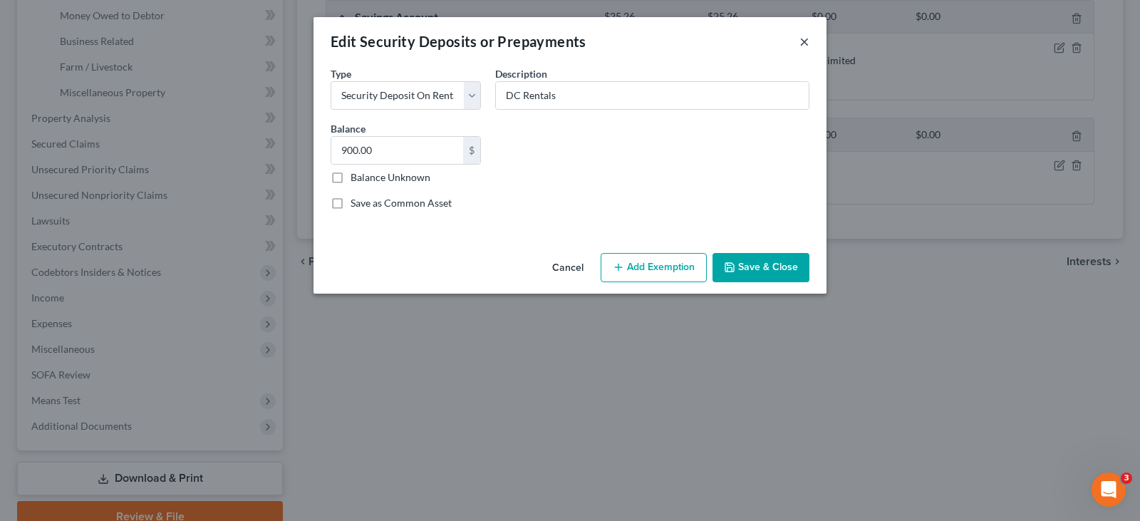
click at [805, 38] on button "×" at bounding box center [805, 41] width 10 height 17
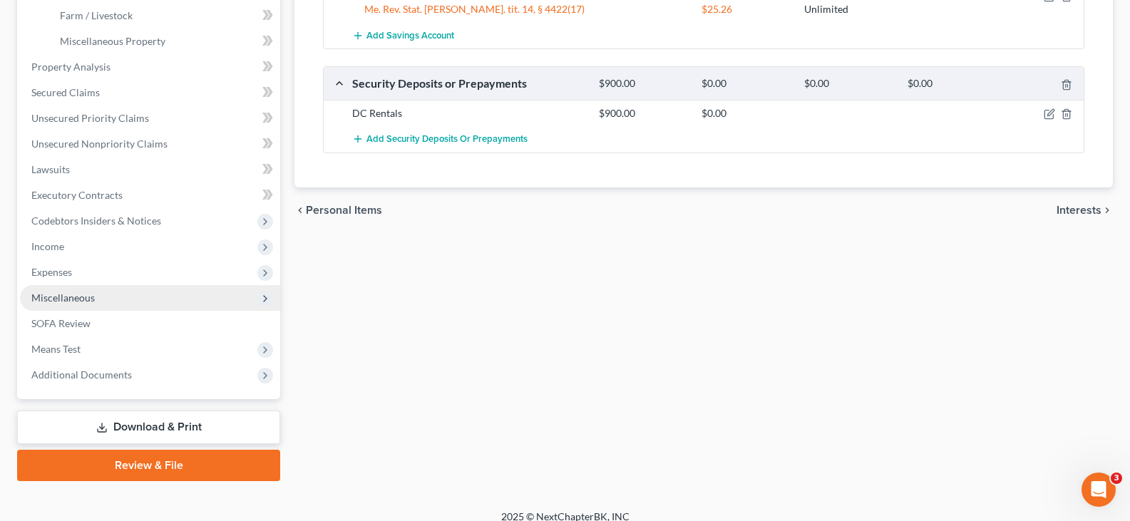
scroll to position [493, 0]
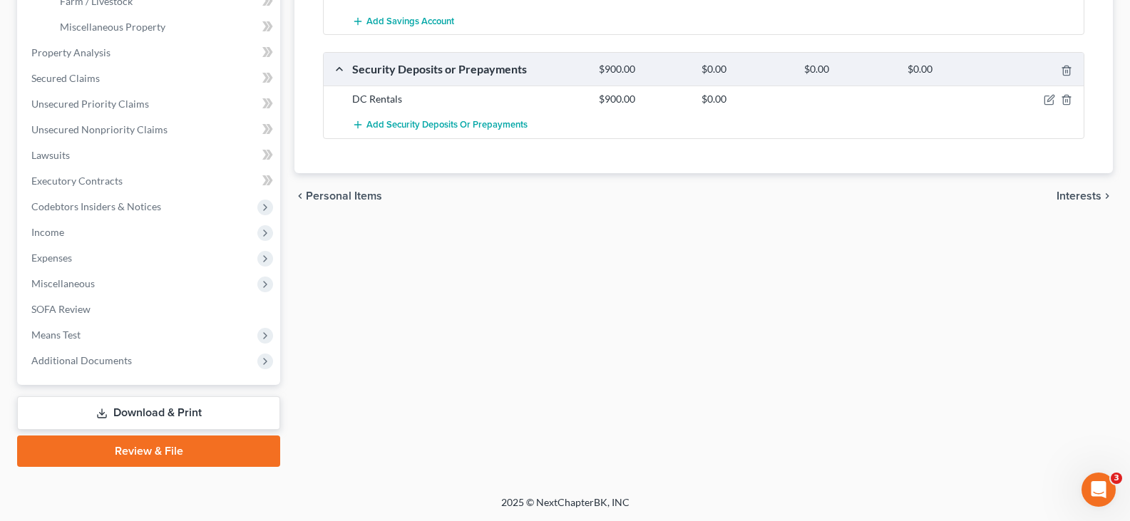
click at [156, 408] on link "Download & Print" at bounding box center [148, 412] width 263 height 33
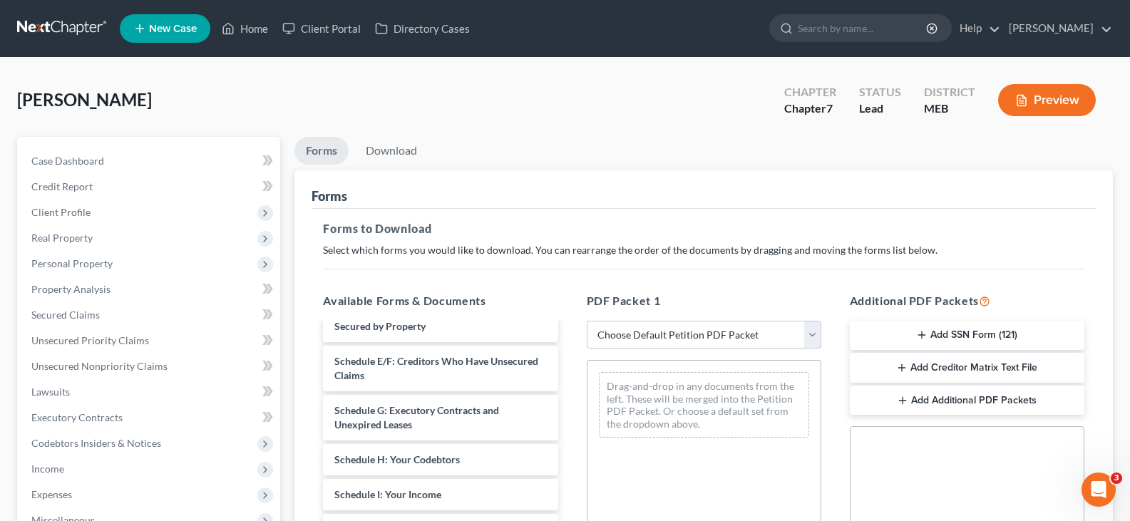
scroll to position [214, 0]
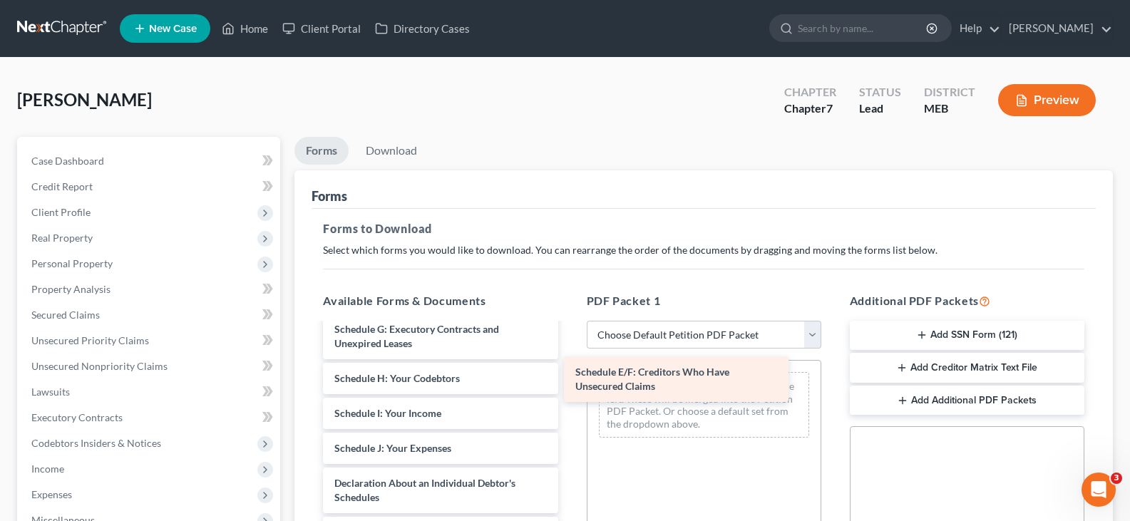
drag, startPoint x: 438, startPoint y: 349, endPoint x: 678, endPoint y: 378, distance: 242.5
click at [569, 378] on div "Schedule E/F: Creditors Who Have Unsecured Claims Voluntary Petition for Indivi…" at bounding box center [439, 462] width 257 height 704
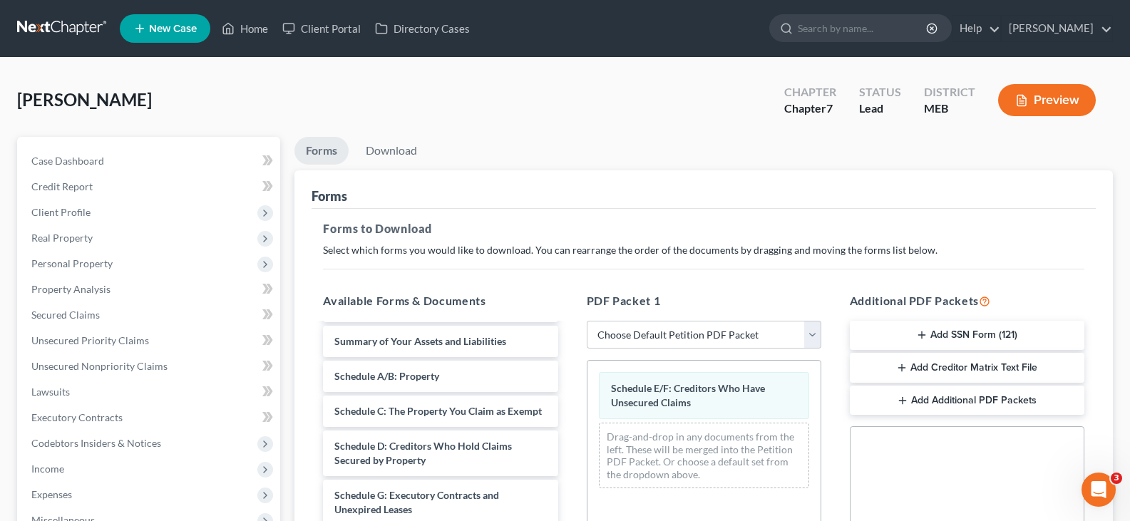
scroll to position [0, 0]
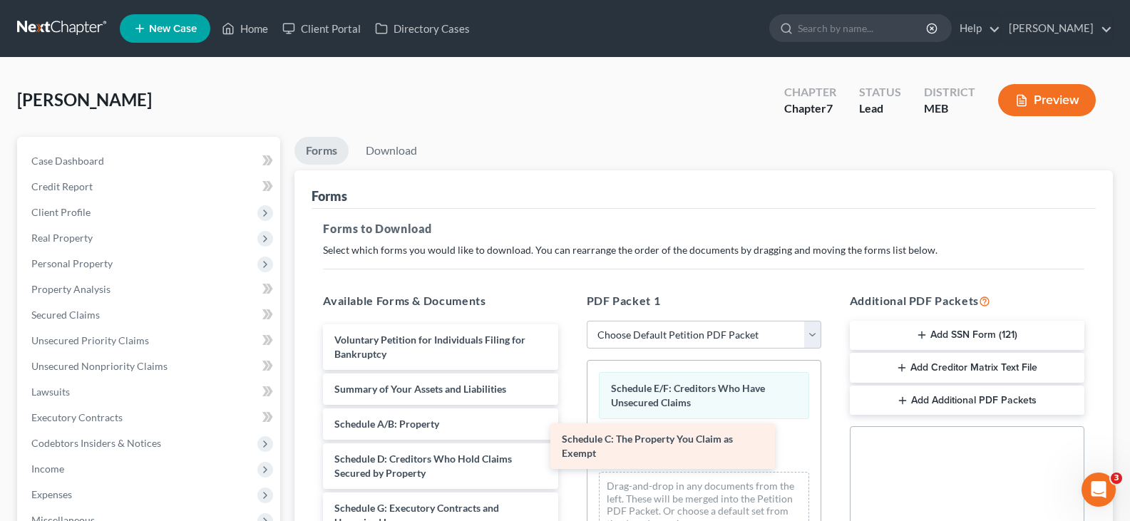
drag, startPoint x: 446, startPoint y: 468, endPoint x: 673, endPoint y: 448, distance: 228.2
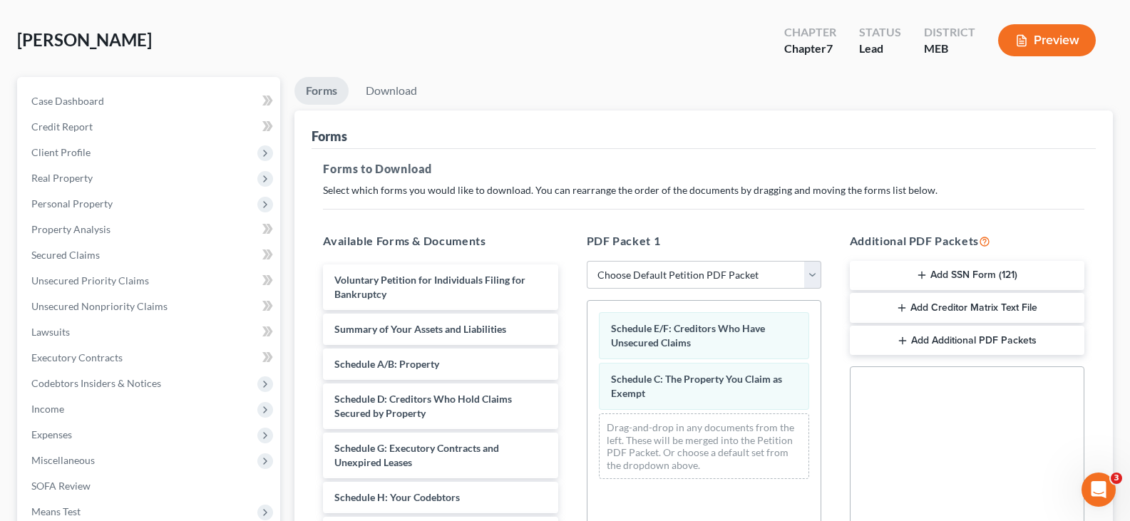
scroll to position [143, 0]
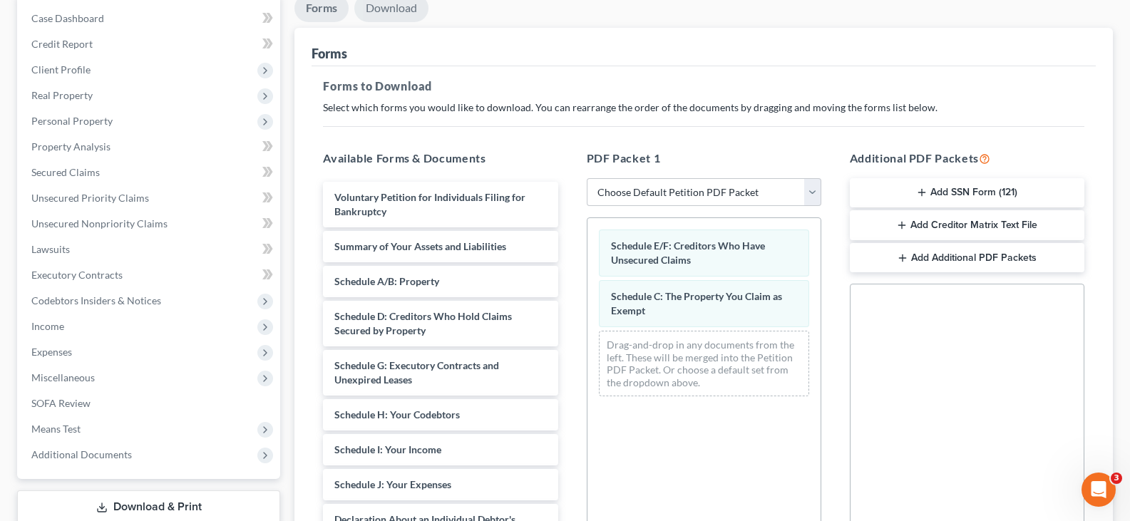
click at [393, 9] on link "Download" at bounding box center [391, 8] width 74 height 28
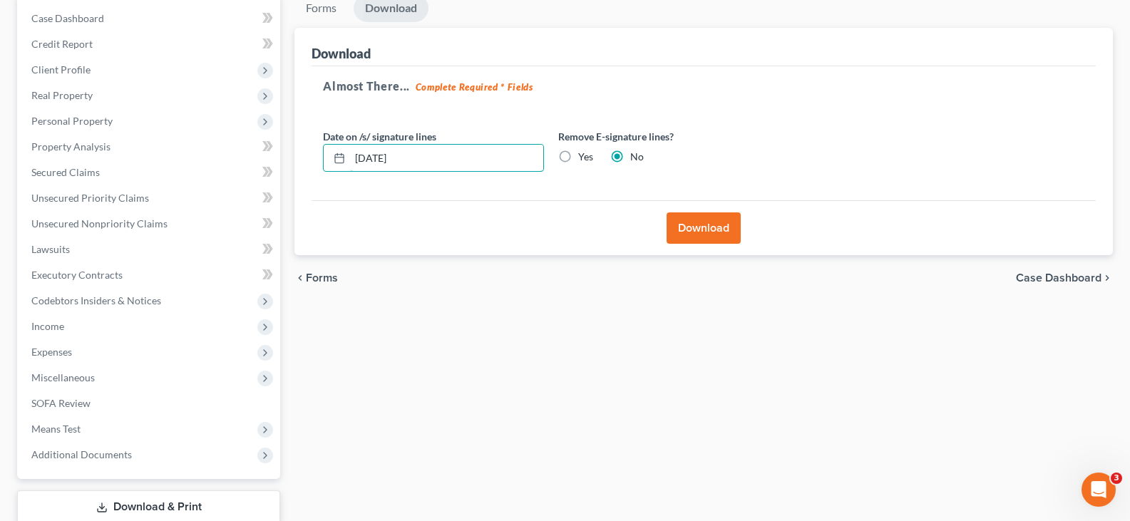
drag, startPoint x: 500, startPoint y: 167, endPoint x: 265, endPoint y: 163, distance: 235.2
click at [265, 162] on div "Petition Navigation Case Dashboard Payments Invoices Payments Payments Credit R…" at bounding box center [565, 277] width 1110 height 567
click at [578, 157] on label "Yes" at bounding box center [585, 157] width 15 height 14
click at [584, 157] on input "Yes" at bounding box center [588, 154] width 9 height 9
radio input "true"
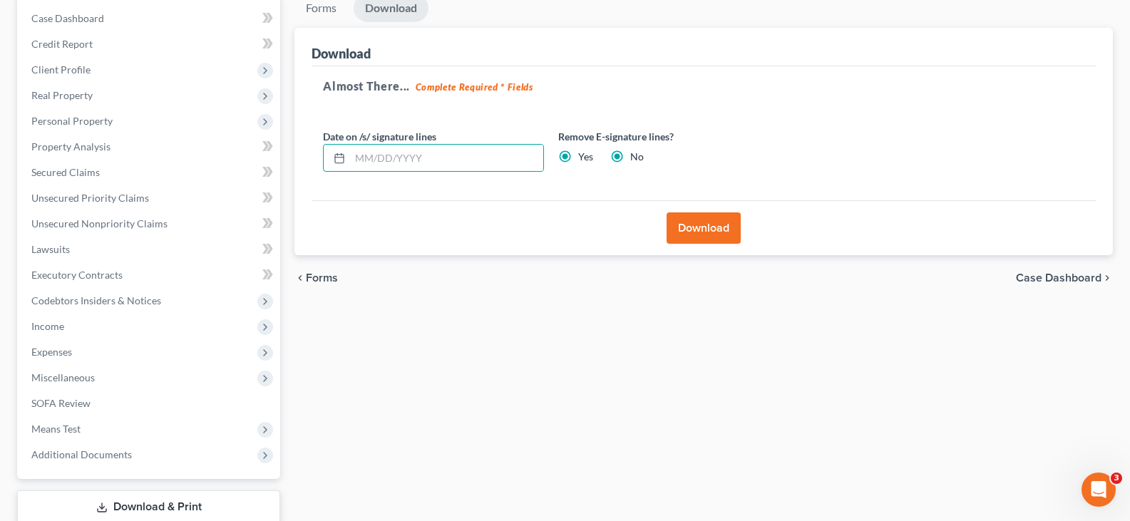
radio input "false"
click at [723, 227] on button "Download" at bounding box center [703, 227] width 74 height 31
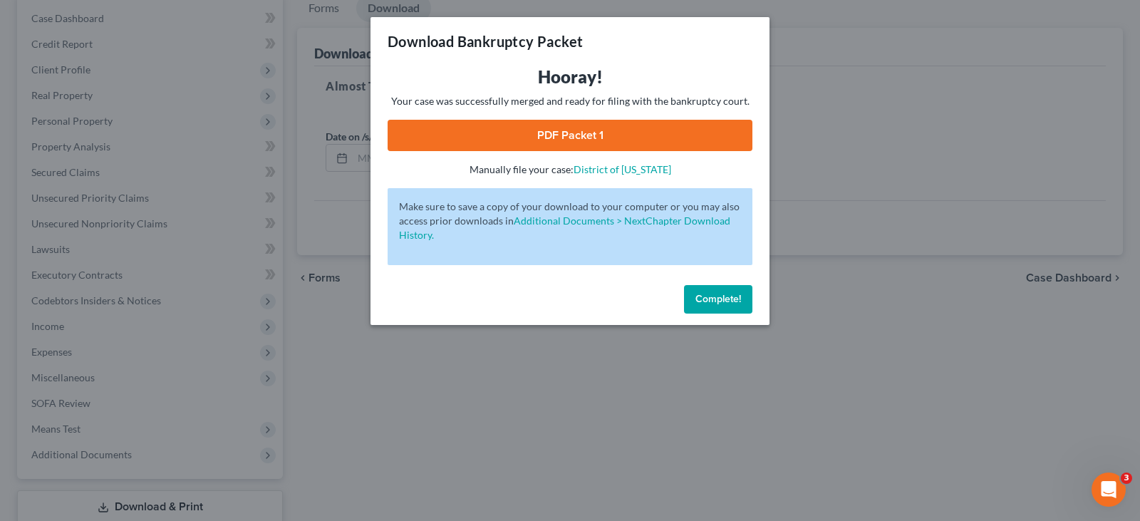
click at [623, 127] on link "PDF Packet 1" at bounding box center [570, 135] width 365 height 31
click at [703, 304] on span "Complete!" at bounding box center [719, 299] width 46 height 12
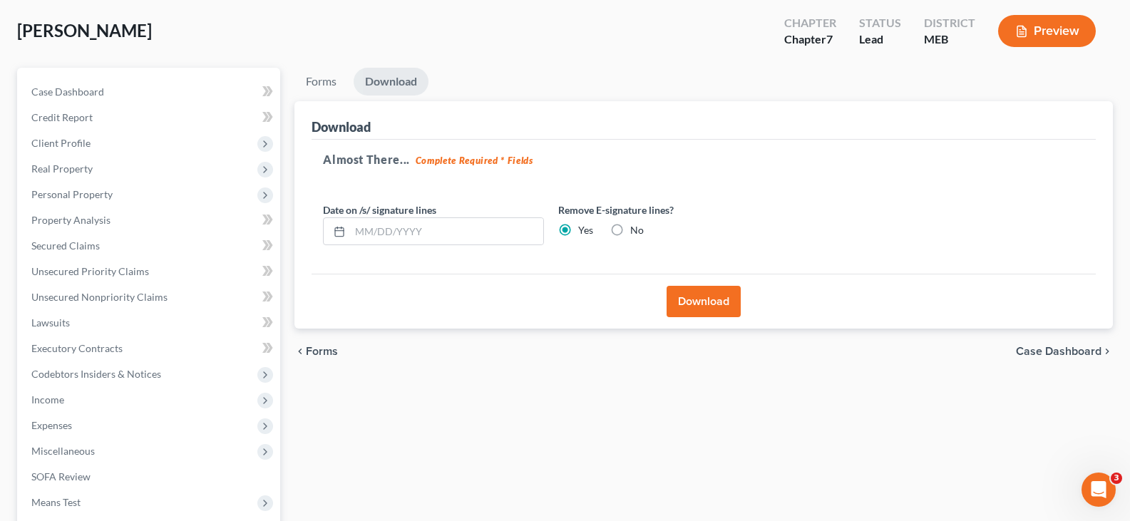
scroll to position [0, 0]
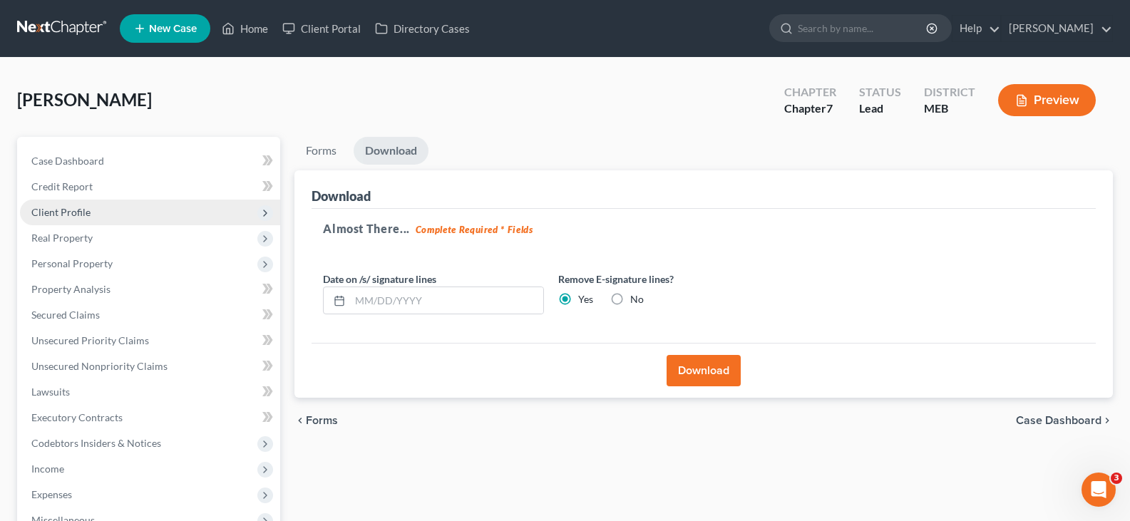
click at [77, 217] on span "Client Profile" at bounding box center [60, 212] width 59 height 12
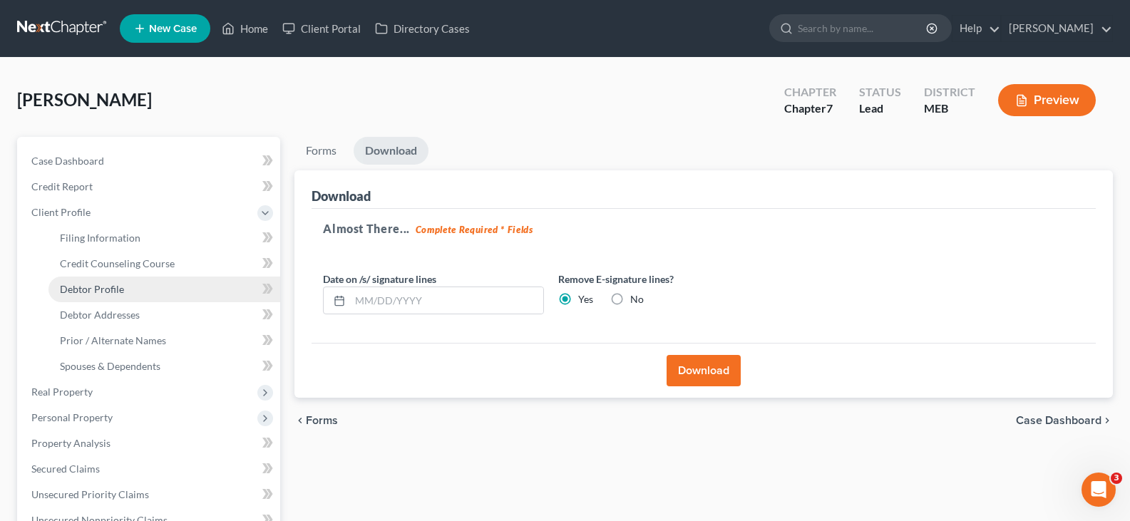
click at [99, 288] on span "Debtor Profile" at bounding box center [92, 289] width 64 height 12
select select "0"
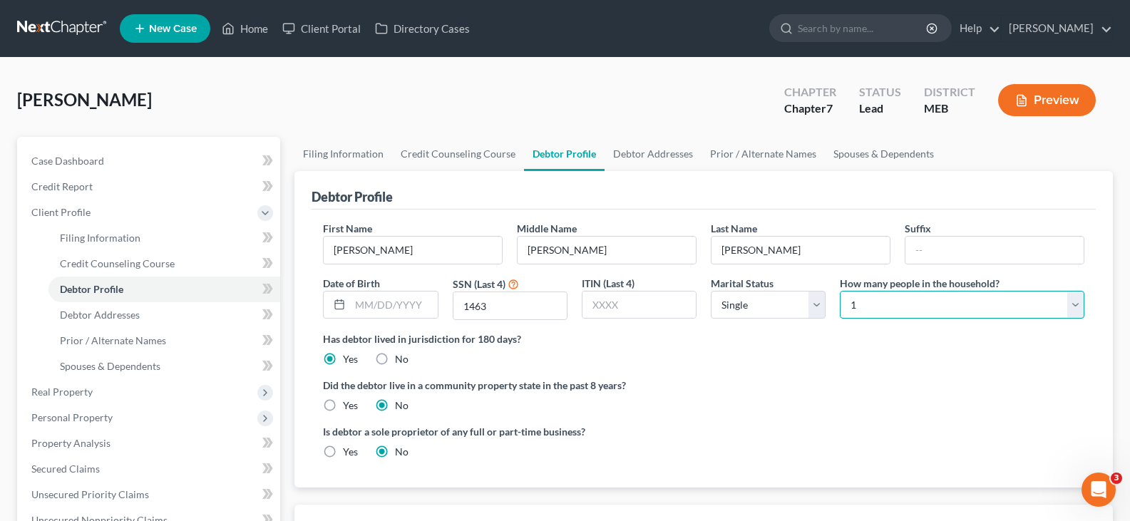
click at [940, 295] on select "Select 1 2 3 4 5 6 7 8 9 10 11 12 13 14 15 16 17 18 19 20" at bounding box center [961, 305] width 244 height 29
select select "1"
click at [839, 291] on select "Select 1 2 3 4 5 6 7 8 9 10 11 12 13 14 15 16 17 18 19 20" at bounding box center [961, 305] width 244 height 29
click at [827, 379] on label "Did the debtor live in a community property state in the past 8 years?" at bounding box center [703, 385] width 761 height 15
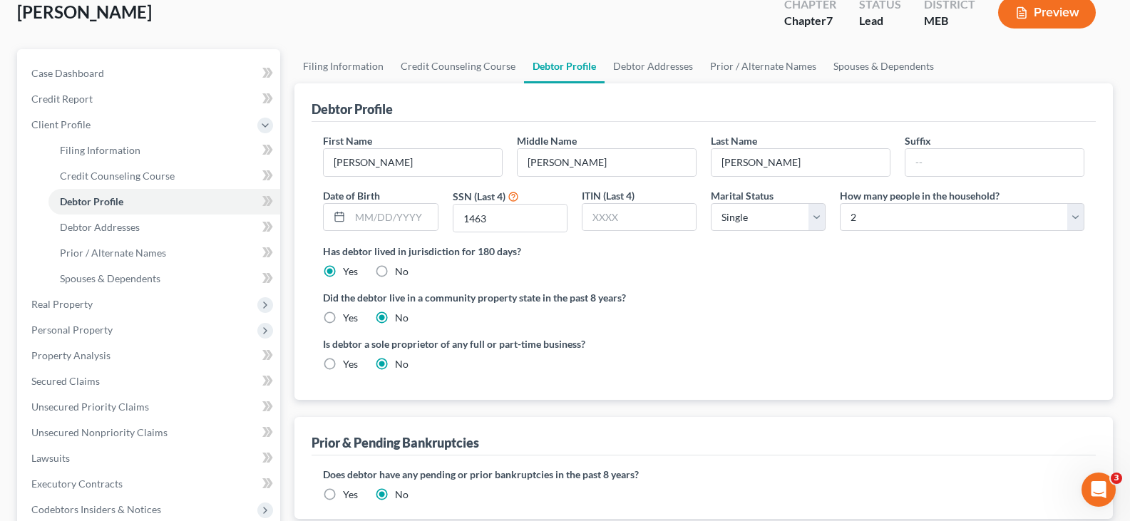
scroll to position [285, 0]
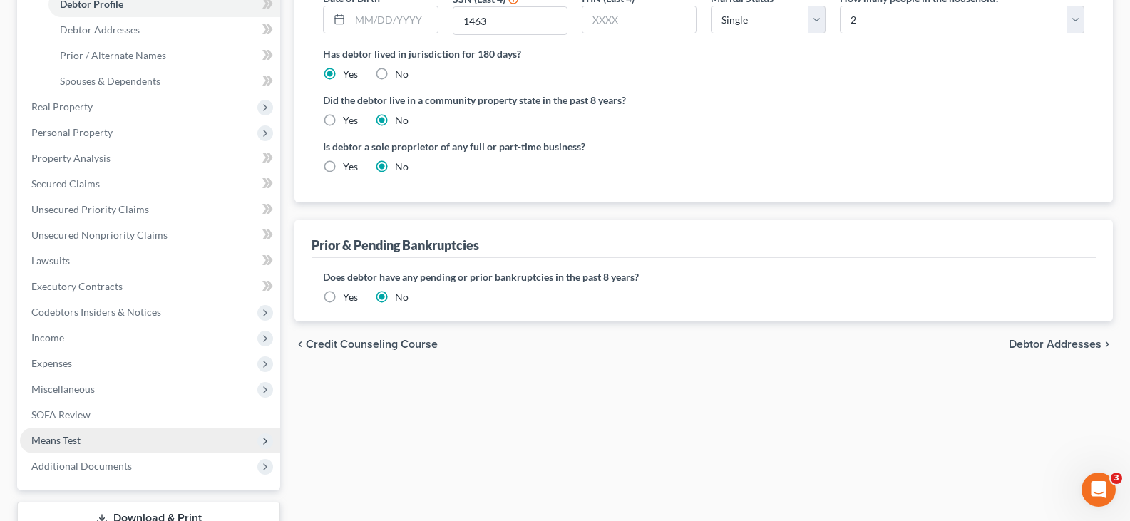
click at [70, 438] on span "Means Test" at bounding box center [55, 440] width 49 height 12
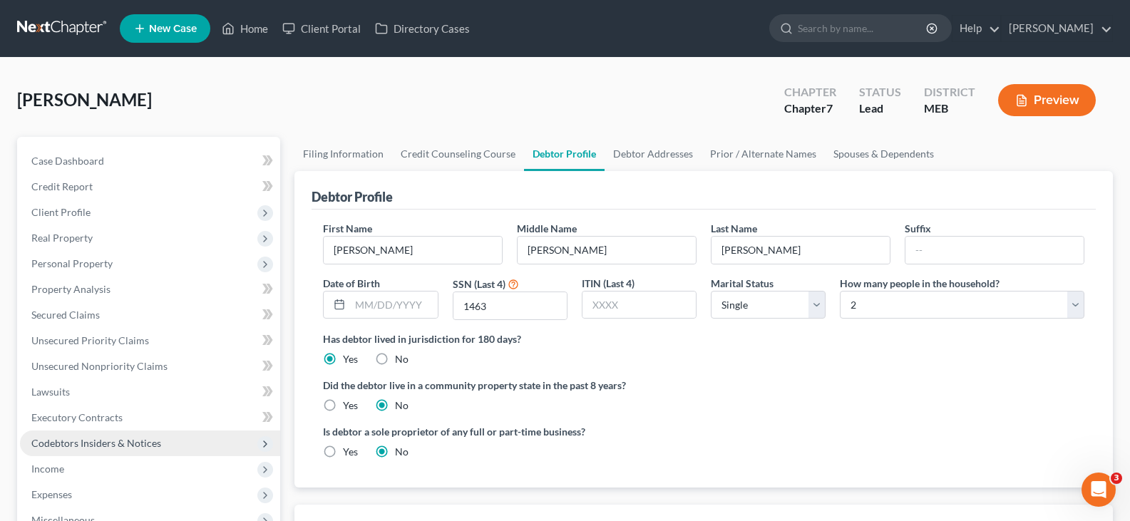
scroll to position [365, 0]
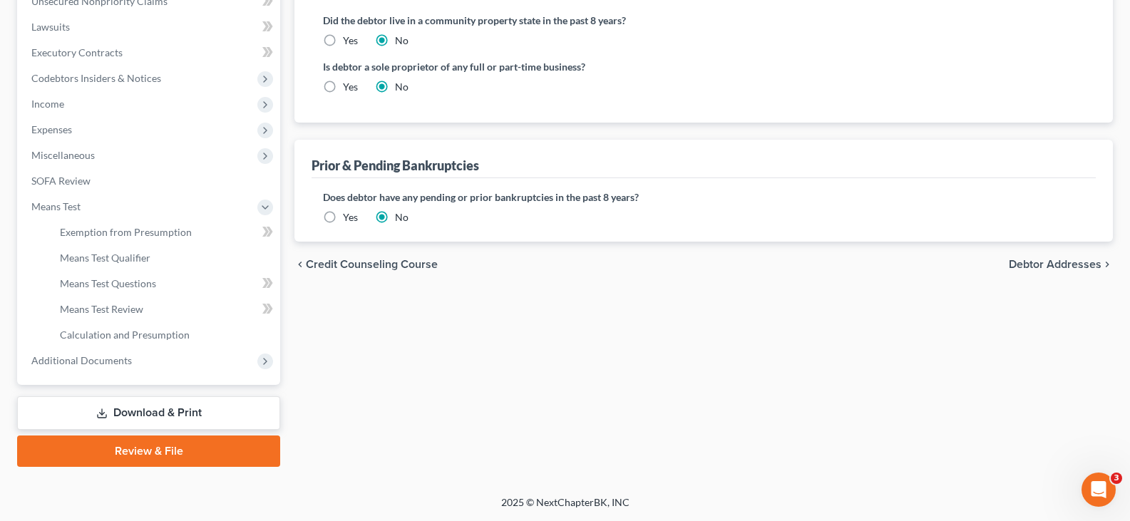
click at [187, 414] on link "Download & Print" at bounding box center [148, 412] width 263 height 33
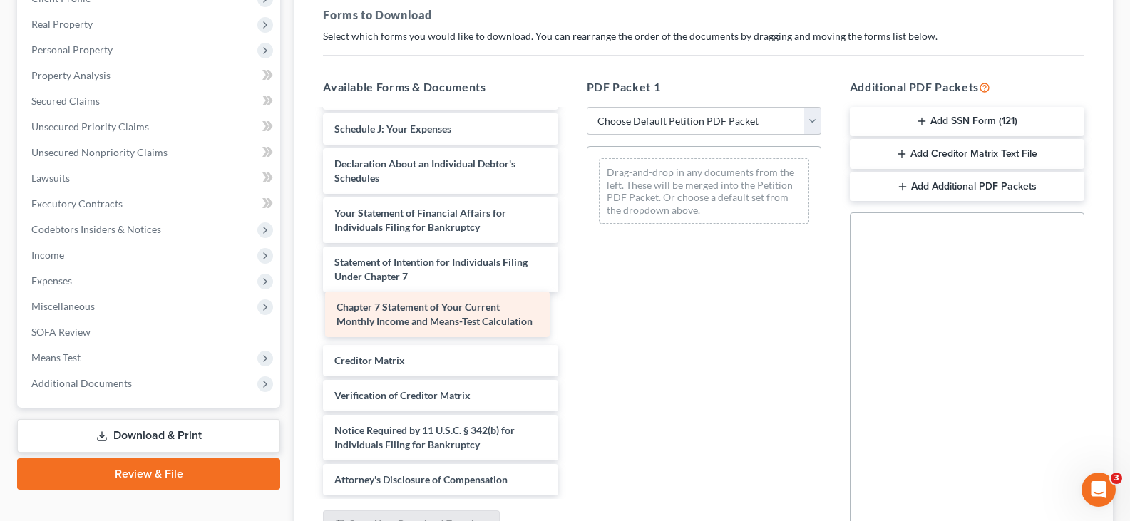
scroll to position [334, 0]
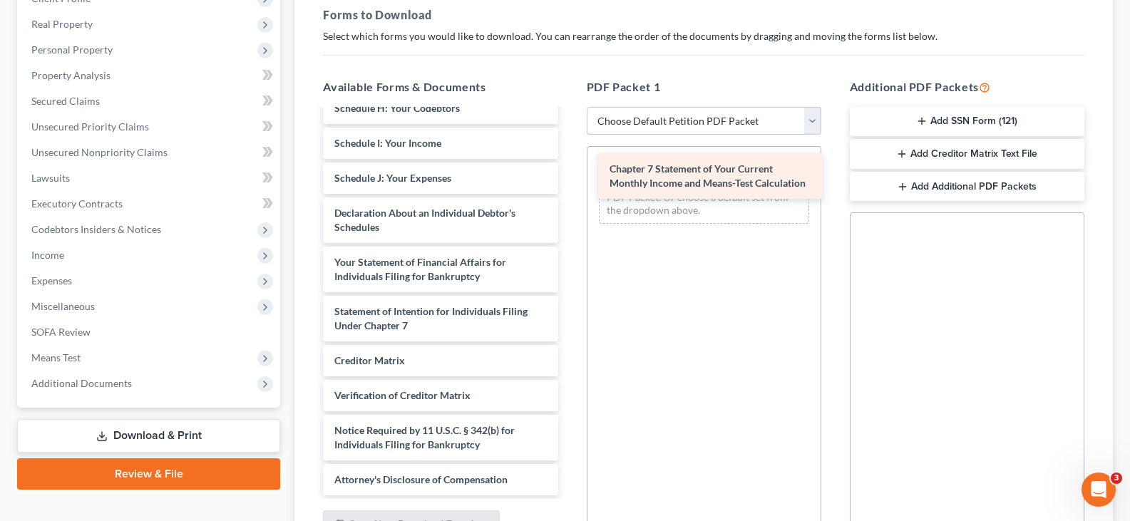
drag, startPoint x: 373, startPoint y: 319, endPoint x: 648, endPoint y: 176, distance: 309.8
click at [569, 176] on div "Chapter 7 Statement of Your Current Monthly Income and Means-Test Calculation V…" at bounding box center [439, 143] width 257 height 704
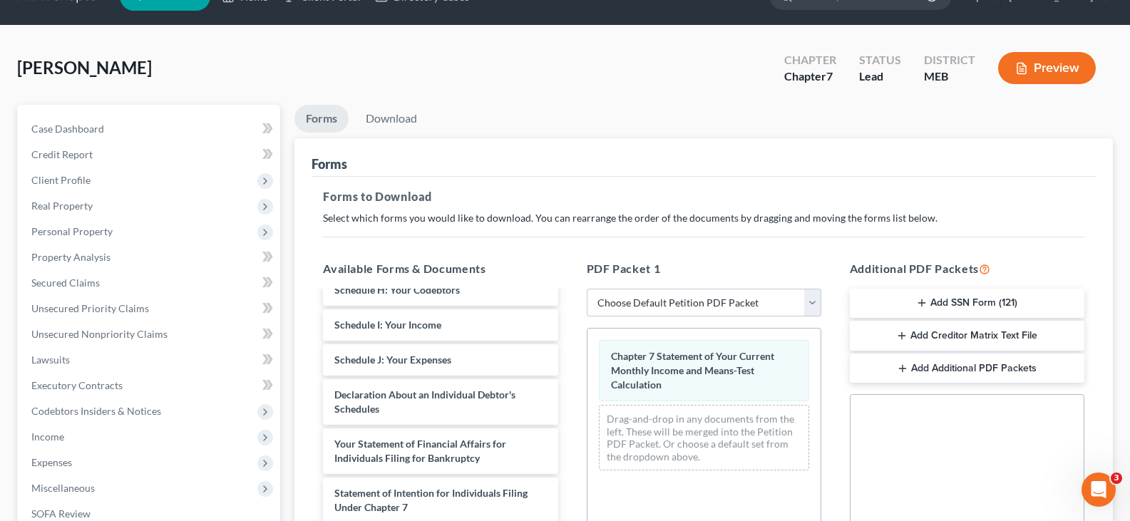
scroll to position [0, 0]
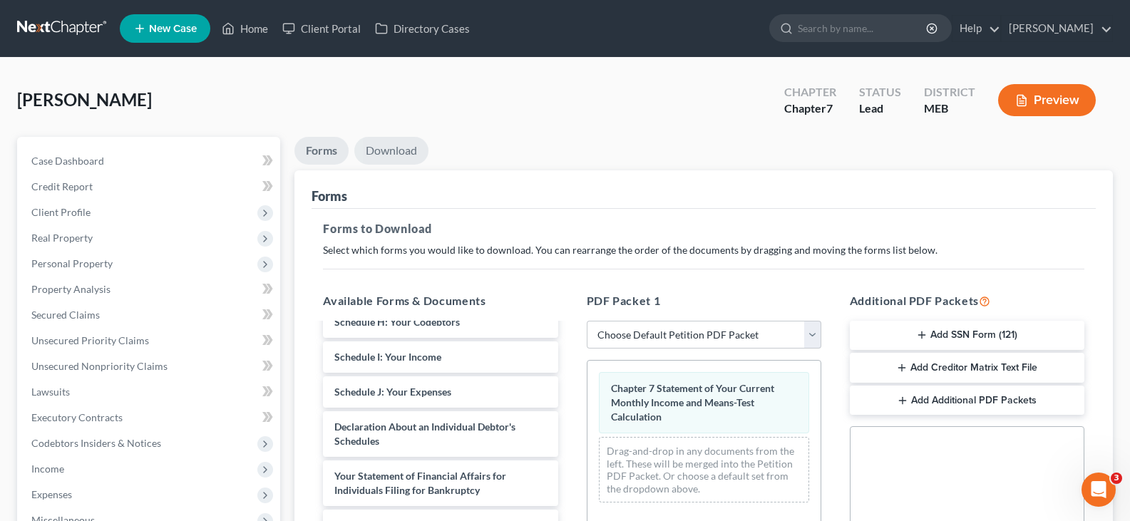
click at [384, 144] on link "Download" at bounding box center [391, 151] width 74 height 28
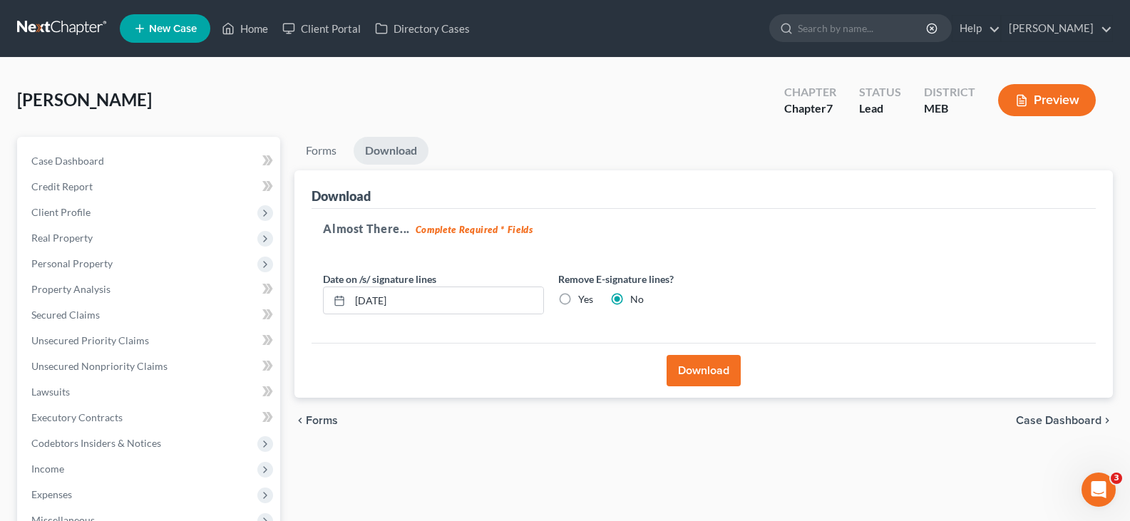
click at [694, 371] on button "Download" at bounding box center [703, 370] width 74 height 31
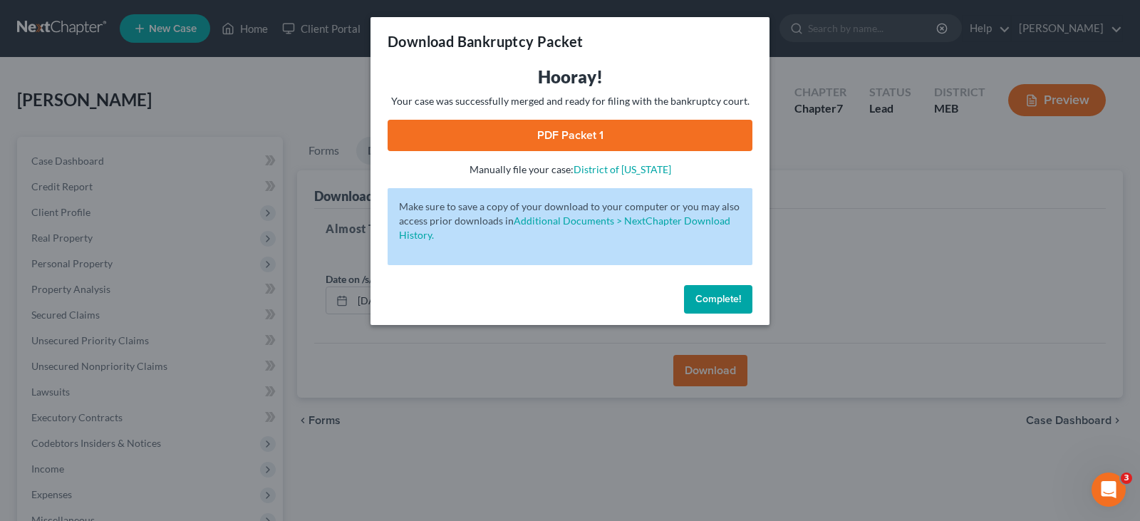
click at [520, 141] on link "PDF Packet 1" at bounding box center [570, 135] width 365 height 31
click at [711, 307] on button "Complete!" at bounding box center [718, 299] width 68 height 29
